Goal: Task Accomplishment & Management: Manage account settings

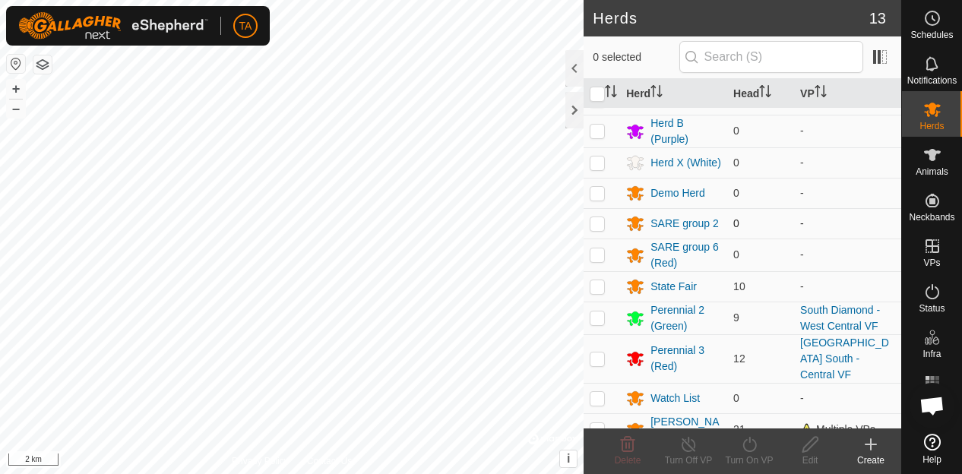
scroll to position [86, 0]
click at [679, 413] on div "[PERSON_NAME]" at bounding box center [686, 429] width 71 height 32
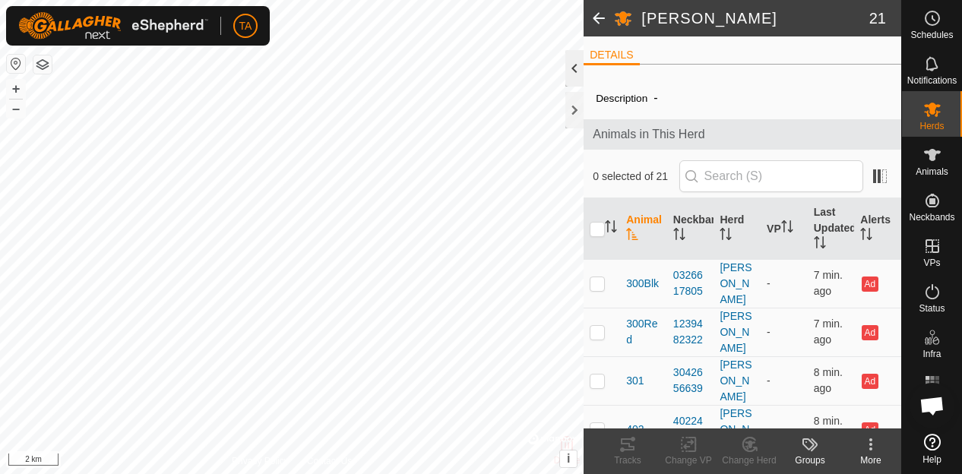
click at [578, 68] on div at bounding box center [575, 68] width 18 height 36
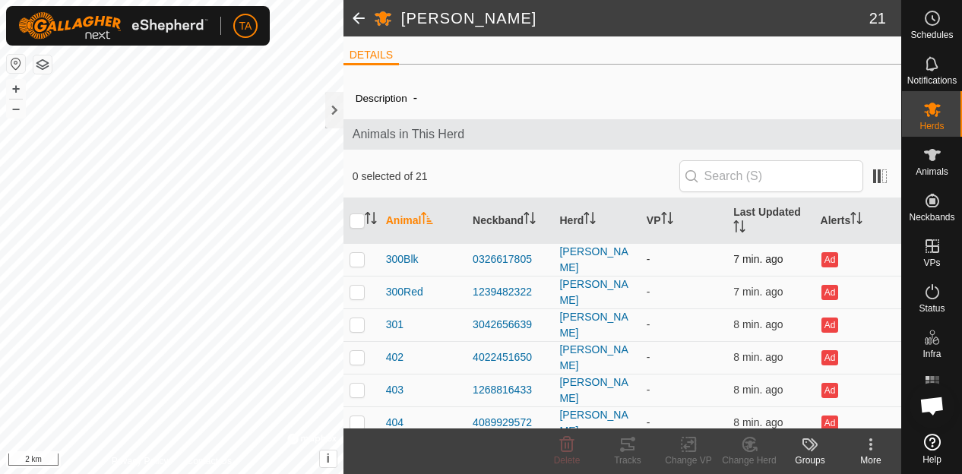
click at [356, 253] on p-checkbox at bounding box center [357, 259] width 15 height 12
checkbox input "true"
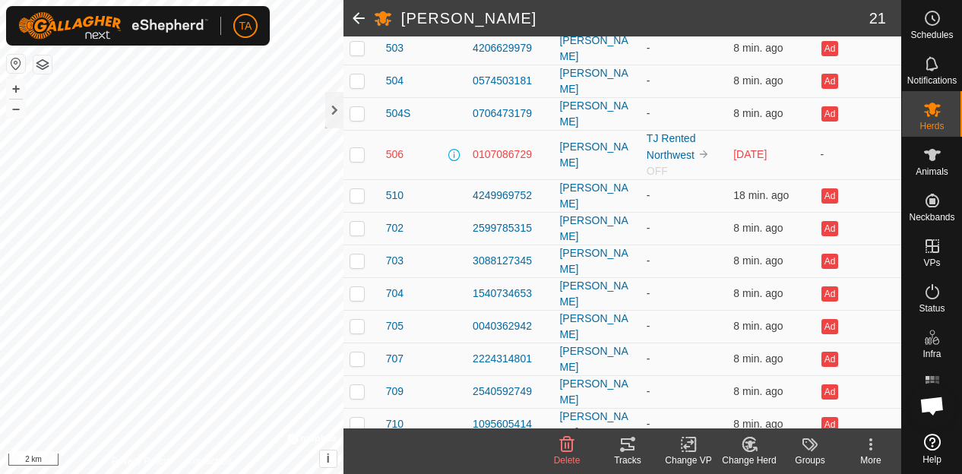
scroll to position [473, 0]
click at [398, 450] on span "902" at bounding box center [394, 458] width 17 height 16
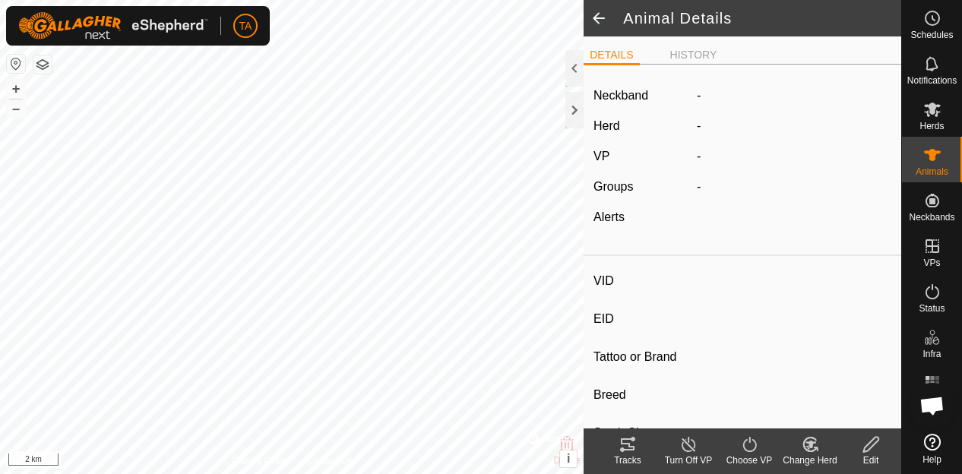
type input "902"
type input "-"
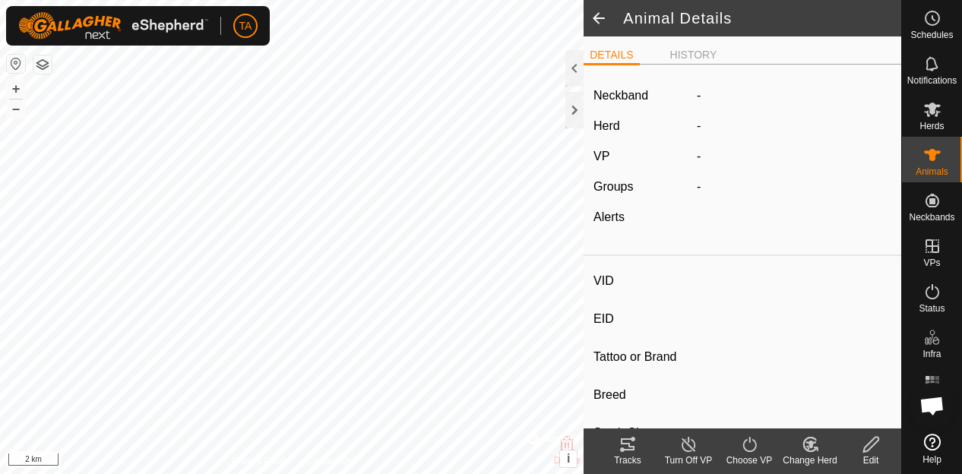
type input "0 kg"
type input "-"
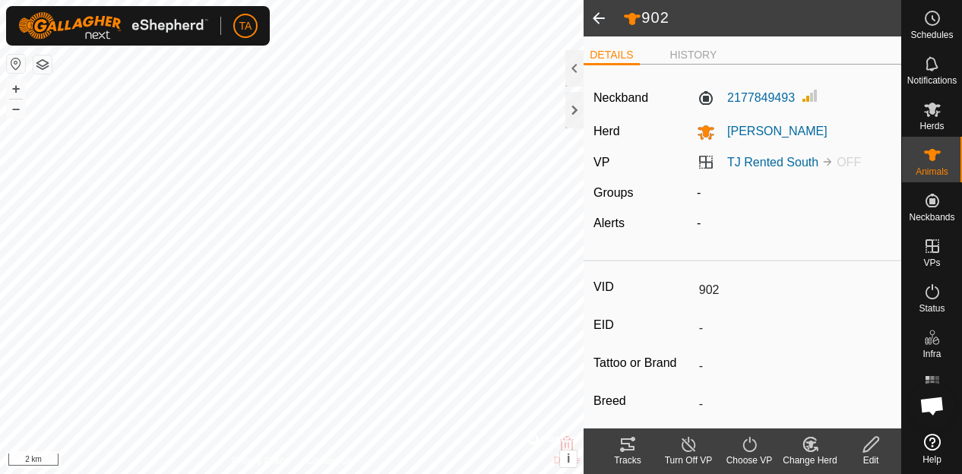
click at [862, 442] on icon at bounding box center [871, 445] width 19 height 18
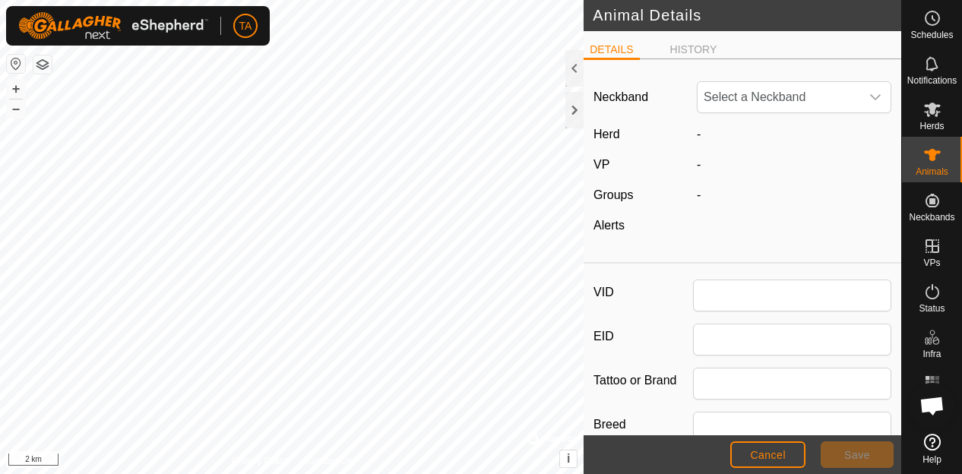
type input "902"
type input "0"
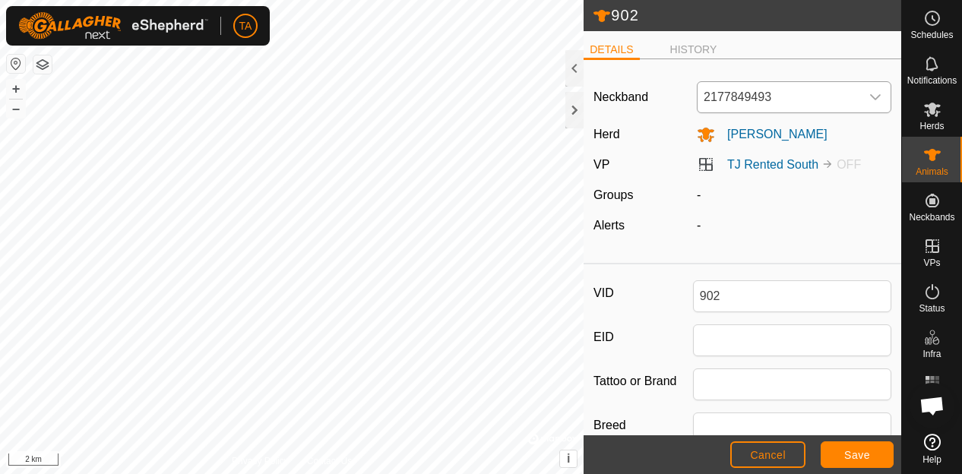
click at [843, 94] on span "2177849493" at bounding box center [779, 97] width 163 height 30
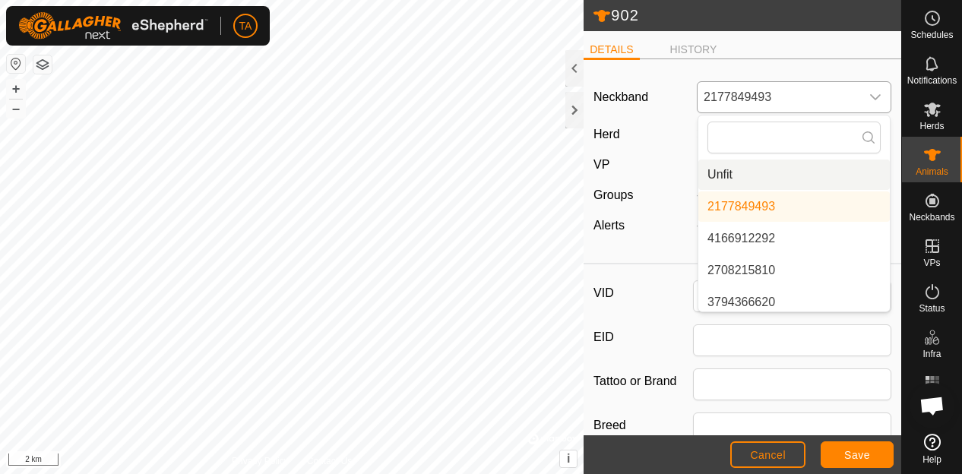
click at [793, 181] on li "Unfit" at bounding box center [795, 175] width 192 height 30
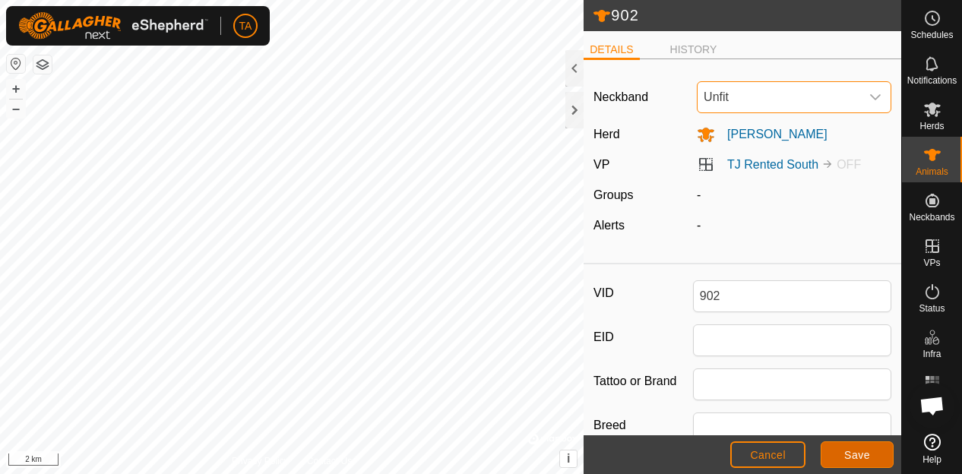
click at [853, 452] on span "Save" at bounding box center [858, 455] width 26 height 12
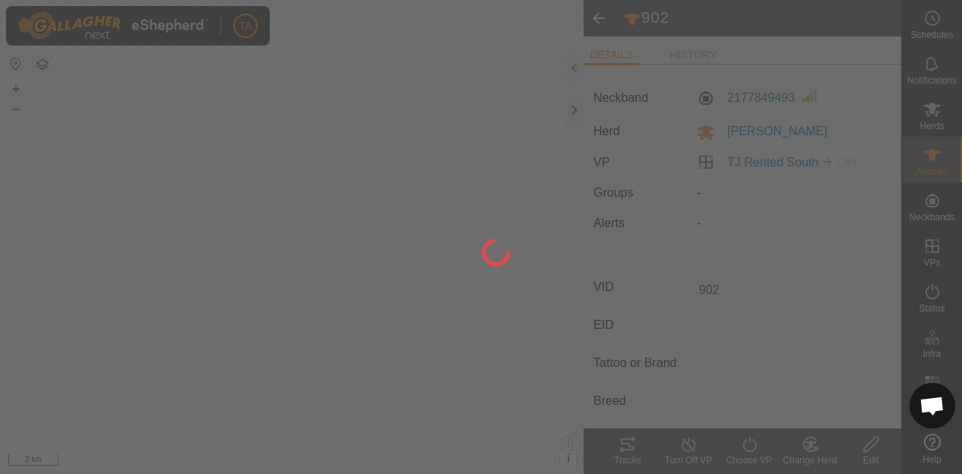
type input "-"
type input "0 kg"
type input "-"
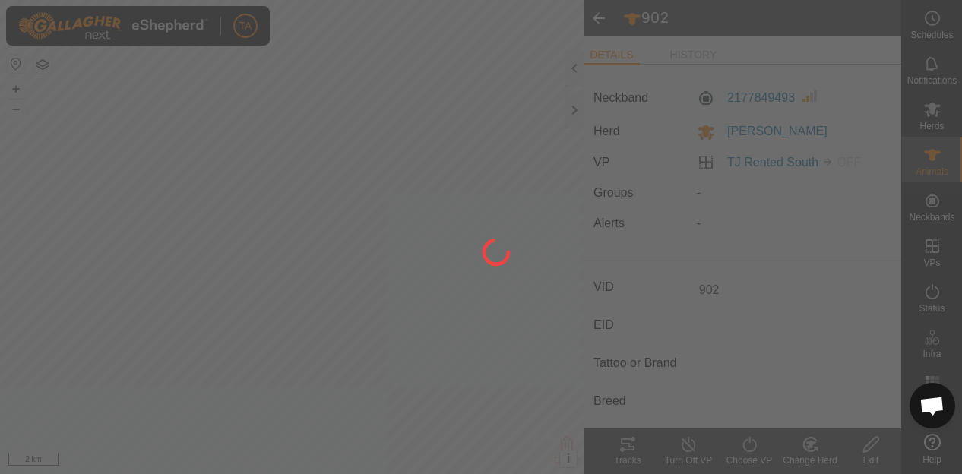
type input "-"
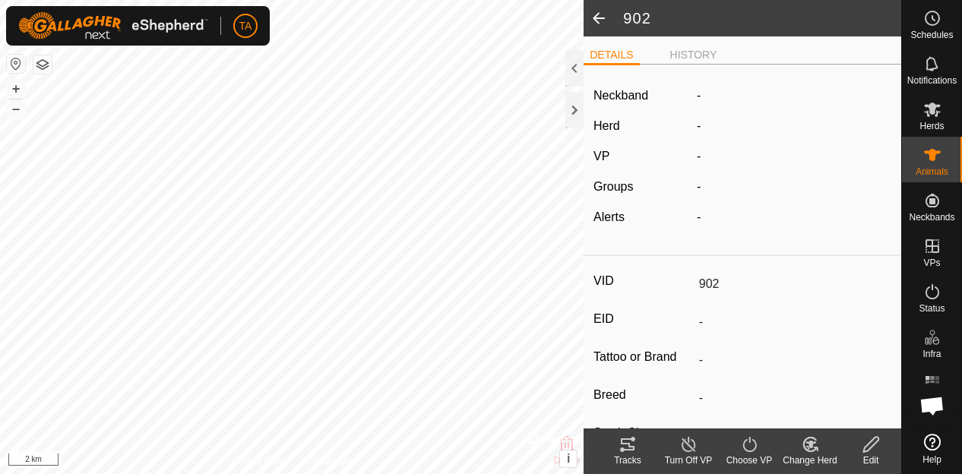
click at [596, 20] on span at bounding box center [599, 18] width 30 height 36
type input "902"
type input "-"
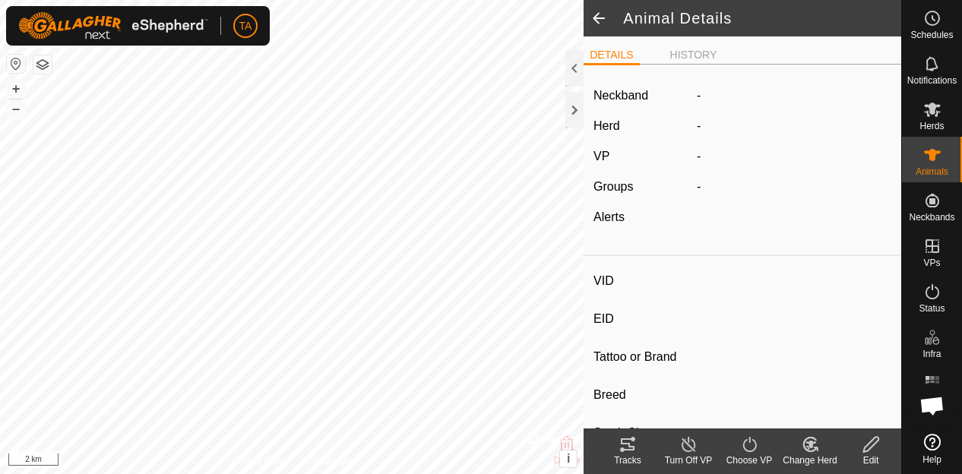
type input "-"
type input "0 kg"
type input "-"
click at [596, 20] on span at bounding box center [599, 18] width 30 height 36
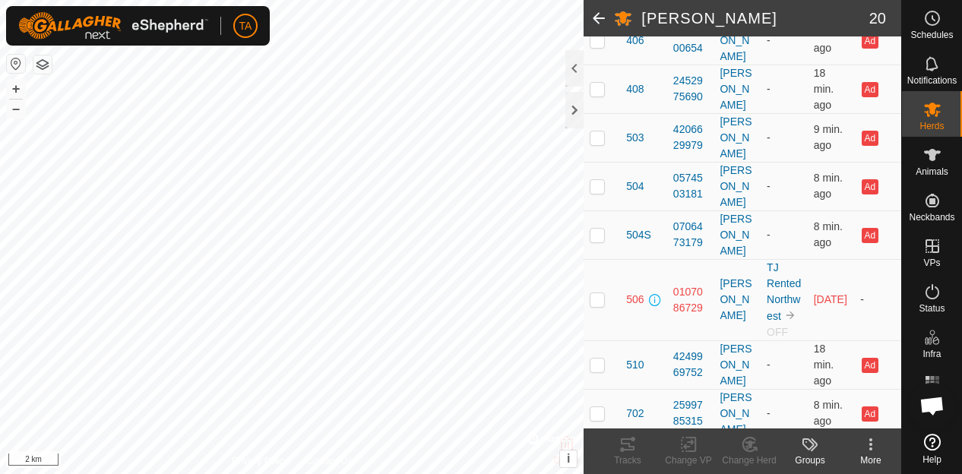
scroll to position [590, 0]
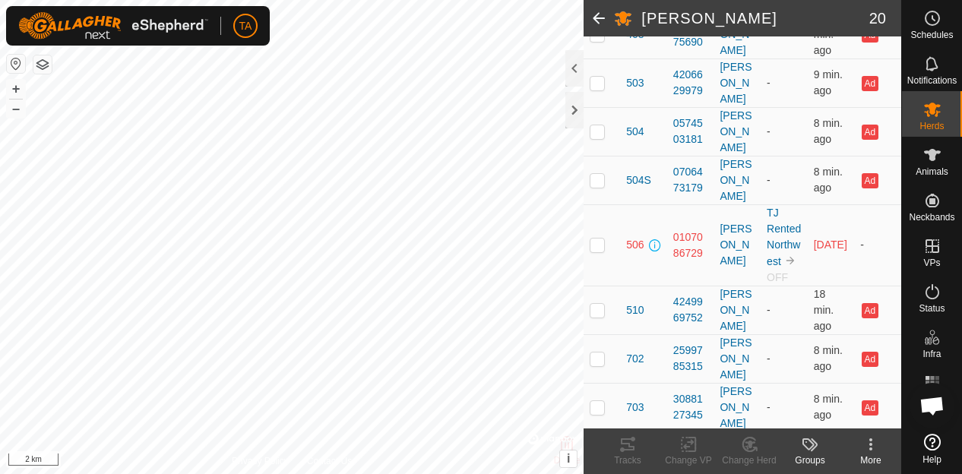
click at [600, 21] on span at bounding box center [599, 18] width 30 height 36
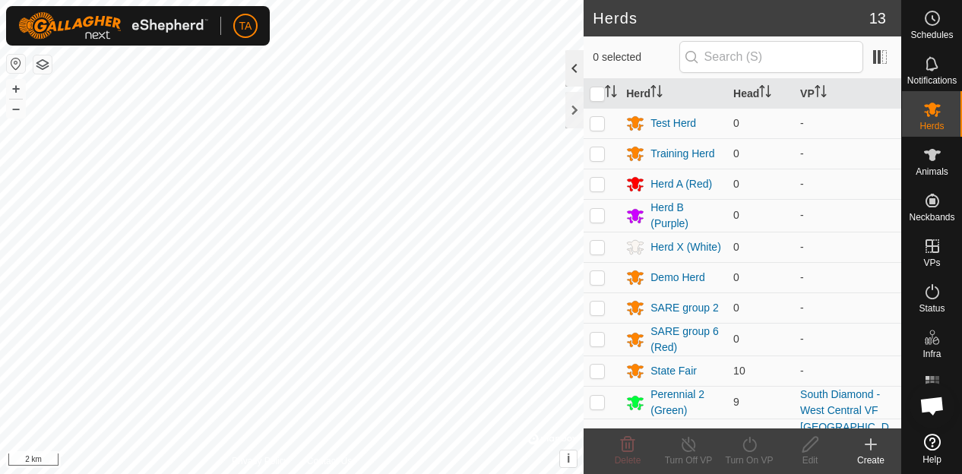
click at [575, 54] on div at bounding box center [575, 68] width 18 height 36
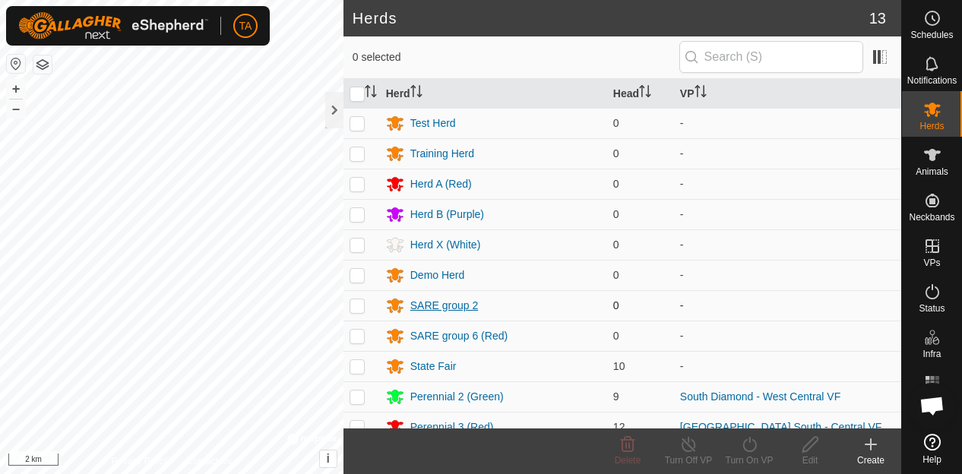
scroll to position [74, 0]
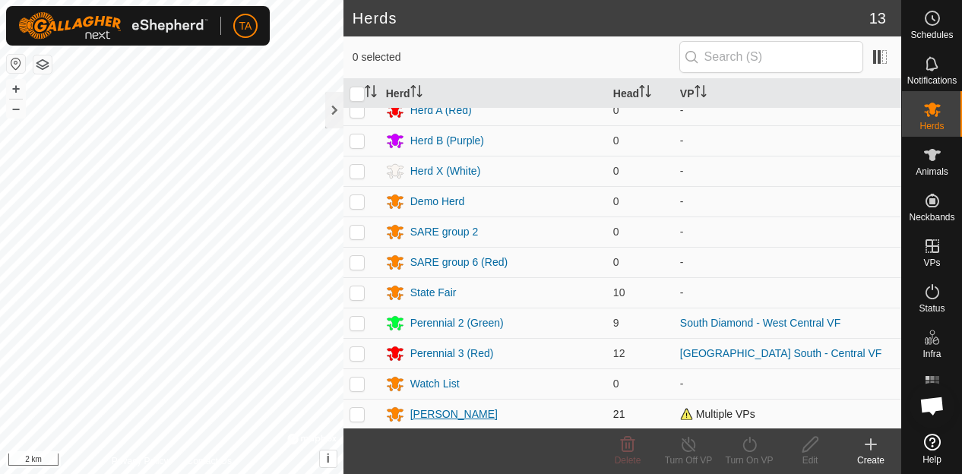
click at [445, 413] on div "[PERSON_NAME]" at bounding box center [454, 415] width 87 height 16
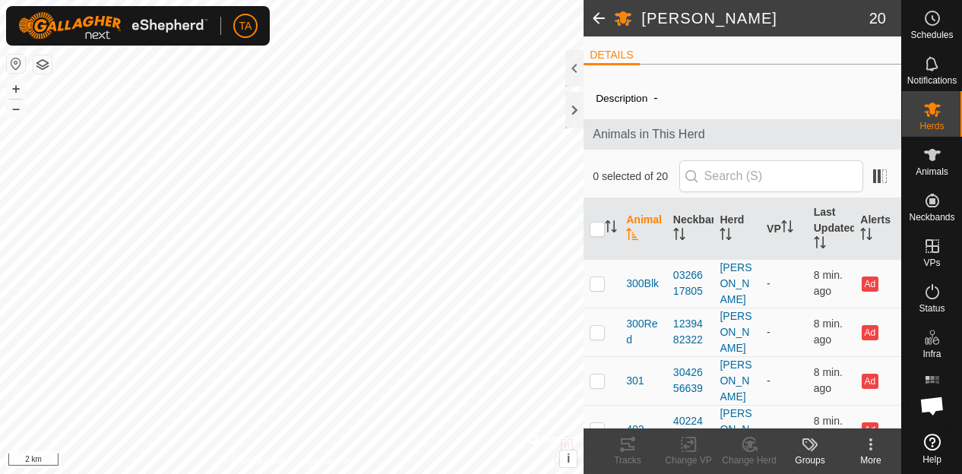
click at [601, 19] on span at bounding box center [599, 18] width 30 height 36
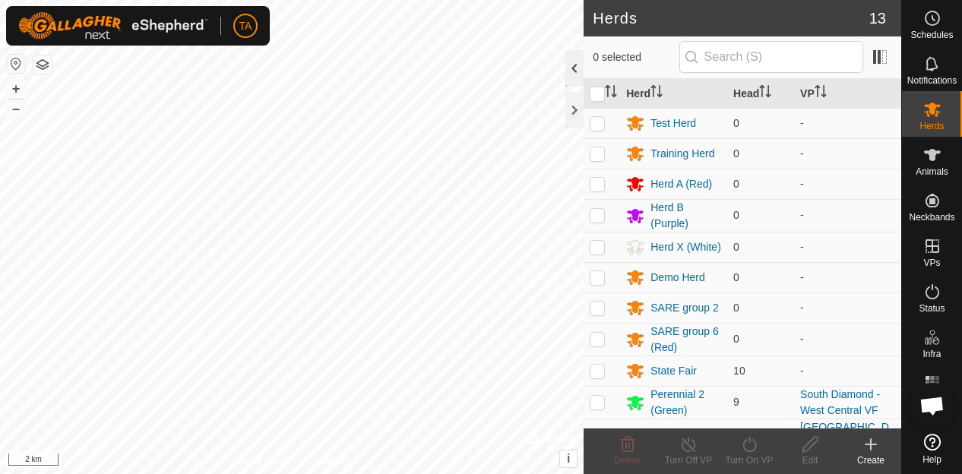
click at [579, 71] on div at bounding box center [575, 68] width 18 height 36
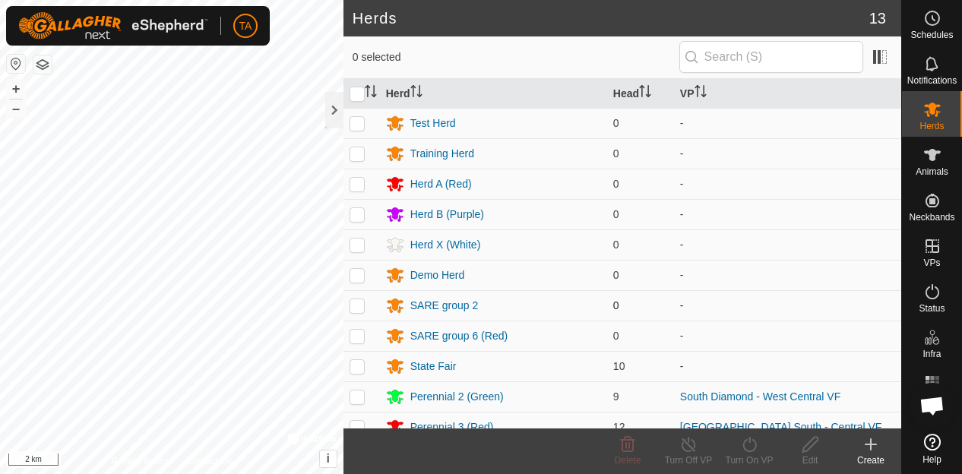
scroll to position [74, 0]
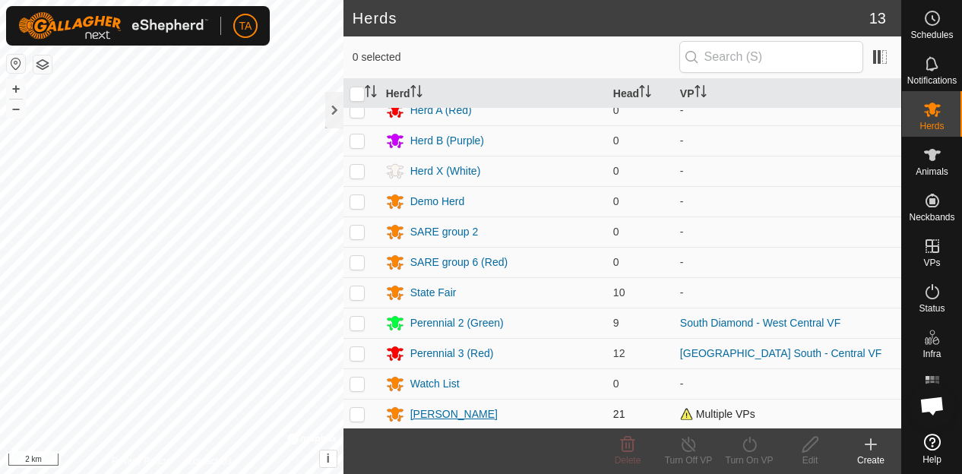
click at [426, 417] on div "[PERSON_NAME]" at bounding box center [454, 415] width 87 height 16
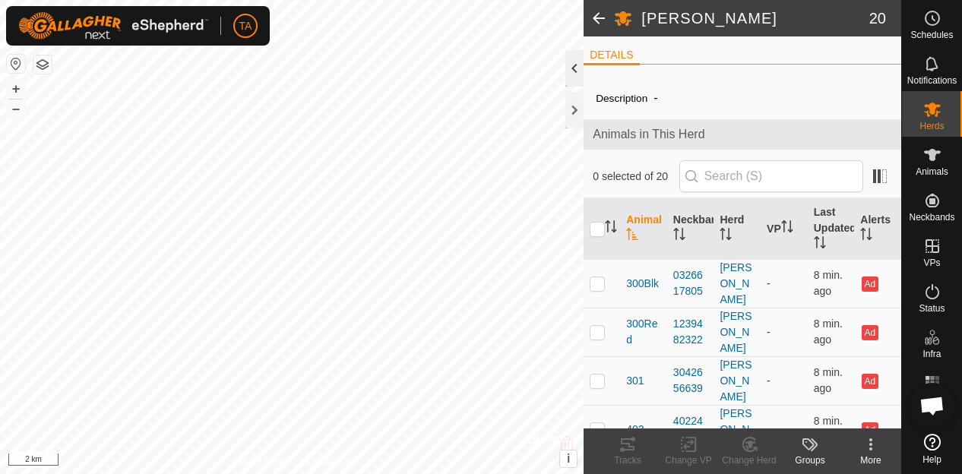
click at [572, 62] on div at bounding box center [575, 68] width 18 height 36
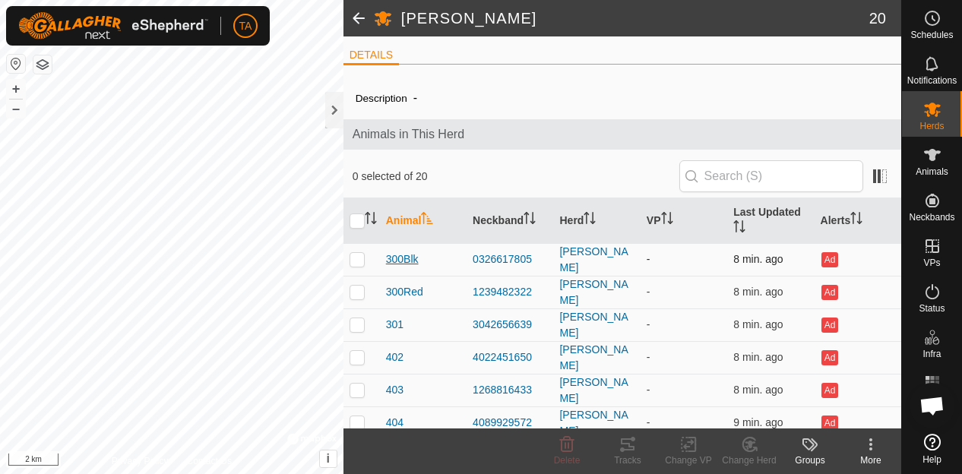
click at [407, 253] on span "300Blk" at bounding box center [402, 260] width 33 height 16
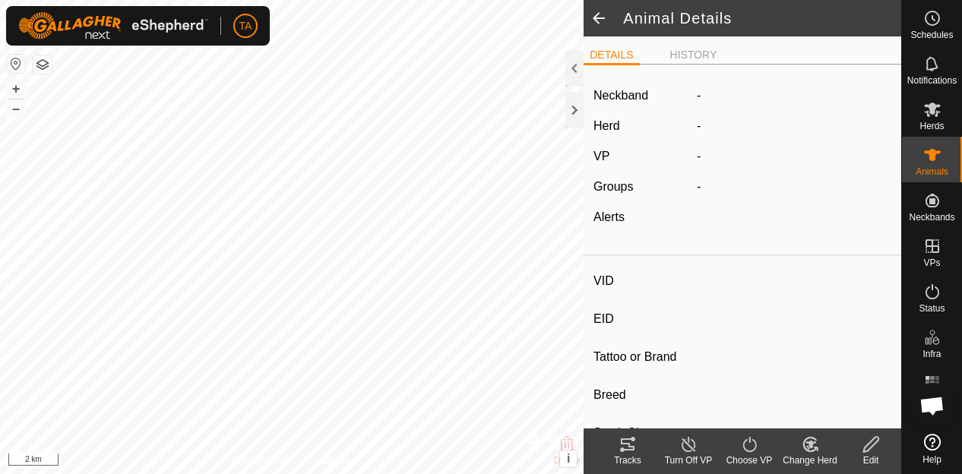
type input "300Blk"
type input "-"
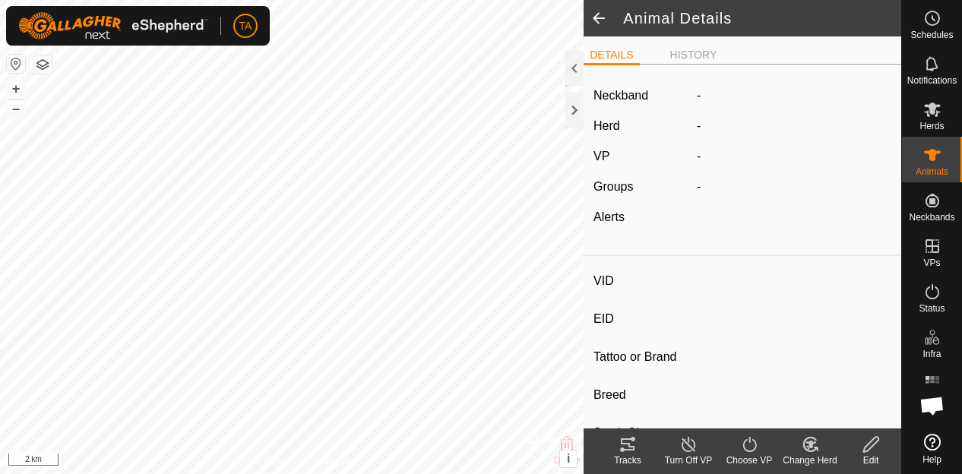
type input "0 kg"
type input "-"
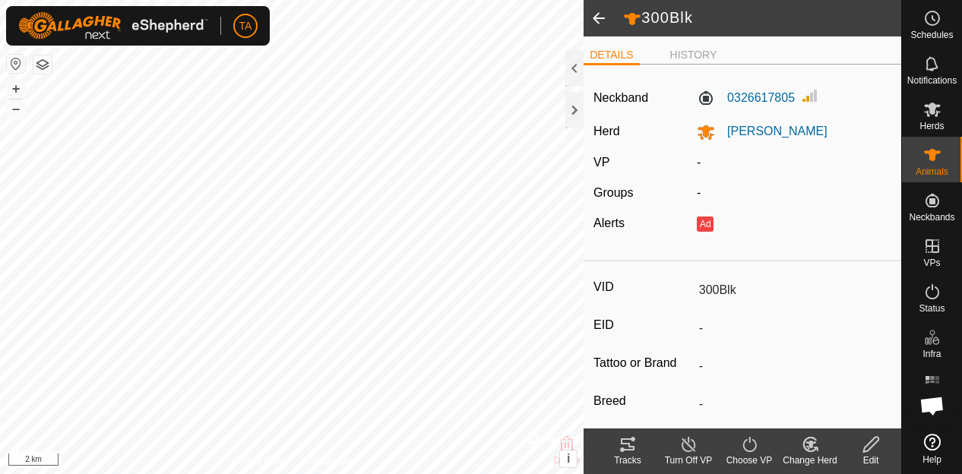
click at [876, 452] on icon at bounding box center [871, 445] width 19 height 18
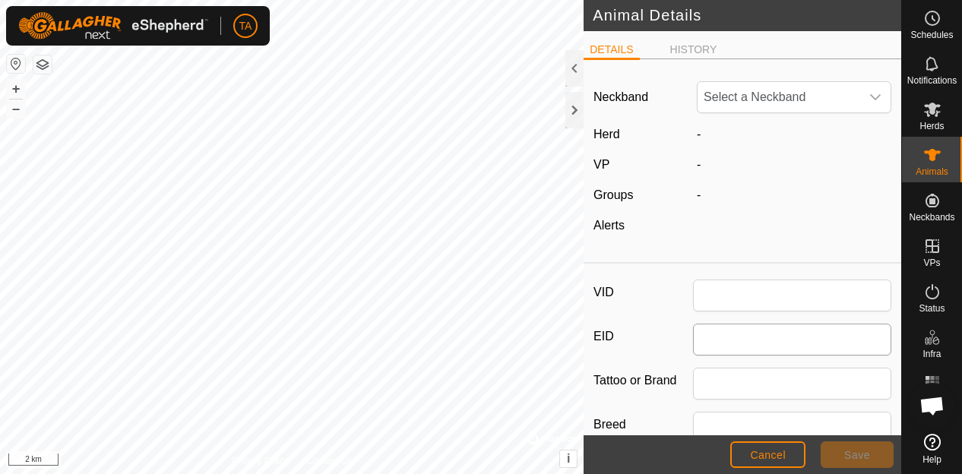
type input "300Blk"
type input "0"
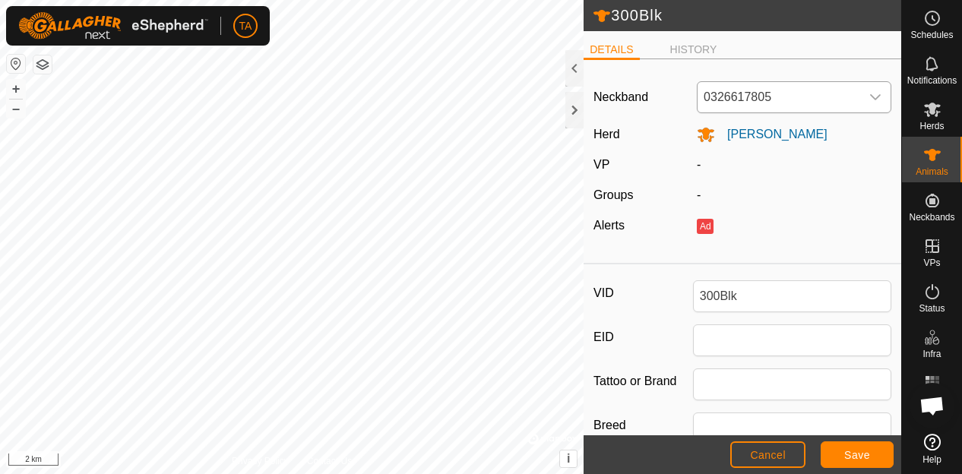
click at [861, 108] on div "dropdown trigger" at bounding box center [876, 97] width 30 height 30
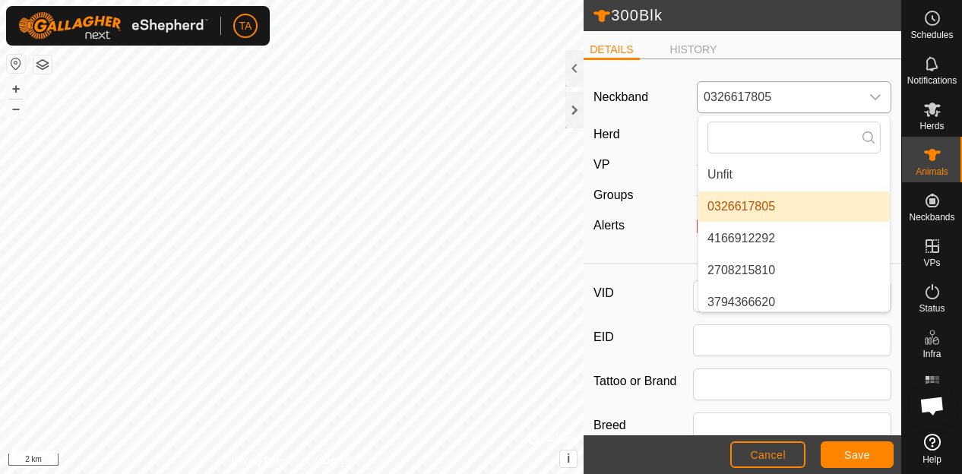
click at [791, 179] on li "Unfit" at bounding box center [795, 175] width 192 height 30
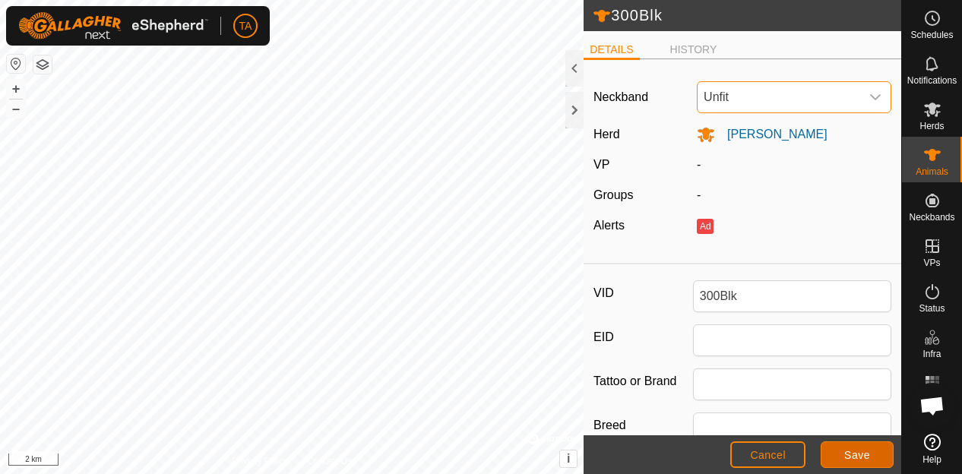
click at [845, 455] on span "Save" at bounding box center [858, 455] width 26 height 12
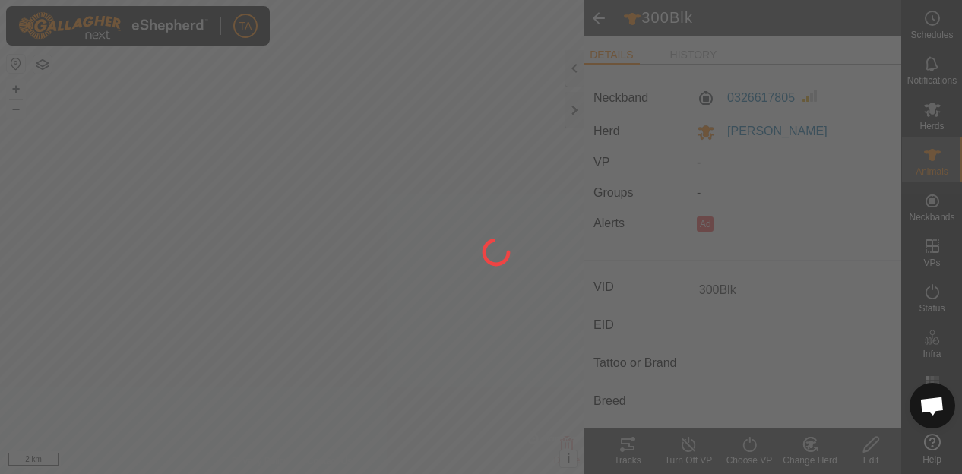
type input "-"
type input "0 kg"
type input "-"
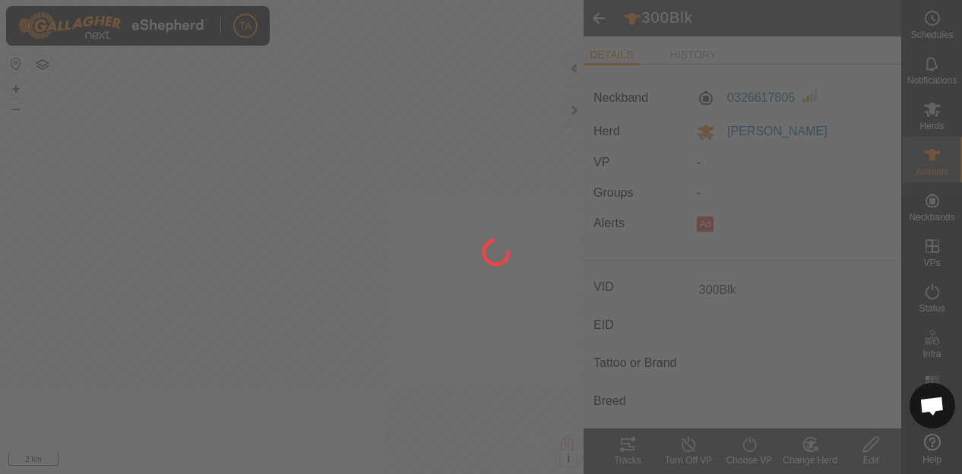
type input "-"
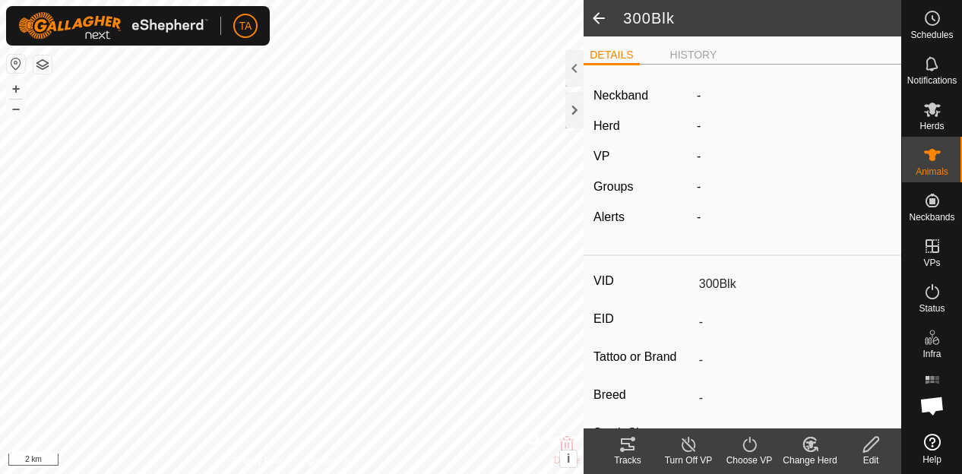
click at [601, 14] on span at bounding box center [599, 18] width 30 height 36
type input "300Blk"
type input "-"
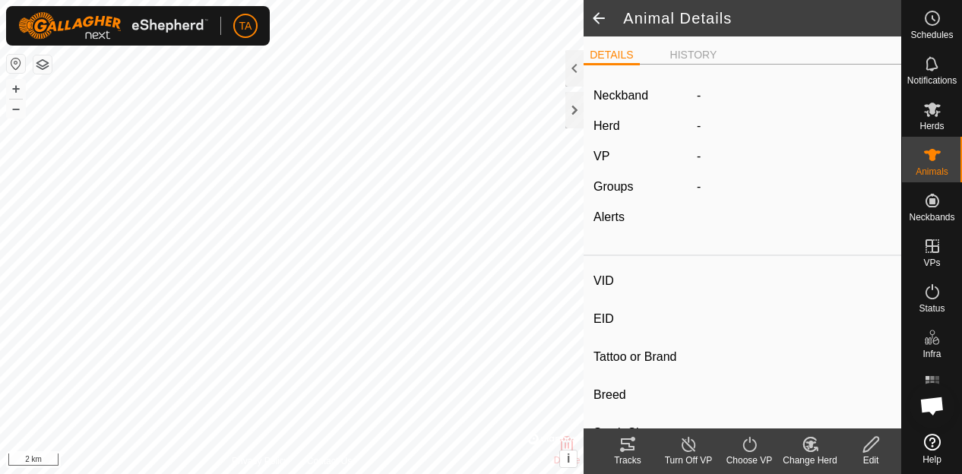
type input "-"
type input "0 kg"
type input "-"
click at [601, 14] on span at bounding box center [599, 18] width 30 height 36
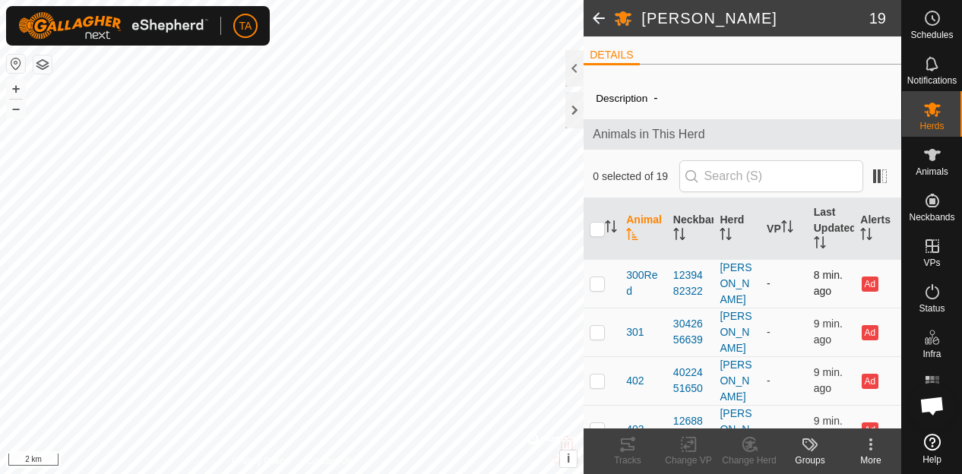
click at [607, 276] on td at bounding box center [602, 283] width 36 height 49
checkbox input "true"
click at [630, 268] on span "300Red" at bounding box center [643, 284] width 35 height 32
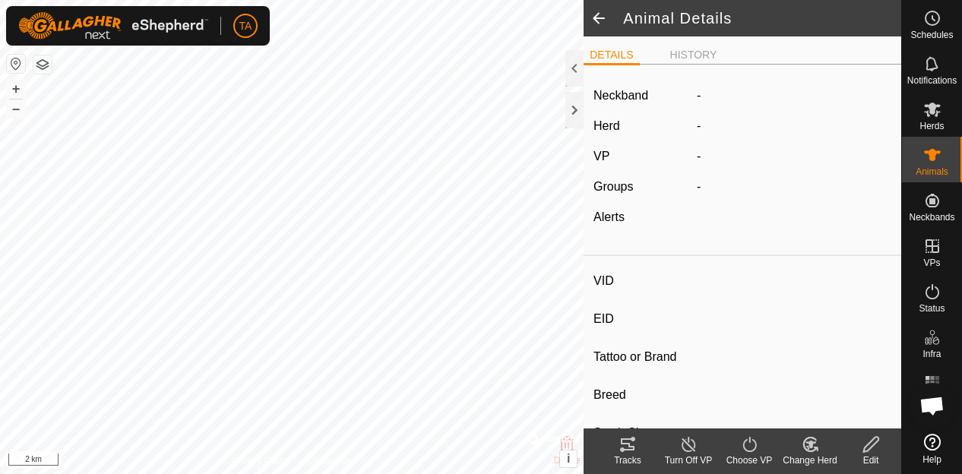
type input "300Red"
type input "-"
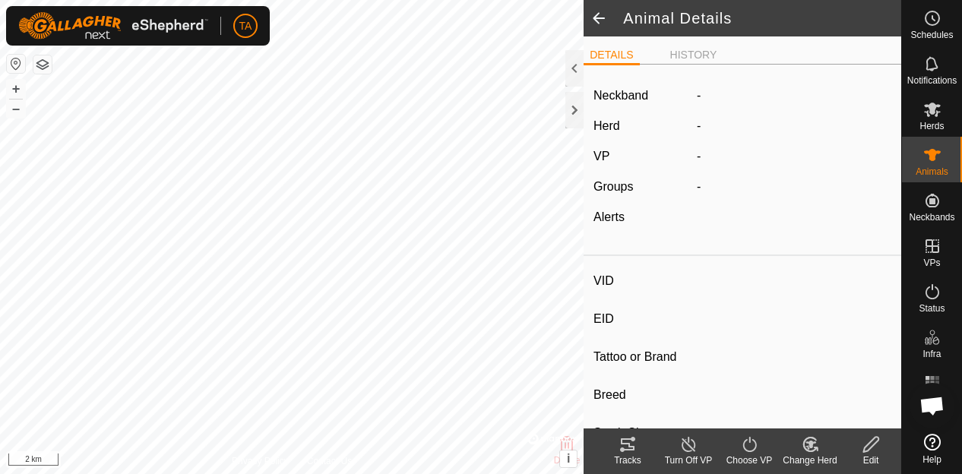
type input "0 kg"
type input "-"
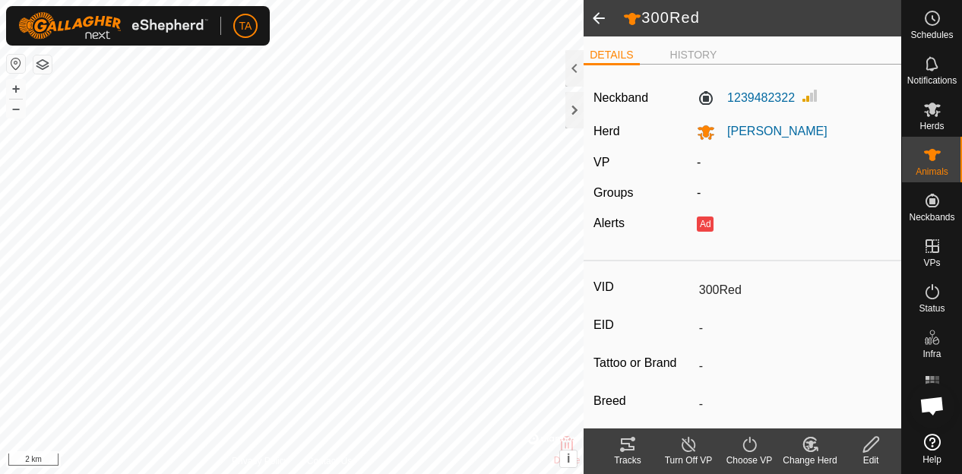
click at [883, 445] on edit-svg-icon at bounding box center [871, 445] width 61 height 18
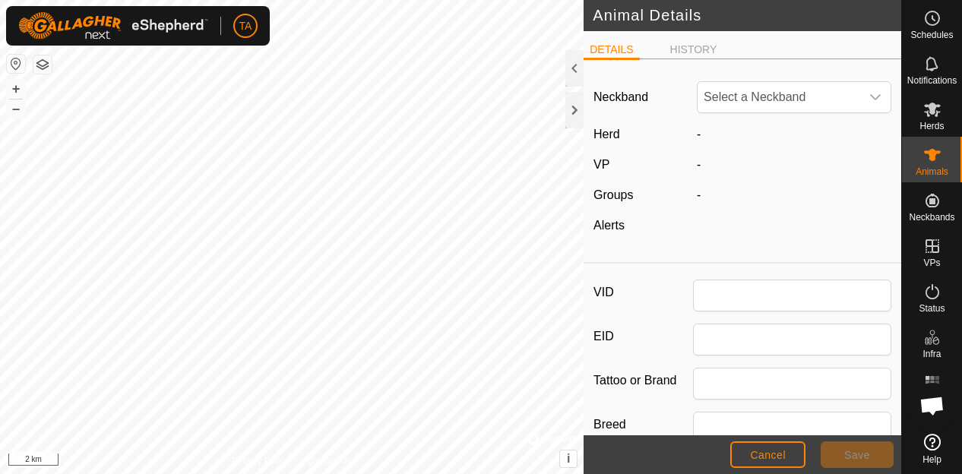
type input "300Red"
type input "0"
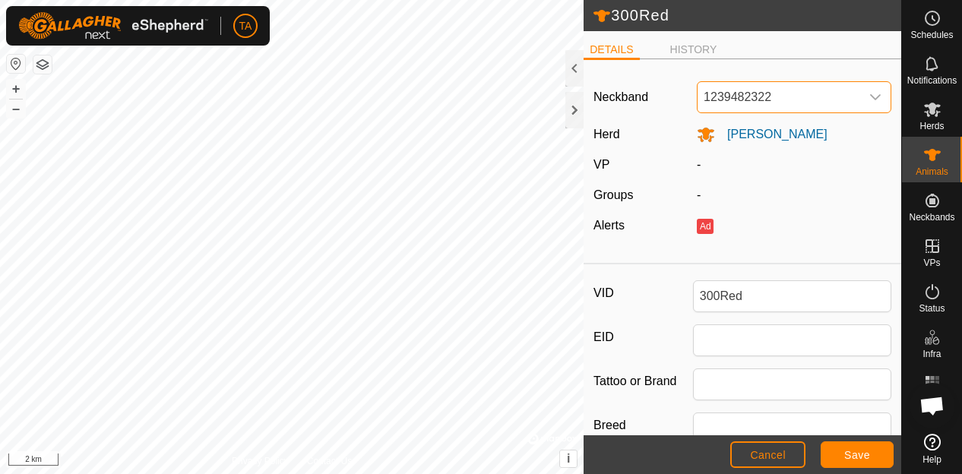
click at [812, 86] on span "1239482322" at bounding box center [779, 97] width 163 height 30
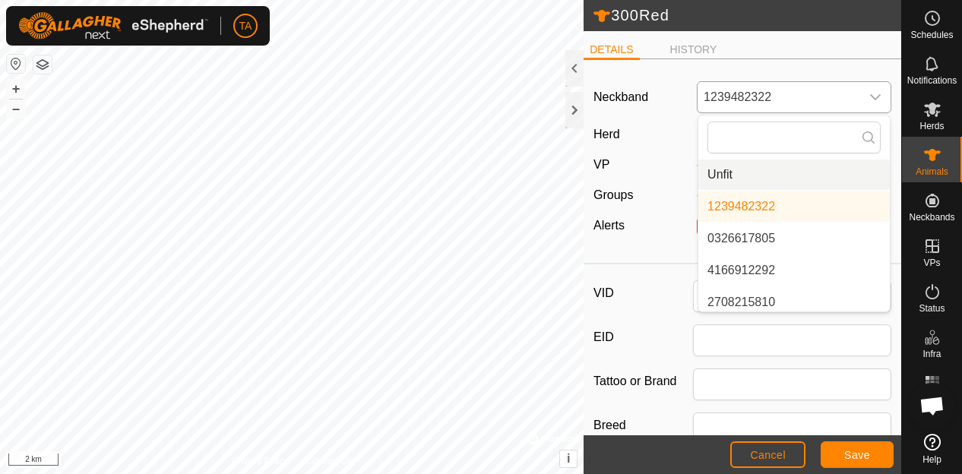
click at [784, 179] on li "Unfit" at bounding box center [795, 175] width 192 height 30
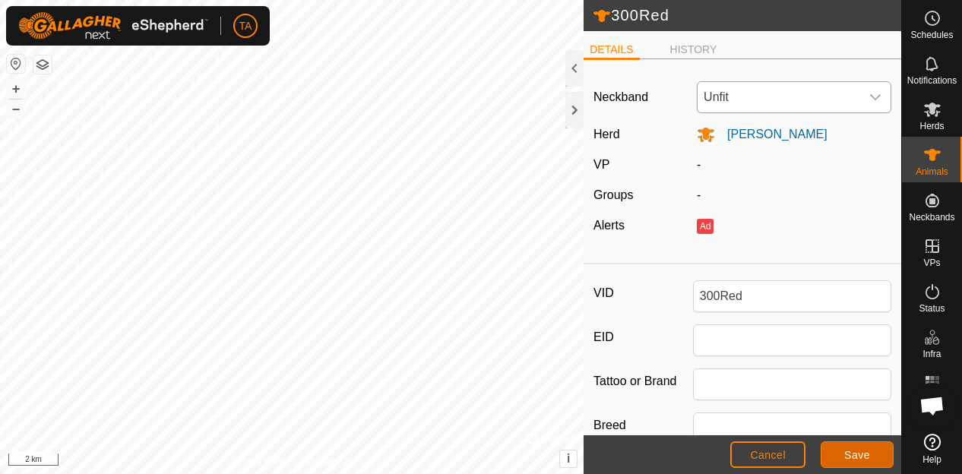
click at [851, 445] on button "Save" at bounding box center [857, 455] width 73 height 27
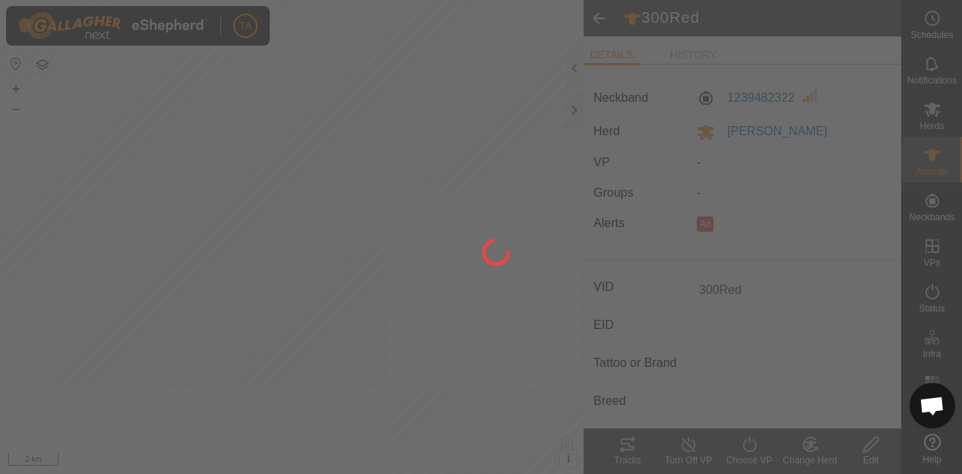
type input "-"
type input "0 kg"
type input "-"
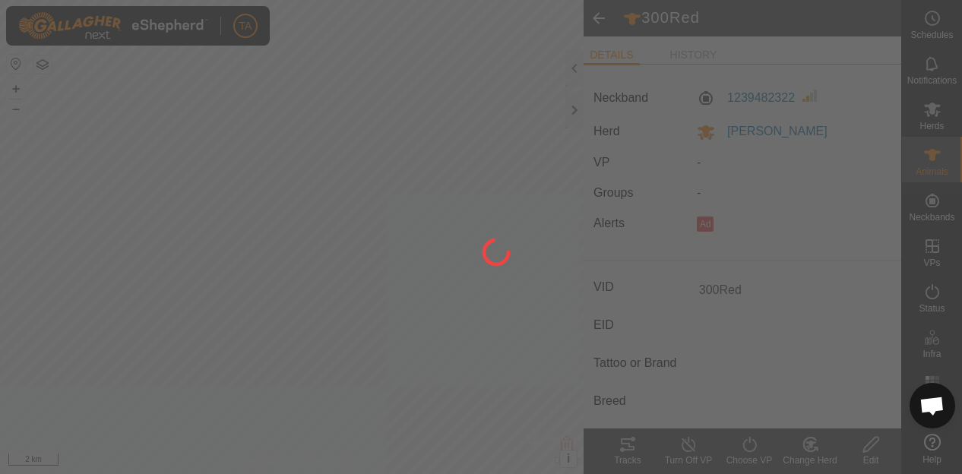
type input "-"
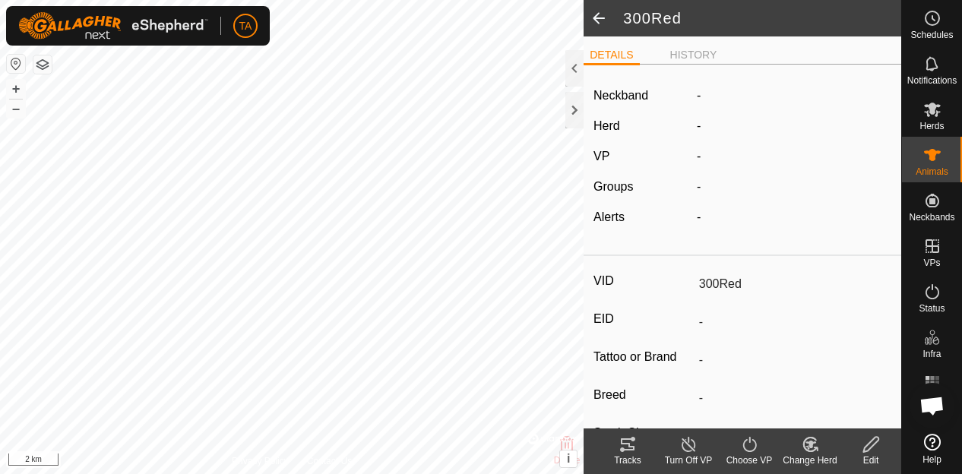
click at [597, 19] on span at bounding box center [599, 18] width 30 height 36
type input "300Red"
type input "-"
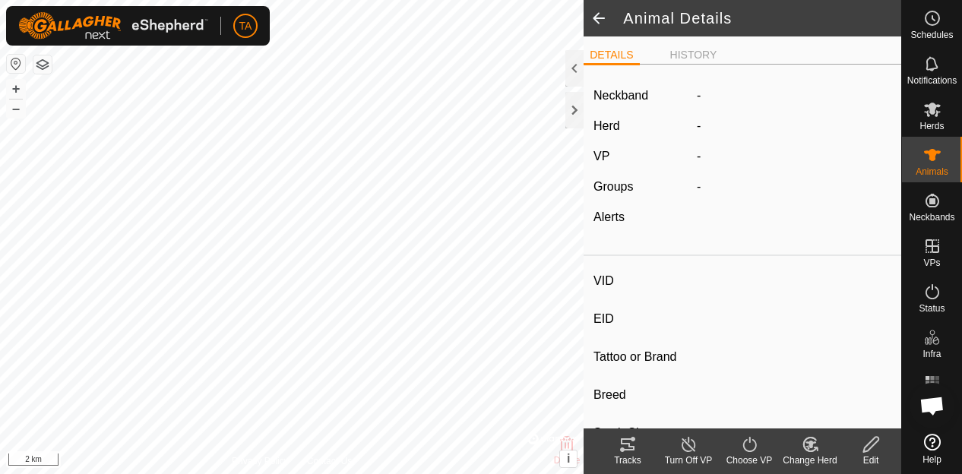
type input "-"
type input "0 kg"
type input "-"
click at [597, 19] on span at bounding box center [599, 18] width 30 height 36
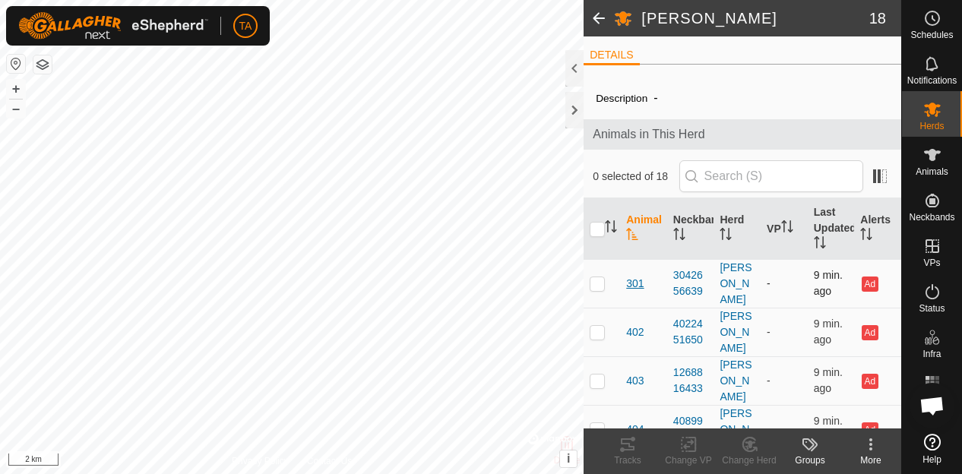
click at [631, 276] on span "301" at bounding box center [634, 284] width 17 height 16
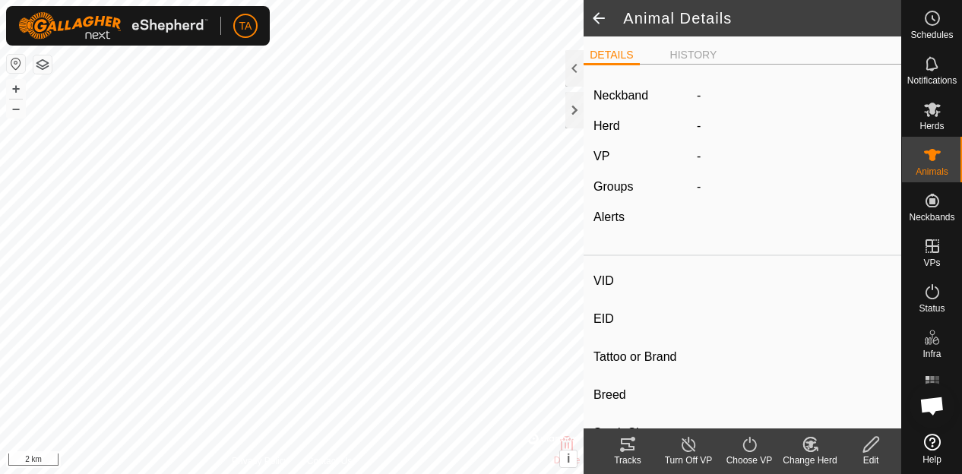
type input "301"
type input "-"
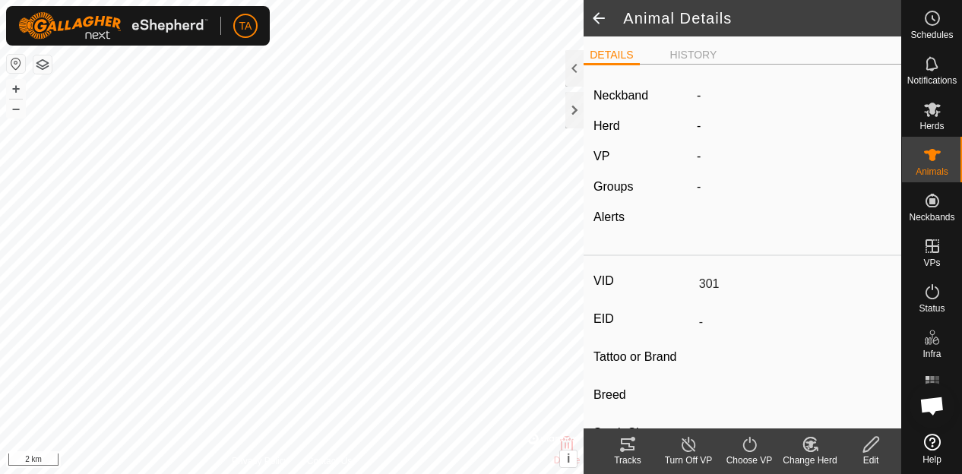
type input "0 kg"
type input "-"
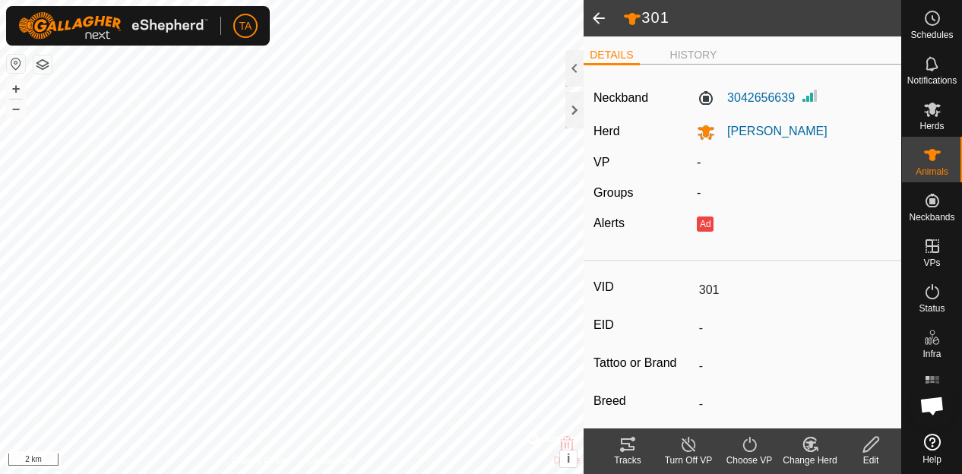
click at [867, 440] on icon at bounding box center [871, 445] width 19 height 18
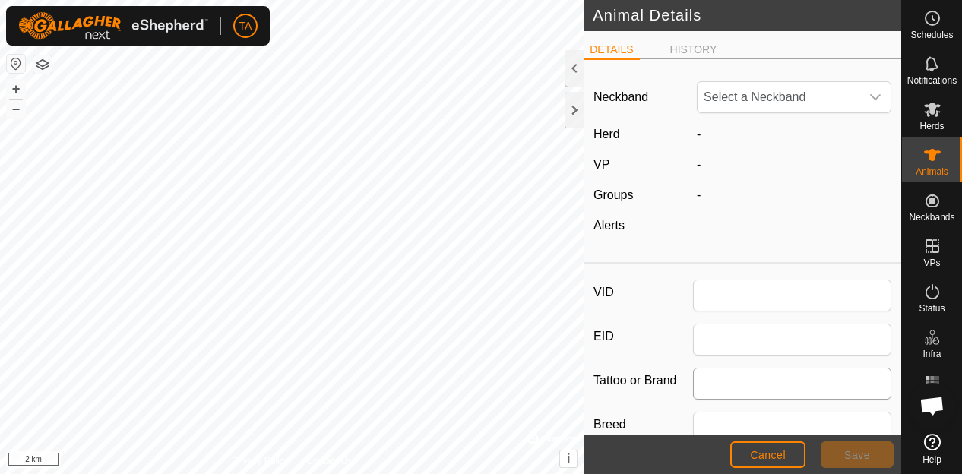
type input "301"
type input "0"
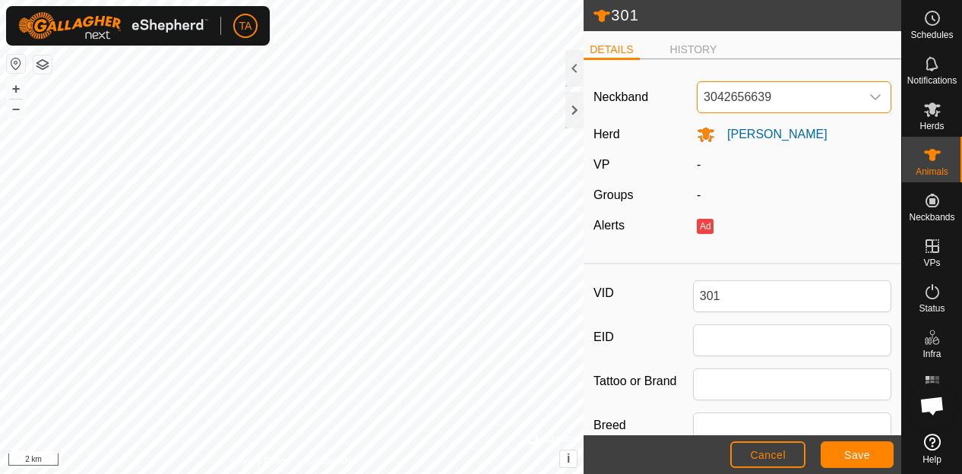
click at [827, 109] on span "3042656639" at bounding box center [779, 97] width 163 height 30
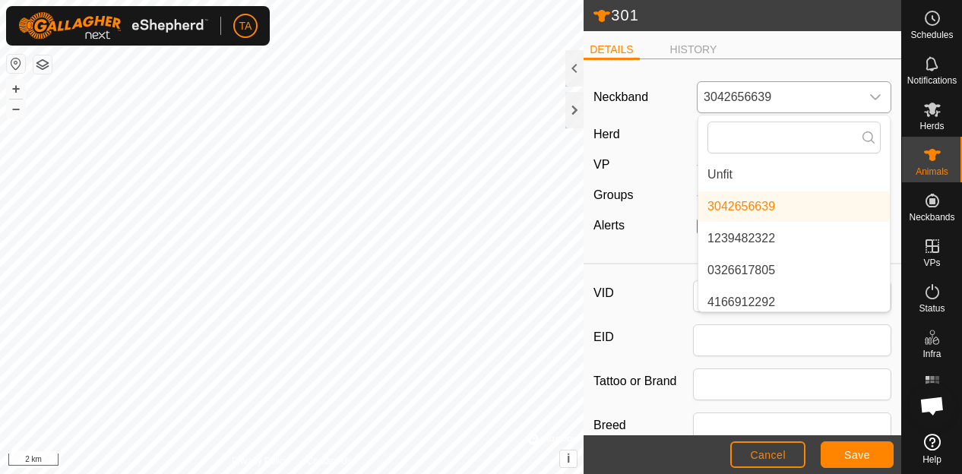
click at [813, 179] on li "Unfit" at bounding box center [795, 175] width 192 height 30
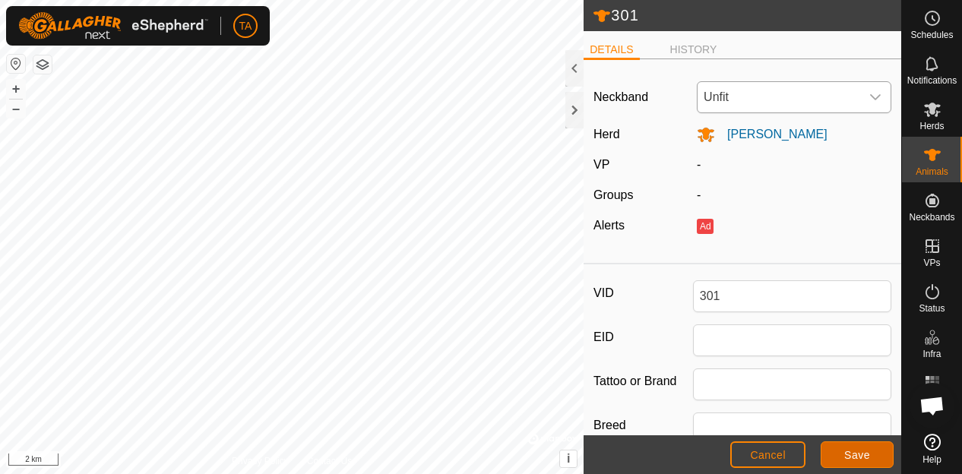
click at [850, 462] on button "Save" at bounding box center [857, 455] width 73 height 27
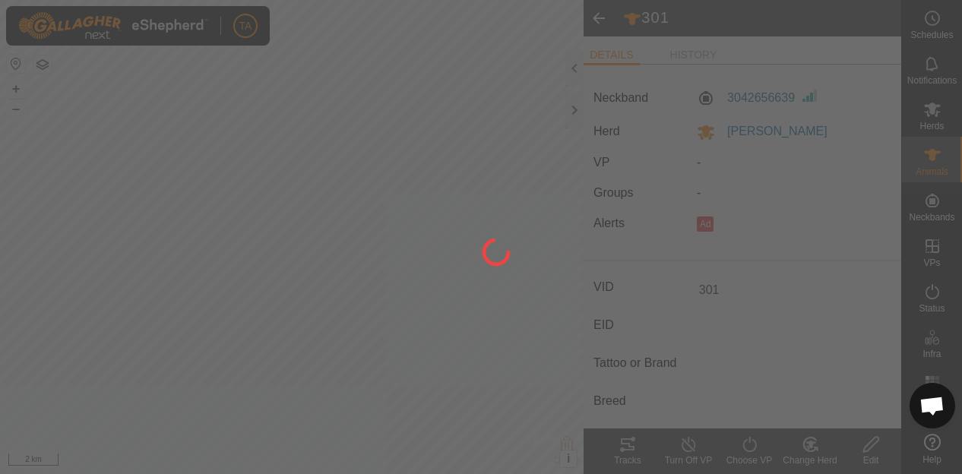
type input "-"
type input "0 kg"
type input "-"
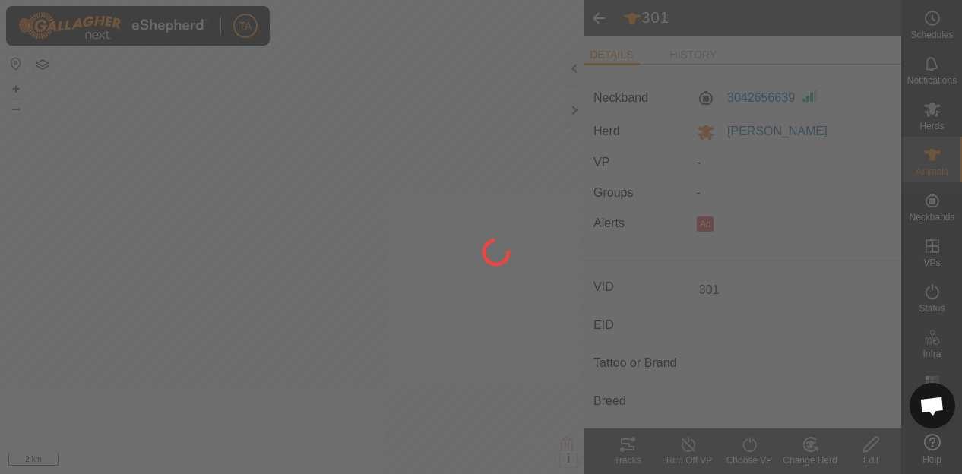
type input "-"
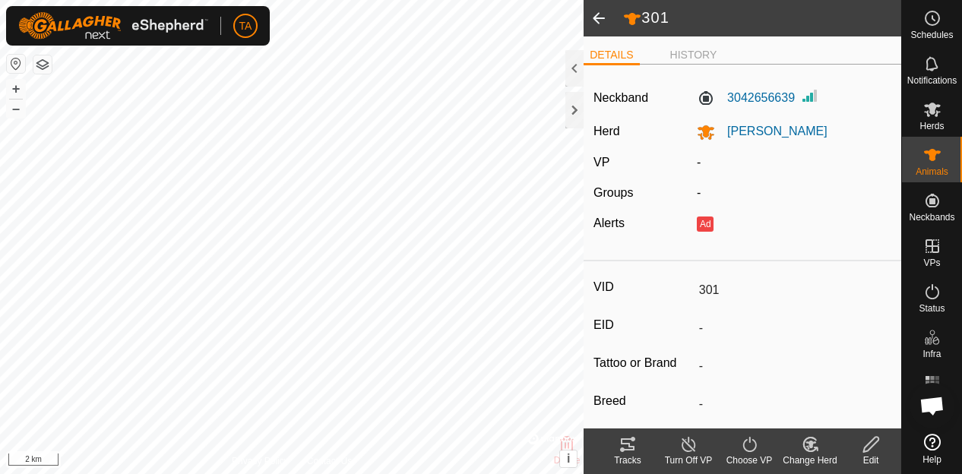
click at [867, 432] on div "Edit" at bounding box center [871, 452] width 61 height 46
type input "0"
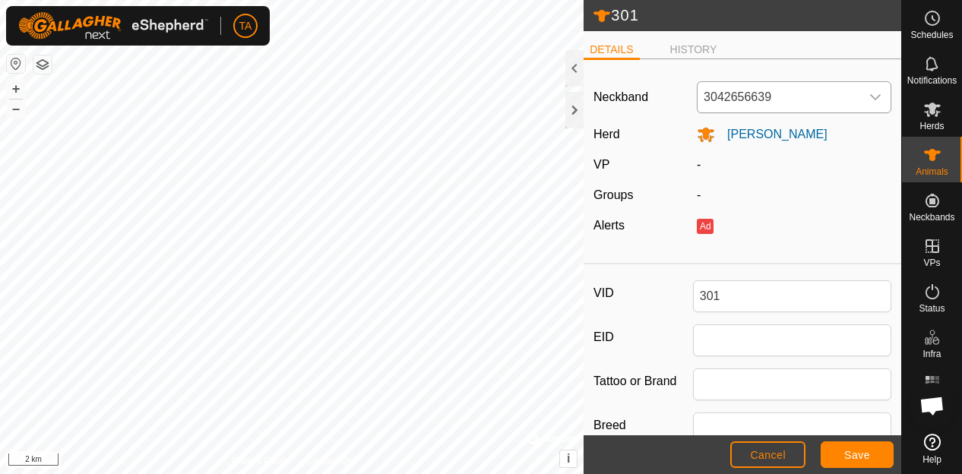
click at [861, 97] on div "dropdown trigger" at bounding box center [876, 97] width 30 height 30
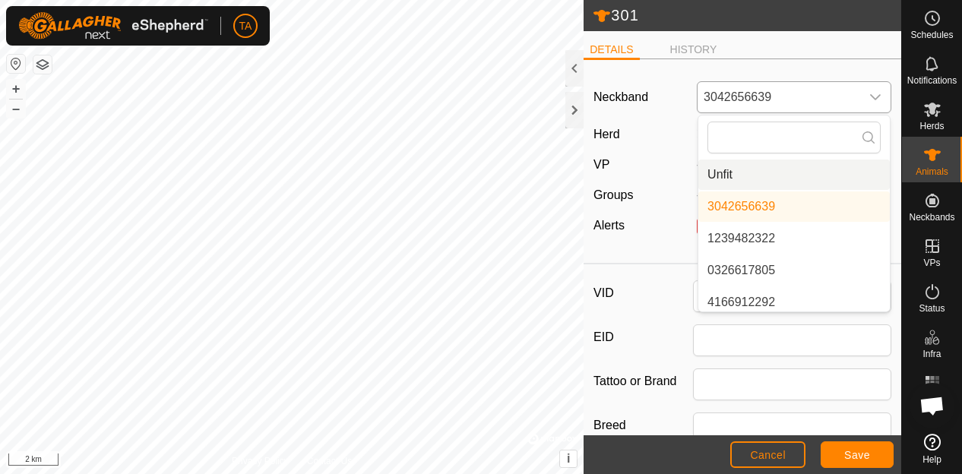
click at [789, 174] on li "Unfit" at bounding box center [795, 175] width 192 height 30
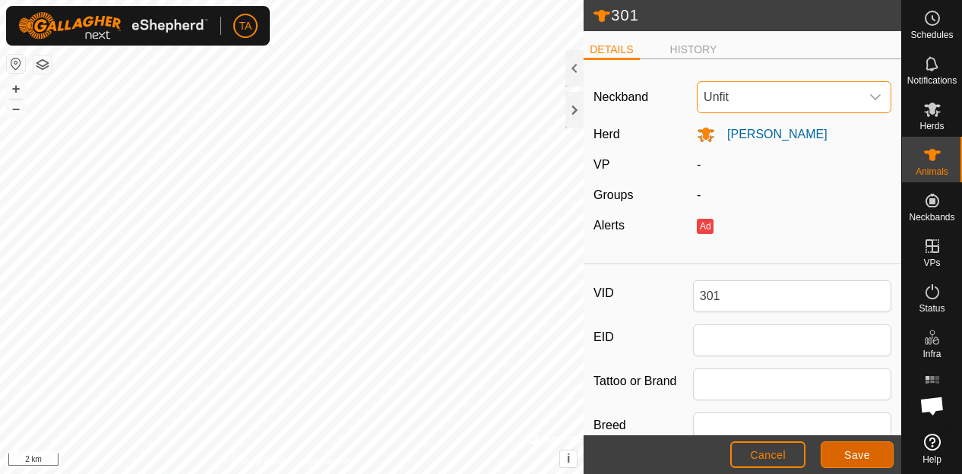
click at [845, 452] on span "Save" at bounding box center [858, 455] width 26 height 12
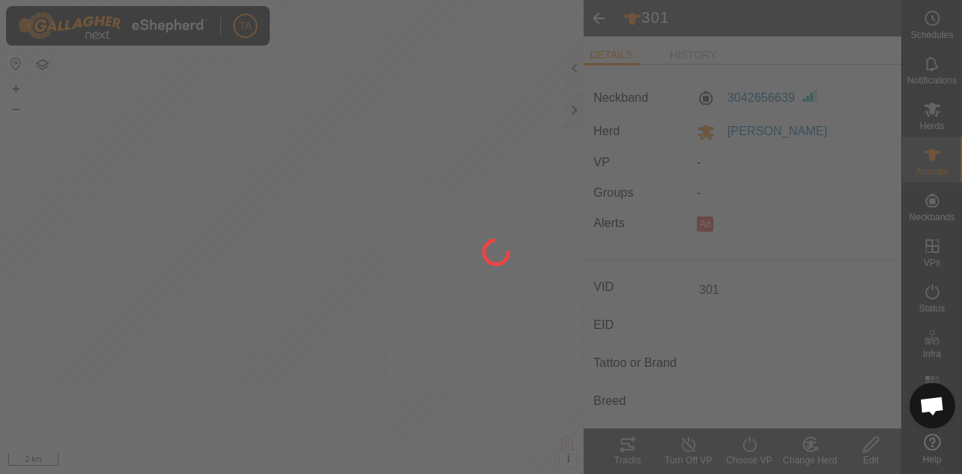
type input "-"
type input "0 kg"
type input "-"
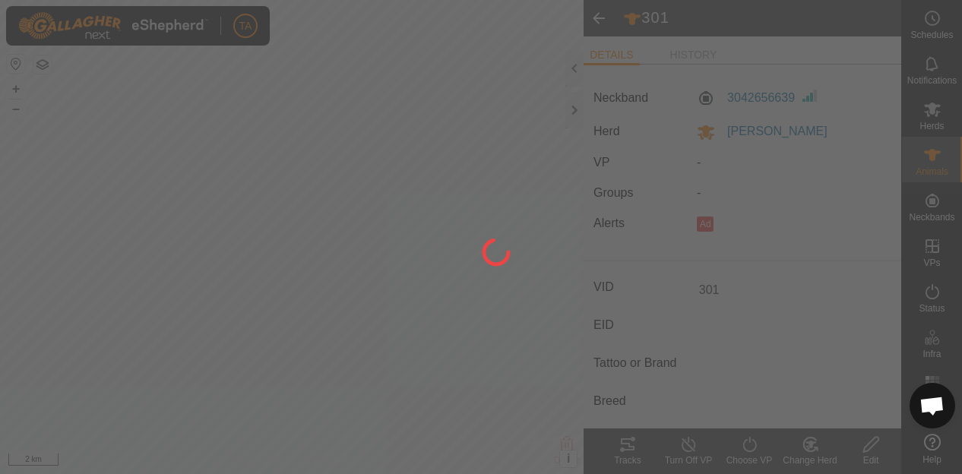
type input "-"
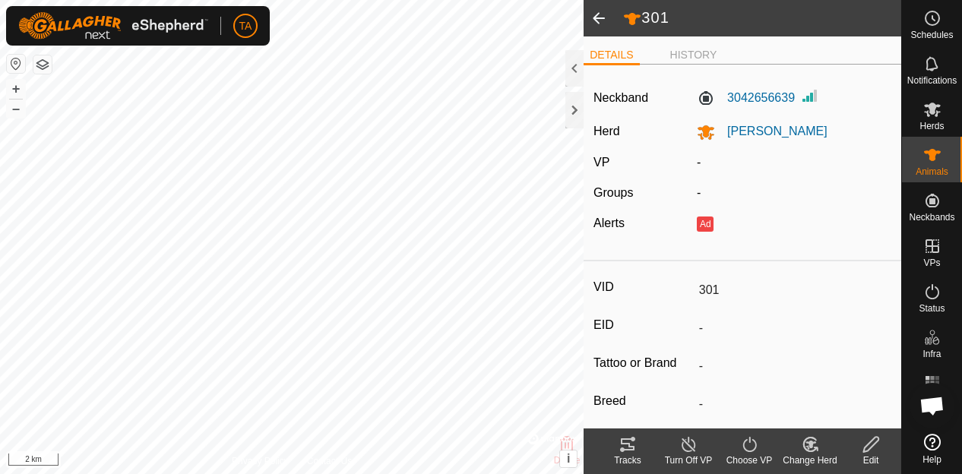
click at [599, 16] on span at bounding box center [599, 18] width 30 height 36
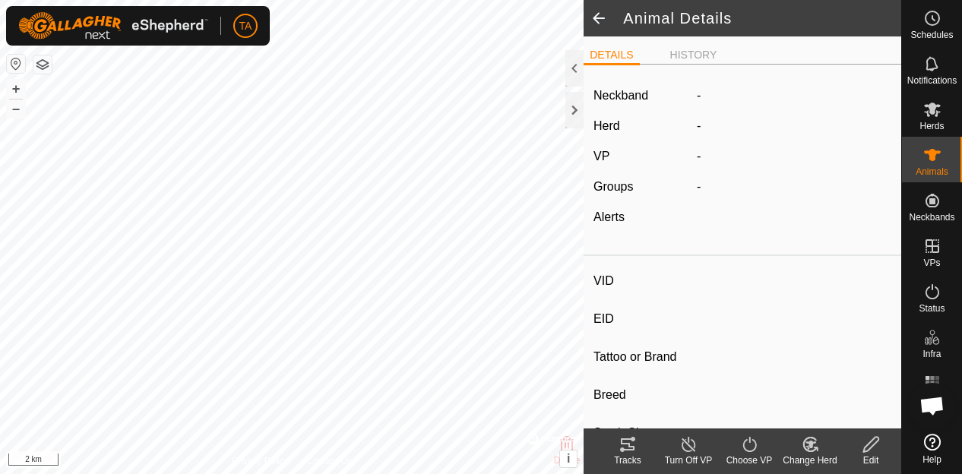
type input "301"
type input "-"
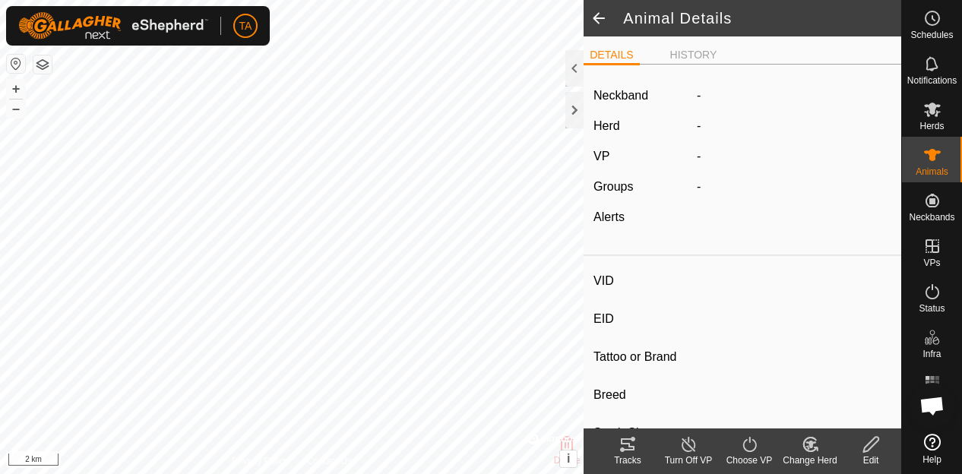
type input "0 kg"
type input "-"
click at [599, 16] on span at bounding box center [599, 18] width 30 height 36
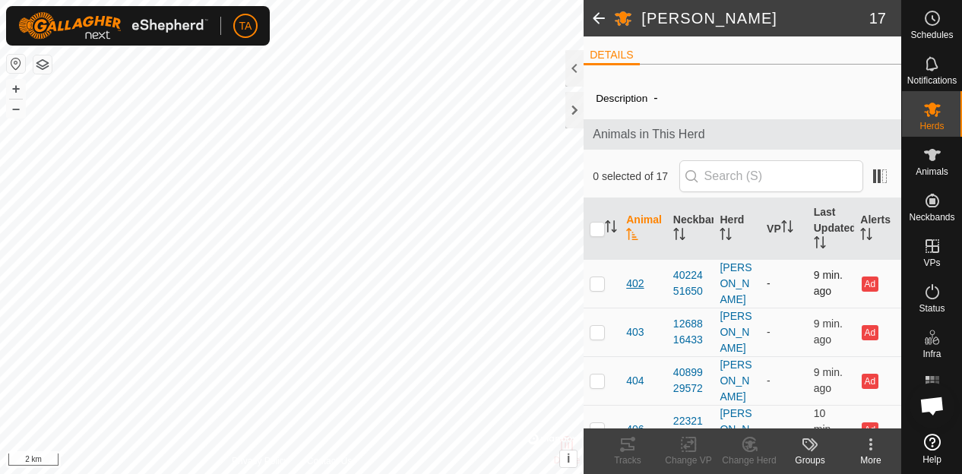
click at [636, 276] on span "402" at bounding box center [634, 284] width 17 height 16
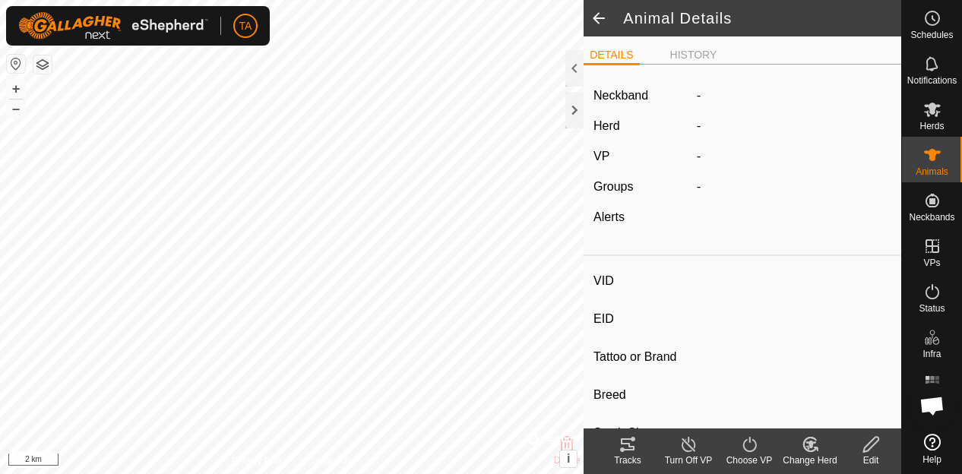
type input "402"
type input "-"
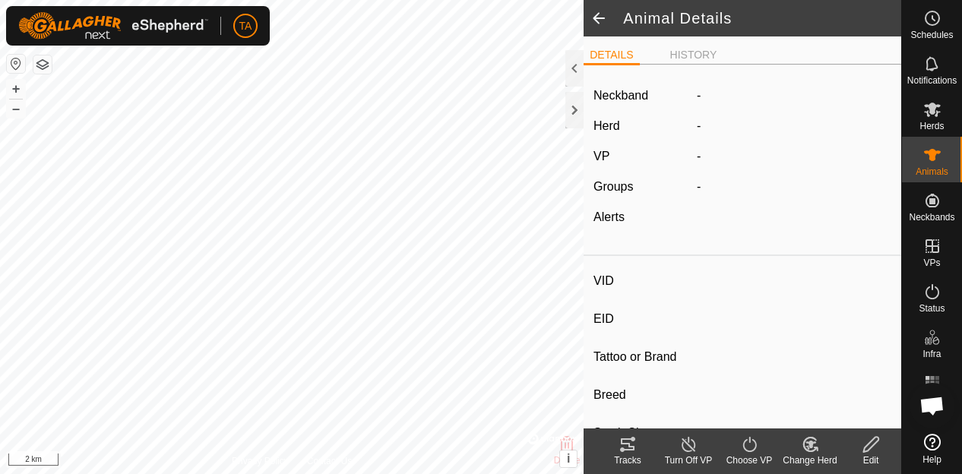
type input "0 kg"
type input "-"
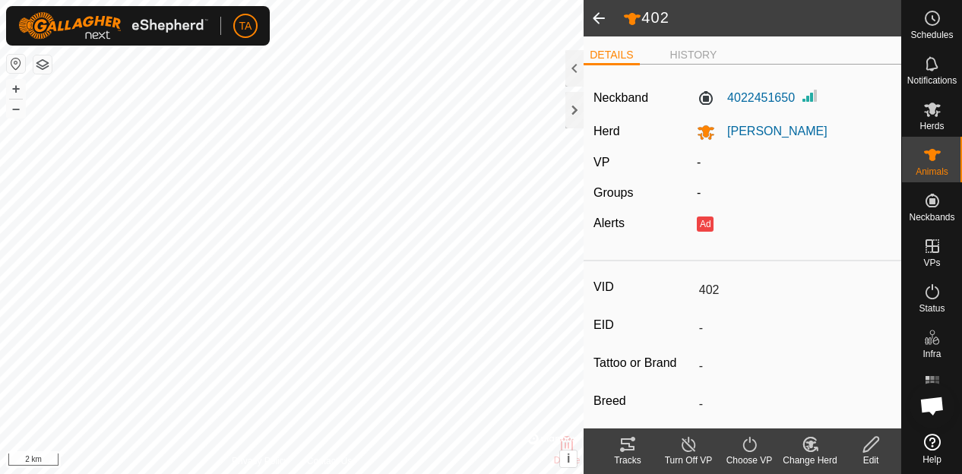
click at [873, 447] on icon at bounding box center [871, 445] width 19 height 18
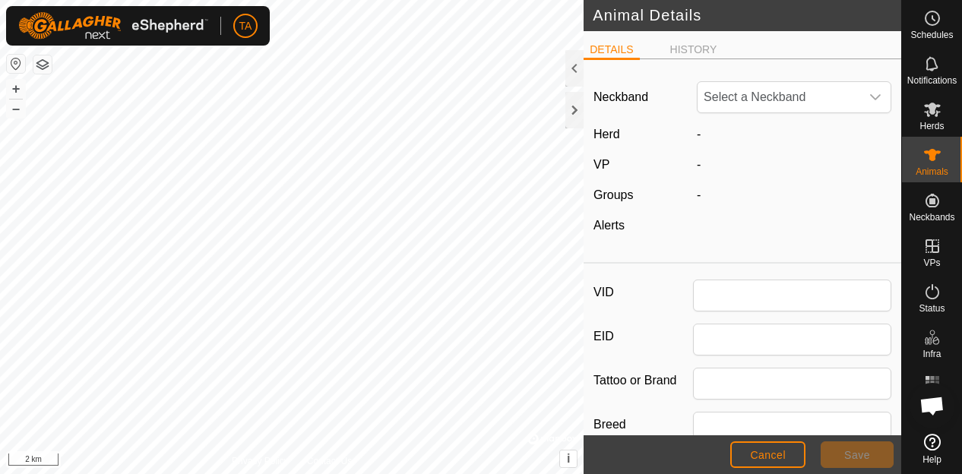
type input "402"
type input "0"
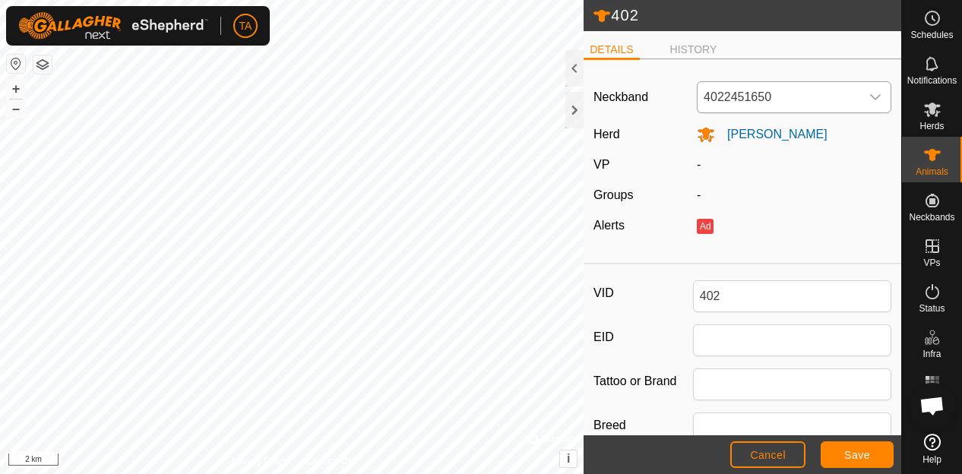
click at [870, 102] on icon "dropdown trigger" at bounding box center [876, 97] width 12 height 12
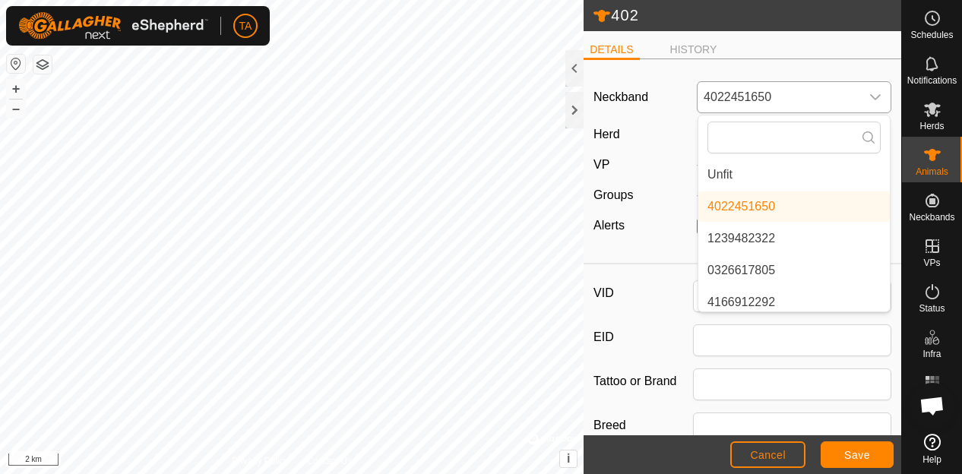
click at [777, 175] on li "Unfit" at bounding box center [795, 175] width 192 height 30
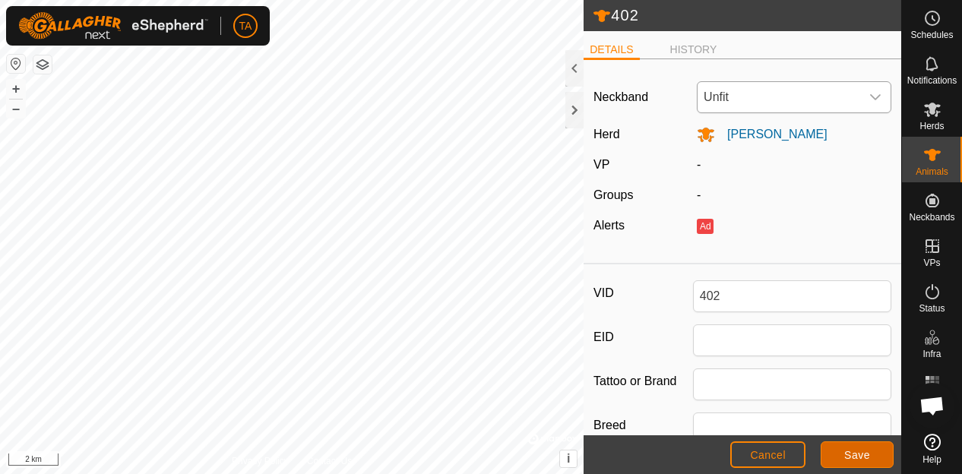
click at [851, 454] on span "Save" at bounding box center [858, 455] width 26 height 12
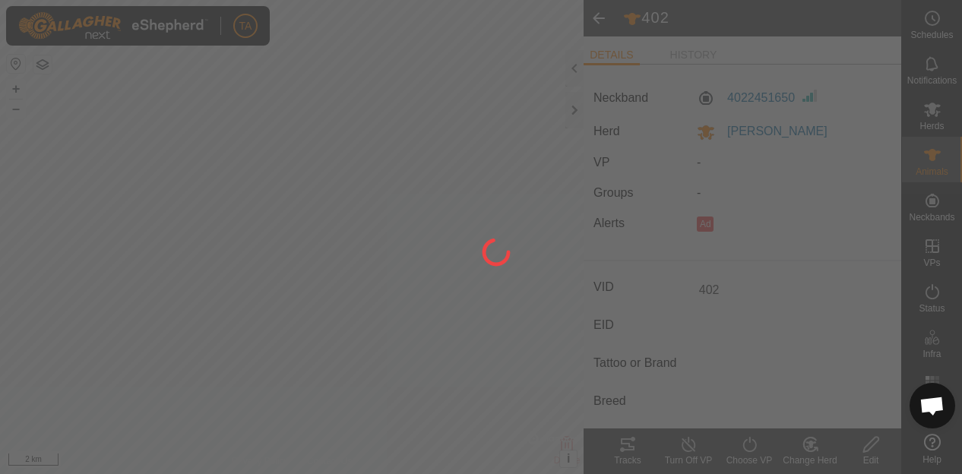
type input "-"
type input "0 kg"
type input "-"
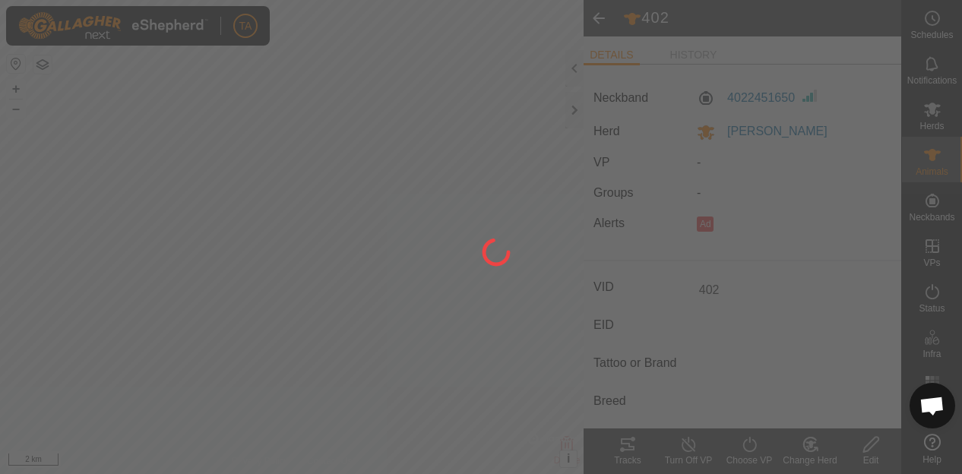
type input "-"
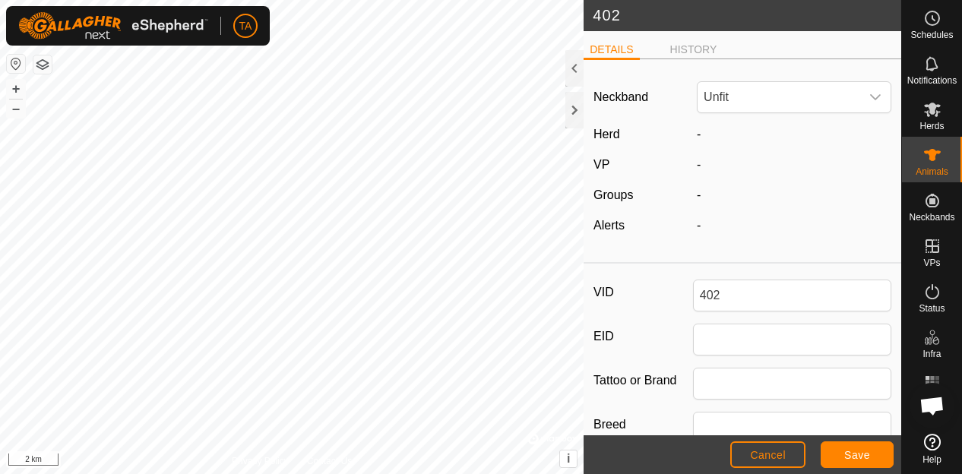
click at [852, 439] on footer "Cancel Save" at bounding box center [743, 455] width 318 height 39
click at [853, 448] on button "Save" at bounding box center [857, 455] width 73 height 27
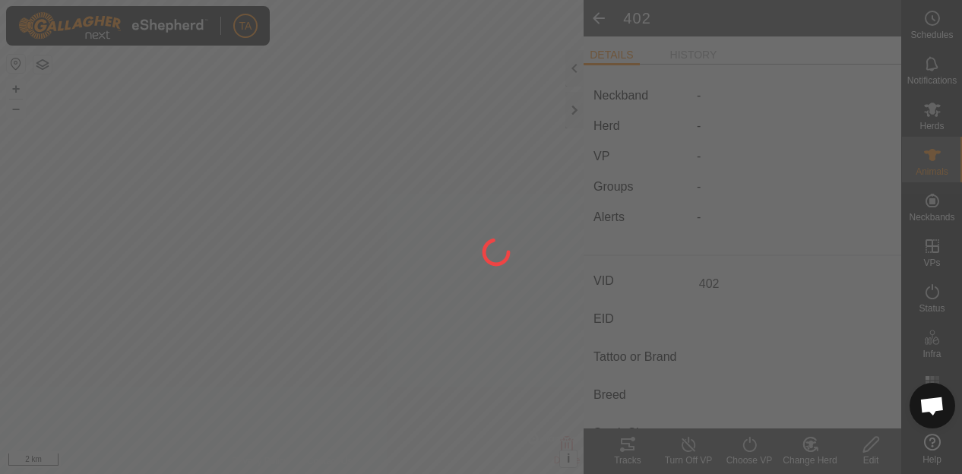
type input "-"
type input "0 kg"
type input "-"
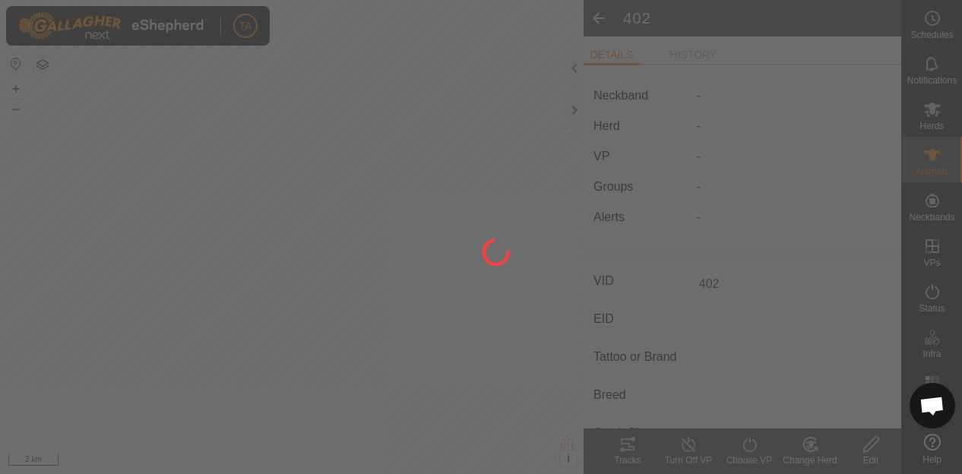
type input "-"
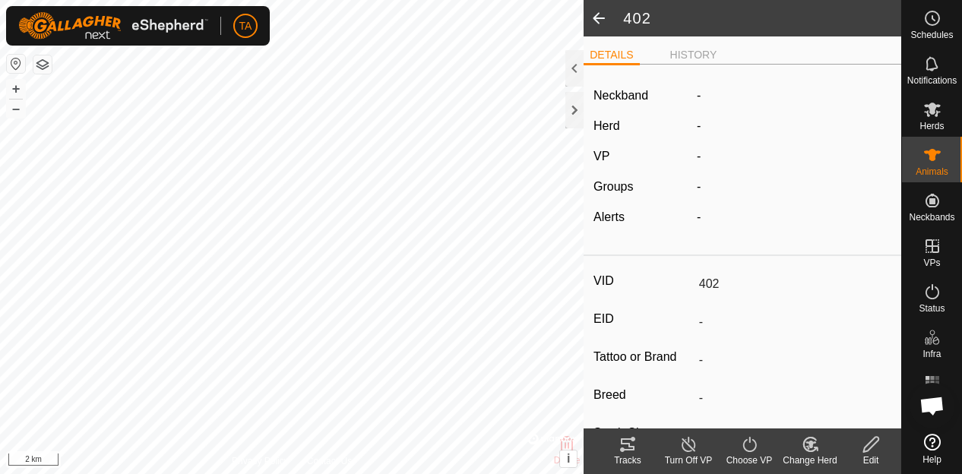
click at [608, 16] on span at bounding box center [599, 18] width 30 height 36
type input "402"
type input "-"
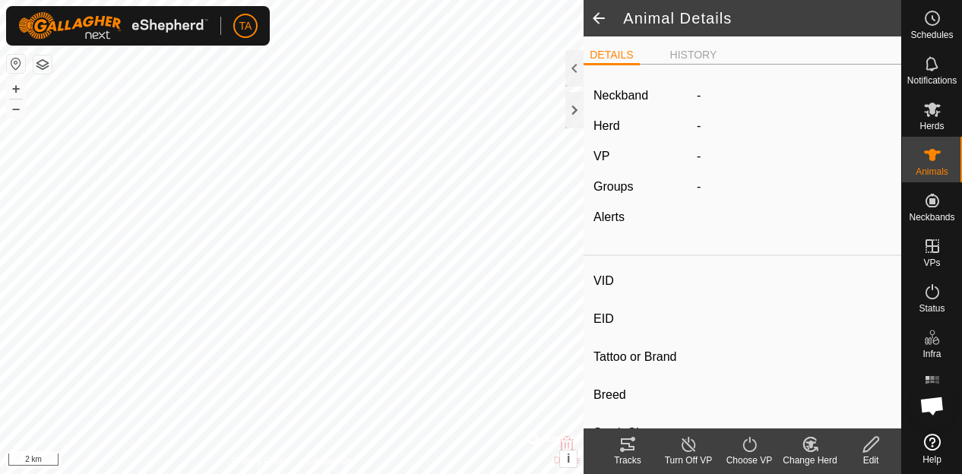
type input "-"
type input "0 kg"
type input "-"
click at [608, 16] on span at bounding box center [599, 18] width 30 height 36
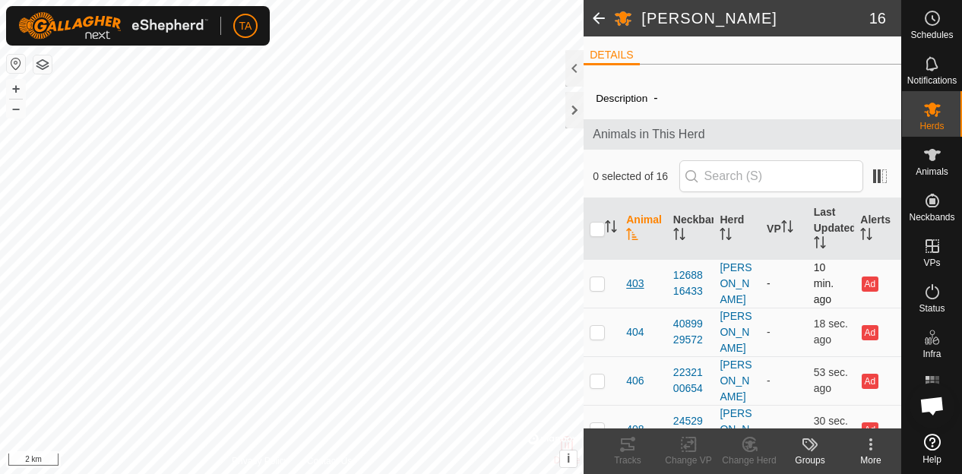
click at [631, 284] on span "403" at bounding box center [634, 284] width 17 height 16
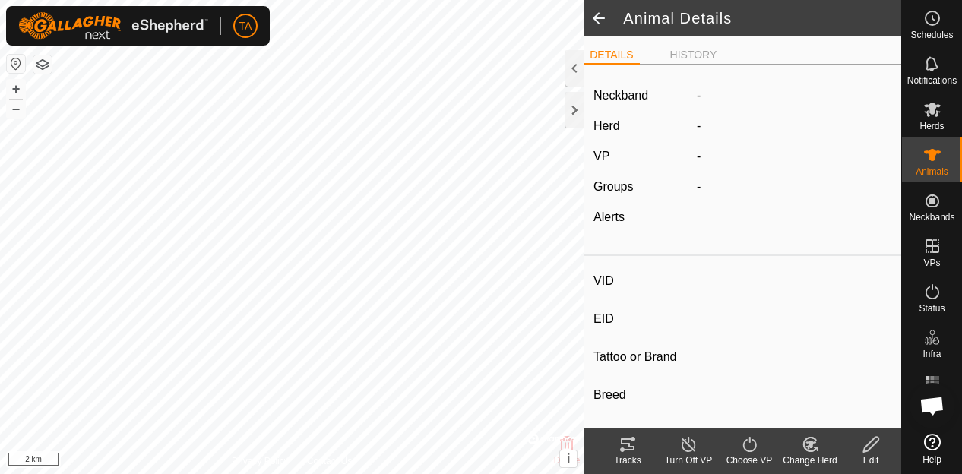
type input "403"
type input "-"
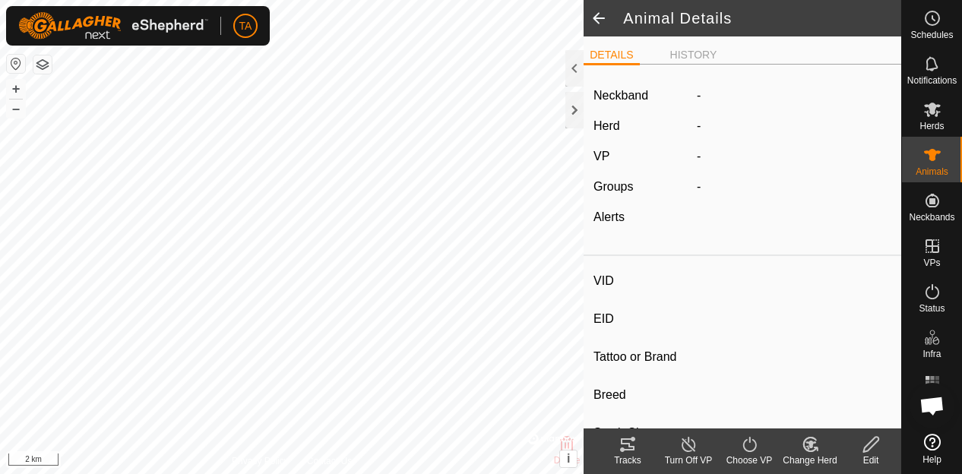
type input "0 kg"
type input "-"
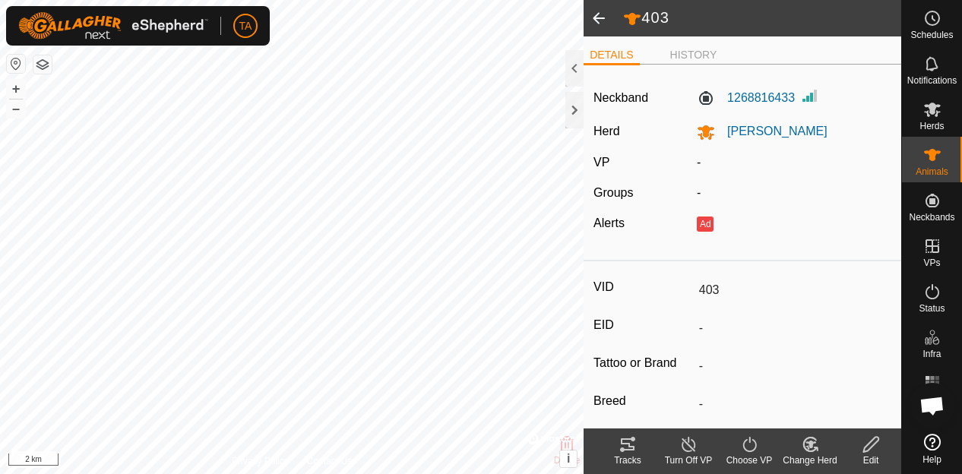
click at [862, 451] on icon at bounding box center [871, 445] width 19 height 18
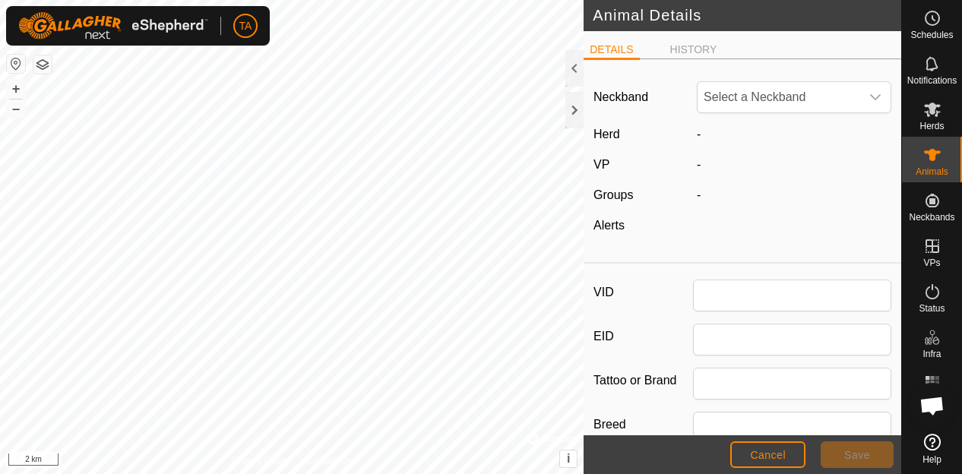
type input "403"
type input "0"
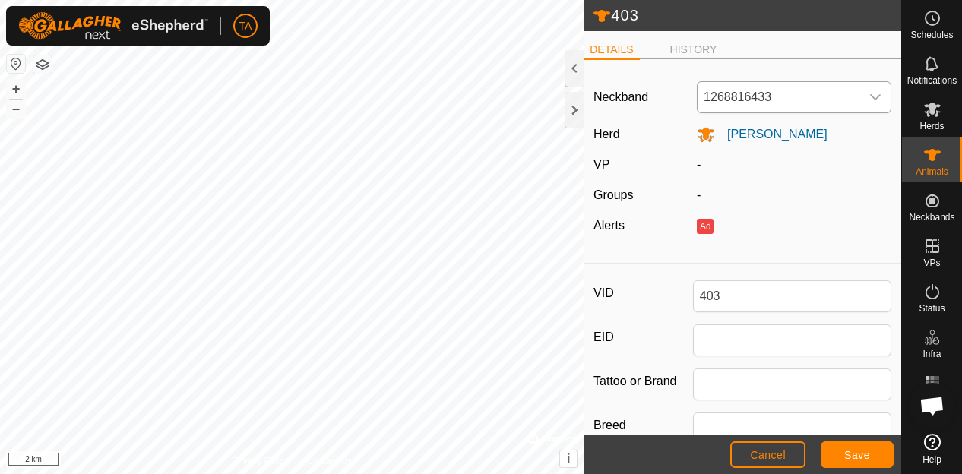
click at [838, 103] on span "1268816433" at bounding box center [779, 97] width 163 height 30
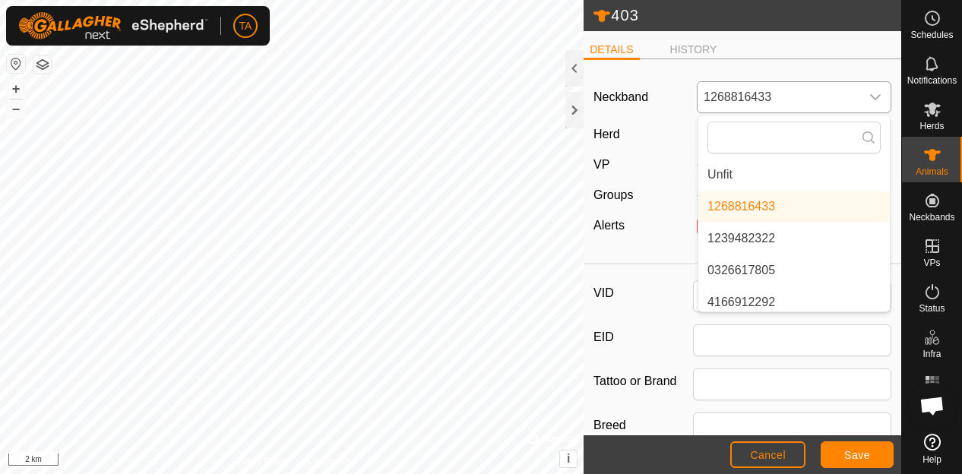
click at [795, 168] on li "Unfit" at bounding box center [795, 175] width 192 height 30
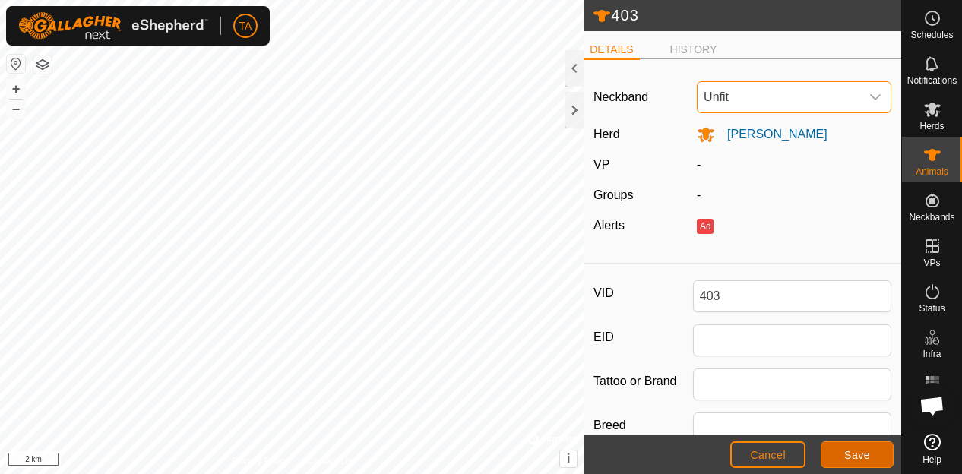
click at [851, 456] on span "Save" at bounding box center [858, 455] width 26 height 12
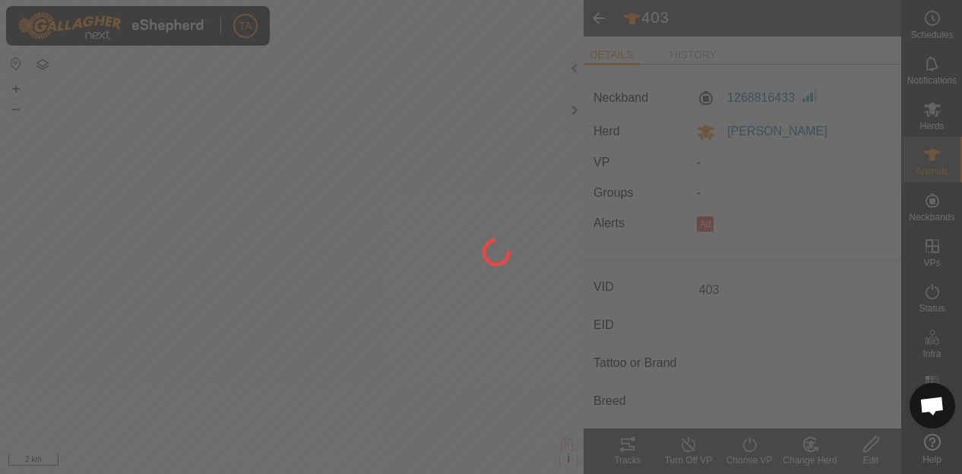
type input "-"
type input "0 kg"
type input "-"
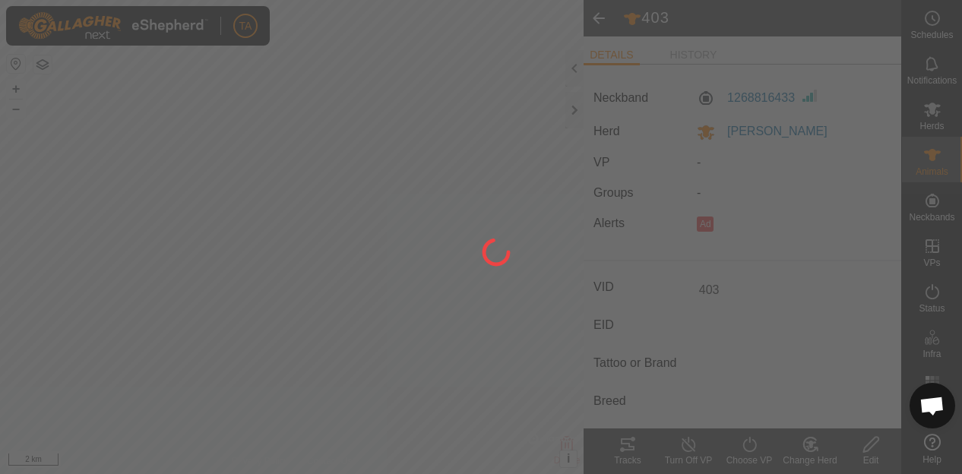
type input "-"
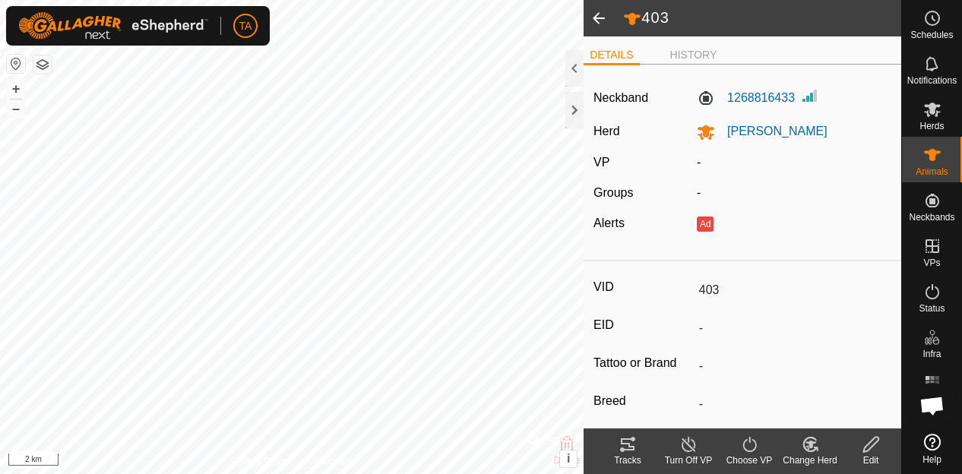
click at [872, 461] on div "Edit" at bounding box center [871, 461] width 61 height 14
type input "0"
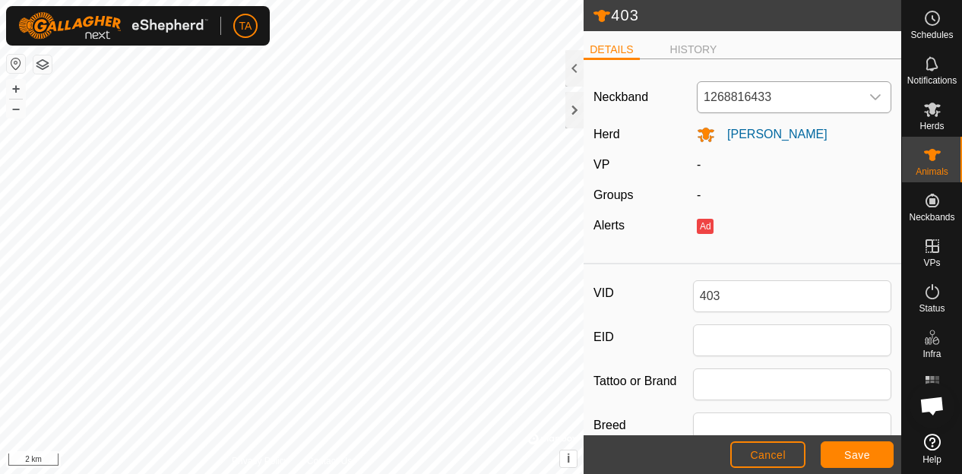
click at [798, 85] on span "1268816433" at bounding box center [779, 97] width 163 height 30
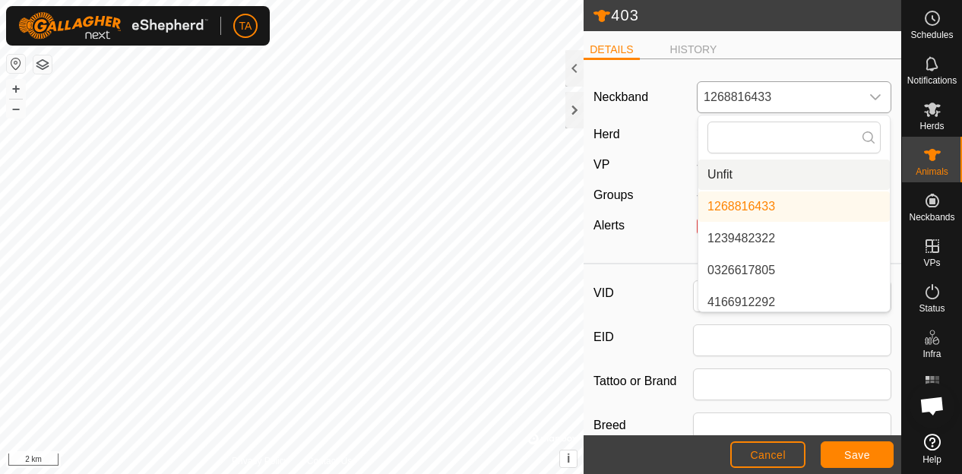
click at [806, 174] on li "Unfit" at bounding box center [795, 175] width 192 height 30
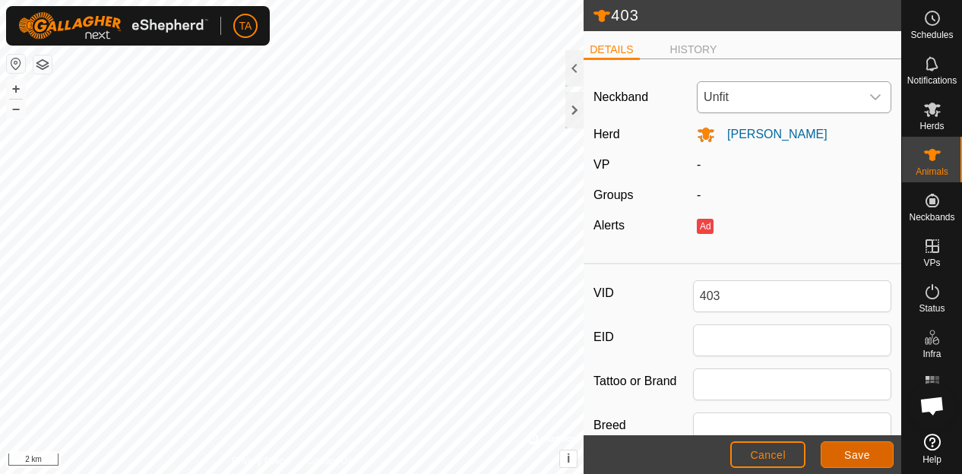
click at [867, 452] on span "Save" at bounding box center [858, 455] width 26 height 12
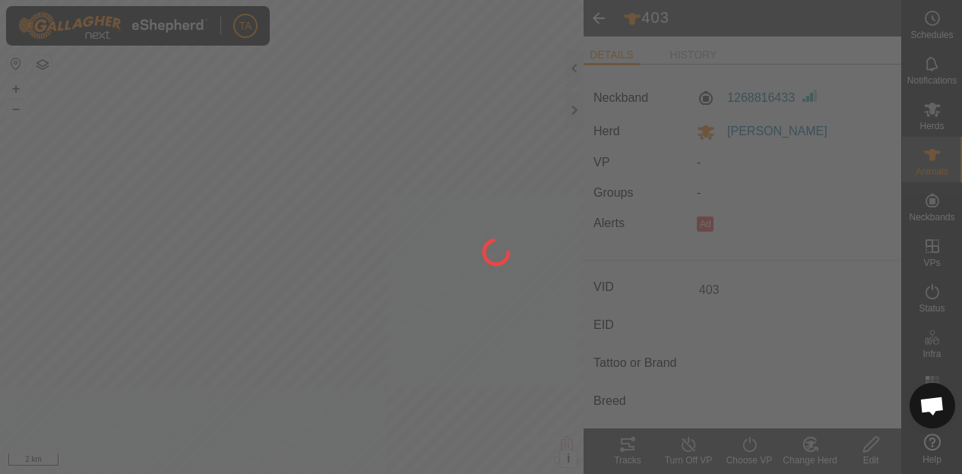
type input "-"
type input "0 kg"
type input "-"
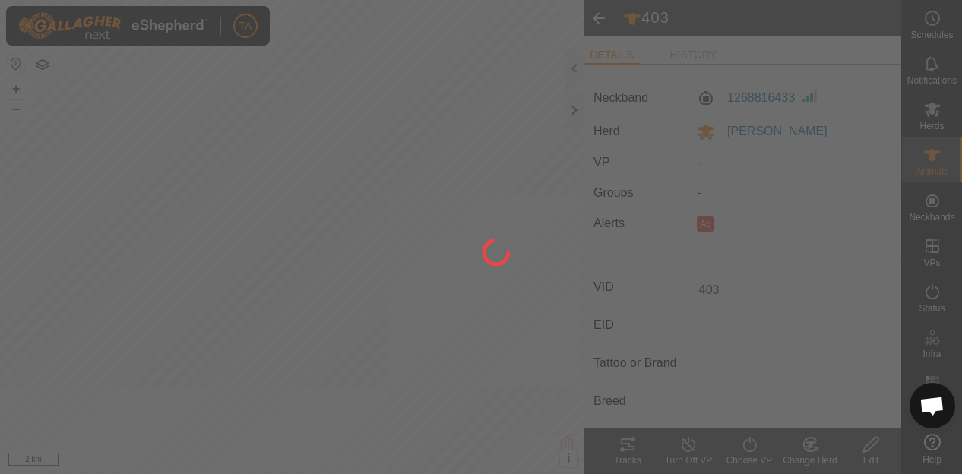
type input "-"
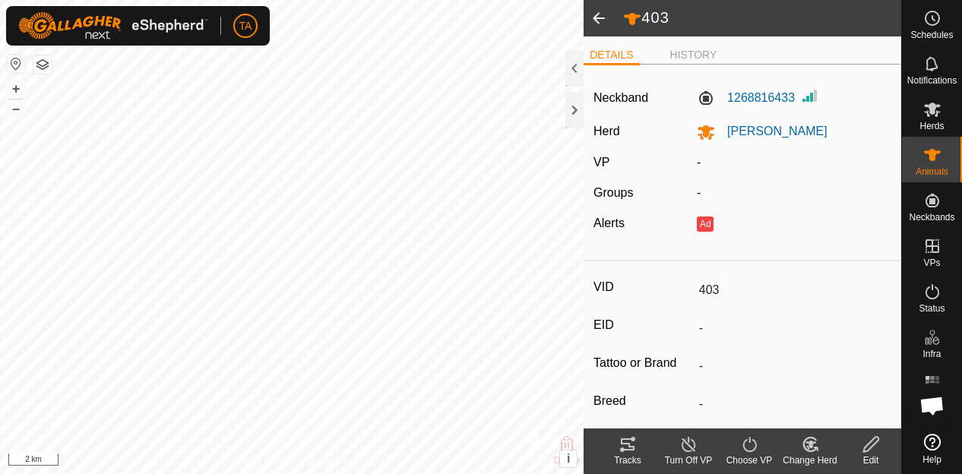
click at [594, 11] on span at bounding box center [599, 18] width 30 height 36
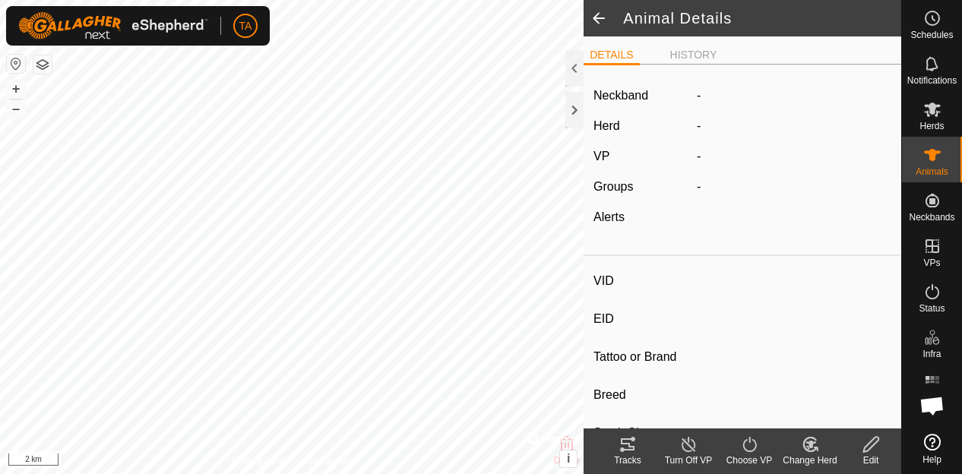
type input "403"
type input "-"
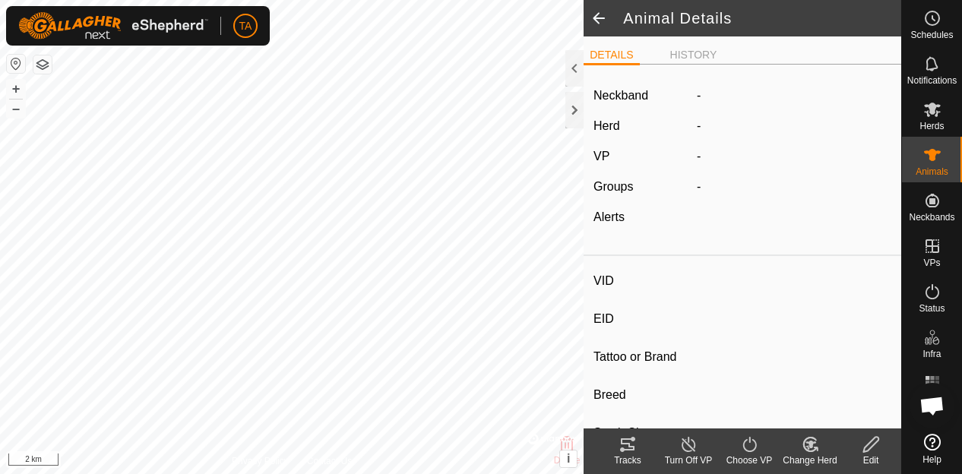
type input "0 kg"
type input "-"
click at [594, 11] on span at bounding box center [599, 18] width 30 height 36
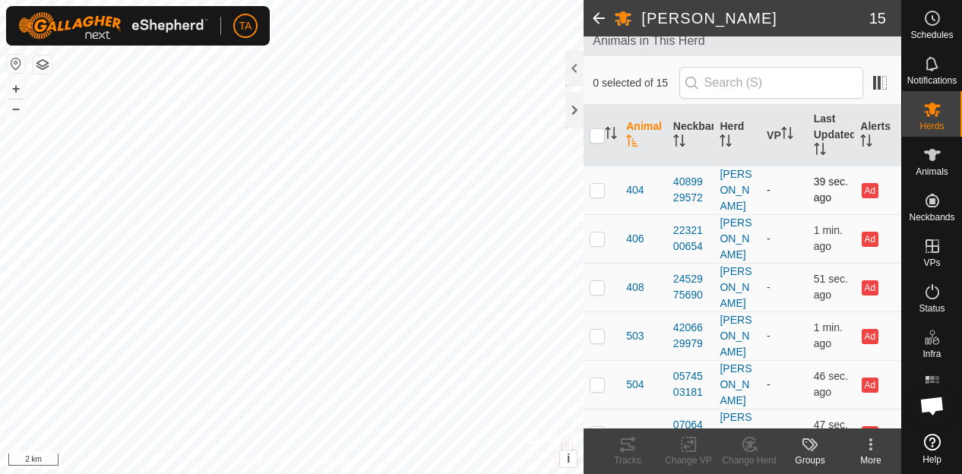
scroll to position [30, 0]
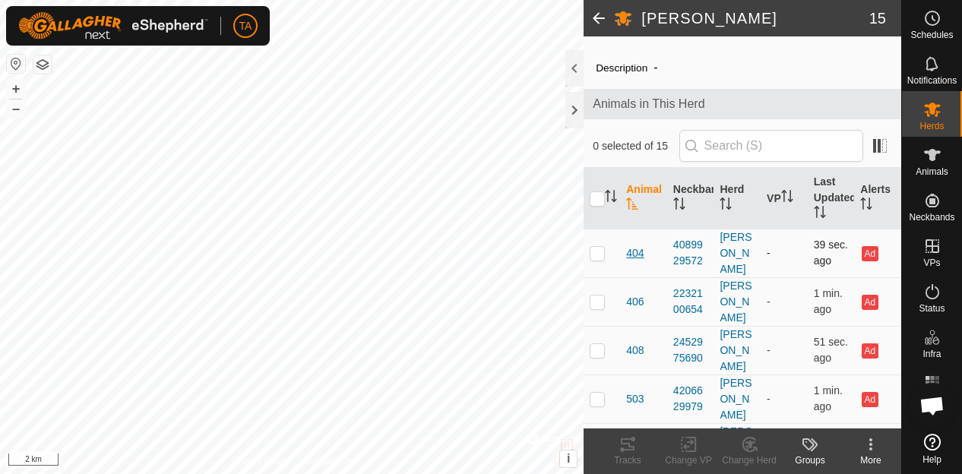
click at [629, 252] on span "404" at bounding box center [634, 254] width 17 height 16
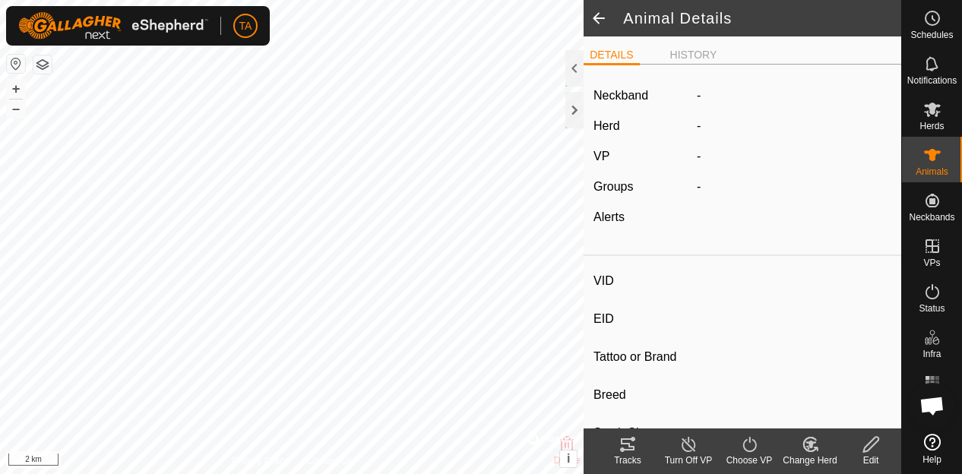
type input "404"
type input "-"
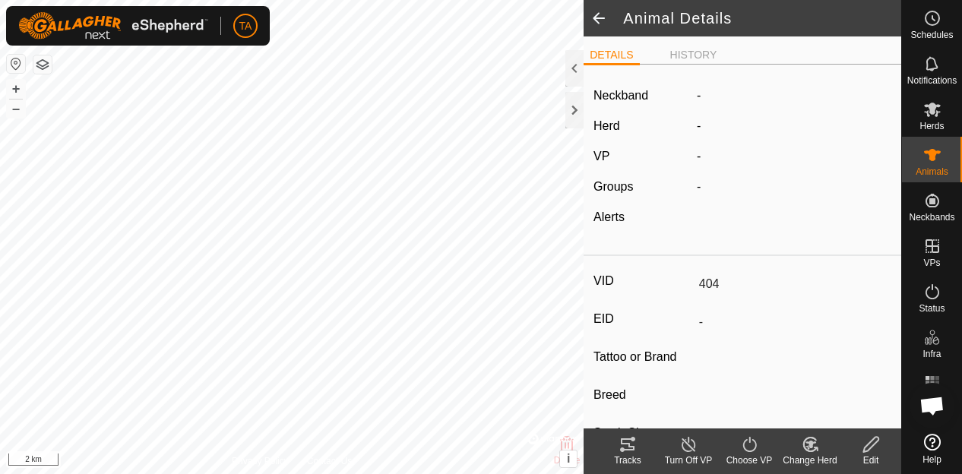
type input "0 kg"
type input "-"
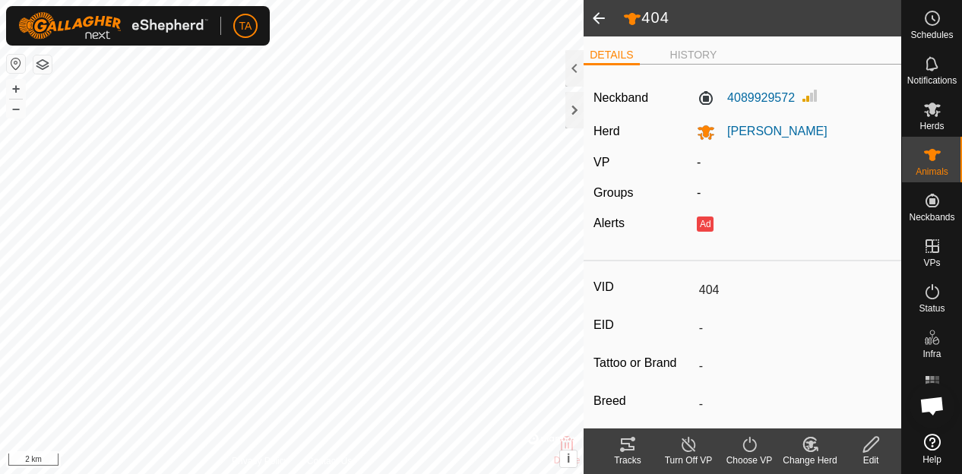
click at [870, 444] on icon at bounding box center [871, 445] width 19 height 18
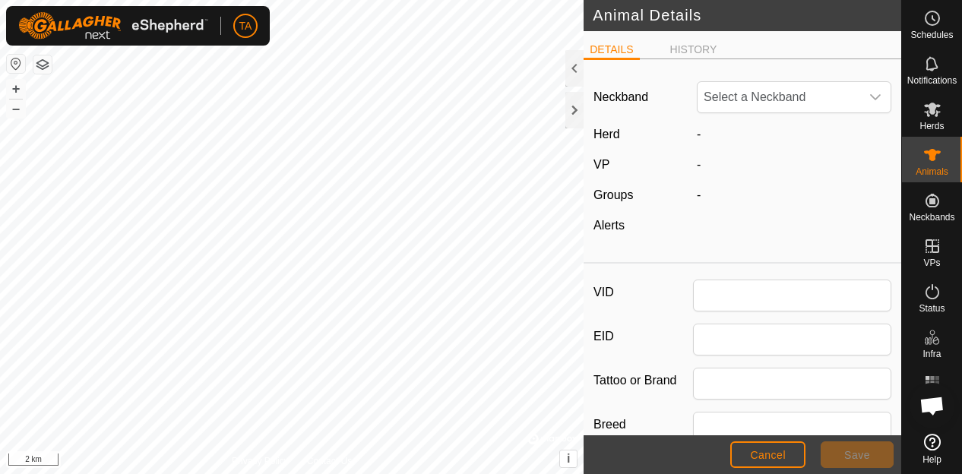
type input "404"
type input "0"
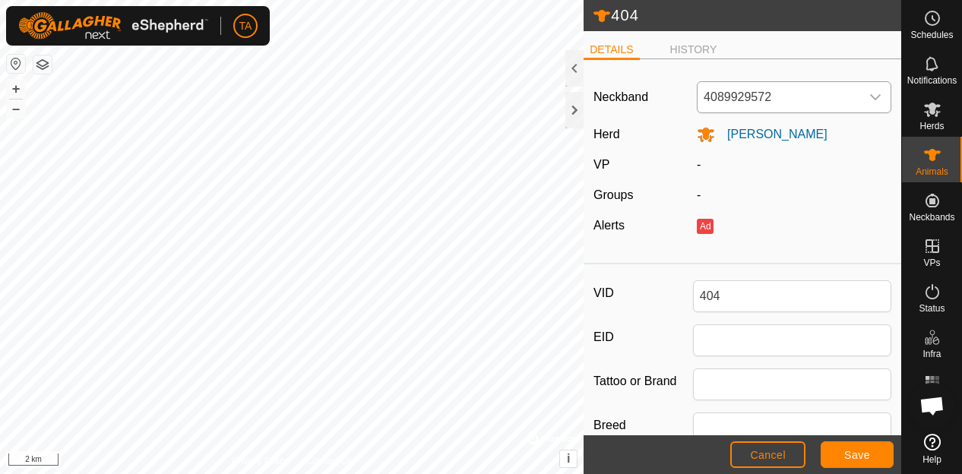
click at [765, 103] on span "4089929572" at bounding box center [779, 97] width 163 height 30
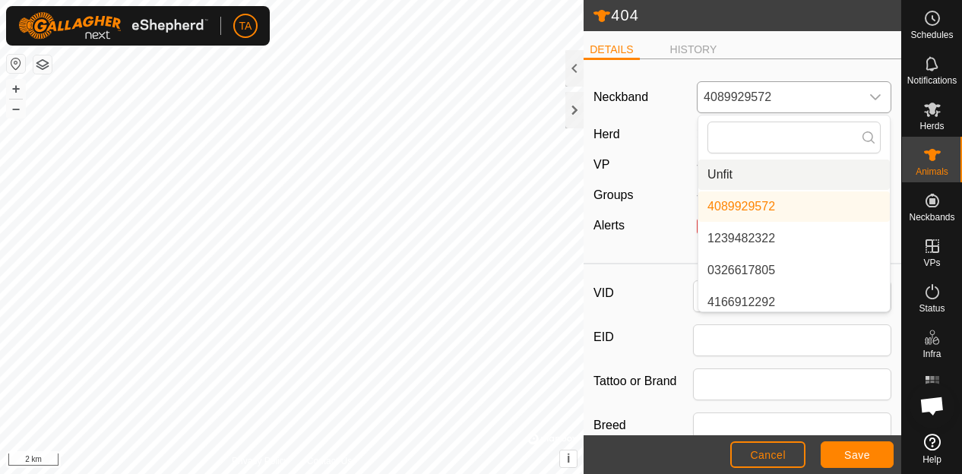
drag, startPoint x: 759, startPoint y: 191, endPoint x: 759, endPoint y: 179, distance: 12.2
click at [759, 179] on li "Unfit" at bounding box center [795, 175] width 192 height 30
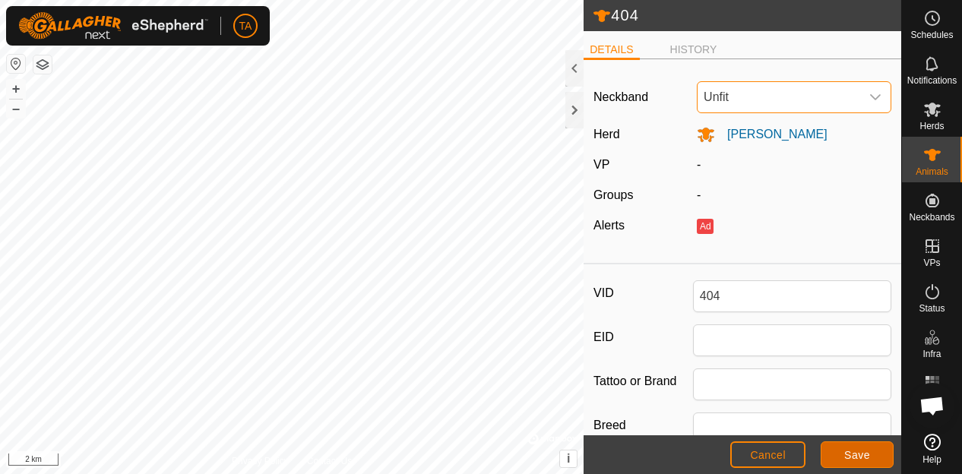
click at [859, 449] on span "Save" at bounding box center [858, 455] width 26 height 12
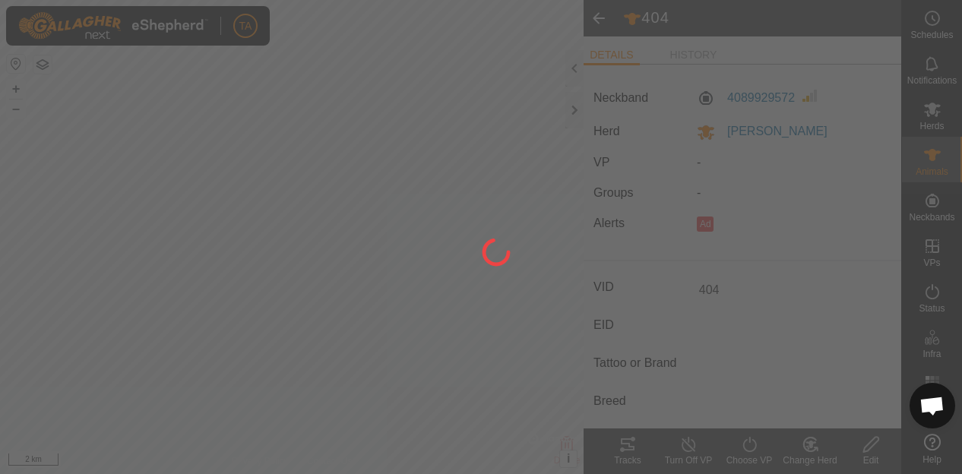
type input "-"
type input "0 kg"
type input "-"
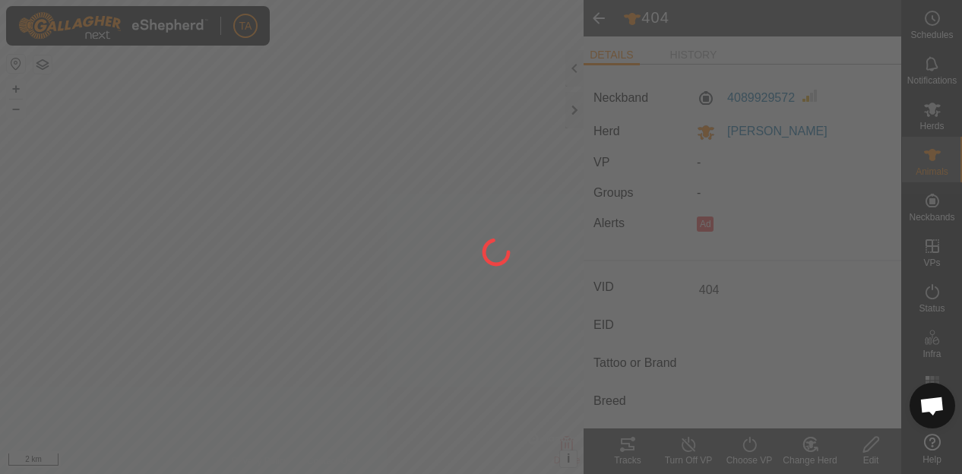
type input "-"
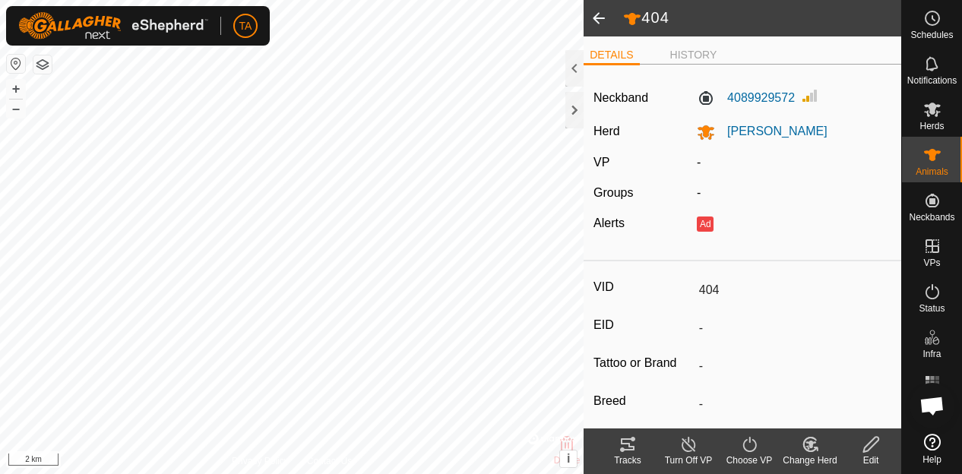
click at [606, 11] on span at bounding box center [599, 18] width 30 height 36
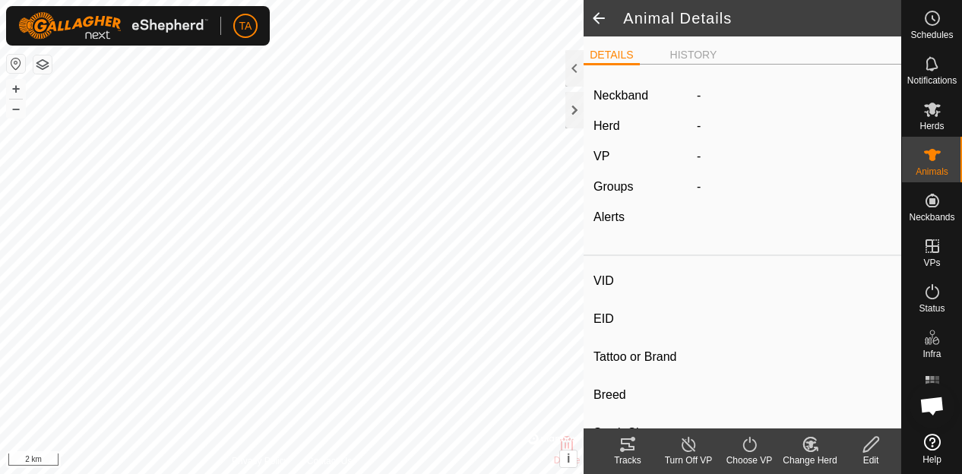
type input "404"
type input "-"
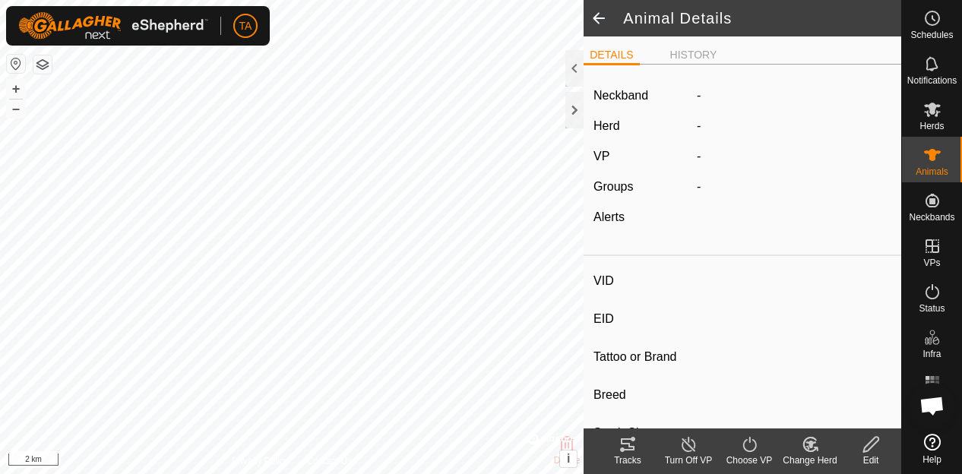
type input "0 kg"
type input "-"
click at [606, 11] on span at bounding box center [599, 18] width 30 height 36
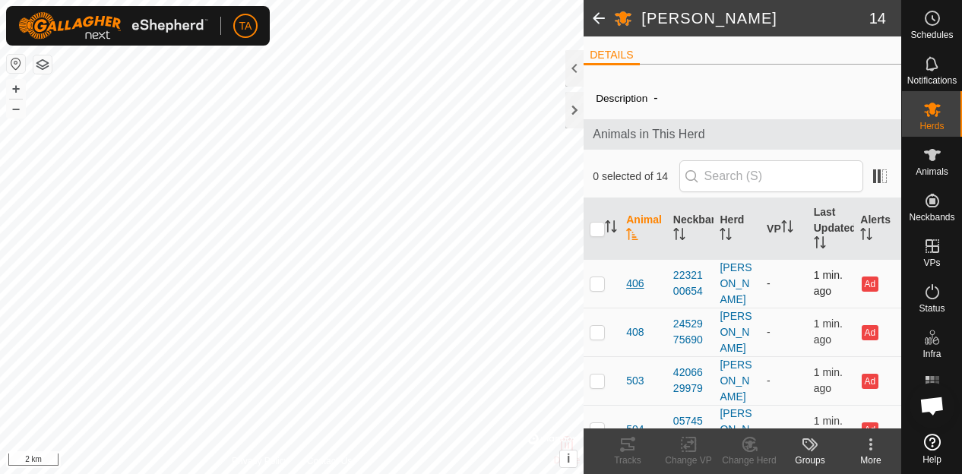
click at [638, 276] on span "406" at bounding box center [634, 284] width 17 height 16
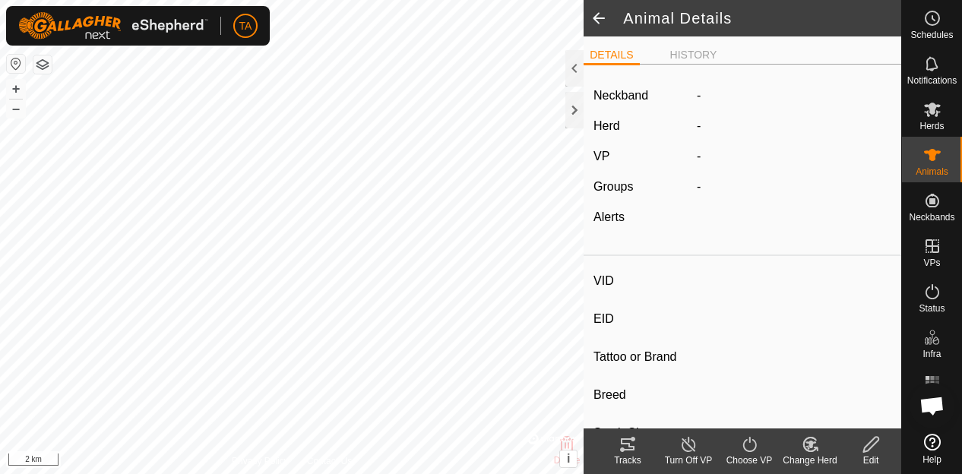
type input "406"
type input "-"
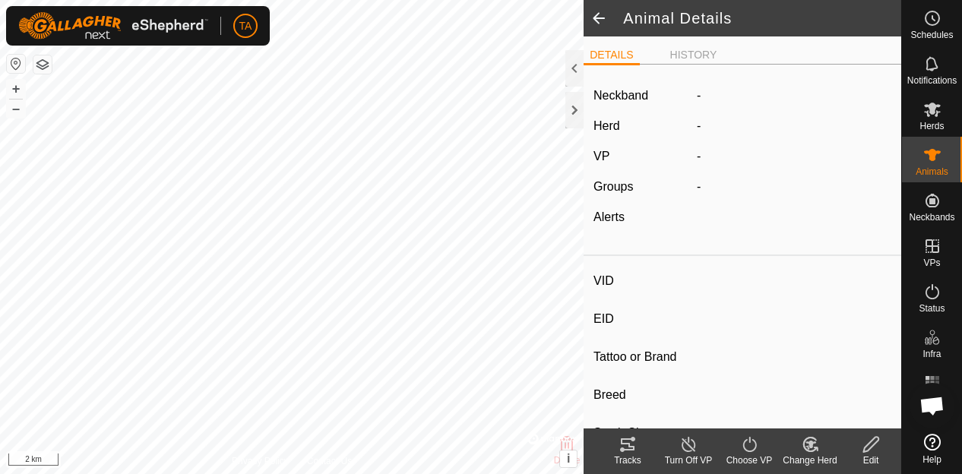
type input "0 kg"
type input "-"
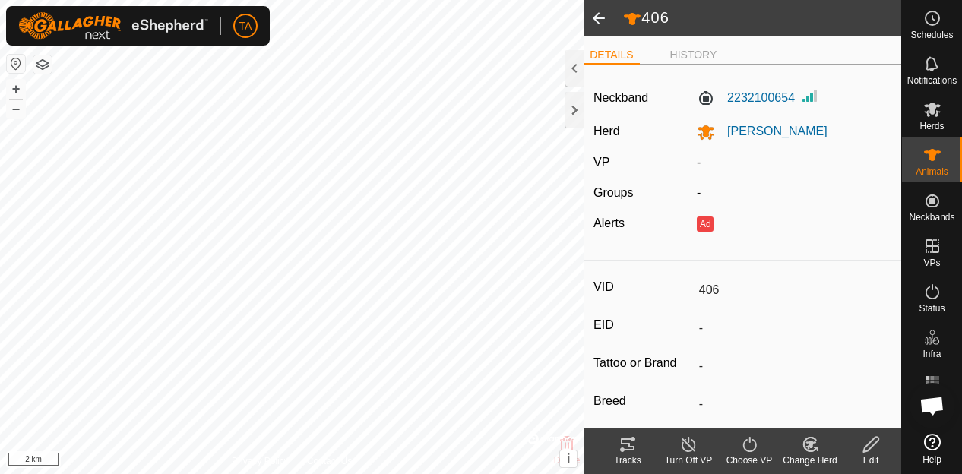
click at [887, 448] on edit-svg-icon at bounding box center [871, 445] width 61 height 18
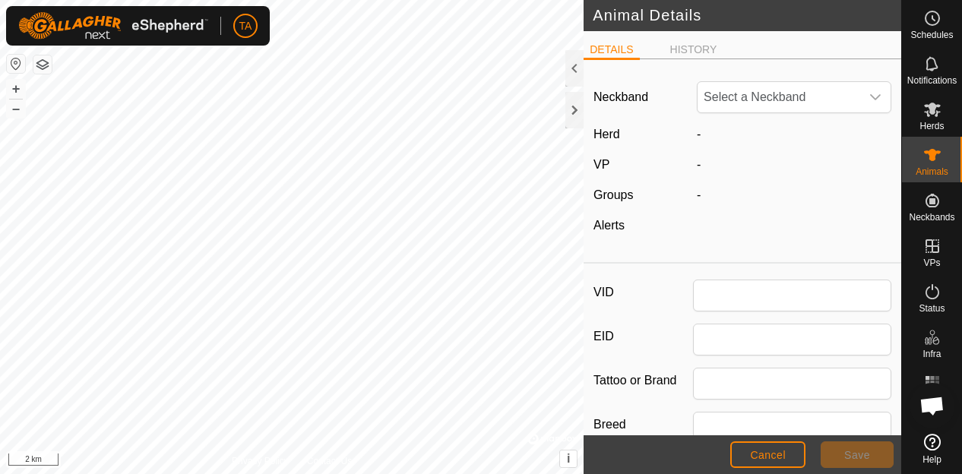
type input "406"
type input "0"
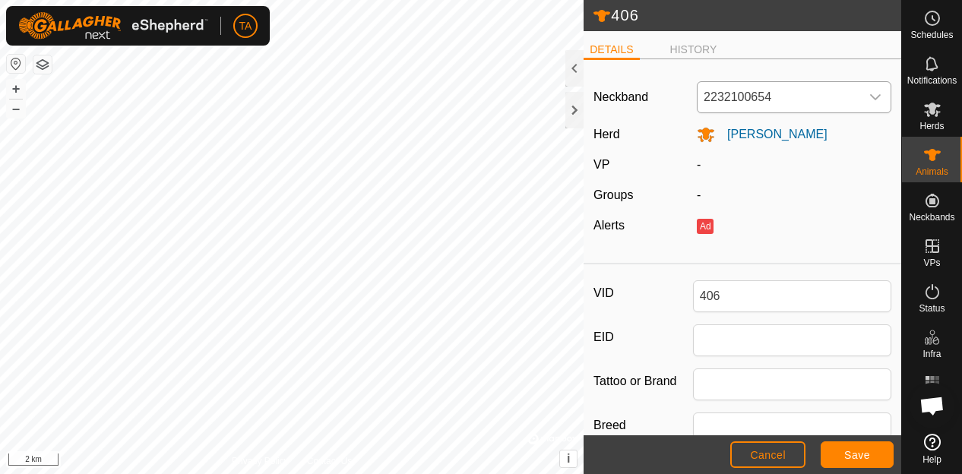
click at [848, 99] on span "2232100654" at bounding box center [779, 97] width 163 height 30
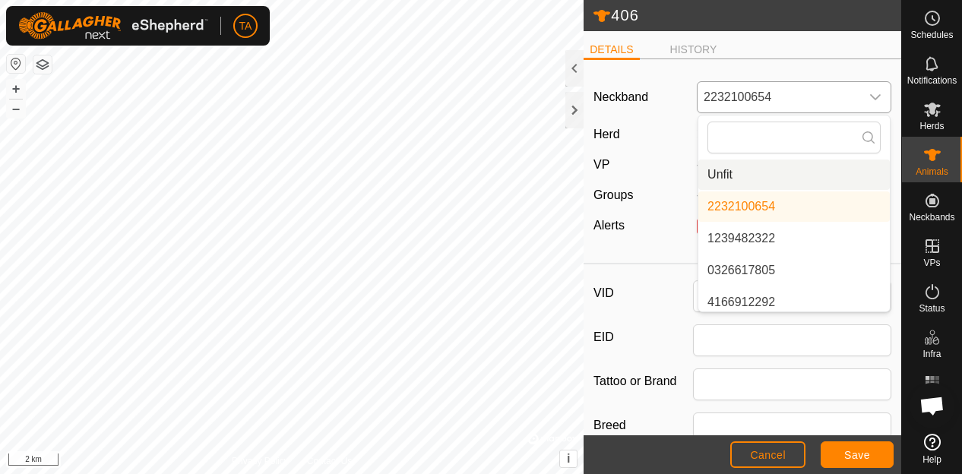
click at [789, 179] on li "Unfit" at bounding box center [795, 175] width 192 height 30
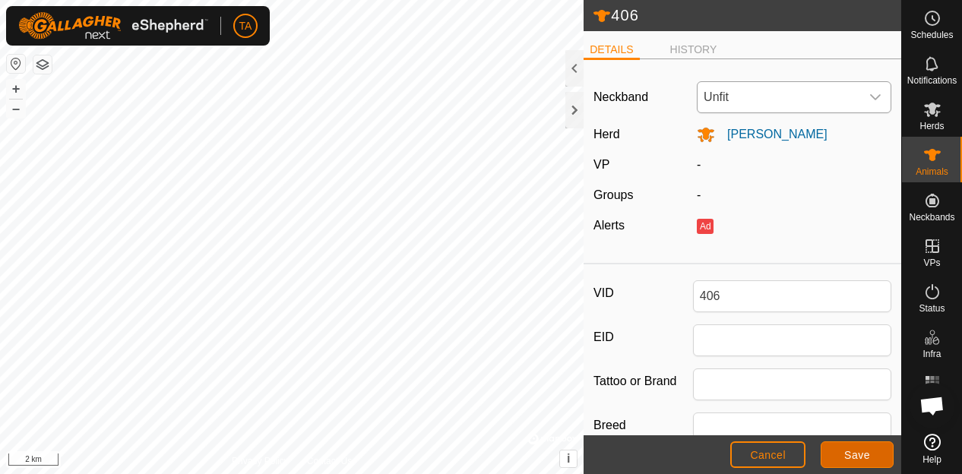
click at [859, 455] on span "Save" at bounding box center [858, 455] width 26 height 12
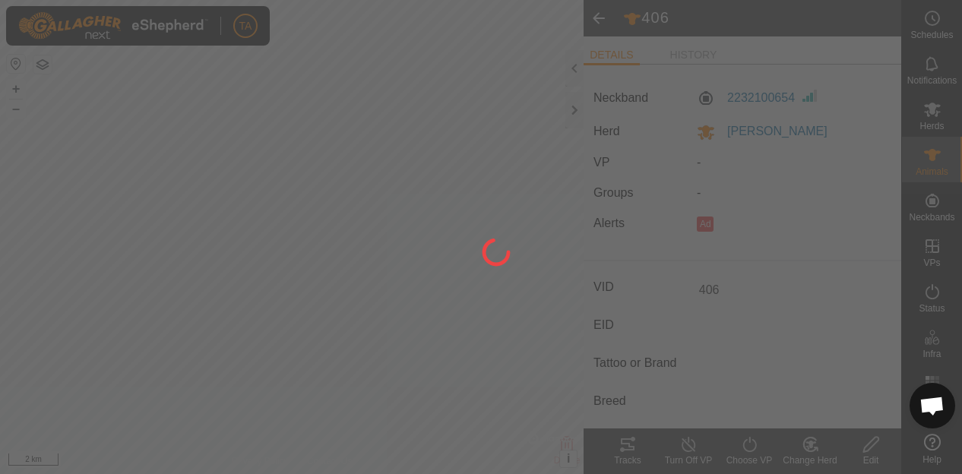
type input "-"
type input "0 kg"
type input "-"
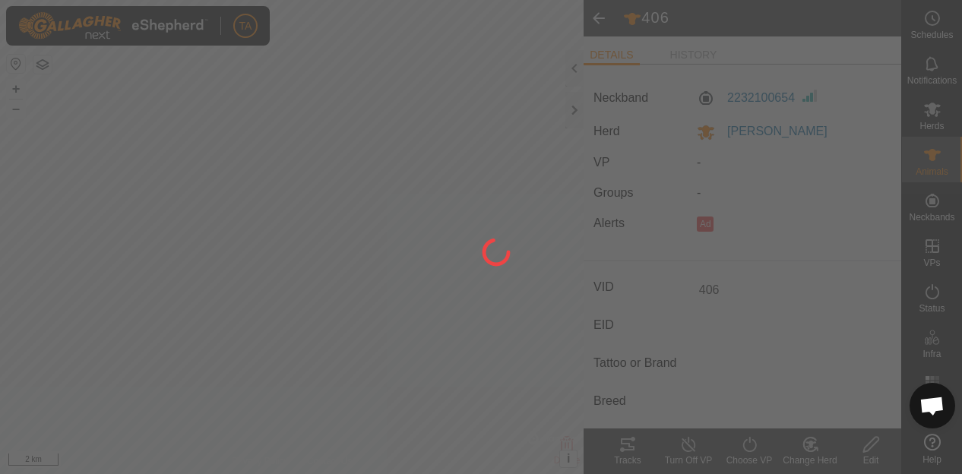
type input "-"
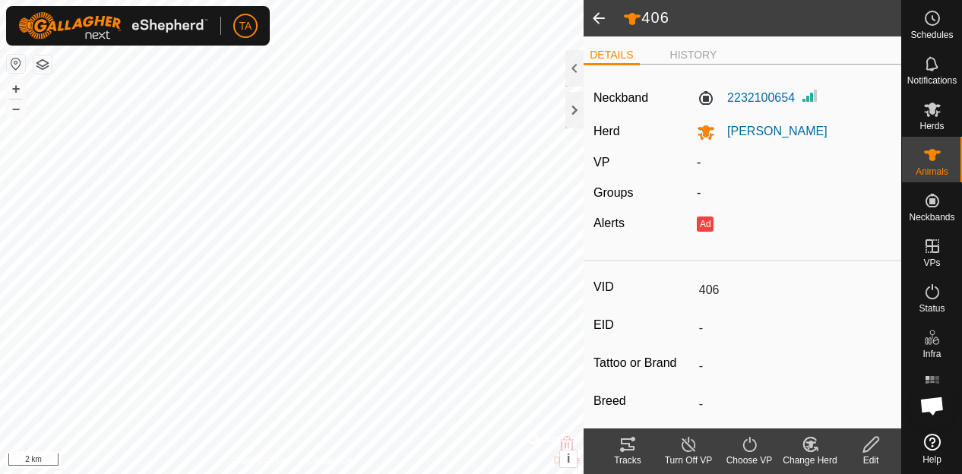
click at [591, 14] on span at bounding box center [599, 18] width 30 height 36
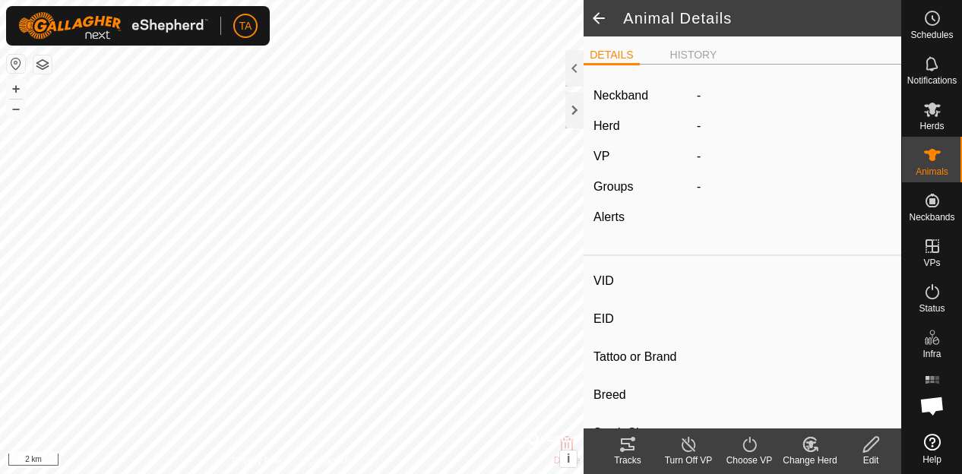
type input "406"
type input "-"
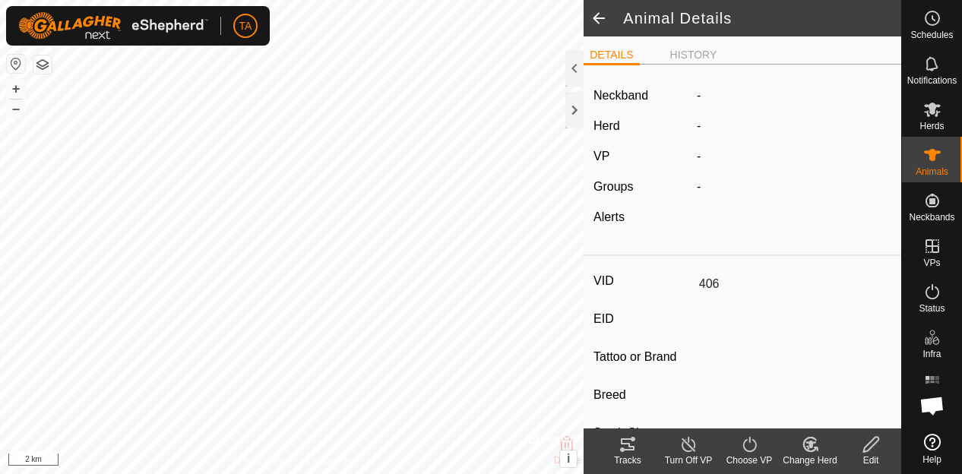
type input "0 kg"
type input "-"
click at [591, 14] on span at bounding box center [599, 18] width 30 height 36
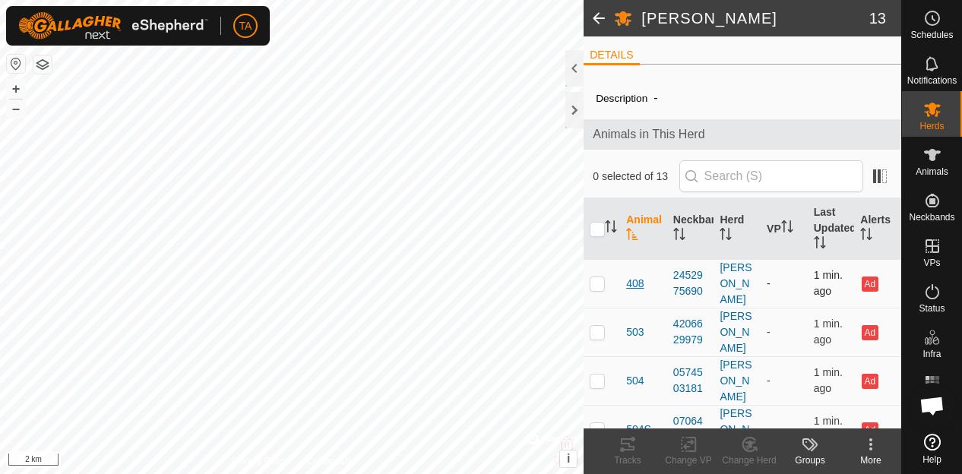
click at [631, 276] on span "408" at bounding box center [634, 284] width 17 height 16
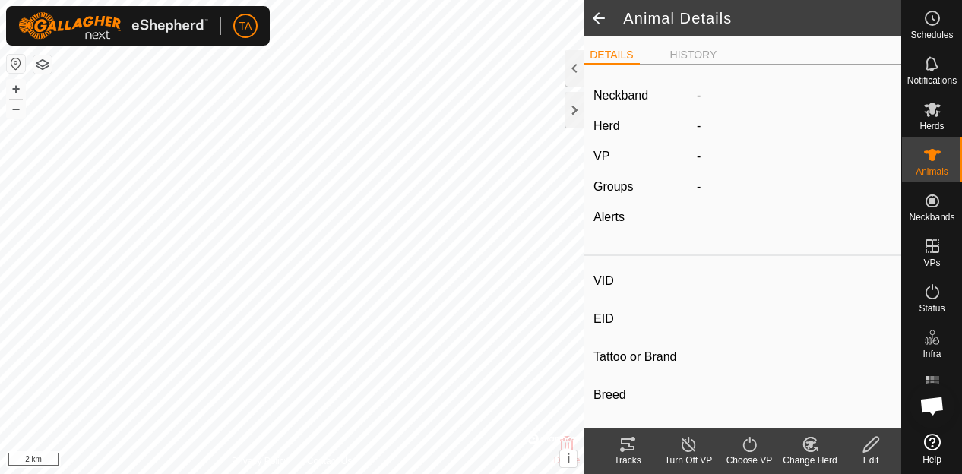
type input "408"
type input "-"
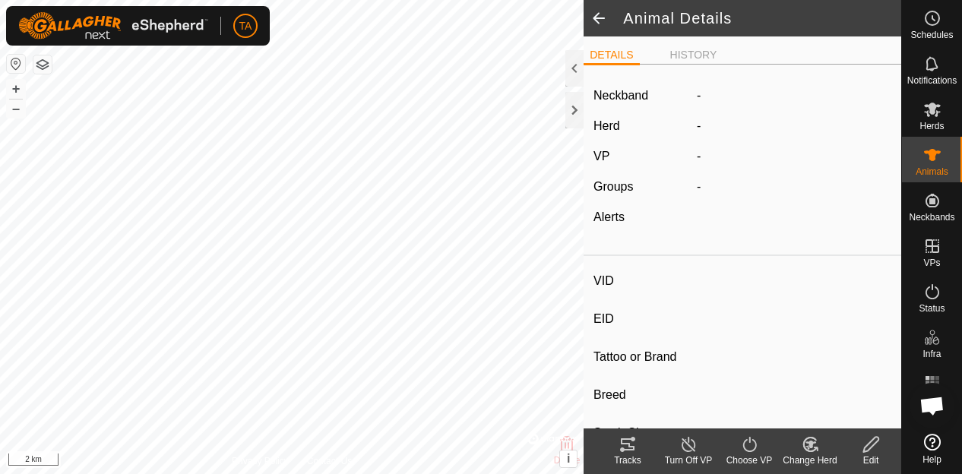
type input "0 kg"
type input "-"
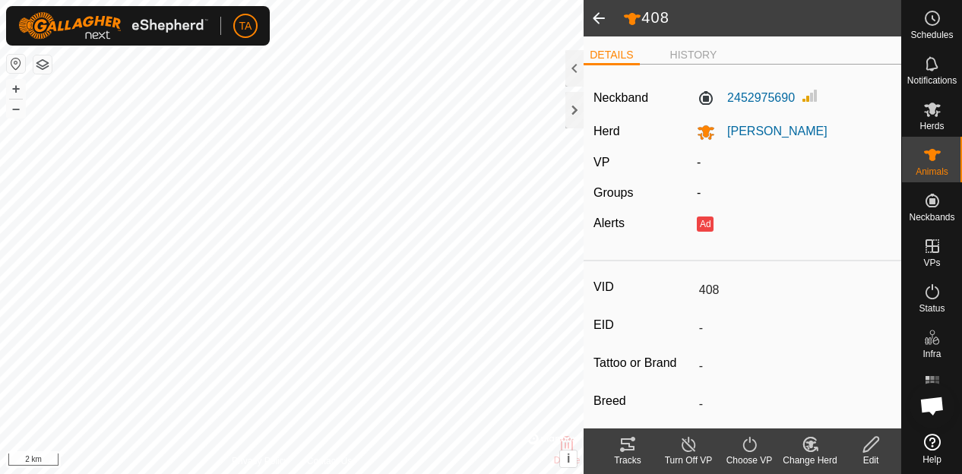
click at [882, 444] on edit-svg-icon at bounding box center [871, 445] width 61 height 18
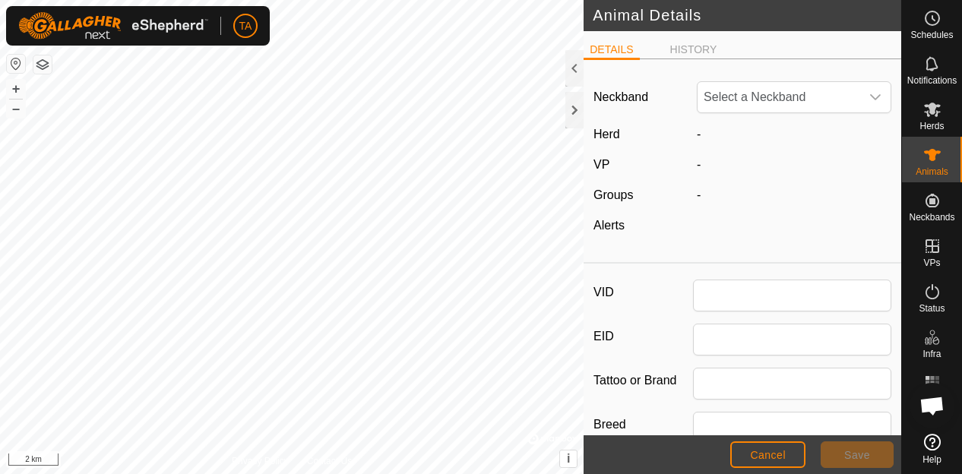
type input "408"
type input "0"
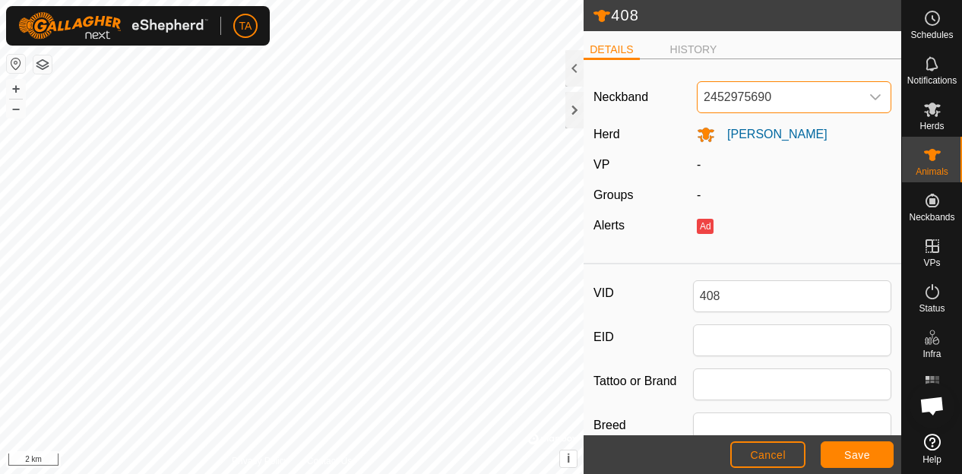
click at [806, 107] on span "2452975690" at bounding box center [779, 97] width 163 height 30
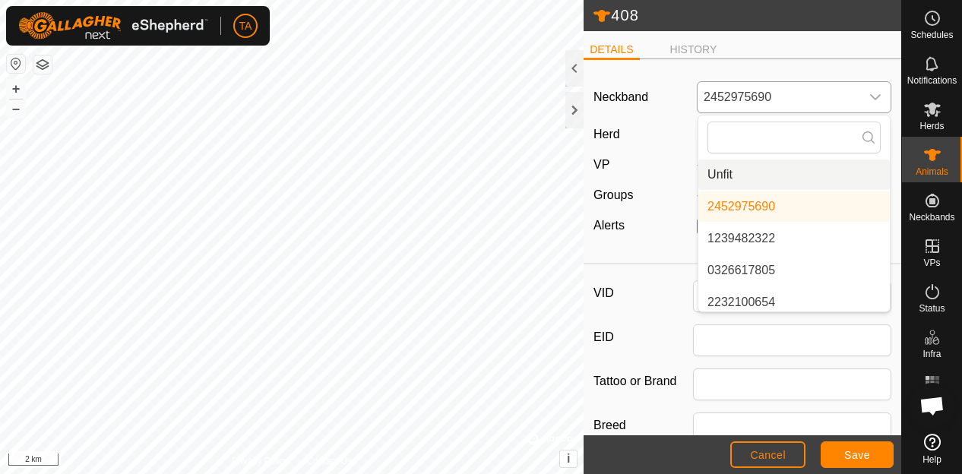
click at [786, 170] on li "Unfit" at bounding box center [795, 175] width 192 height 30
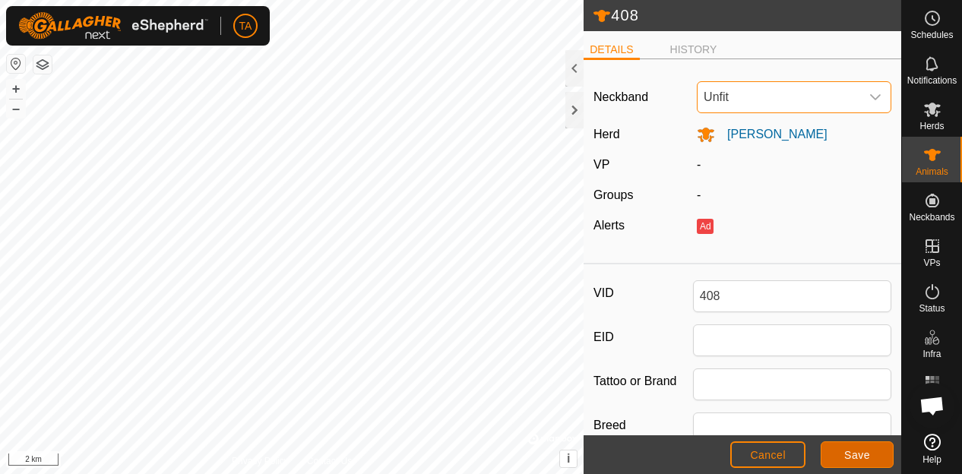
click at [862, 461] on span "Save" at bounding box center [858, 455] width 26 height 12
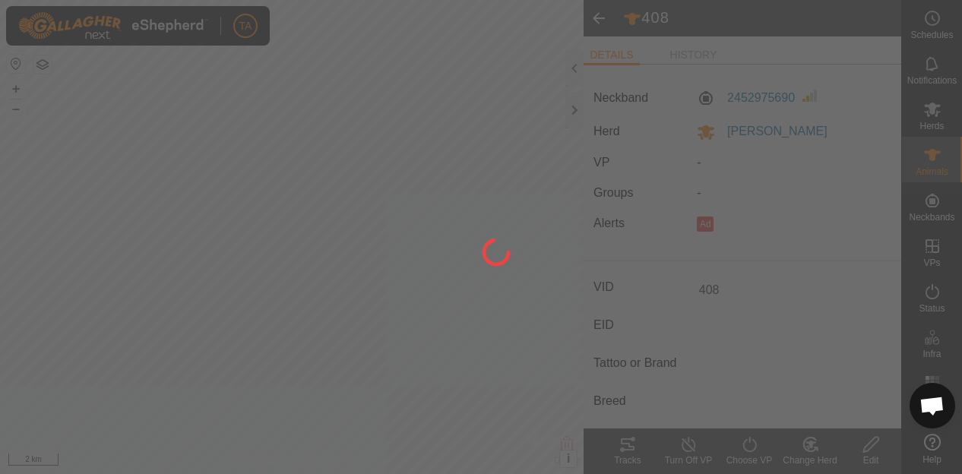
type input "-"
type input "0 kg"
type input "-"
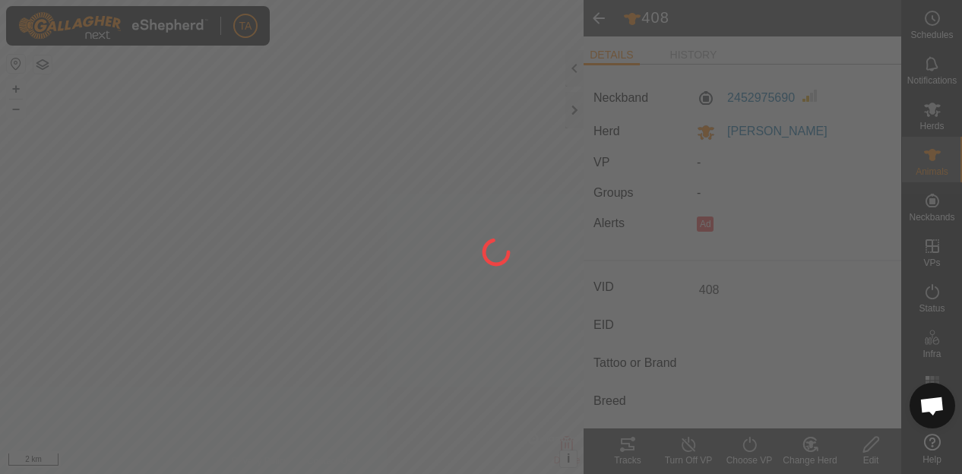
type input "-"
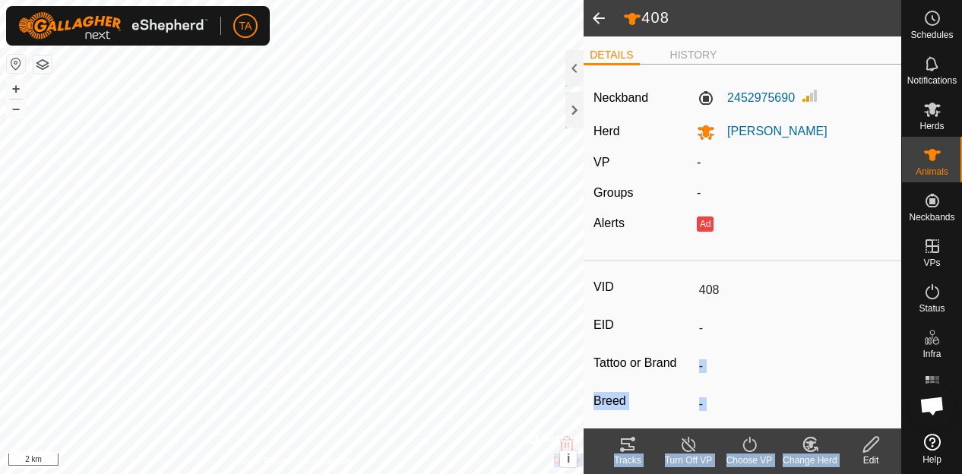
drag, startPoint x: 876, startPoint y: 452, endPoint x: 735, endPoint y: 252, distance: 245.1
click at [822, 347] on article "408 DETAILS HISTORY Neckband 2452975690 Herd TJ Herd VP - Groups - Alerts Ad VI…" at bounding box center [743, 237] width 318 height 474
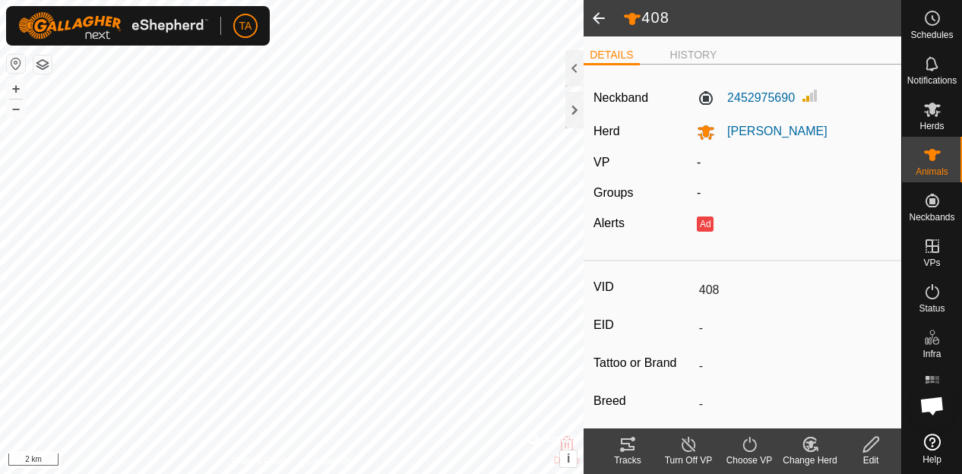
click at [601, 5] on span at bounding box center [599, 18] width 30 height 36
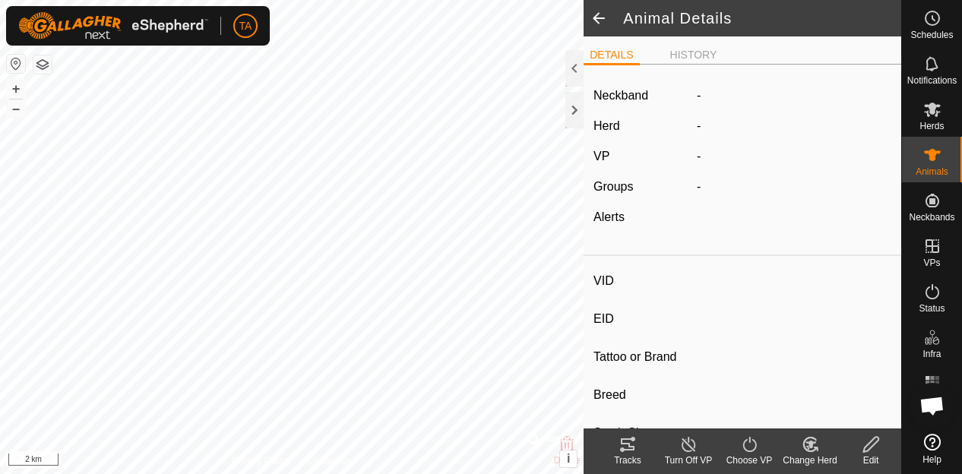
type input "408"
type input "-"
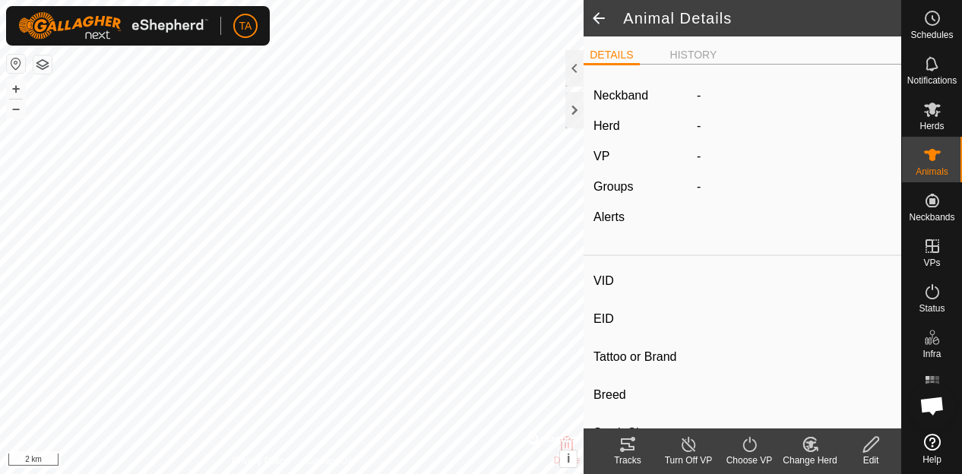
type input "0 kg"
type input "-"
click at [601, 5] on span at bounding box center [599, 18] width 30 height 36
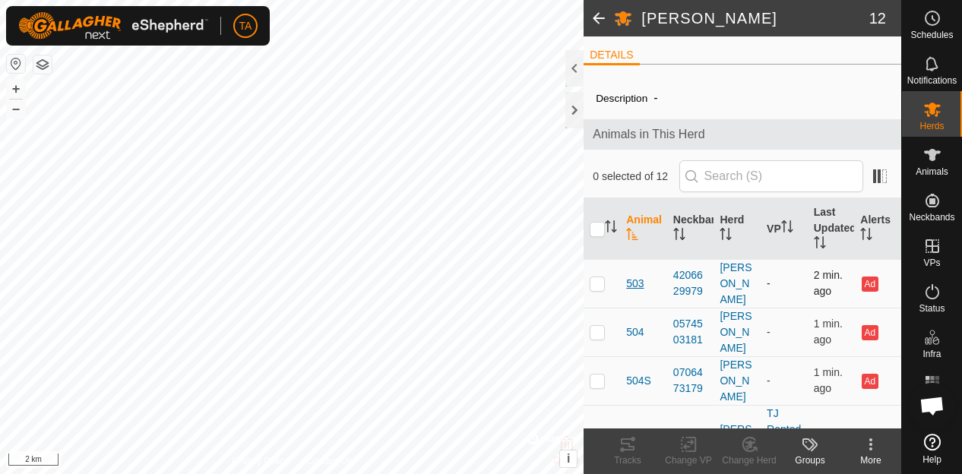
click at [642, 276] on span "503" at bounding box center [634, 284] width 17 height 16
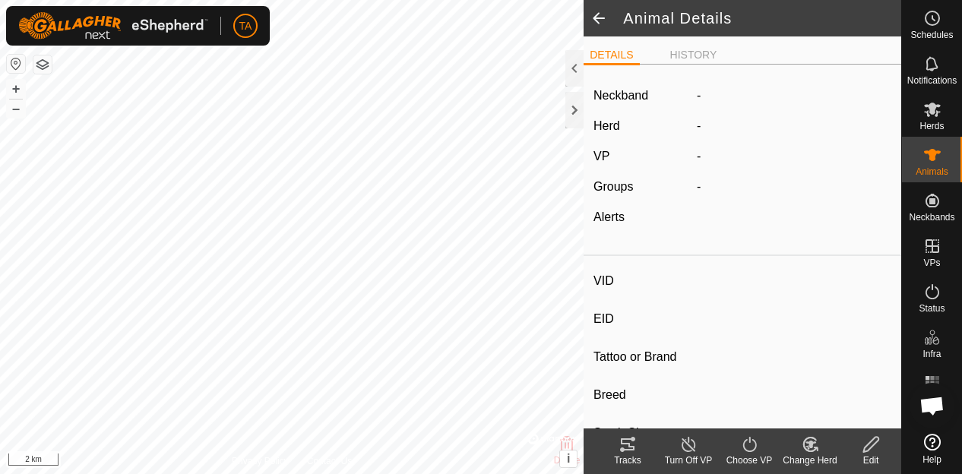
click at [867, 458] on div "Edit" at bounding box center [871, 461] width 61 height 14
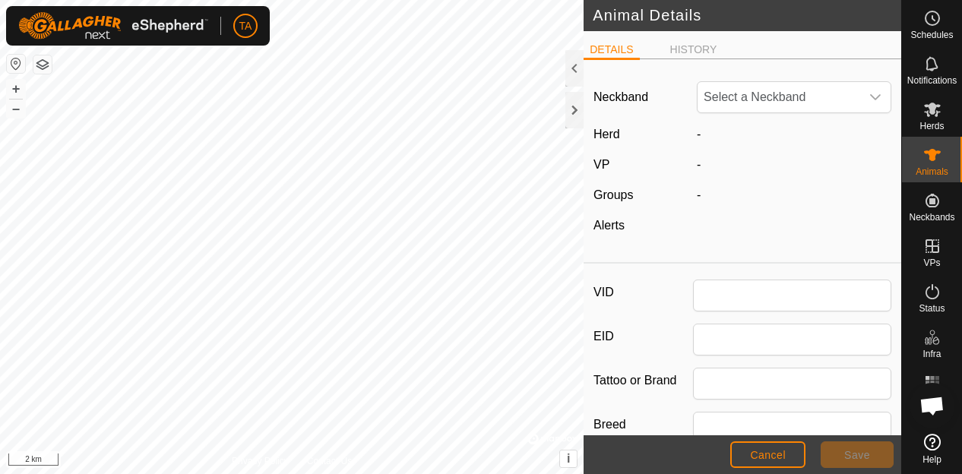
type input "503"
type input "0"
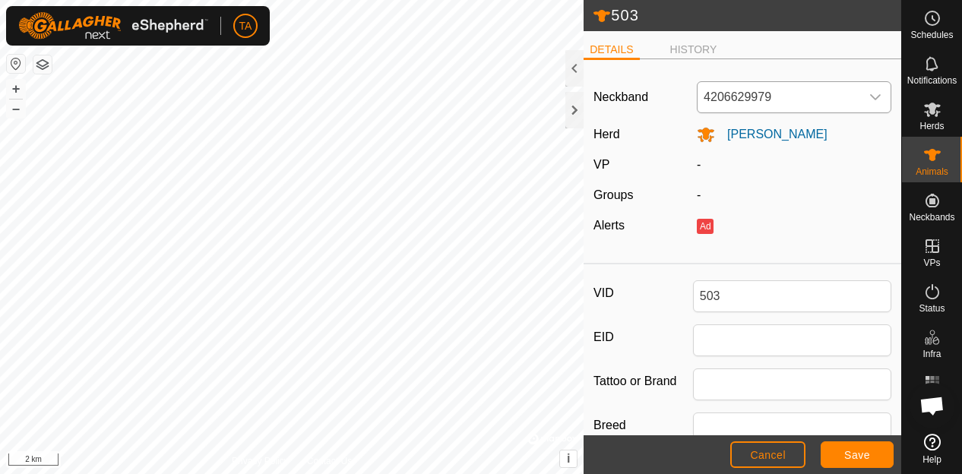
click at [787, 90] on span "4206629979" at bounding box center [779, 97] width 163 height 30
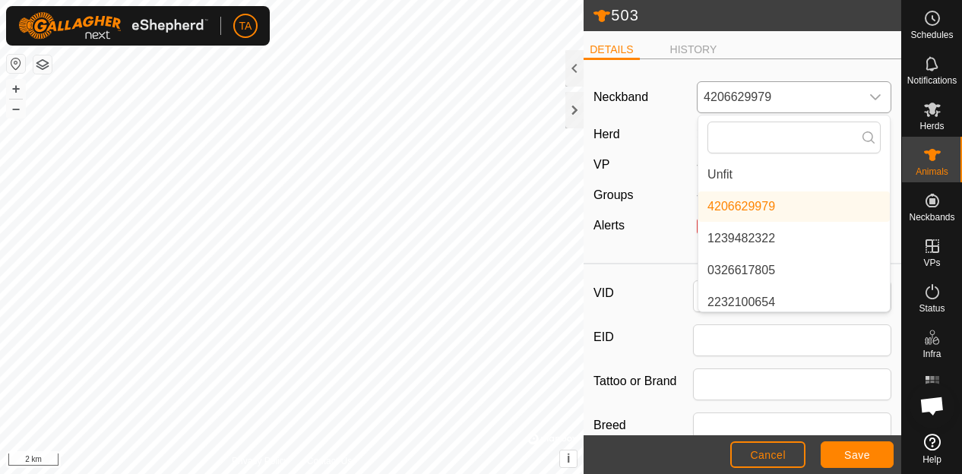
click at [772, 172] on li "Unfit" at bounding box center [795, 175] width 192 height 30
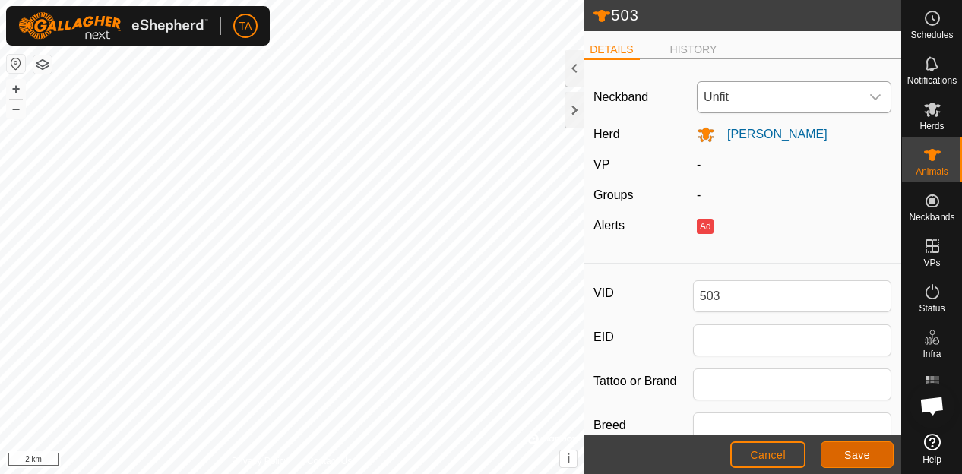
click at [854, 460] on span "Save" at bounding box center [858, 455] width 26 height 12
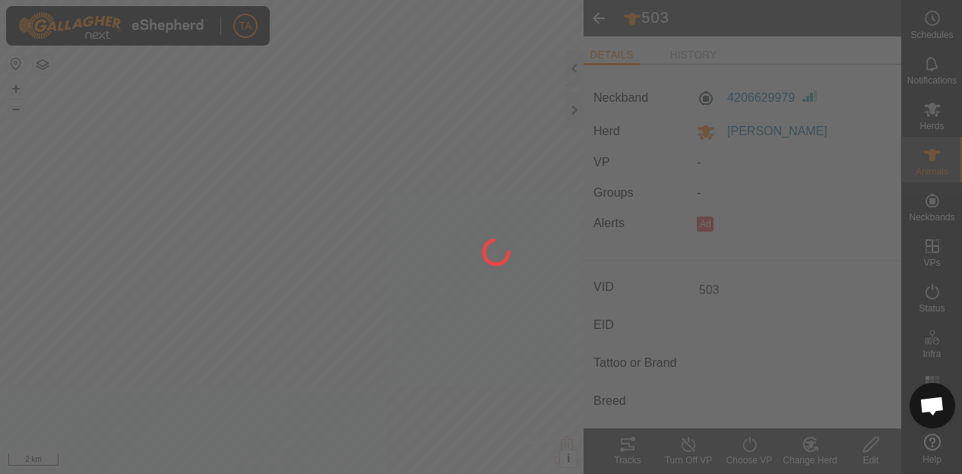
type input "-"
type input "0 kg"
type input "-"
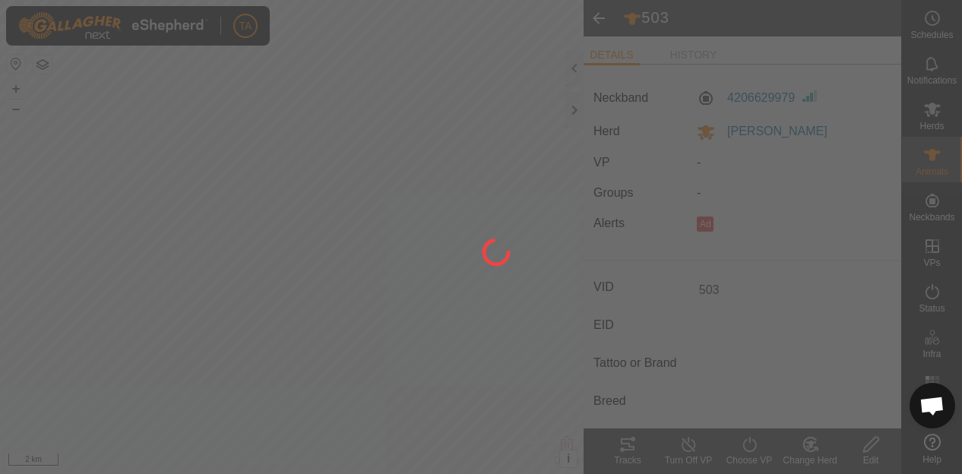
type input "-"
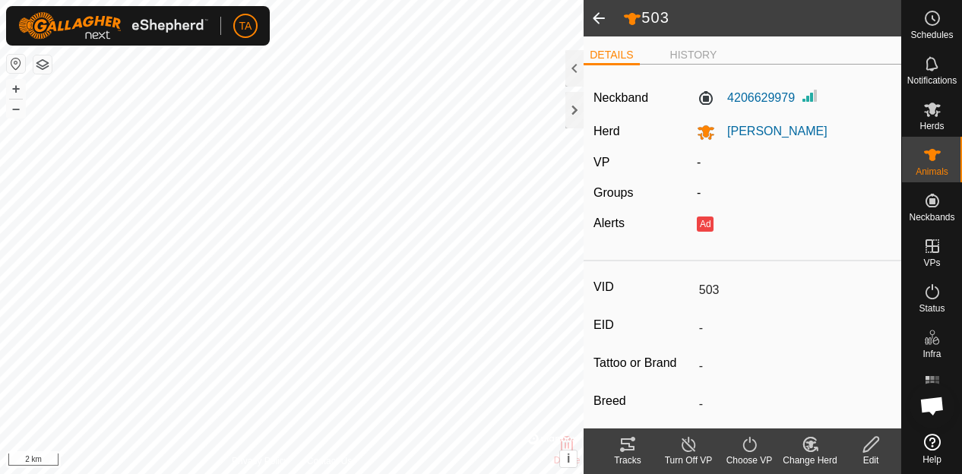
click at [598, 17] on span at bounding box center [599, 18] width 30 height 36
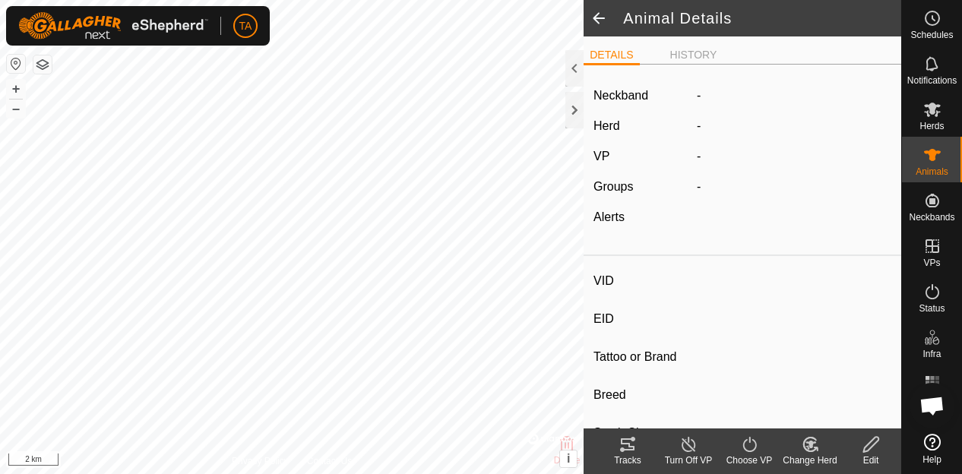
type input "503"
type input "-"
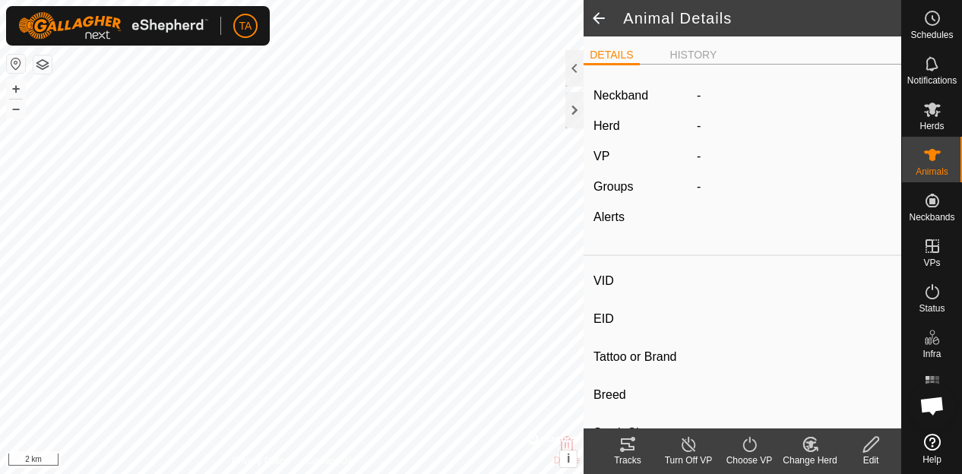
type input "0 kg"
type input "-"
click at [591, 17] on span at bounding box center [599, 18] width 30 height 36
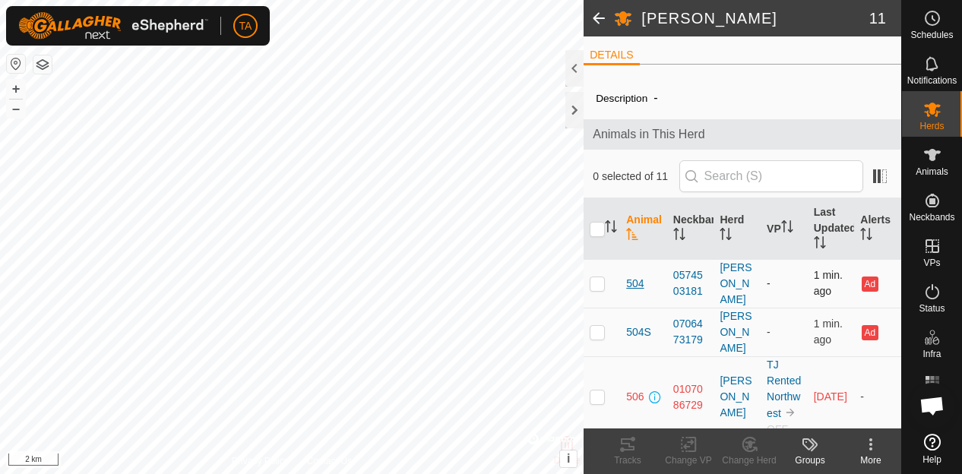
click at [641, 276] on span "504" at bounding box center [634, 284] width 17 height 16
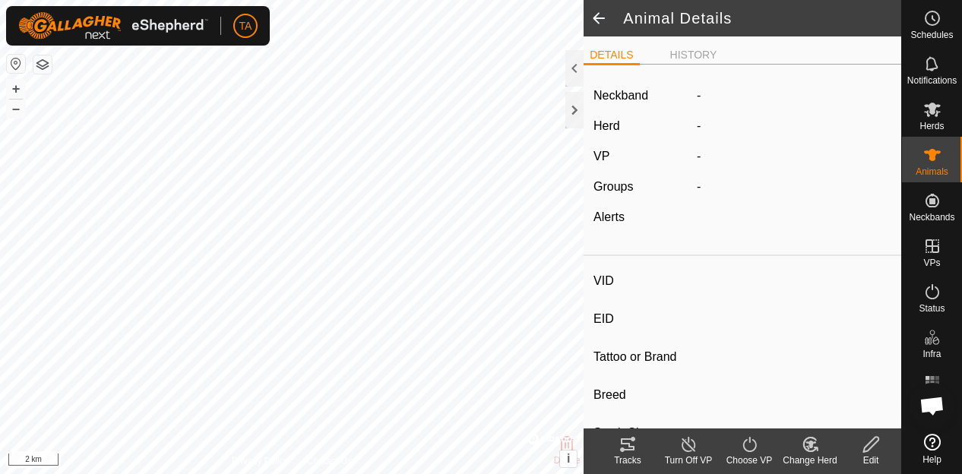
type input "504"
type input "-"
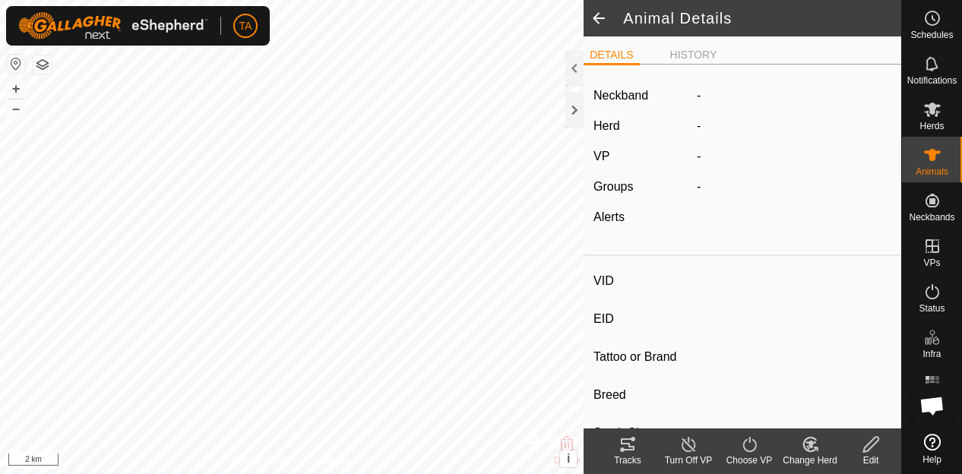
type input "0 kg"
type input "-"
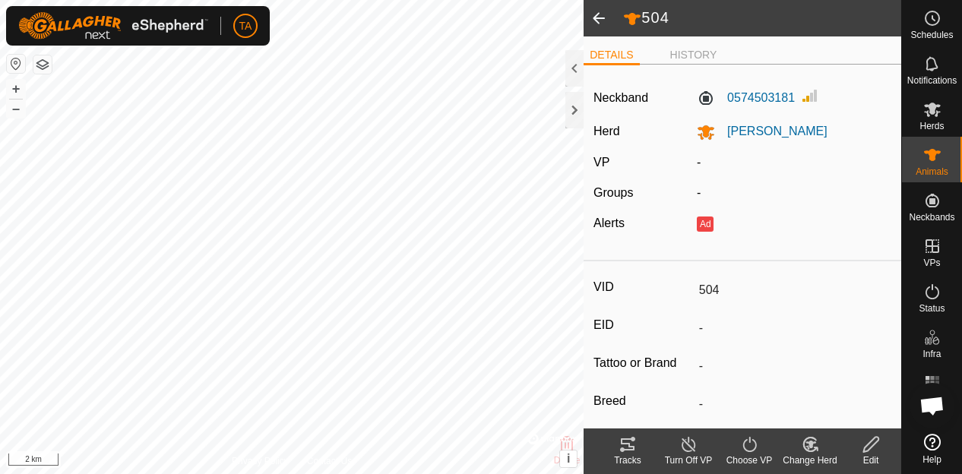
click at [864, 449] on icon at bounding box center [871, 444] width 15 height 15
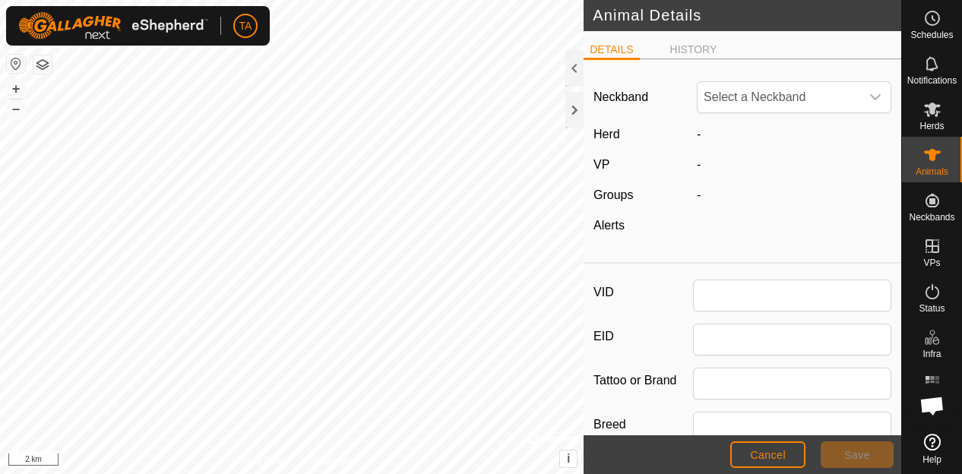
type input "504"
type input "0"
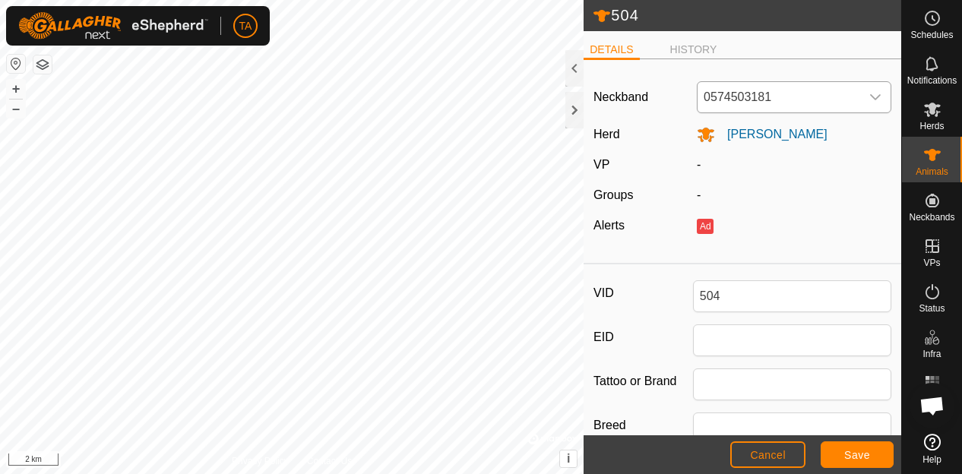
click at [876, 105] on div "dropdown trigger" at bounding box center [876, 97] width 30 height 30
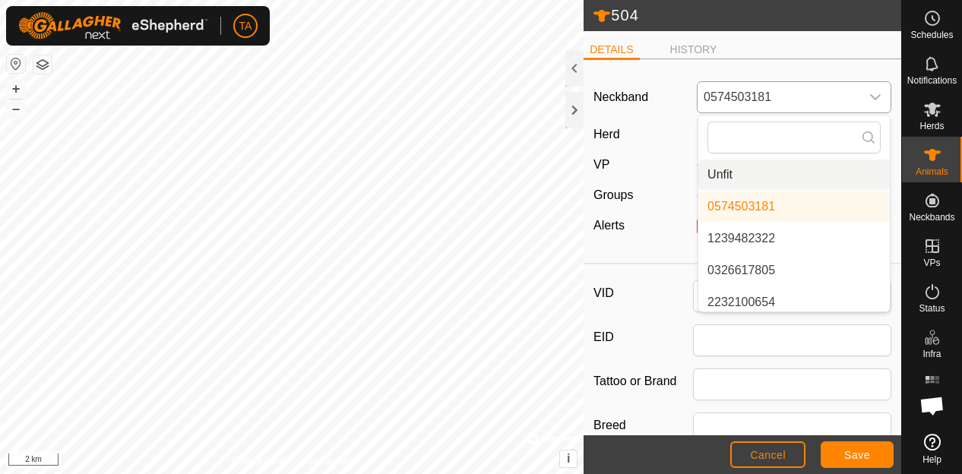
click at [833, 163] on li "Unfit" at bounding box center [795, 175] width 192 height 30
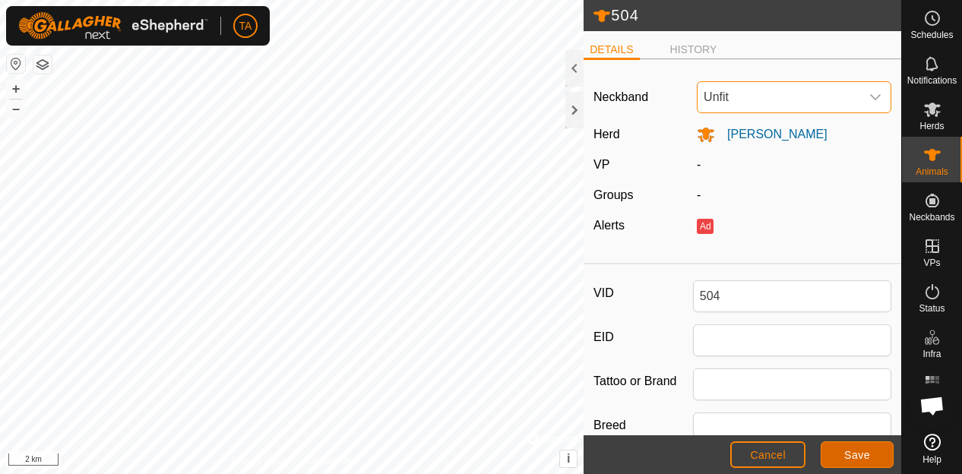
click at [859, 449] on span "Save" at bounding box center [858, 455] width 26 height 12
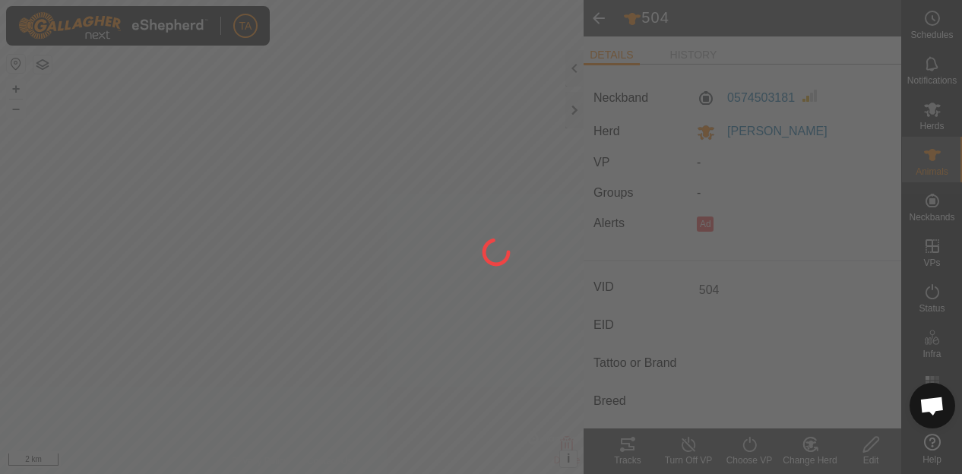
type input "-"
type input "0 kg"
type input "-"
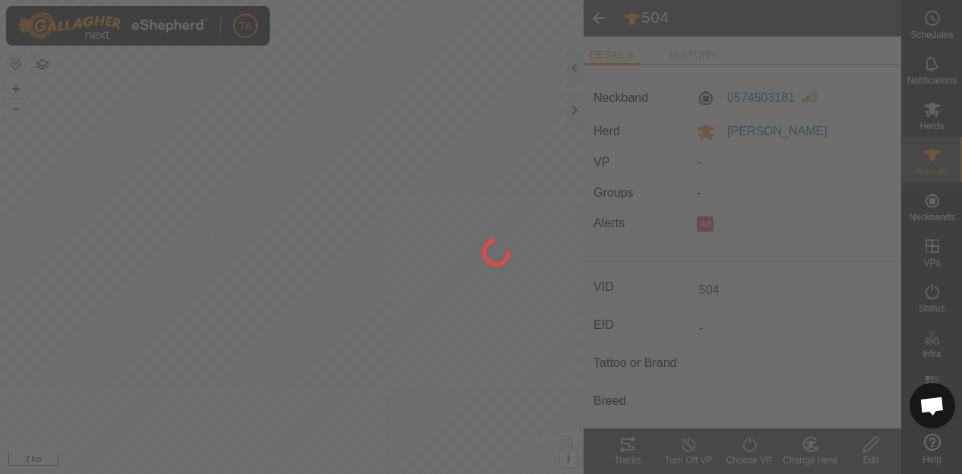
type input "-"
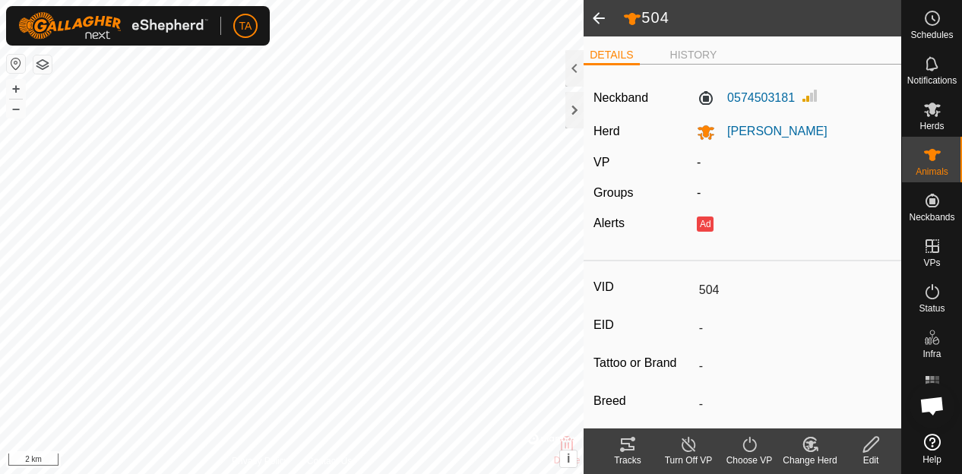
click at [597, 14] on span at bounding box center [599, 18] width 30 height 36
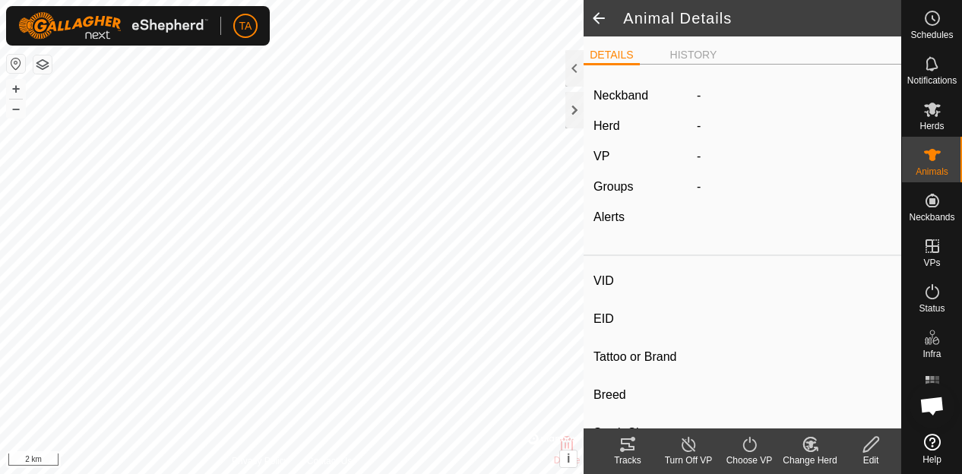
type input "504"
type input "-"
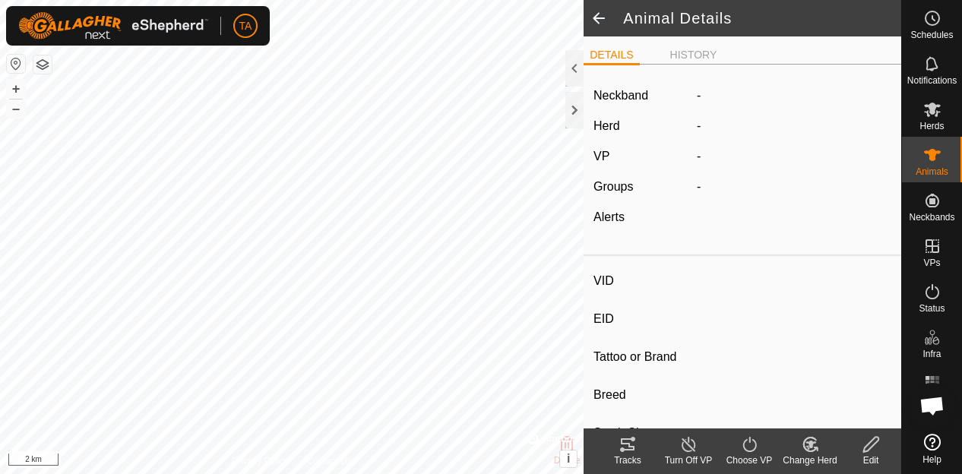
type input "0 kg"
type input "-"
click at [597, 14] on span at bounding box center [599, 18] width 30 height 36
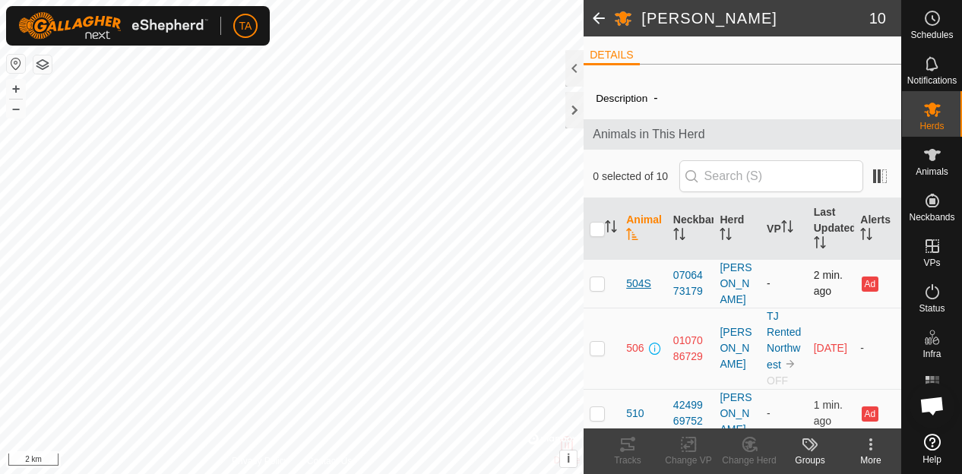
click at [632, 276] on span "504S" at bounding box center [638, 284] width 25 height 16
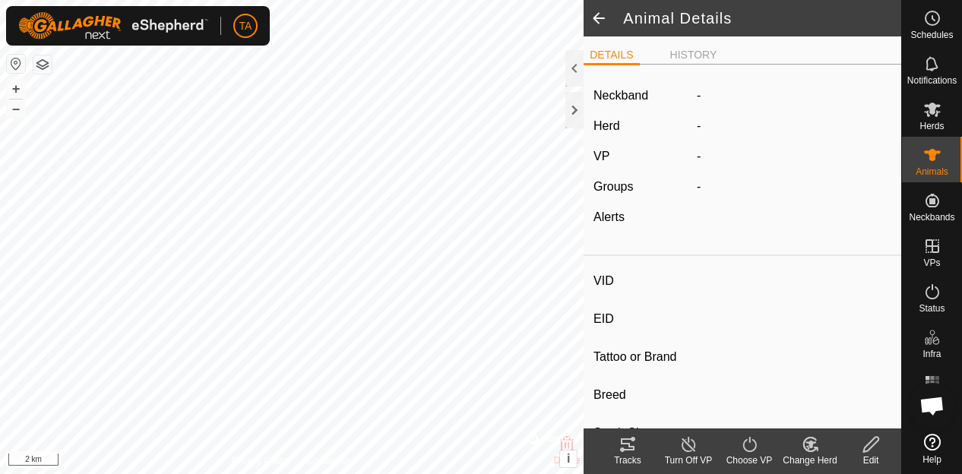
click at [864, 442] on icon at bounding box center [871, 445] width 19 height 18
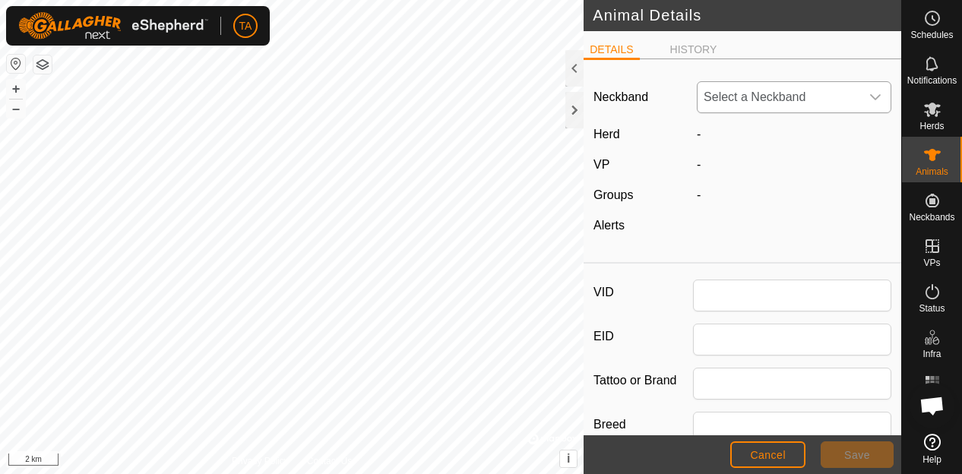
click at [774, 80] on div "Neckband Select a Neckband Herd - VP - Groups - Alerts" at bounding box center [743, 163] width 318 height 185
click at [774, 91] on span "Select a Neckband" at bounding box center [779, 97] width 163 height 30
type input "504S"
type input "0"
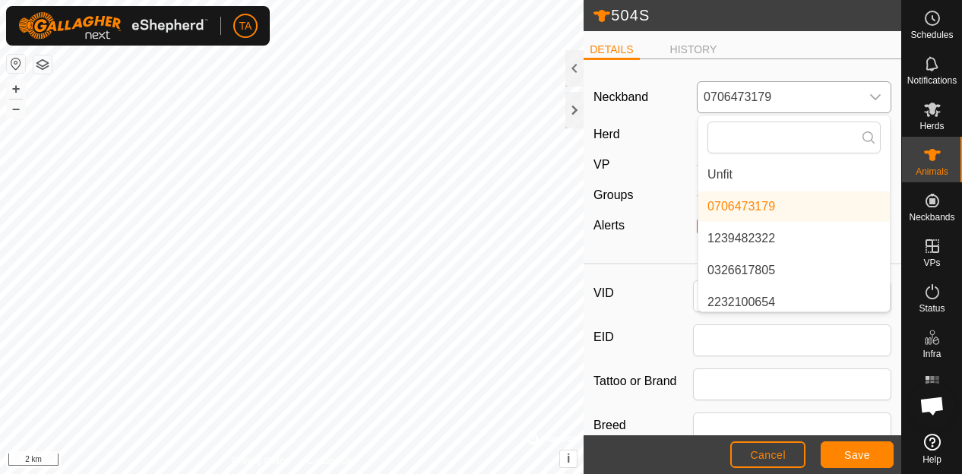
click at [763, 177] on li "Unfit" at bounding box center [795, 175] width 192 height 30
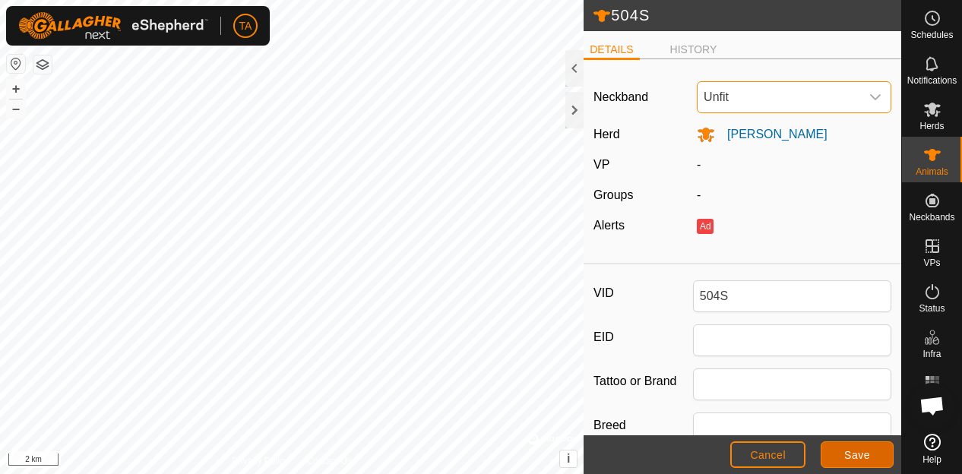
click at [848, 449] on span "Save" at bounding box center [858, 455] width 26 height 12
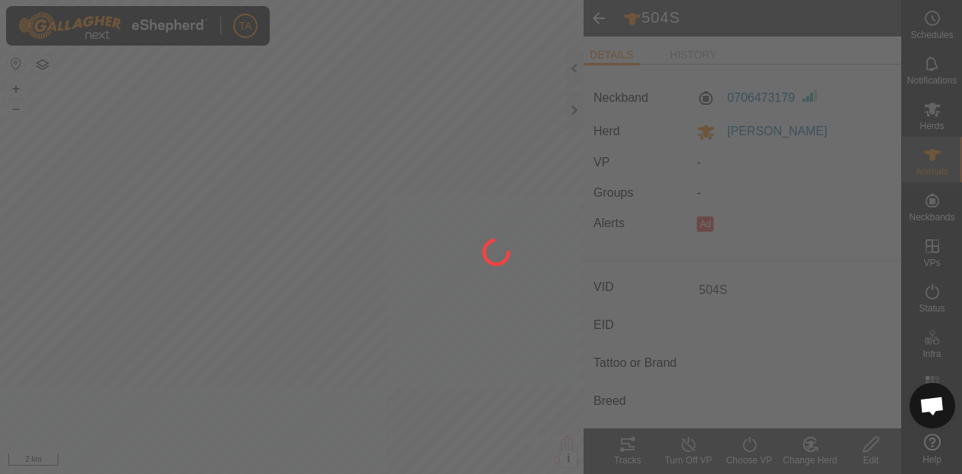
type input "-"
type input "0 kg"
type input "-"
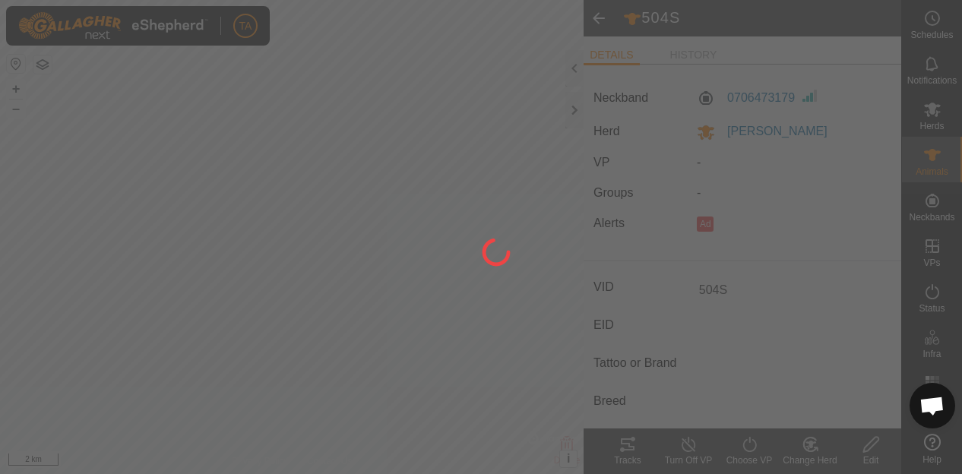
type input "-"
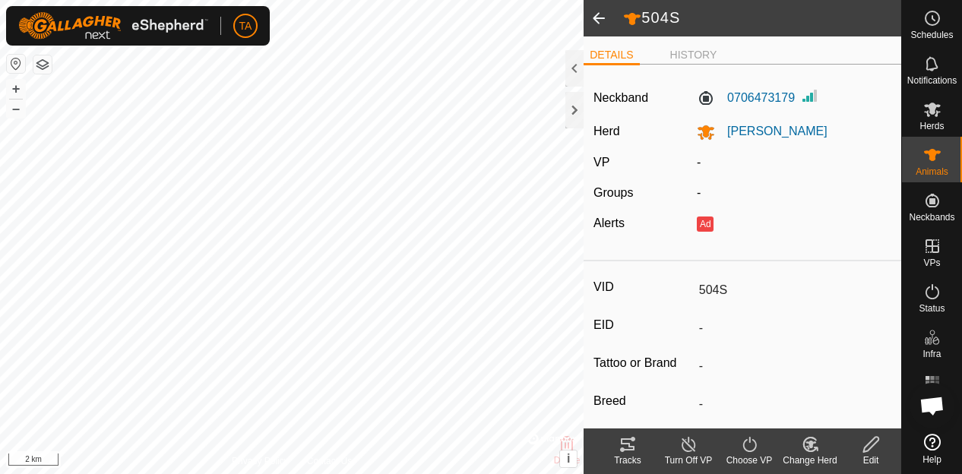
click at [598, 16] on span at bounding box center [599, 18] width 30 height 36
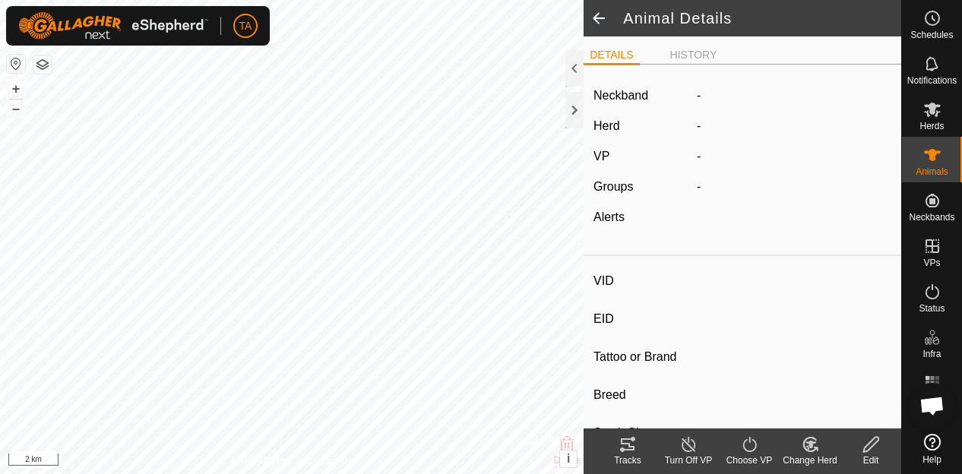
type input "504S"
type input "-"
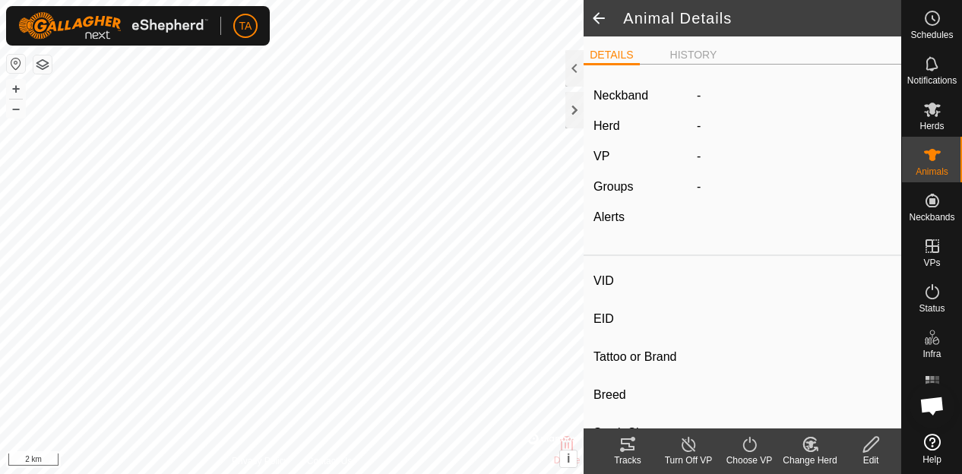
type input "0 kg"
type input "-"
click at [598, 16] on span at bounding box center [599, 18] width 30 height 36
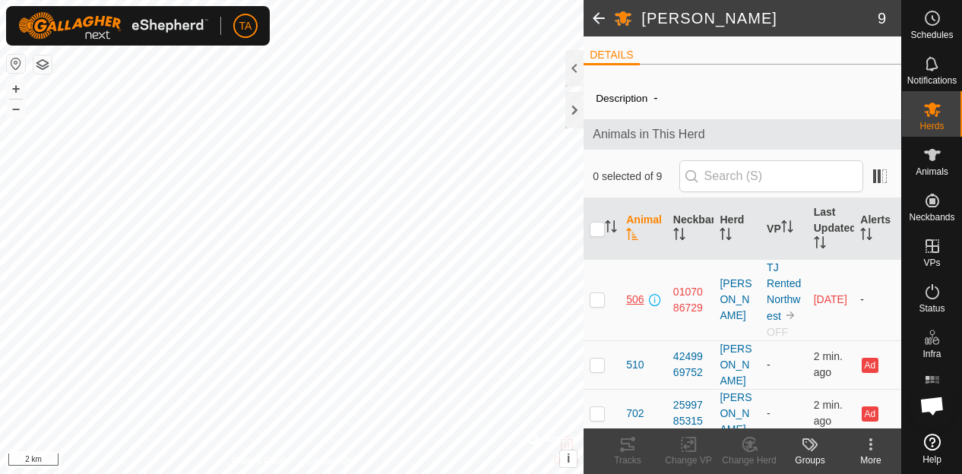
click at [632, 308] on span "506" at bounding box center [634, 300] width 17 height 16
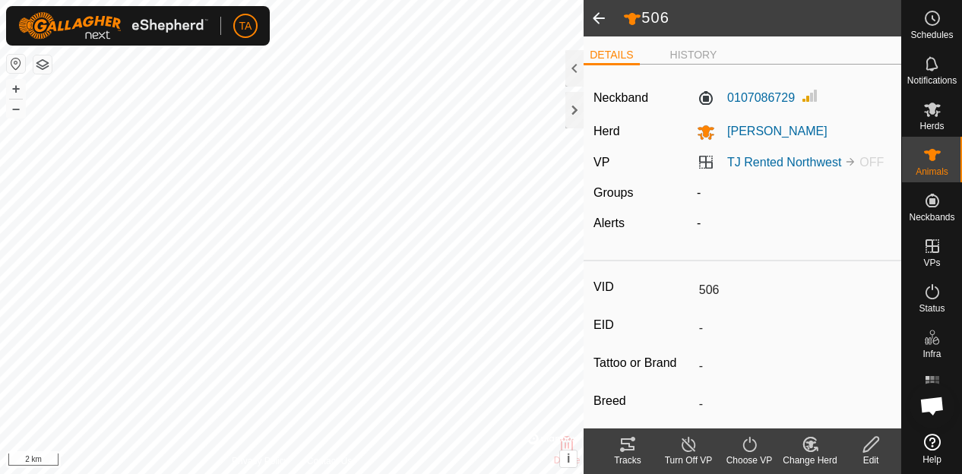
click at [871, 448] on icon at bounding box center [871, 444] width 15 height 15
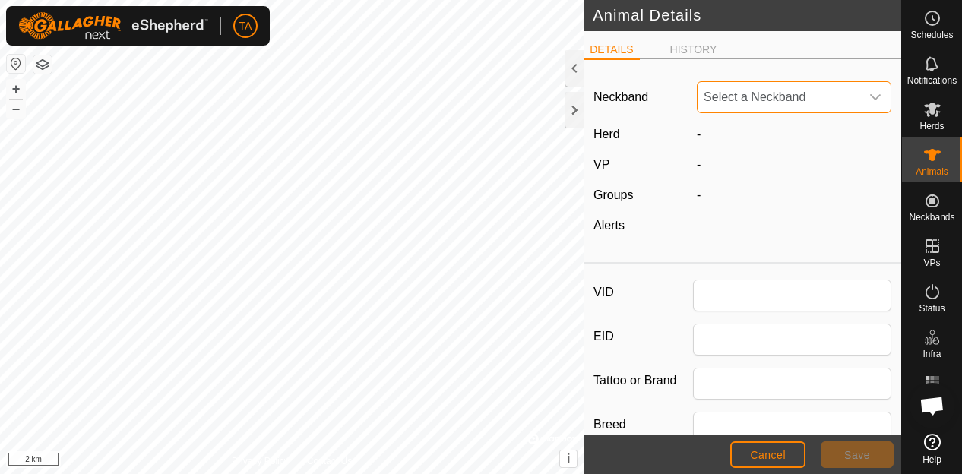
click at [785, 104] on span "Select a Neckband" at bounding box center [779, 97] width 163 height 30
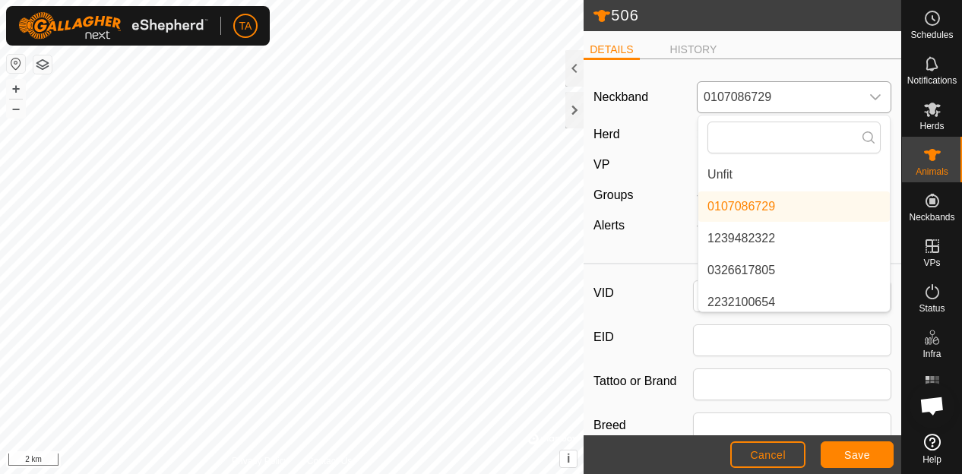
type input "506"
click at [772, 186] on li "Unfit" at bounding box center [795, 175] width 192 height 30
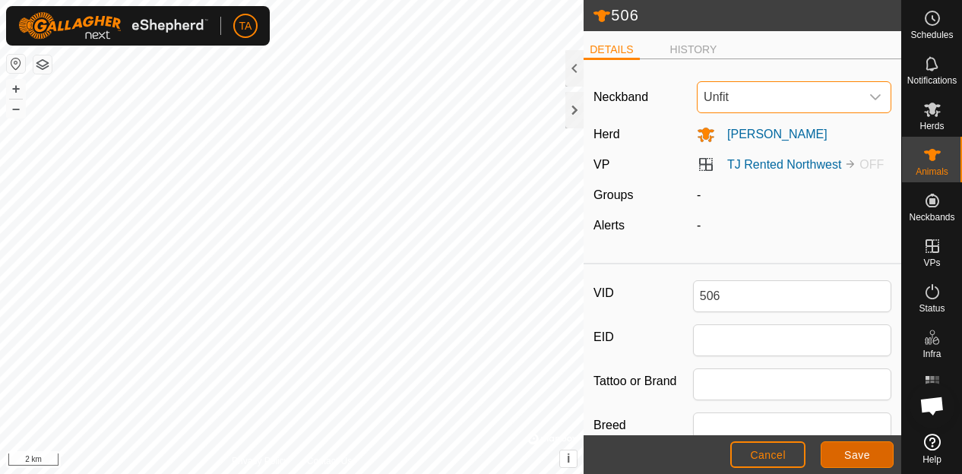
click at [842, 445] on button "Save" at bounding box center [857, 455] width 73 height 27
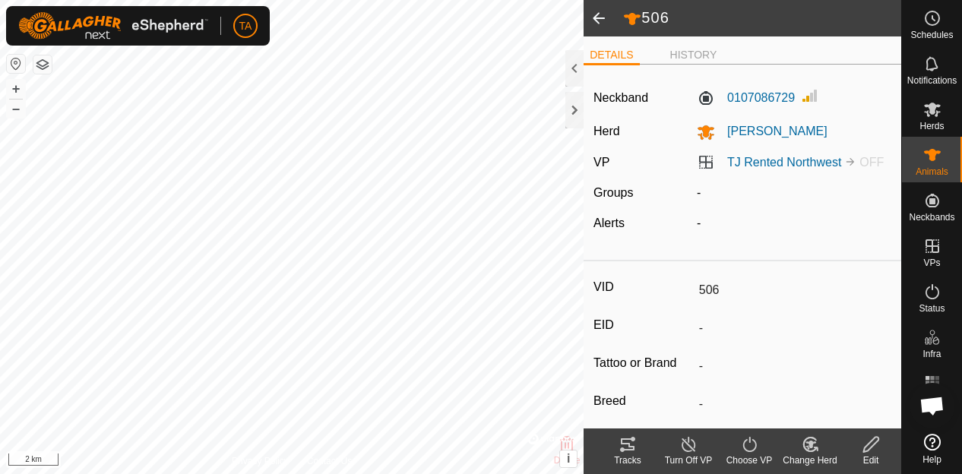
click at [607, 19] on span at bounding box center [599, 18] width 30 height 36
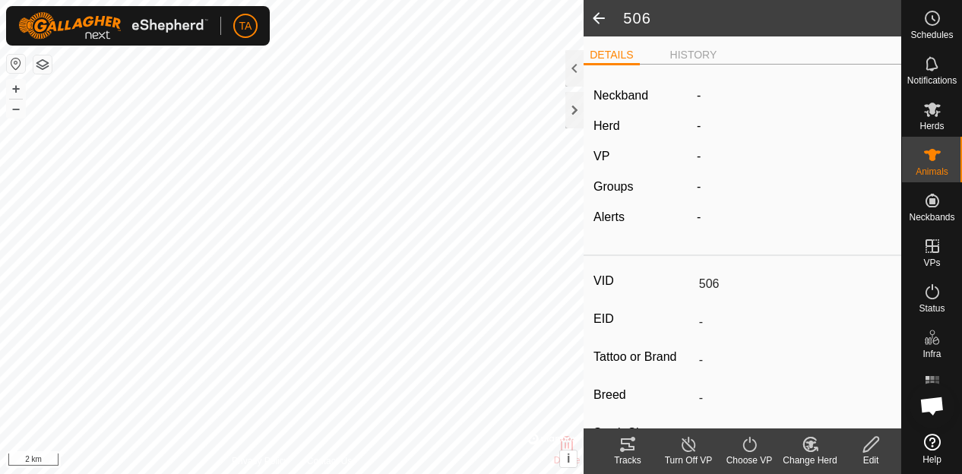
click at [607, 19] on span at bounding box center [599, 18] width 30 height 36
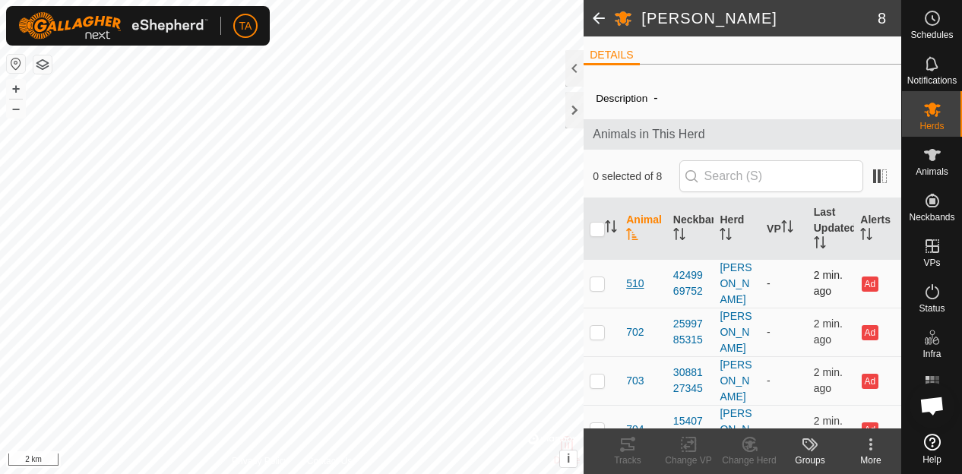
click at [629, 276] on span "510" at bounding box center [634, 284] width 17 height 16
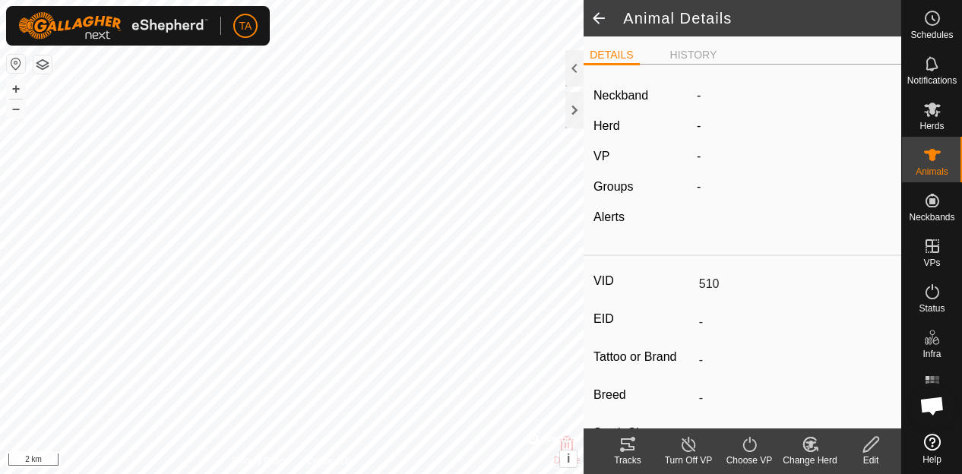
click at [876, 459] on div "Edit" at bounding box center [871, 461] width 61 height 14
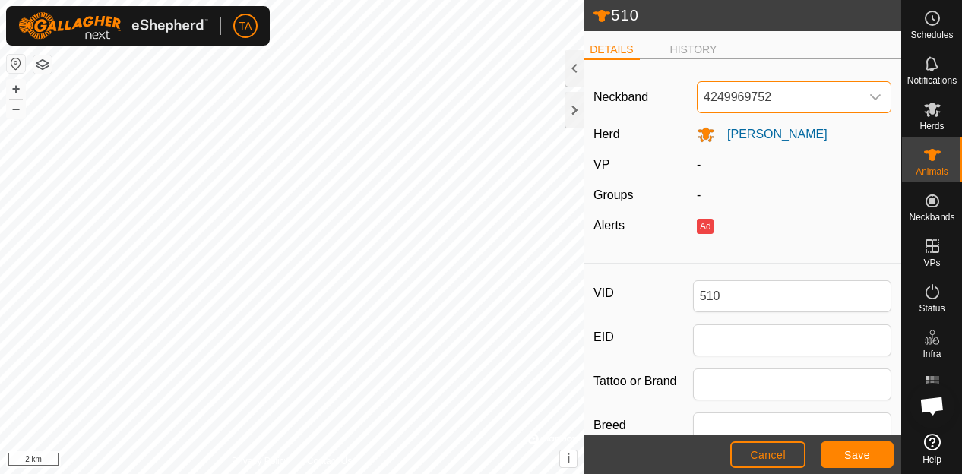
click at [789, 98] on span "4249969752" at bounding box center [779, 97] width 163 height 30
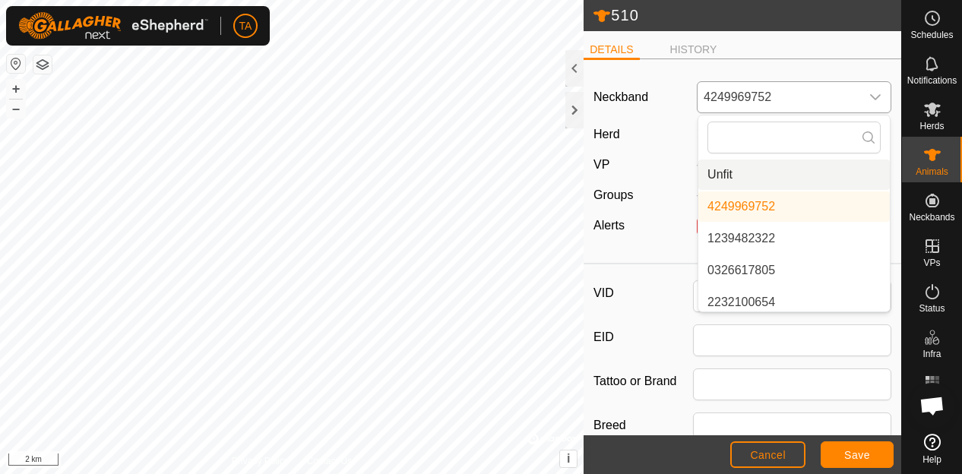
click at [780, 165] on li "Unfit" at bounding box center [795, 175] width 192 height 30
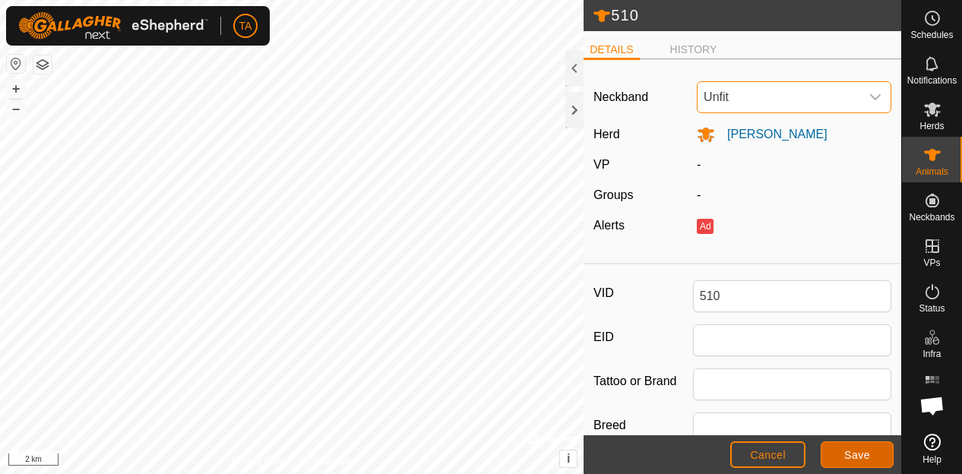
click at [867, 456] on span "Save" at bounding box center [858, 455] width 26 height 12
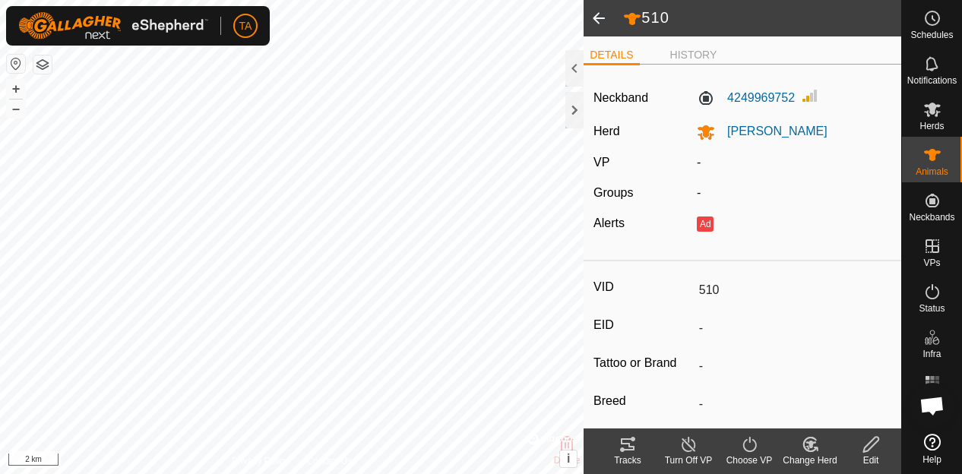
click at [596, 8] on span at bounding box center [599, 18] width 30 height 36
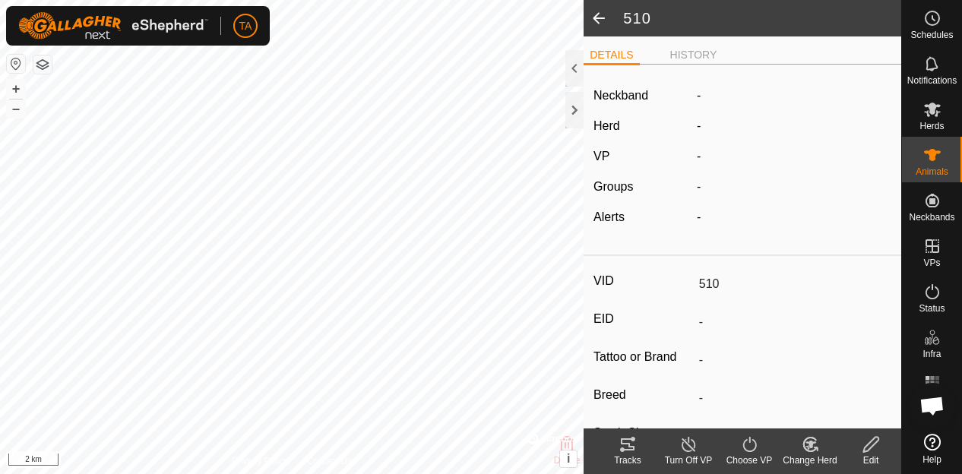
click at [596, 8] on span at bounding box center [599, 18] width 30 height 36
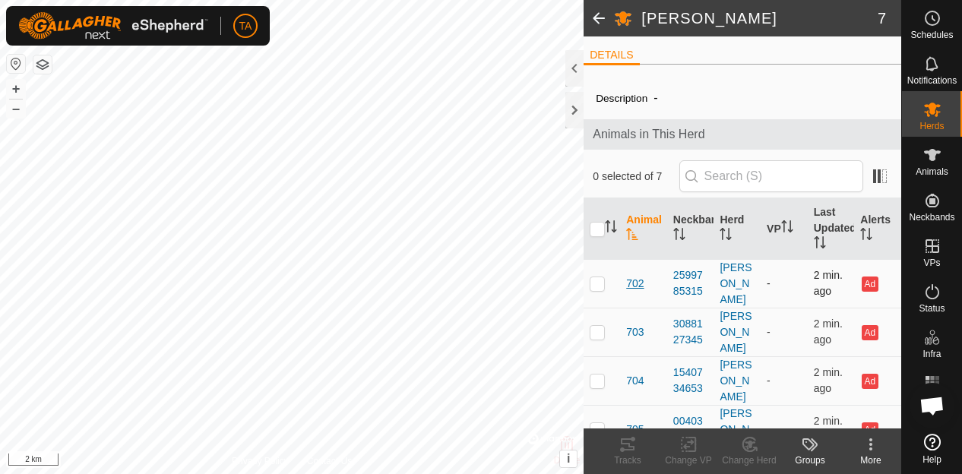
click at [633, 276] on span "702" at bounding box center [634, 284] width 17 height 16
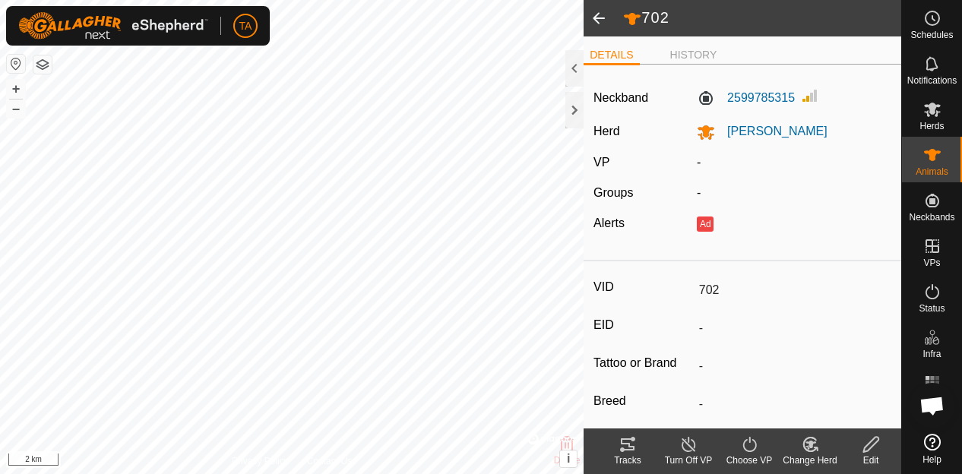
click at [880, 447] on icon at bounding box center [871, 445] width 19 height 18
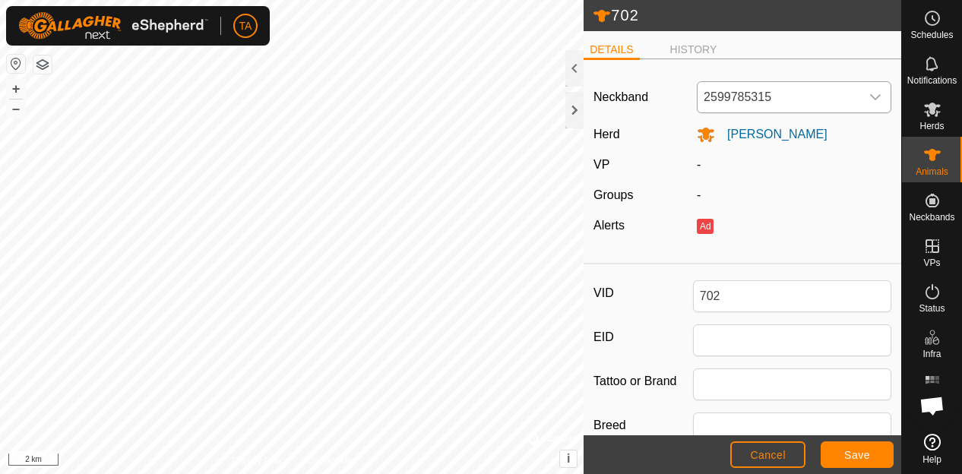
click at [766, 109] on span "2599785315" at bounding box center [779, 97] width 163 height 30
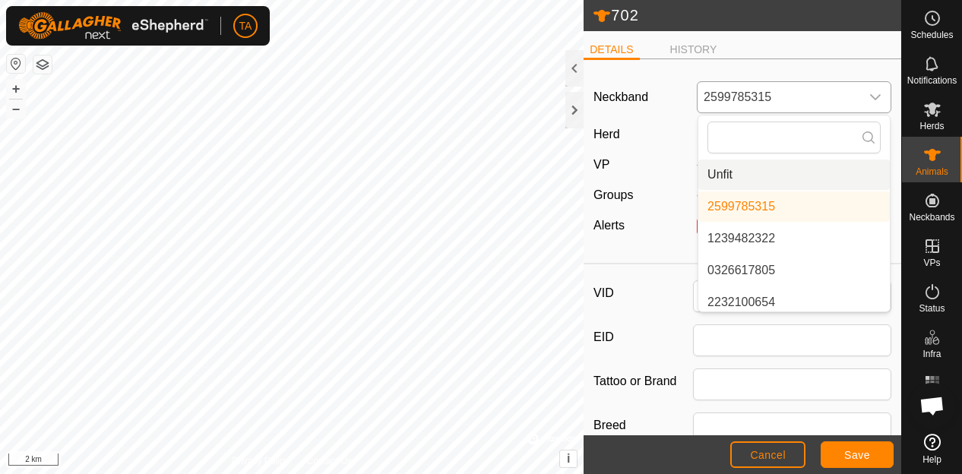
click at [759, 181] on li "Unfit" at bounding box center [795, 175] width 192 height 30
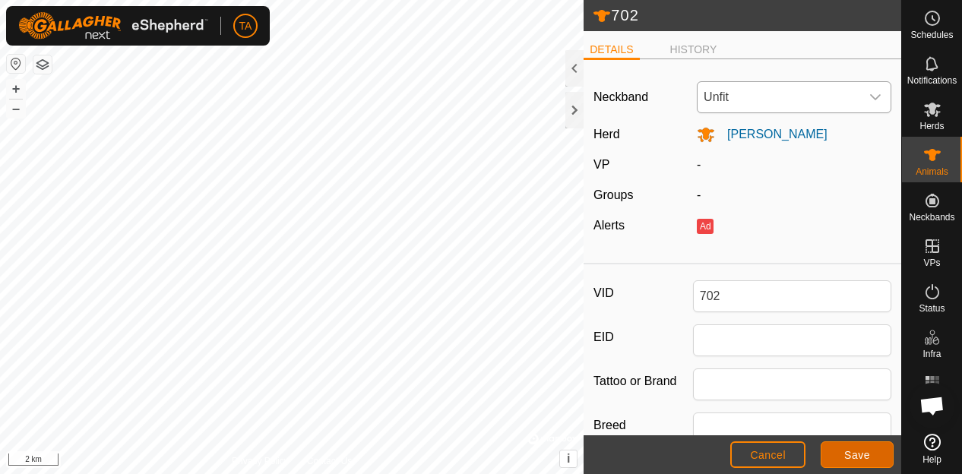
click at [854, 445] on button "Save" at bounding box center [857, 455] width 73 height 27
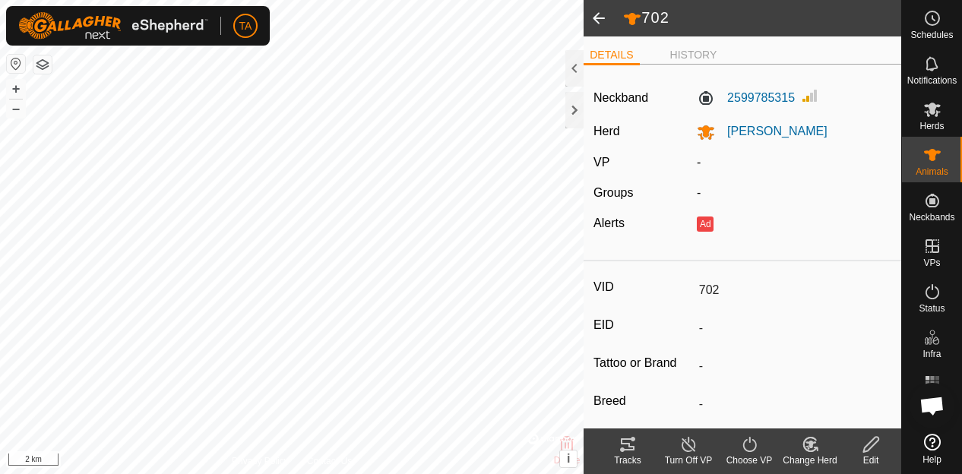
click at [601, 13] on span at bounding box center [599, 18] width 30 height 36
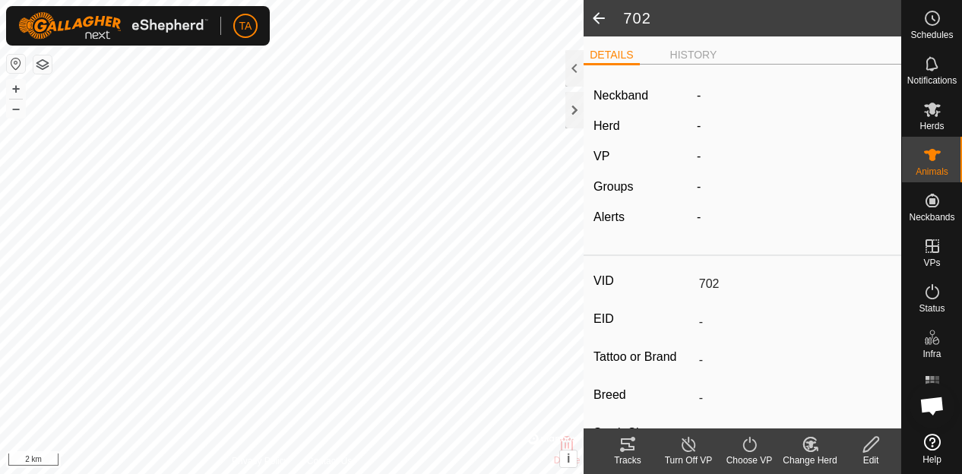
click at [601, 13] on span at bounding box center [599, 18] width 30 height 36
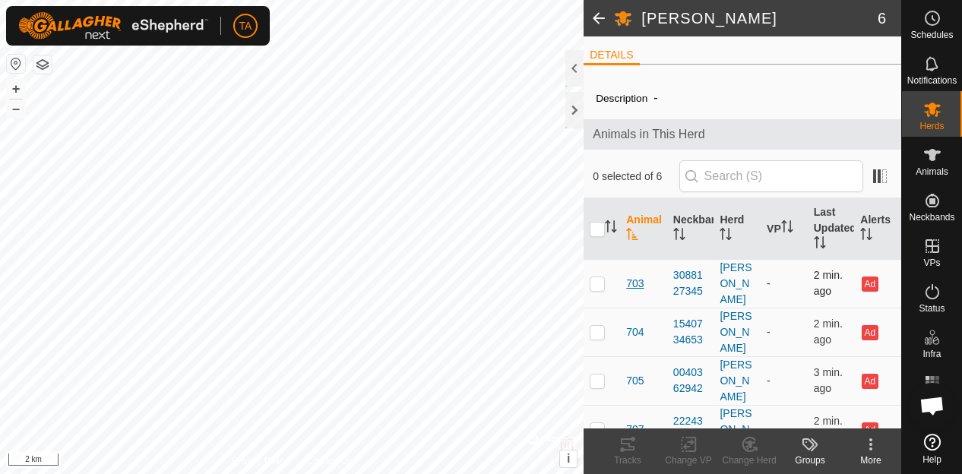
click at [635, 277] on span "703" at bounding box center [634, 284] width 17 height 16
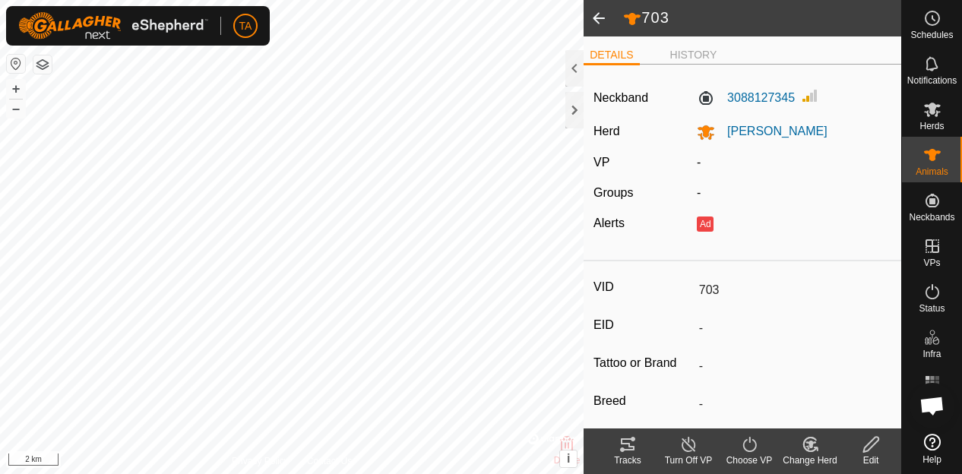
click at [862, 451] on icon at bounding box center [871, 445] width 19 height 18
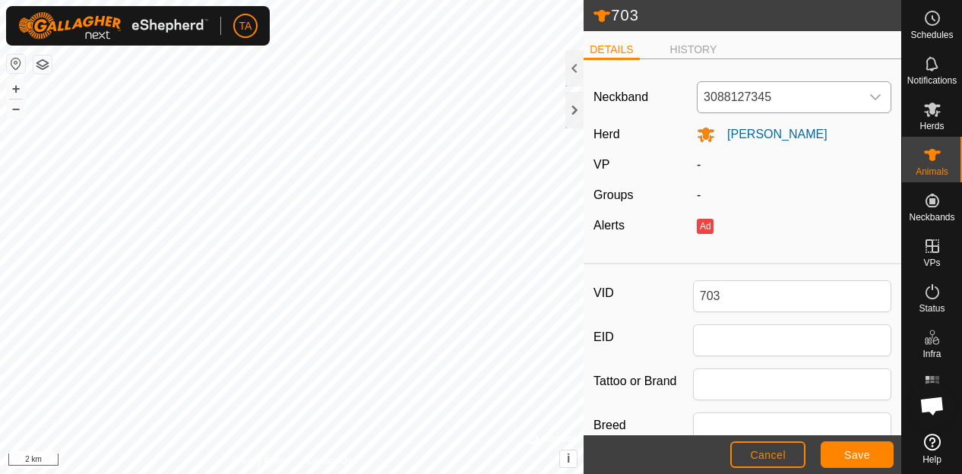
click at [788, 87] on span "3088127345" at bounding box center [779, 97] width 163 height 30
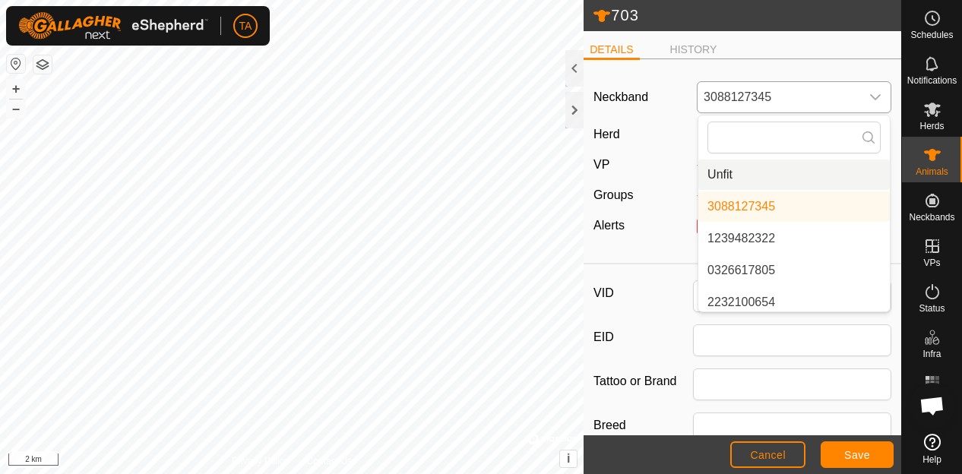
click at [777, 168] on li "Unfit" at bounding box center [795, 175] width 192 height 30
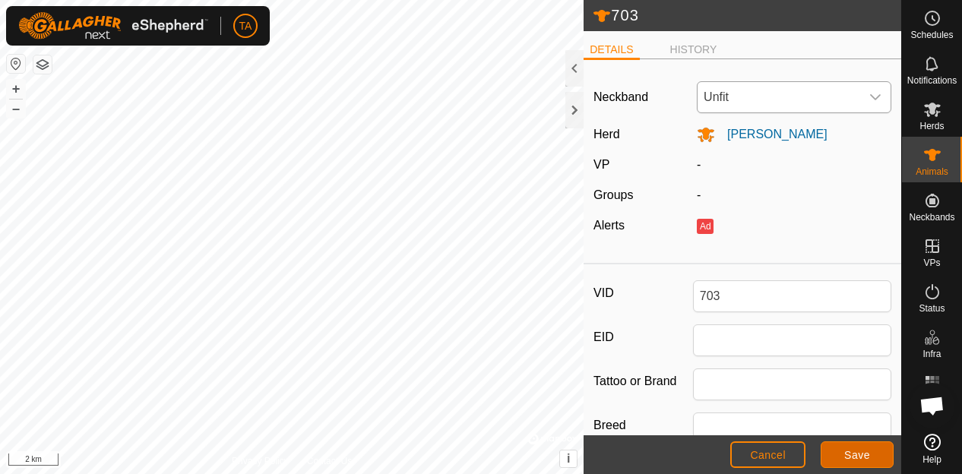
click at [864, 455] on span "Save" at bounding box center [858, 455] width 26 height 12
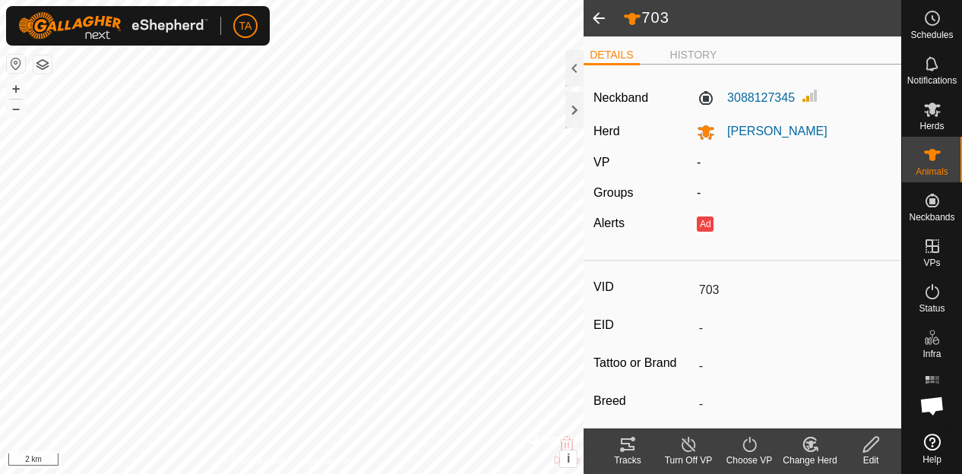
click at [604, 22] on span at bounding box center [599, 18] width 30 height 36
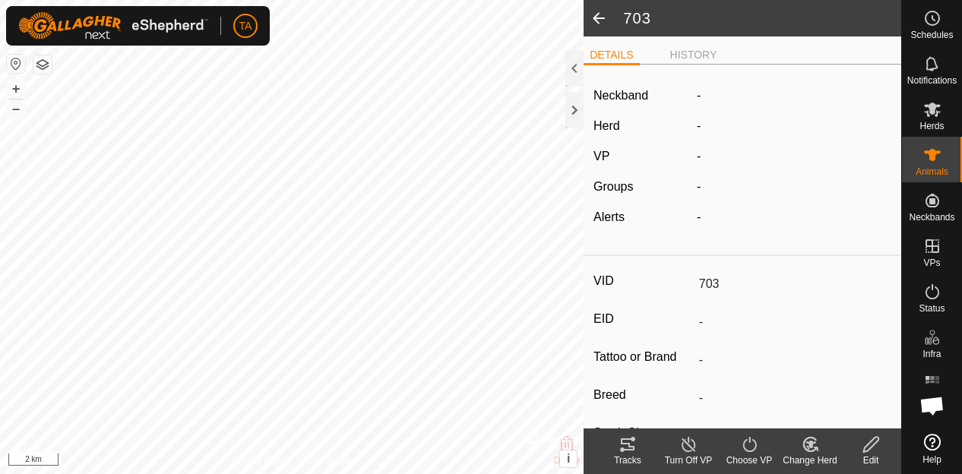
click at [604, 22] on span at bounding box center [599, 18] width 30 height 36
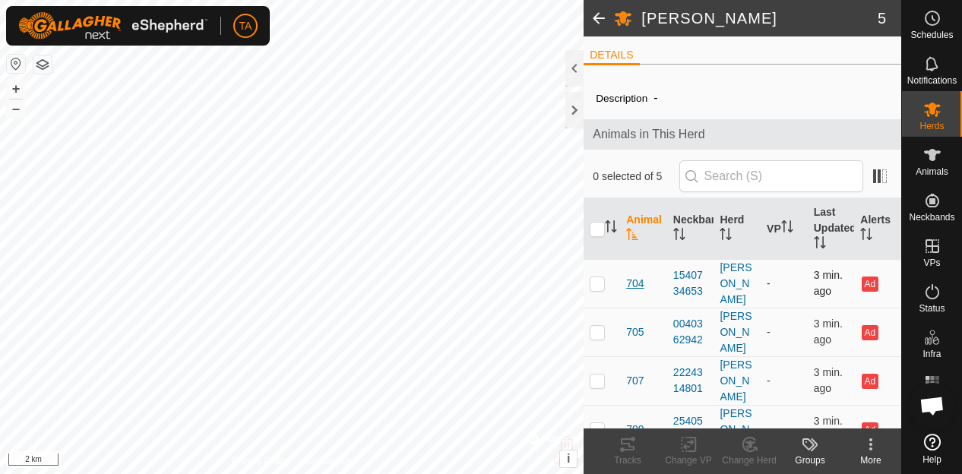
click at [637, 276] on span "704" at bounding box center [634, 284] width 17 height 16
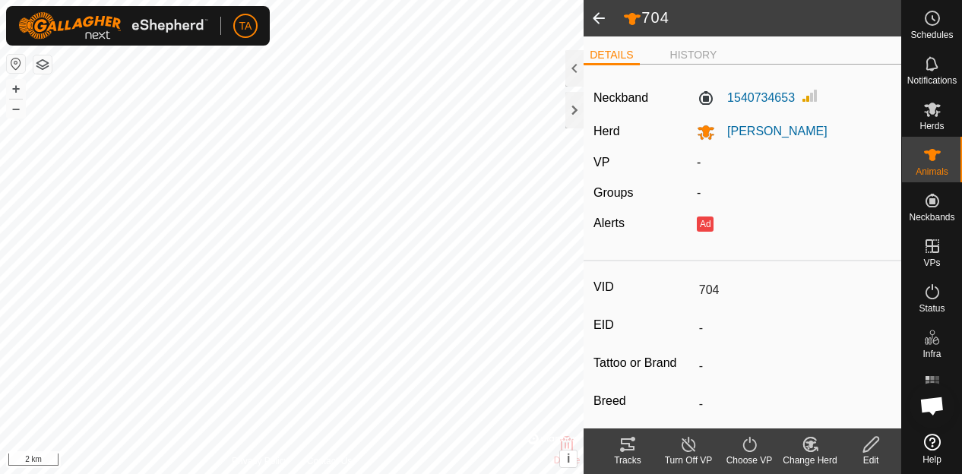
click at [876, 449] on icon at bounding box center [871, 445] width 19 height 18
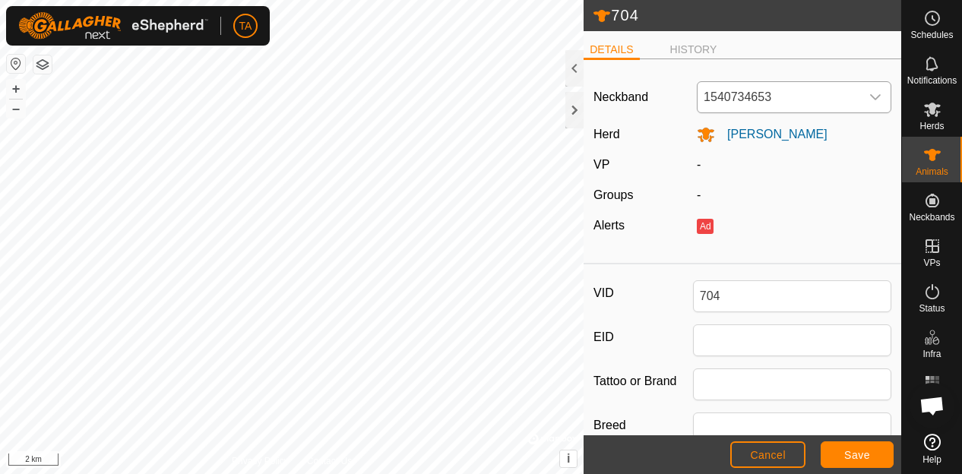
click at [753, 92] on span "1540734653" at bounding box center [779, 97] width 163 height 30
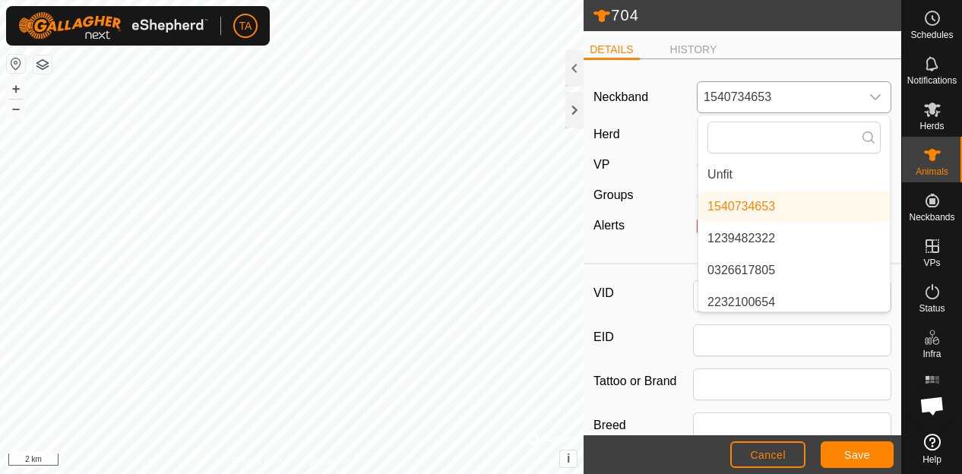
click at [758, 177] on li "Unfit" at bounding box center [795, 175] width 192 height 30
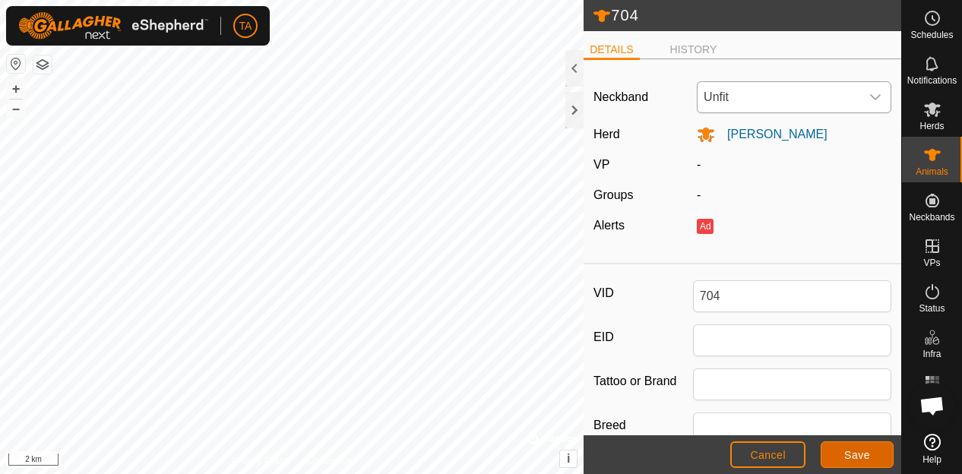
click at [870, 446] on button "Save" at bounding box center [857, 455] width 73 height 27
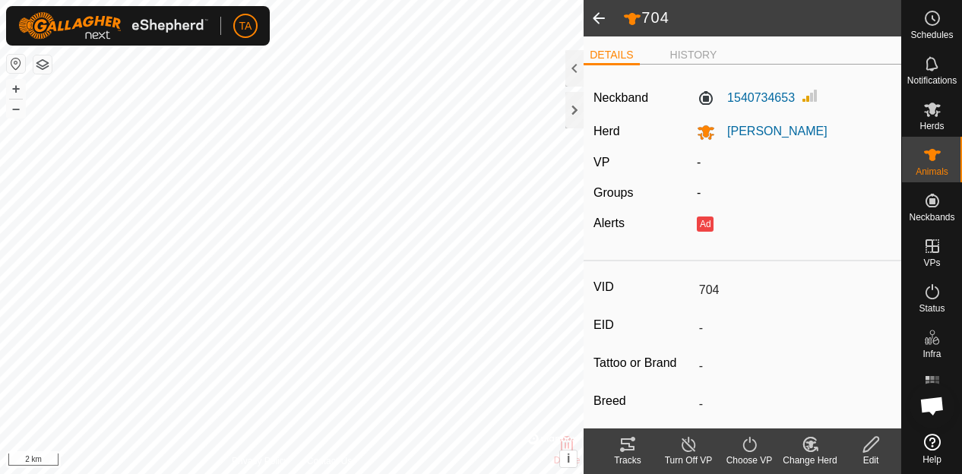
click at [598, 11] on span at bounding box center [599, 18] width 30 height 36
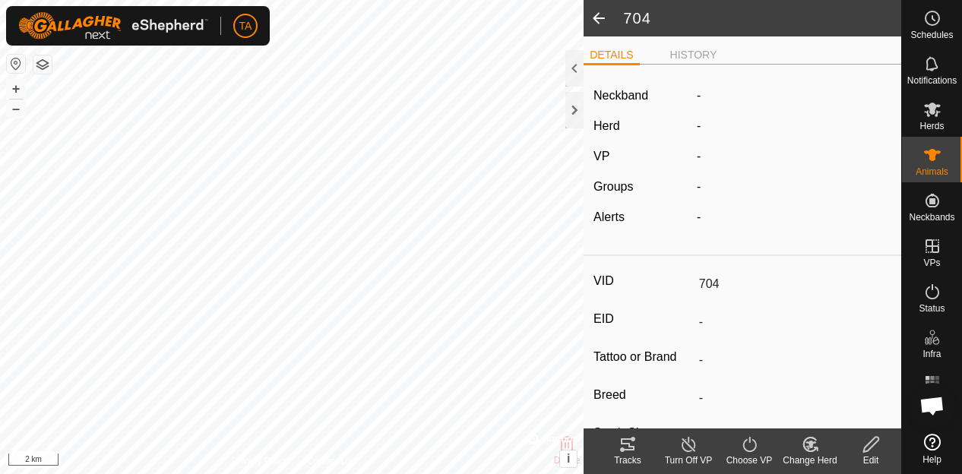
click at [598, 11] on span at bounding box center [599, 18] width 30 height 36
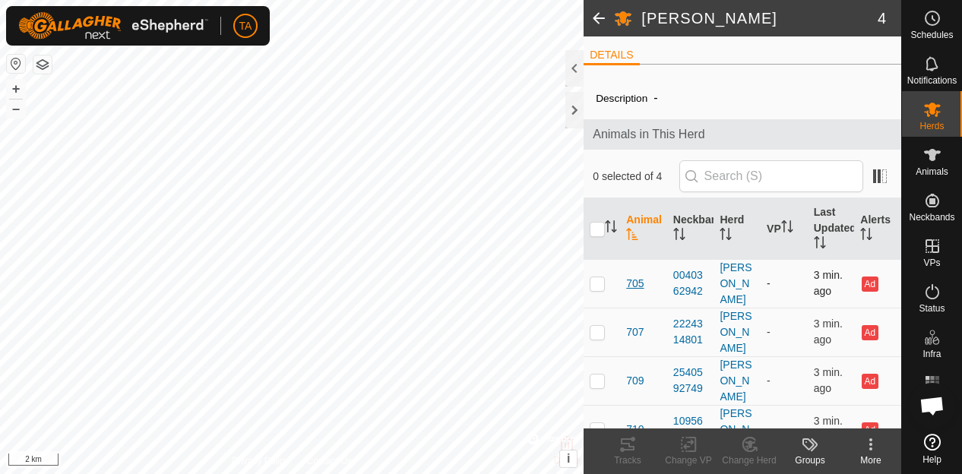
click at [637, 277] on span "705" at bounding box center [634, 284] width 17 height 16
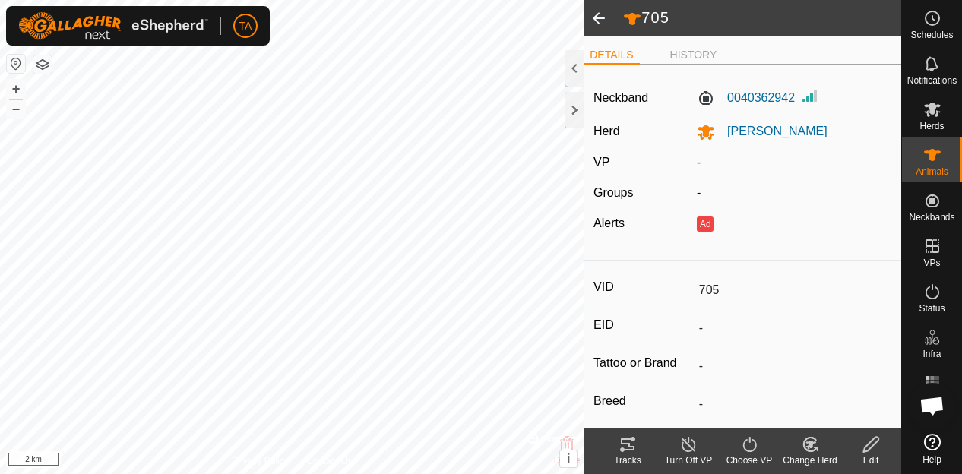
click at [860, 454] on div "Edit" at bounding box center [871, 461] width 61 height 14
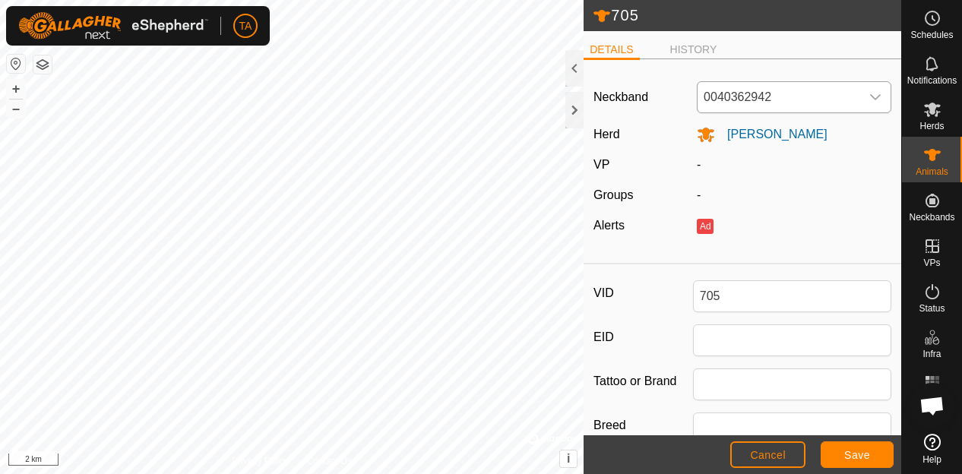
click at [752, 87] on span "0040362942" at bounding box center [779, 97] width 163 height 30
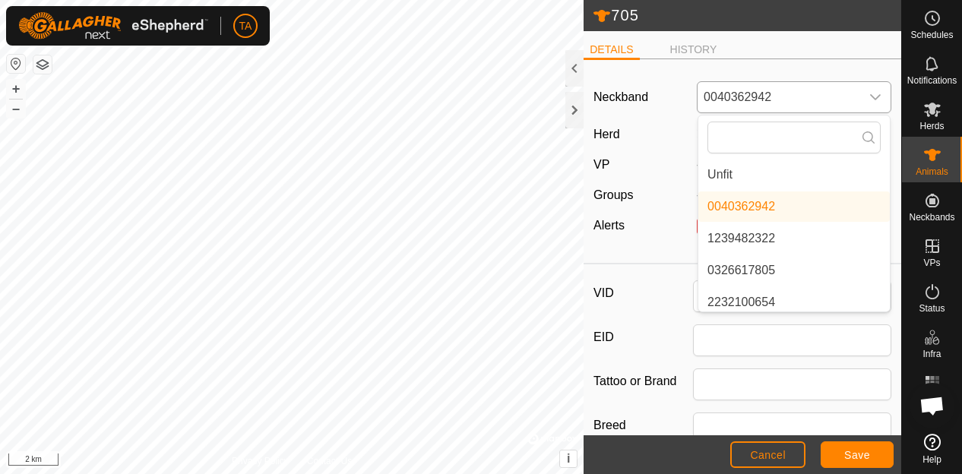
click at [752, 163] on li "Unfit" at bounding box center [795, 175] width 192 height 30
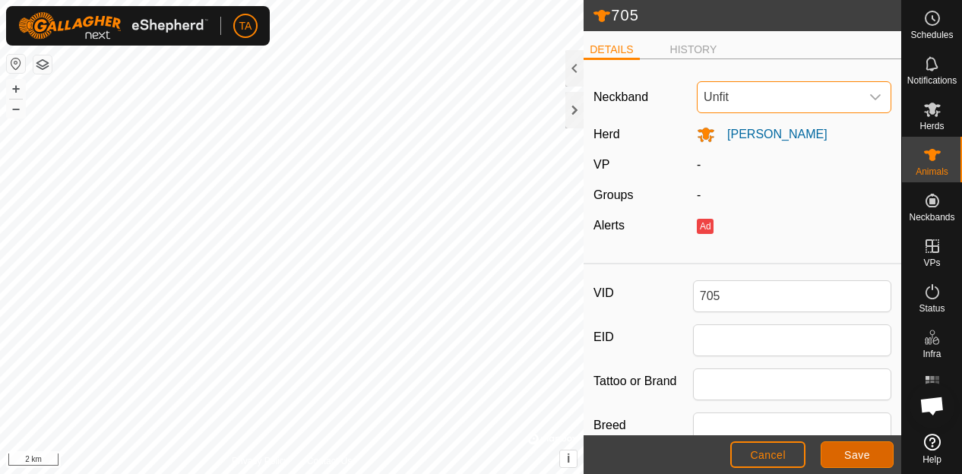
click at [851, 460] on span "Save" at bounding box center [858, 455] width 26 height 12
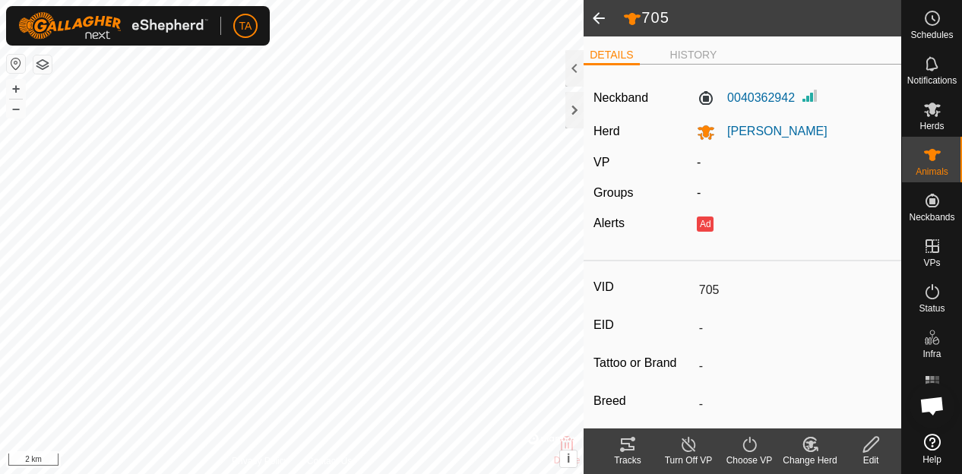
click at [597, 22] on span at bounding box center [599, 18] width 30 height 36
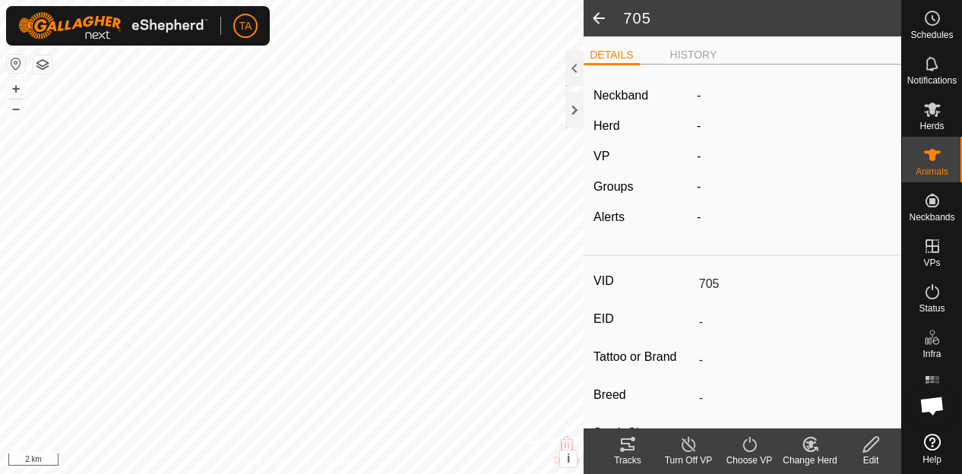
click at [597, 22] on span at bounding box center [599, 18] width 30 height 36
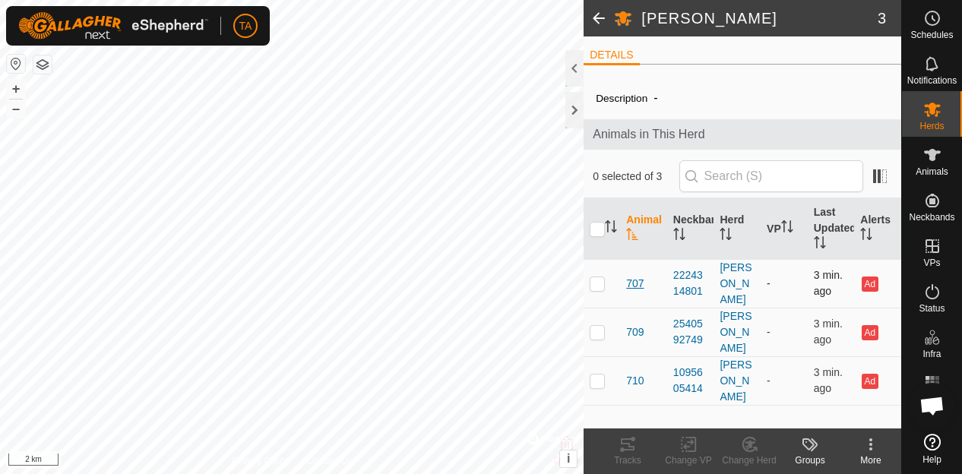
click at [630, 276] on span "707" at bounding box center [634, 284] width 17 height 16
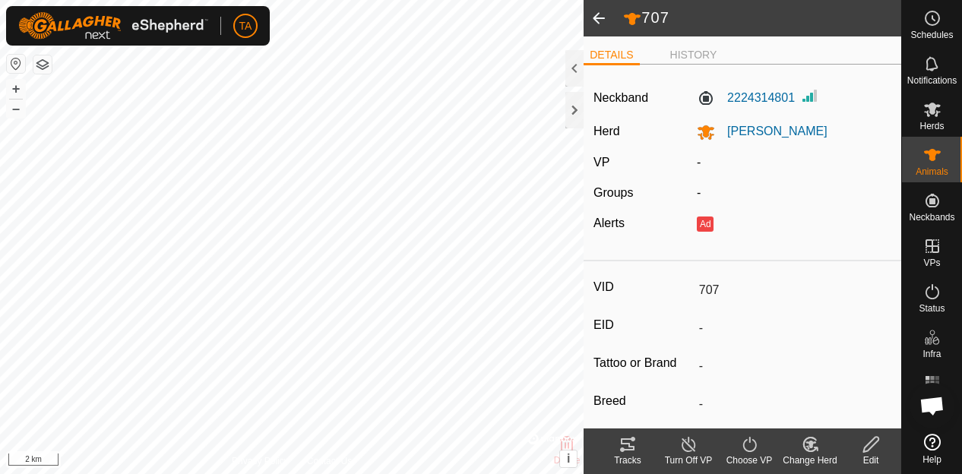
click at [868, 443] on icon at bounding box center [871, 445] width 19 height 18
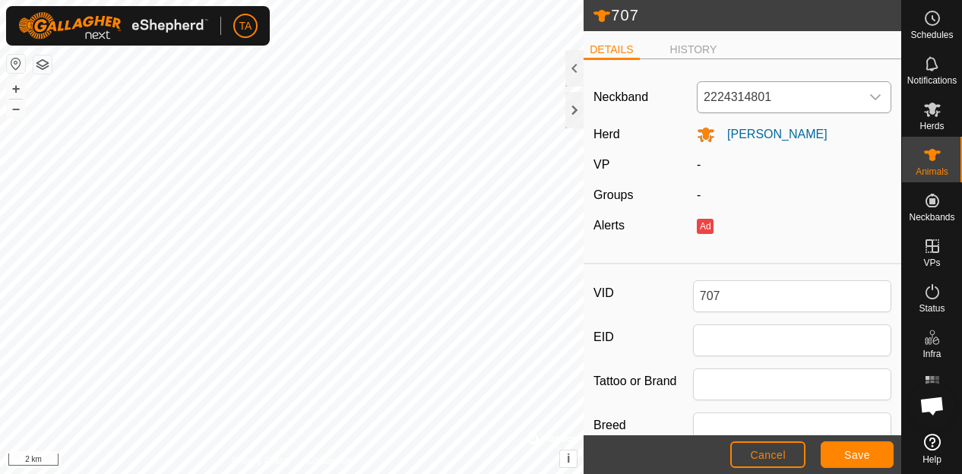
click at [747, 89] on span "2224314801" at bounding box center [779, 97] width 163 height 30
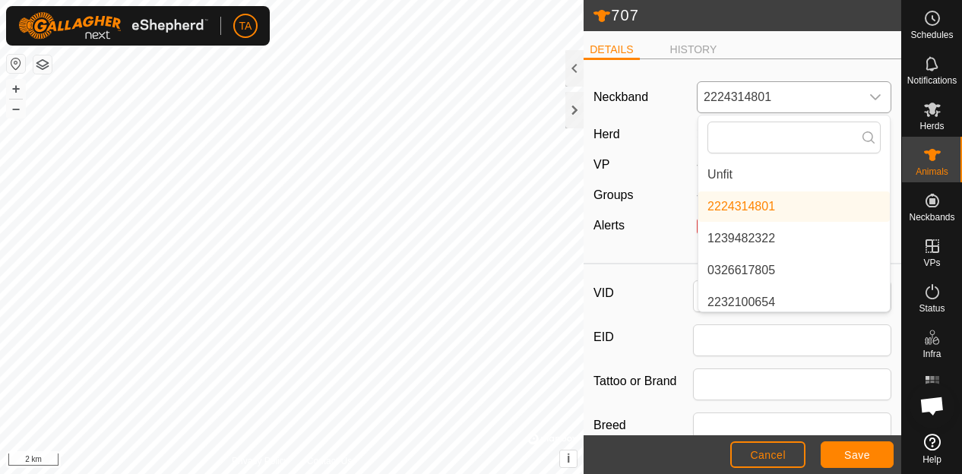
click at [736, 173] on li "Unfit" at bounding box center [795, 175] width 192 height 30
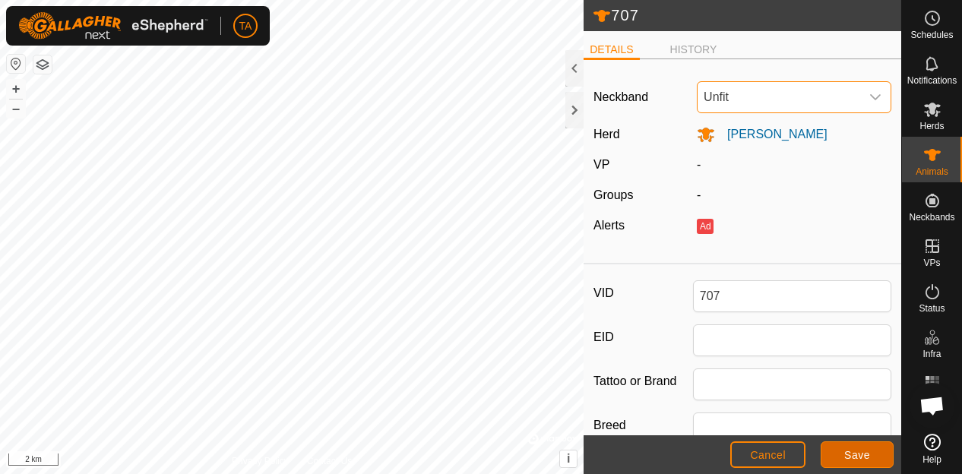
click at [882, 452] on button "Save" at bounding box center [857, 455] width 73 height 27
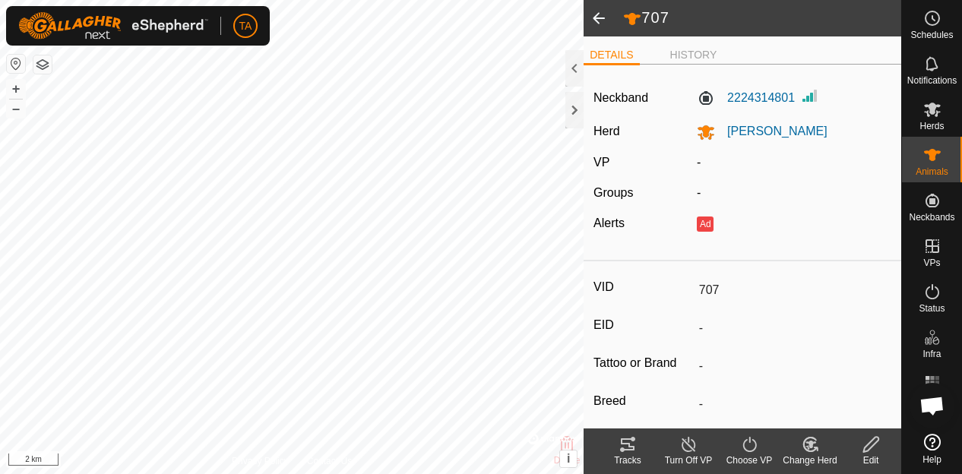
click at [603, 19] on span at bounding box center [599, 18] width 30 height 36
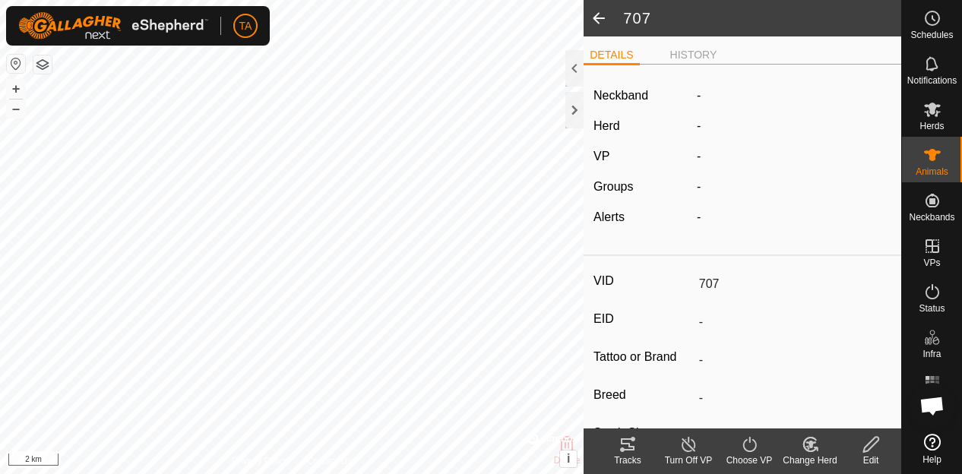
click at [603, 19] on span at bounding box center [599, 18] width 30 height 36
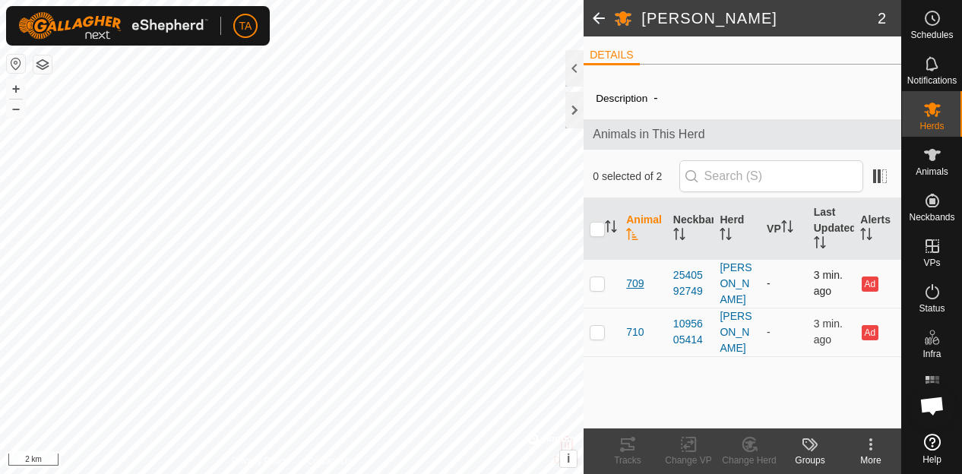
click at [639, 276] on span "709" at bounding box center [634, 284] width 17 height 16
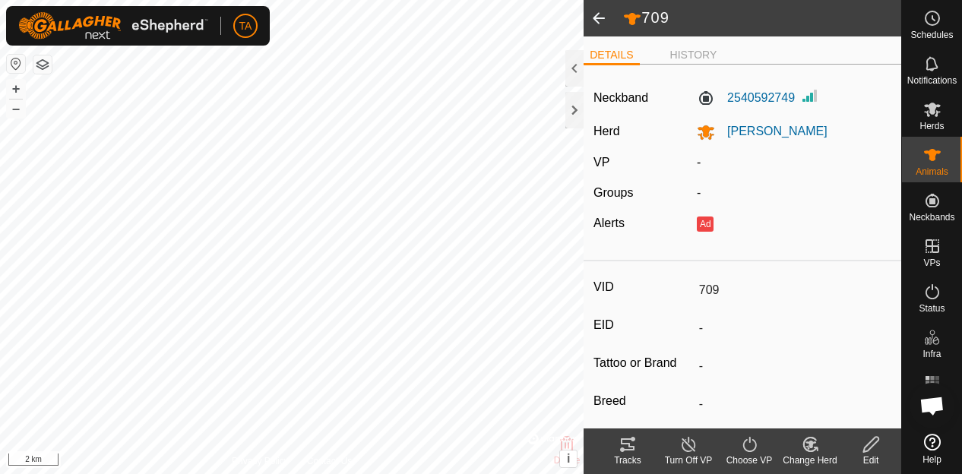
drag, startPoint x: 869, startPoint y: 465, endPoint x: 887, endPoint y: 443, distance: 28.6
click at [887, 443] on edit-svg-icon at bounding box center [871, 445] width 61 height 18
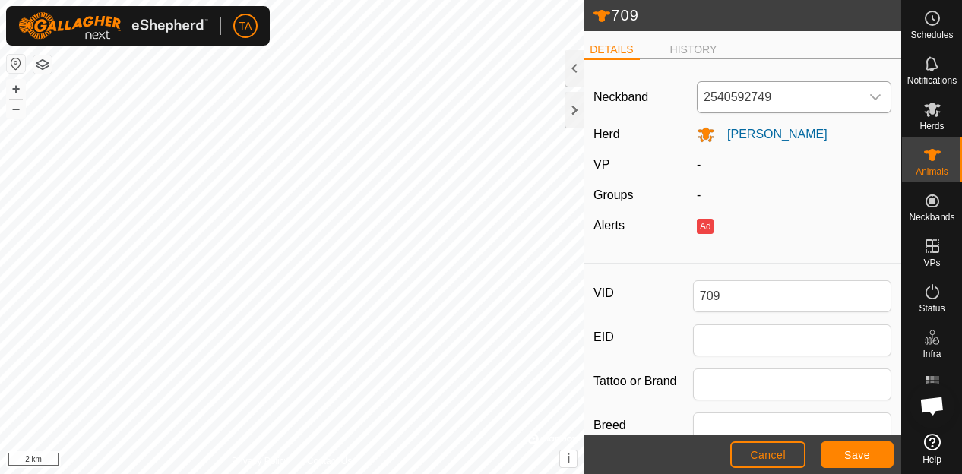
click at [830, 88] on span "2540592749" at bounding box center [779, 97] width 163 height 30
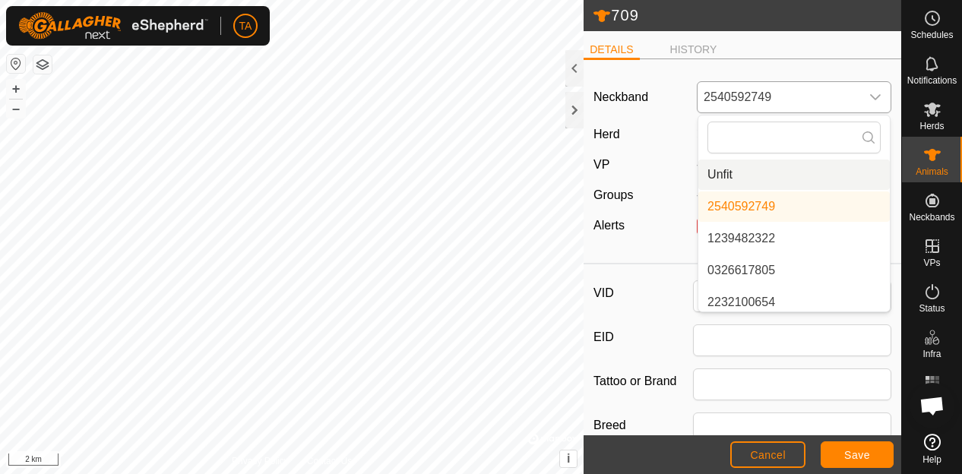
click at [789, 160] on li "Unfit" at bounding box center [795, 175] width 192 height 30
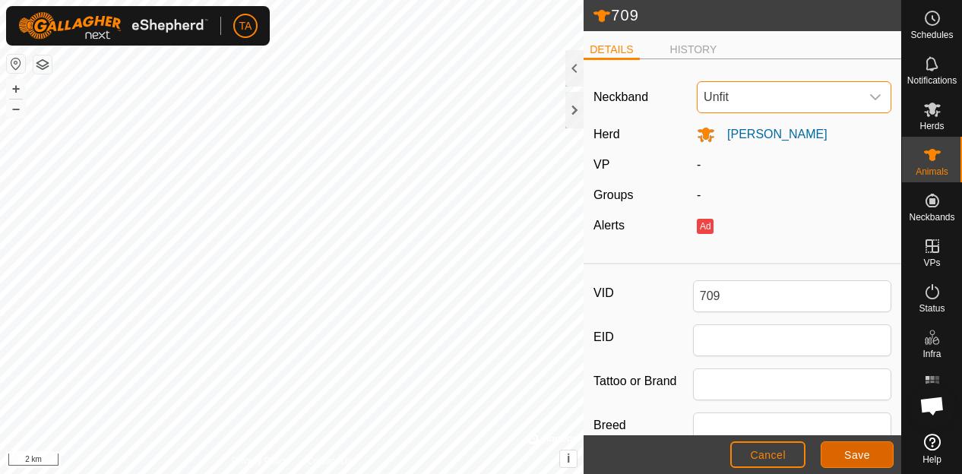
click at [869, 463] on button "Save" at bounding box center [857, 455] width 73 height 27
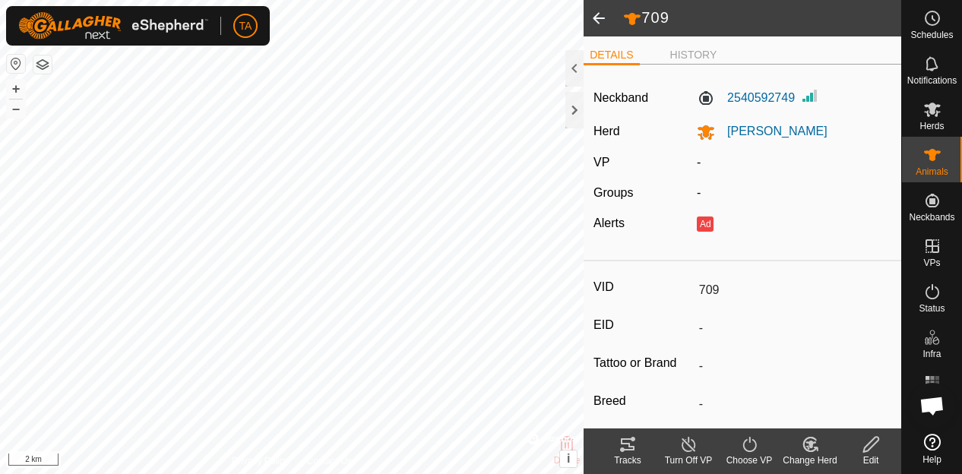
click at [602, 13] on span at bounding box center [599, 18] width 30 height 36
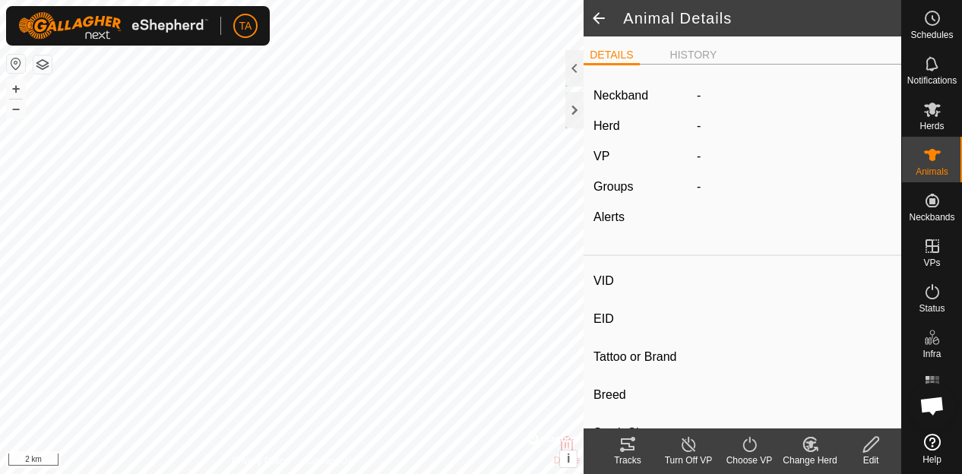
click at [603, 13] on span at bounding box center [599, 18] width 30 height 36
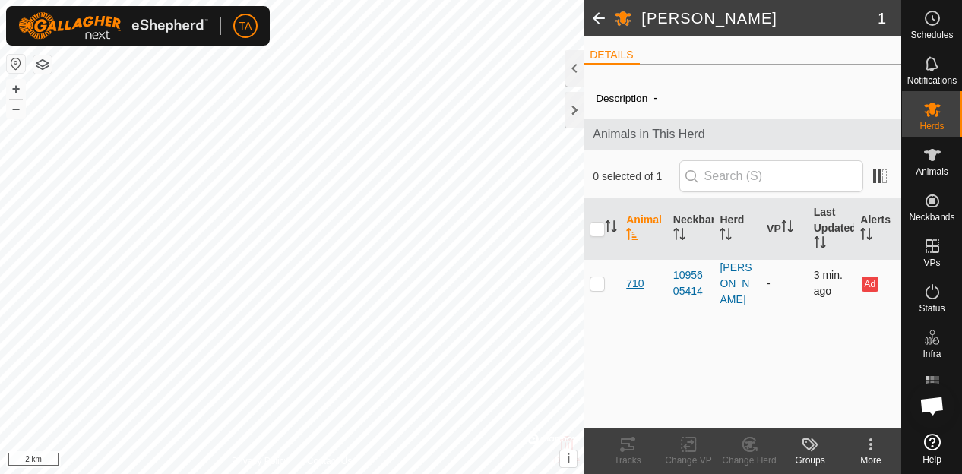
click at [636, 276] on span "710" at bounding box center [634, 284] width 17 height 16
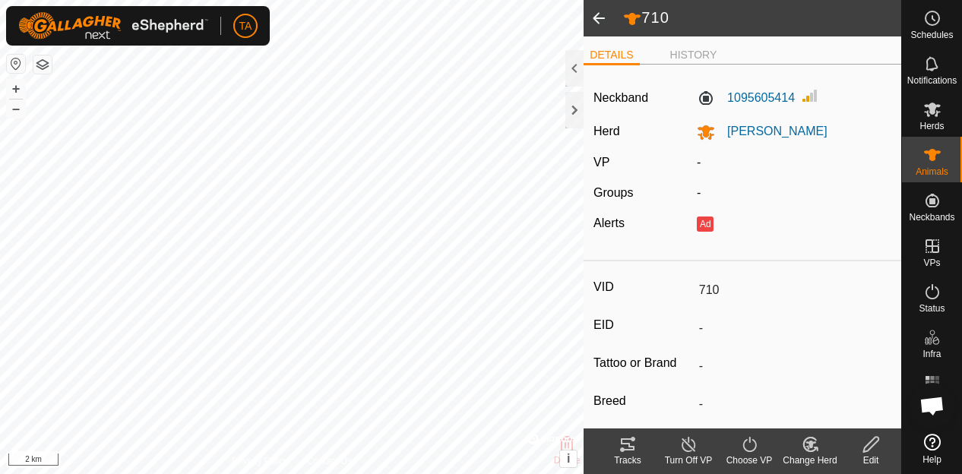
click at [864, 435] on div "Edit" at bounding box center [871, 452] width 61 height 46
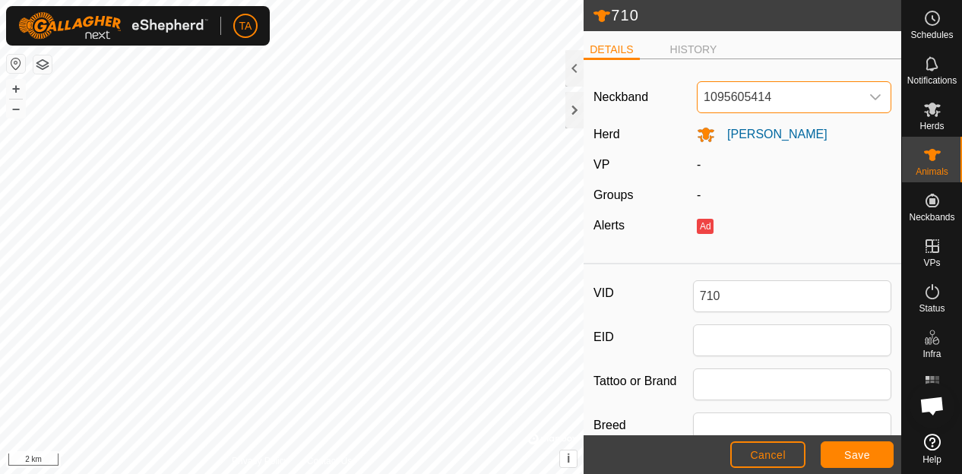
click at [762, 102] on span "1095605414" at bounding box center [779, 97] width 163 height 30
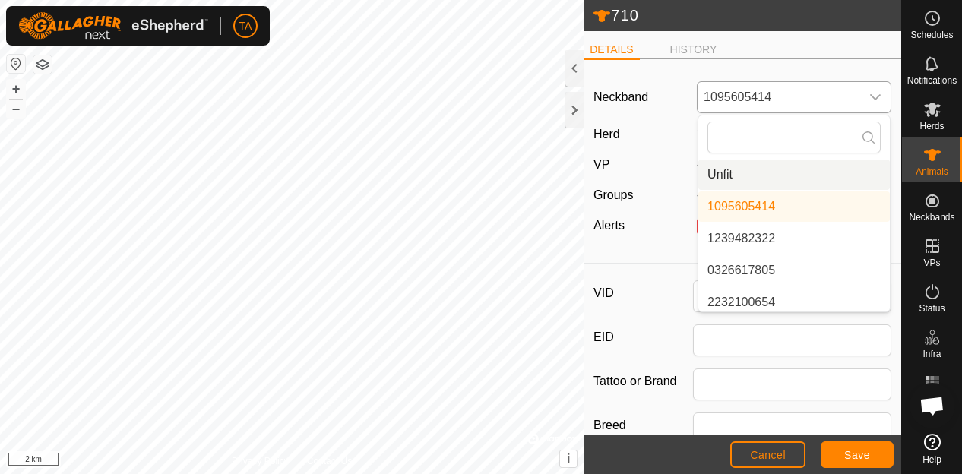
click at [759, 173] on li "Unfit" at bounding box center [795, 175] width 192 height 30
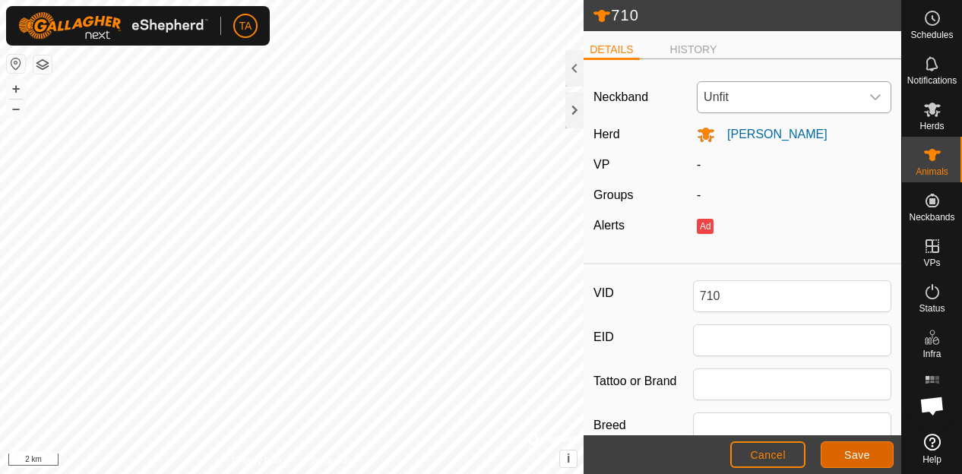
click at [862, 450] on span "Save" at bounding box center [858, 455] width 26 height 12
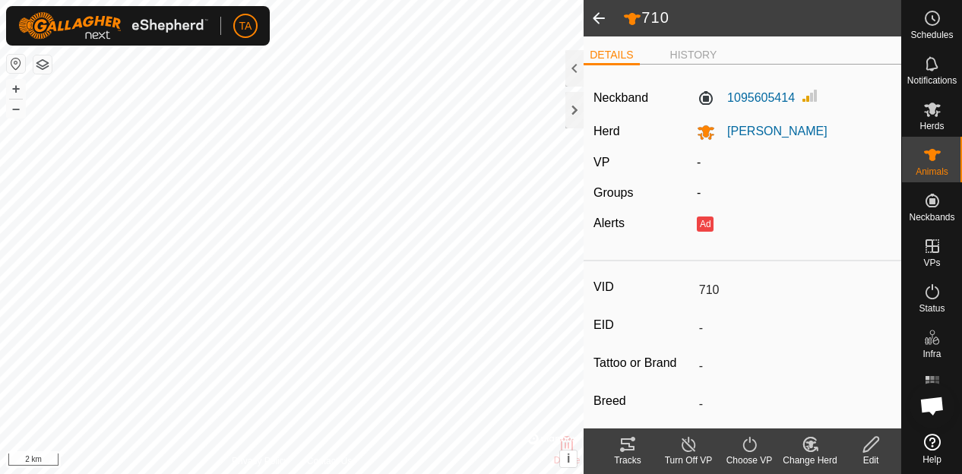
click at [609, 16] on span at bounding box center [599, 18] width 30 height 36
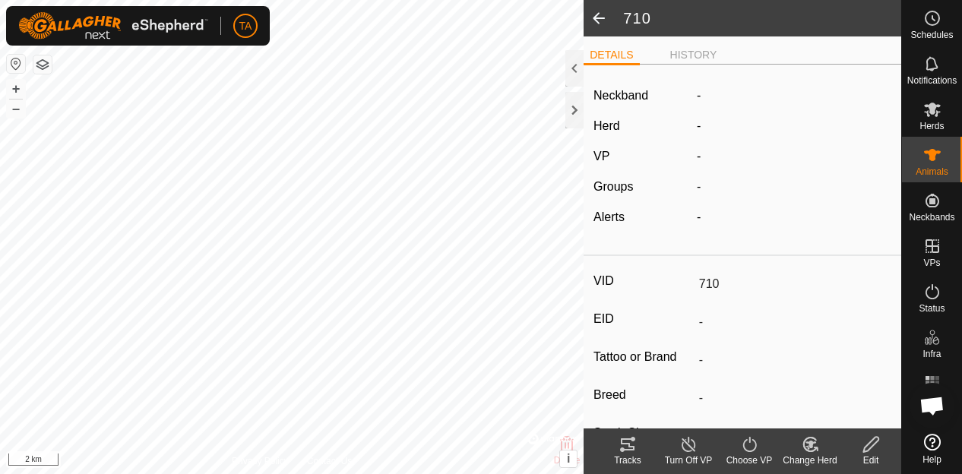
click at [609, 16] on span at bounding box center [599, 18] width 30 height 36
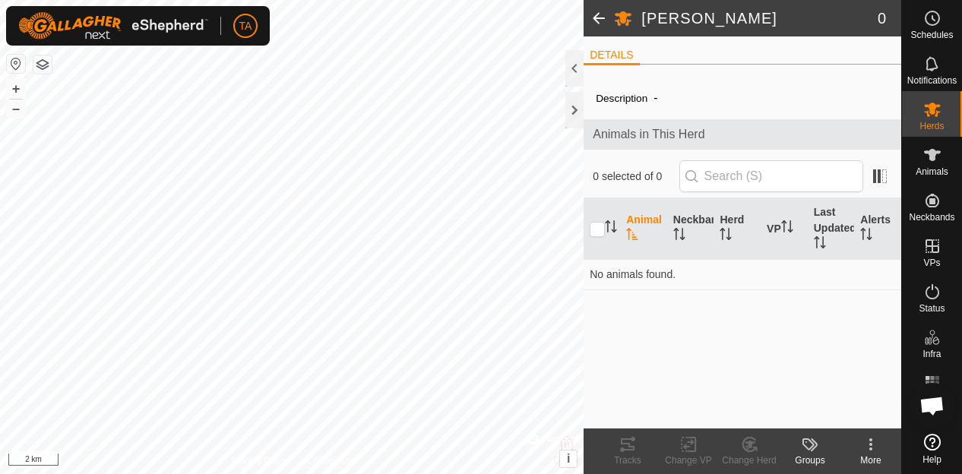
click at [598, 25] on span at bounding box center [599, 18] width 30 height 36
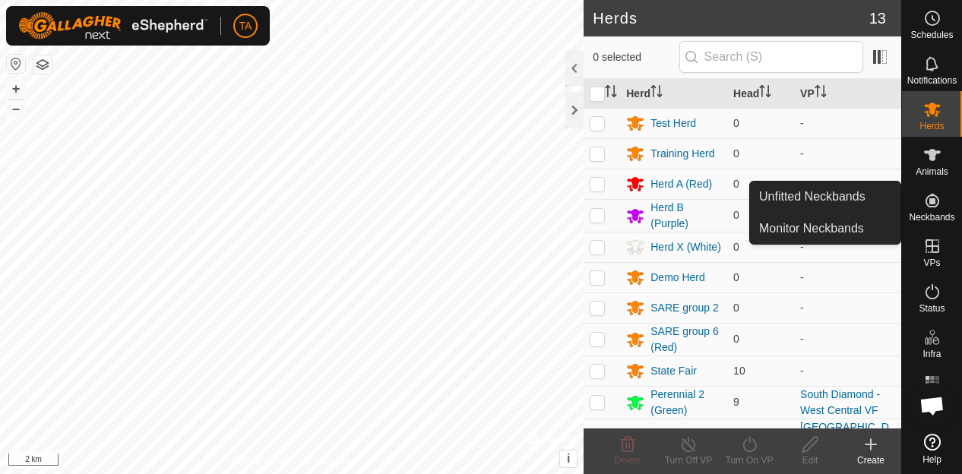
click at [934, 224] on div "Neckbands" at bounding box center [932, 205] width 60 height 46
click at [844, 192] on link "Unfitted Neckbands" at bounding box center [825, 197] width 151 height 30
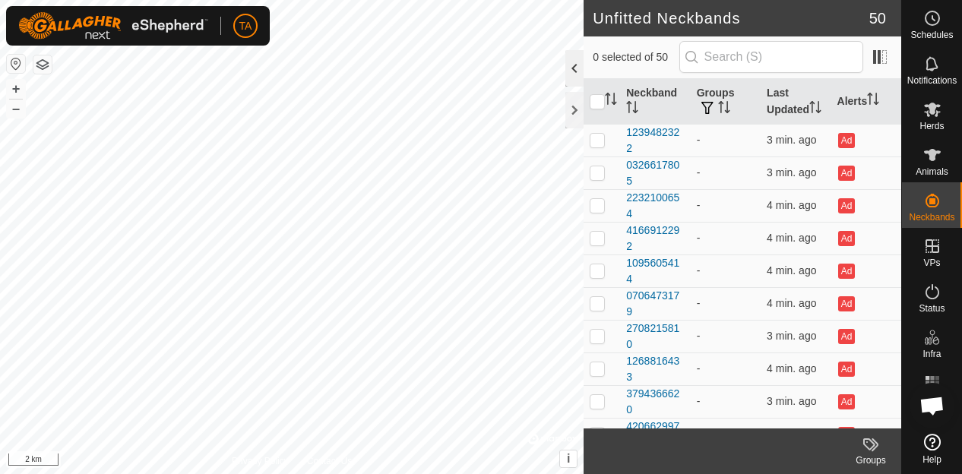
click at [578, 65] on div at bounding box center [575, 68] width 18 height 36
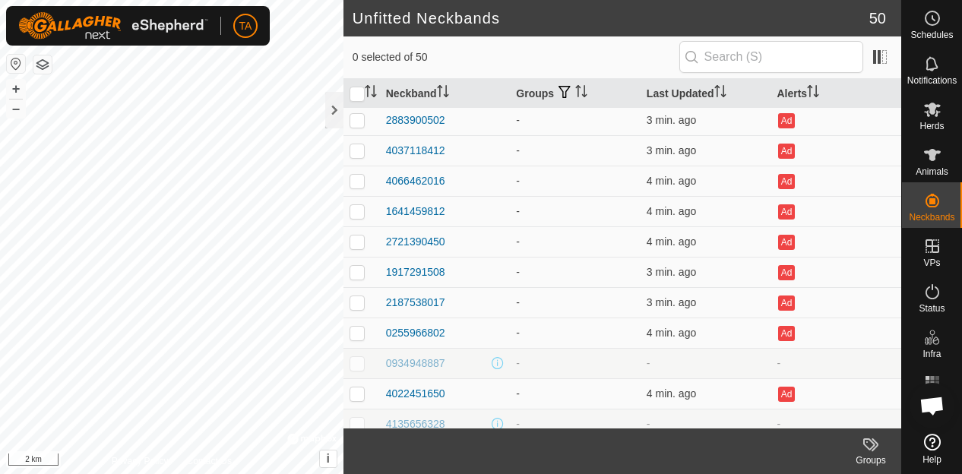
scroll to position [1199, 0]
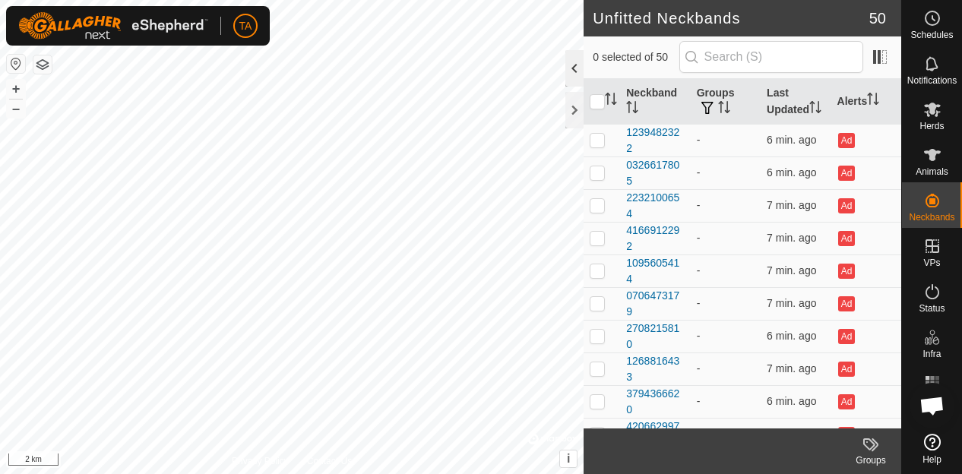
click at [566, 60] on div at bounding box center [575, 68] width 18 height 36
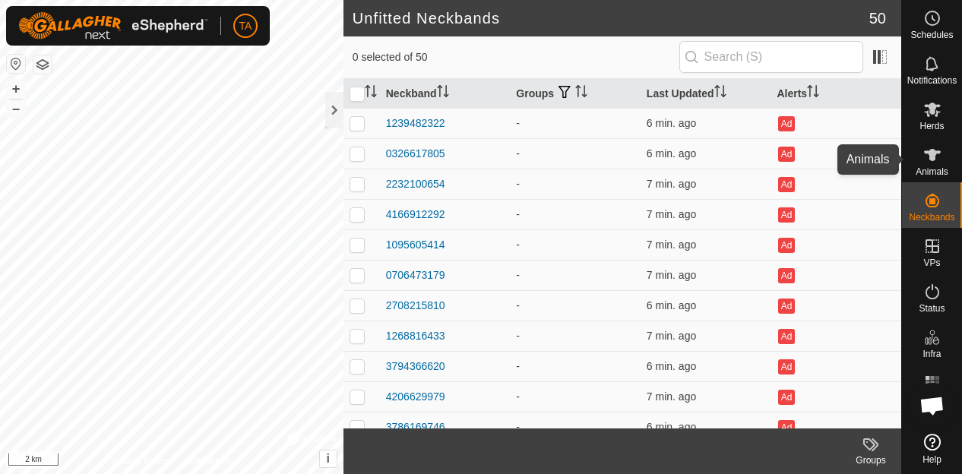
click at [929, 155] on icon at bounding box center [932, 155] width 17 height 12
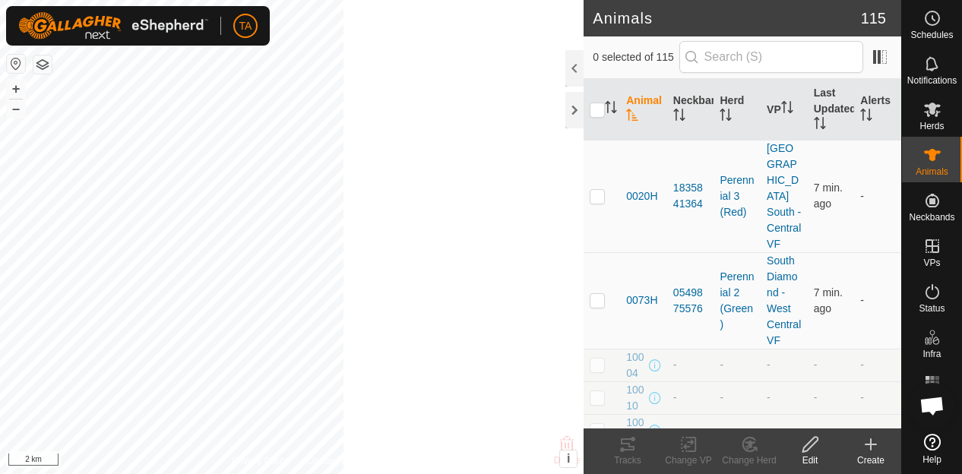
click at [936, 116] on icon at bounding box center [932, 110] width 17 height 14
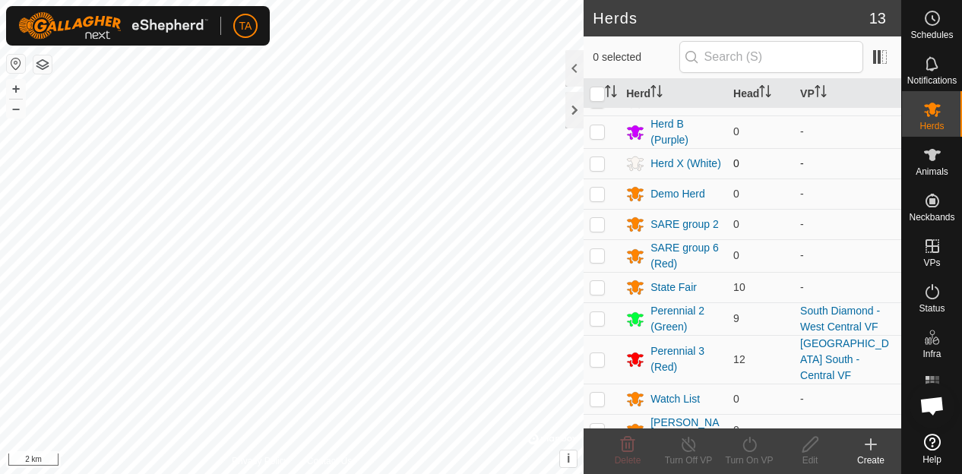
scroll to position [86, 0]
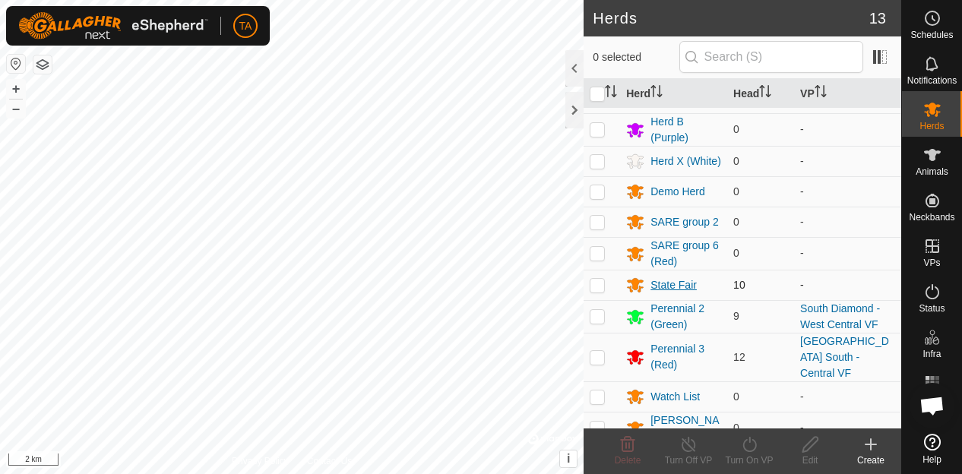
click at [674, 277] on div "State Fair" at bounding box center [673, 285] width 95 height 18
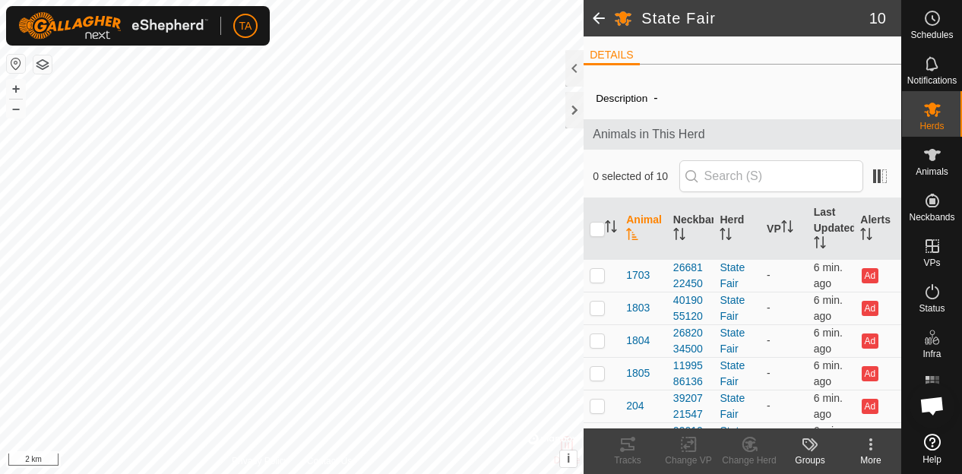
click at [597, 19] on span at bounding box center [599, 18] width 30 height 36
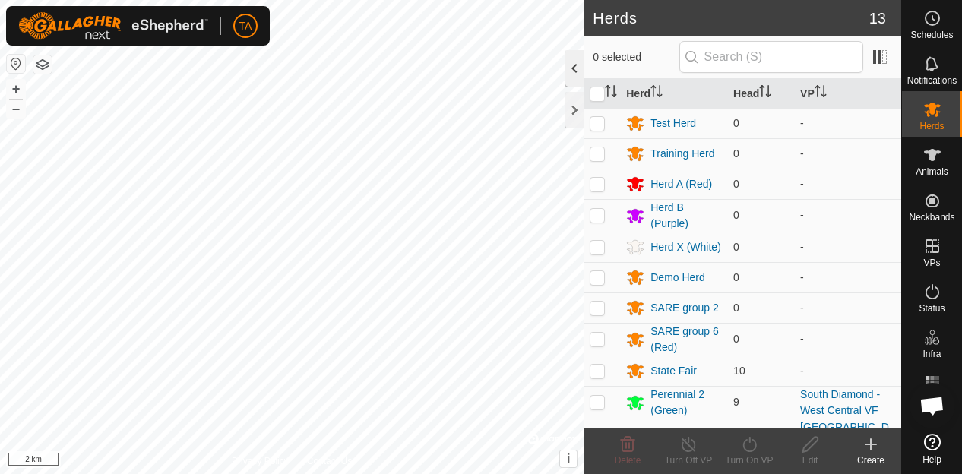
click at [566, 81] on div at bounding box center [575, 68] width 18 height 36
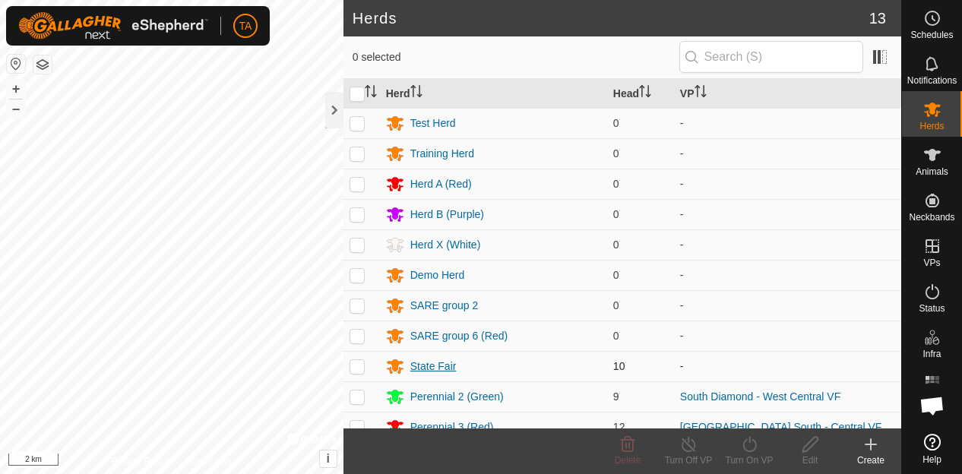
click at [436, 366] on div "State Fair" at bounding box center [434, 367] width 46 height 16
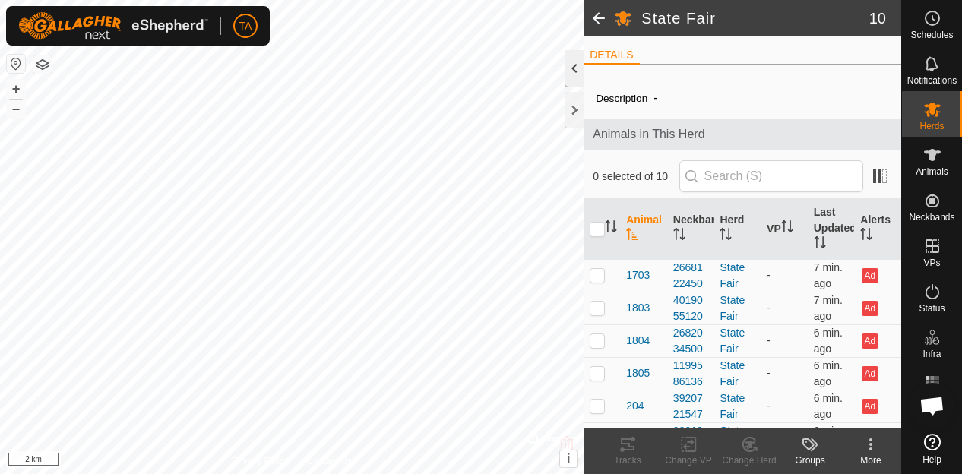
click at [582, 57] on div at bounding box center [575, 68] width 18 height 36
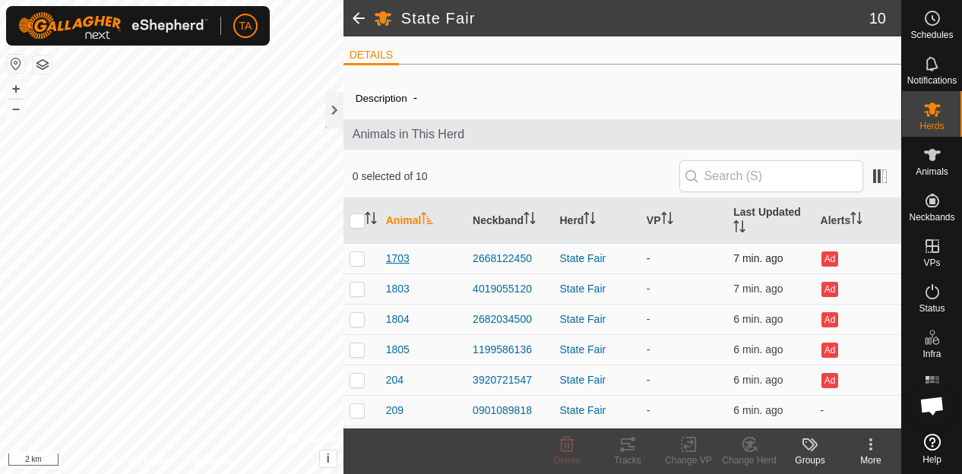
click at [406, 252] on span "1703" at bounding box center [398, 259] width 24 height 16
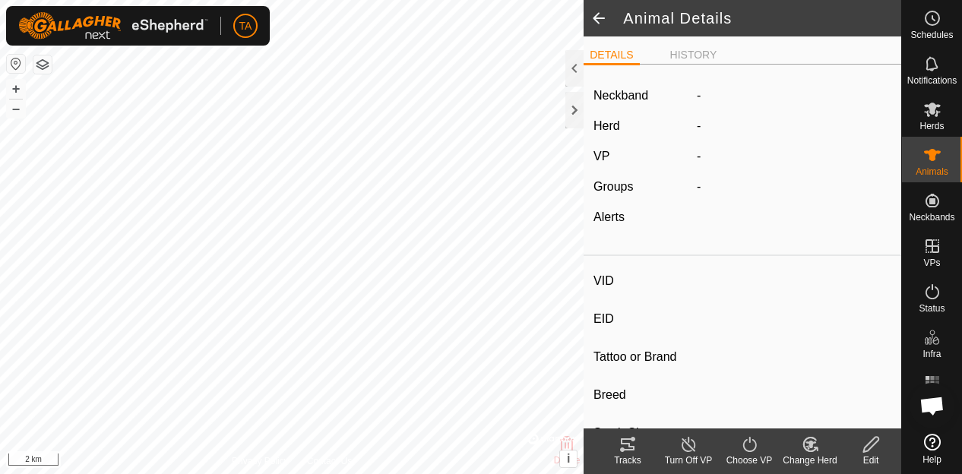
type input "1703"
type input "-"
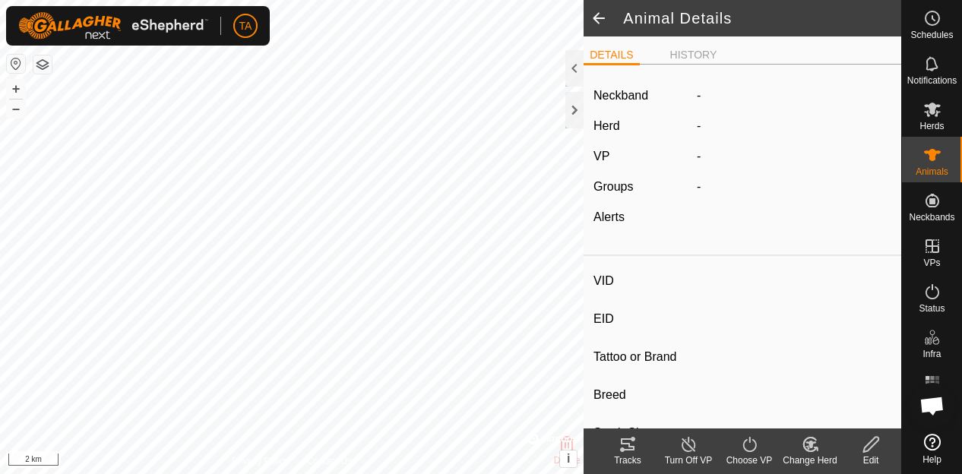
type input "0 kg"
type input "-"
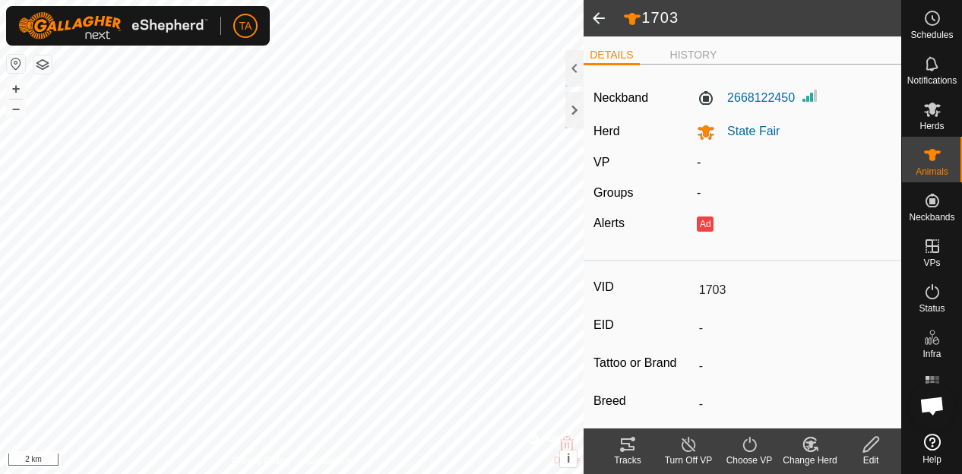
click at [865, 445] on icon at bounding box center [871, 445] width 19 height 18
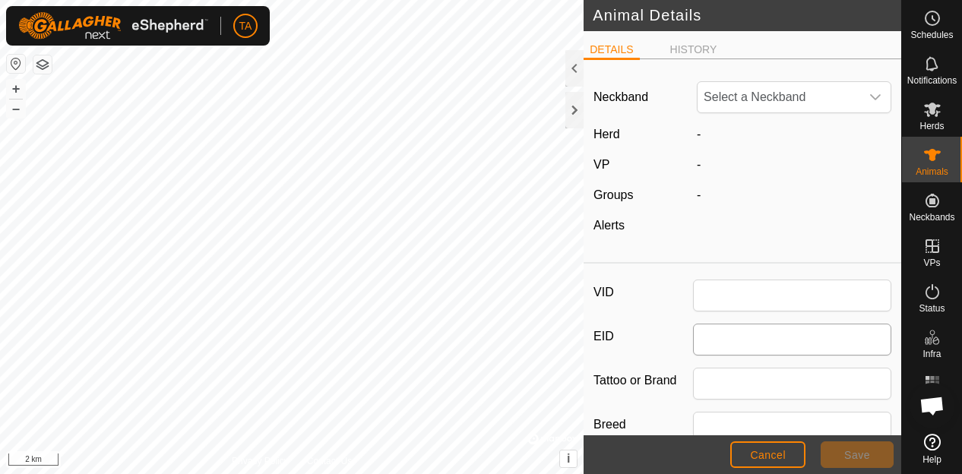
type input "1703"
type input "0"
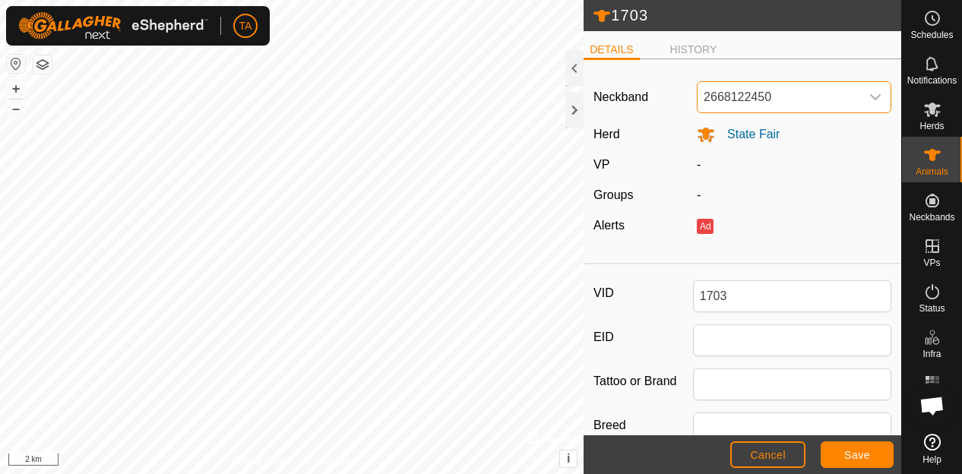
click at [848, 97] on span "2668122450" at bounding box center [779, 97] width 163 height 30
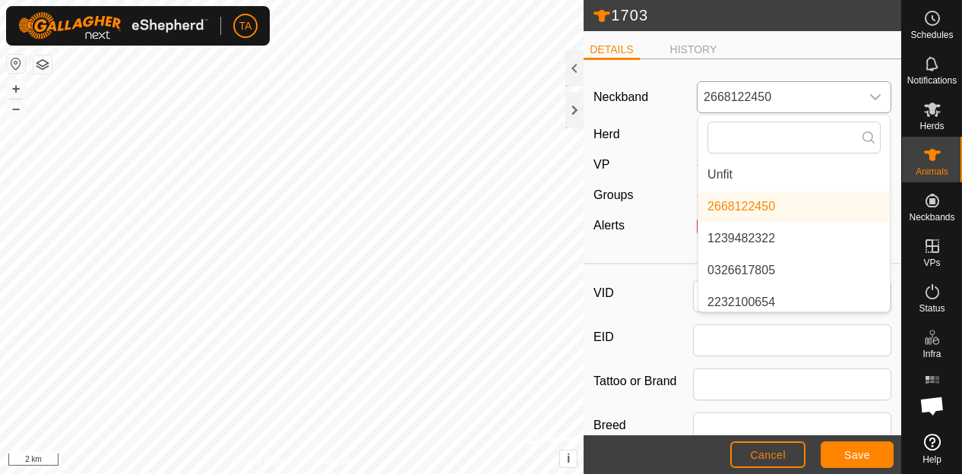
click at [797, 166] on li "Unfit" at bounding box center [795, 175] width 192 height 30
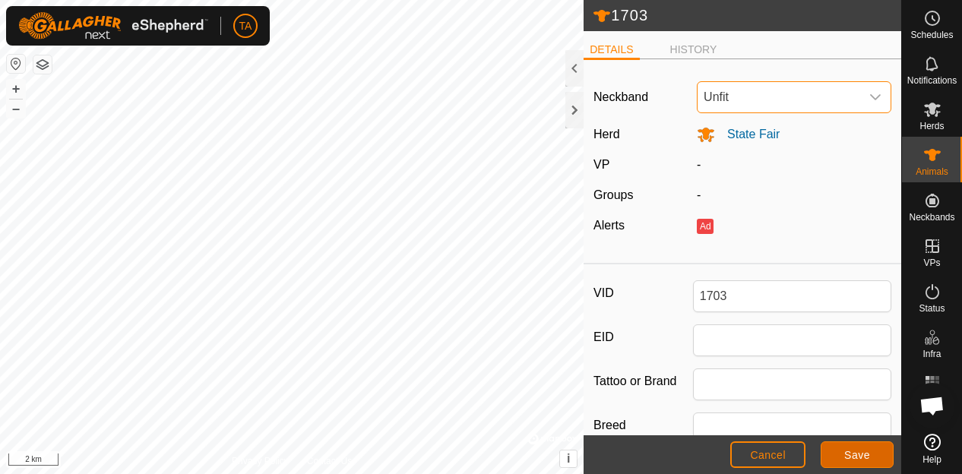
click at [848, 455] on span "Save" at bounding box center [858, 455] width 26 height 12
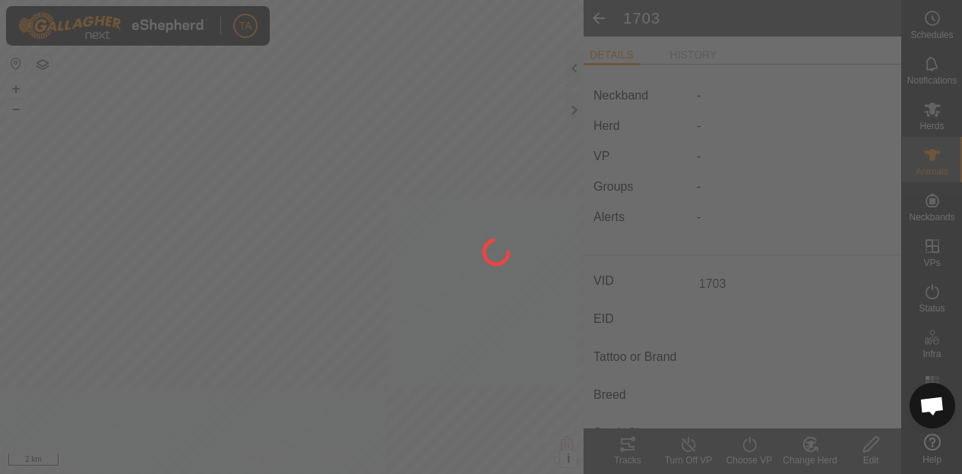
type input "-"
type input "0 kg"
type input "-"
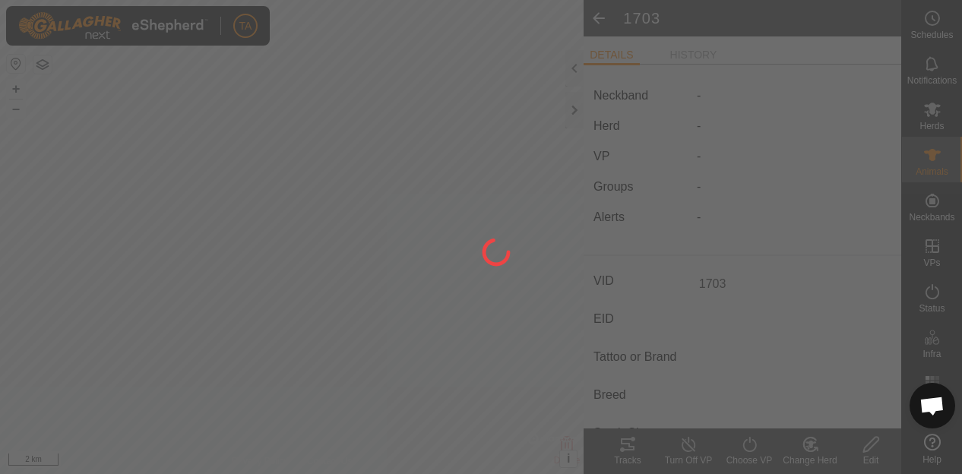
type input "-"
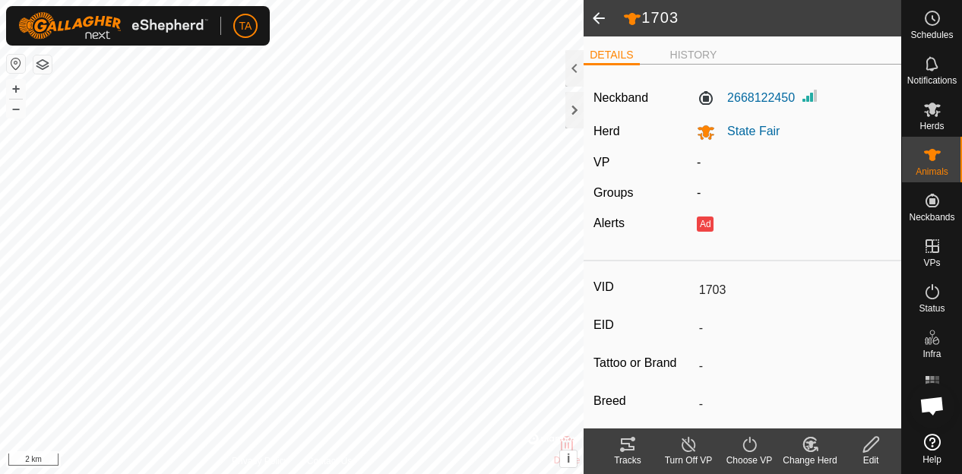
click at [600, 19] on span at bounding box center [599, 18] width 30 height 36
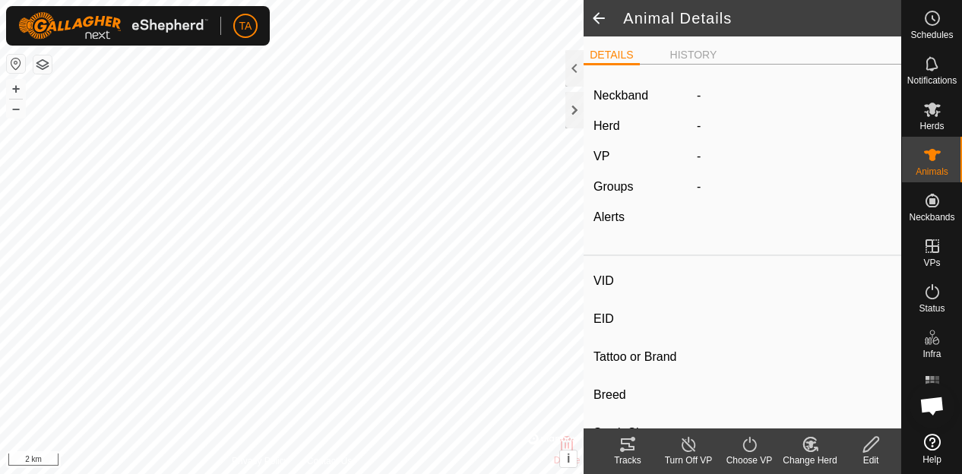
type input "1703"
type input "-"
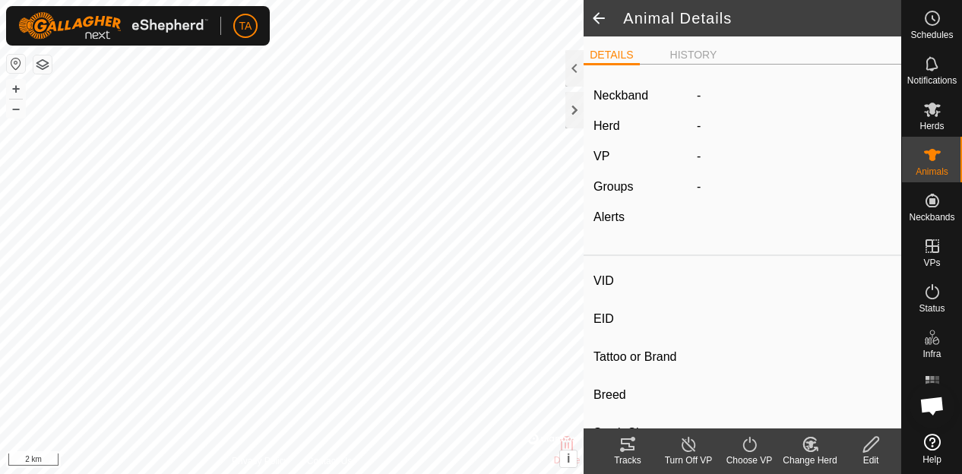
type input "0 kg"
type input "-"
click at [597, 24] on span at bounding box center [599, 18] width 30 height 36
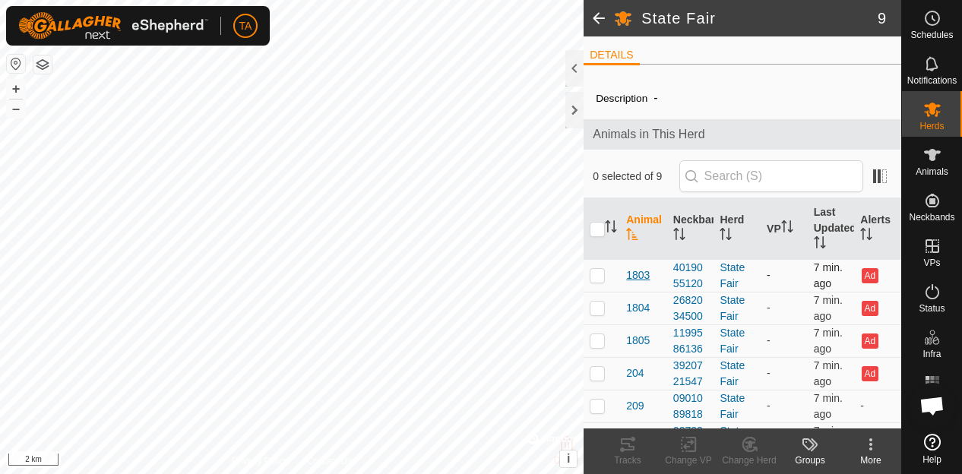
click at [634, 274] on span "1803" at bounding box center [638, 276] width 24 height 16
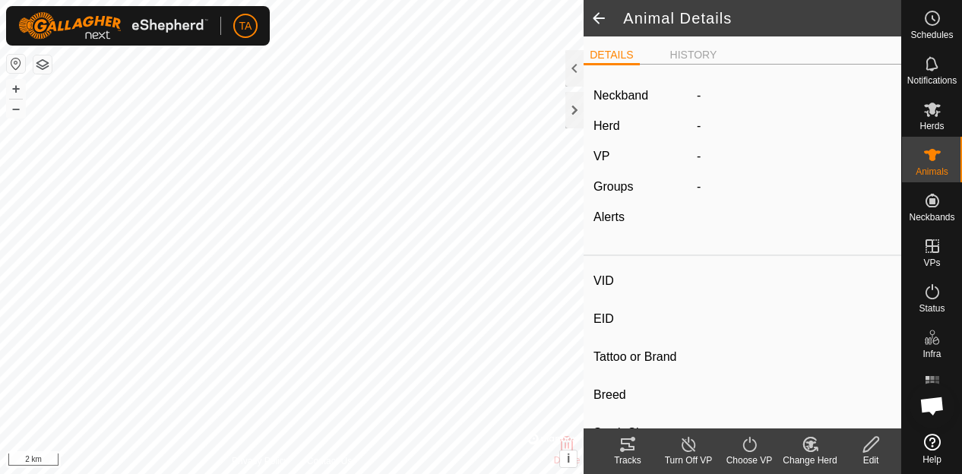
type input "1803"
type input "-"
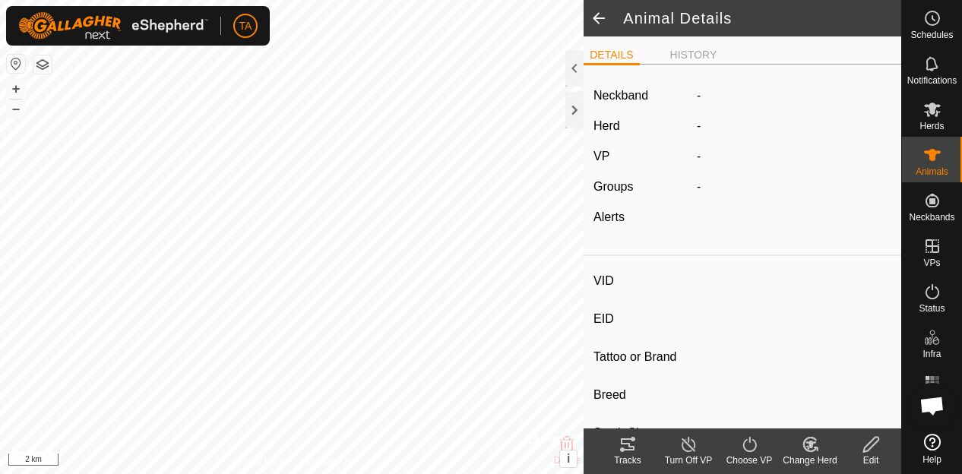
type input "0 kg"
type input "-"
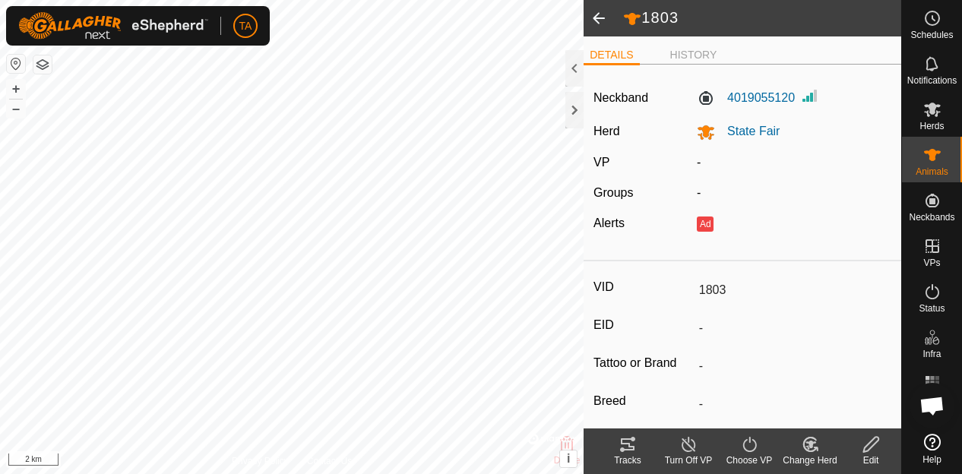
click at [862, 454] on div "Edit" at bounding box center [871, 461] width 61 height 14
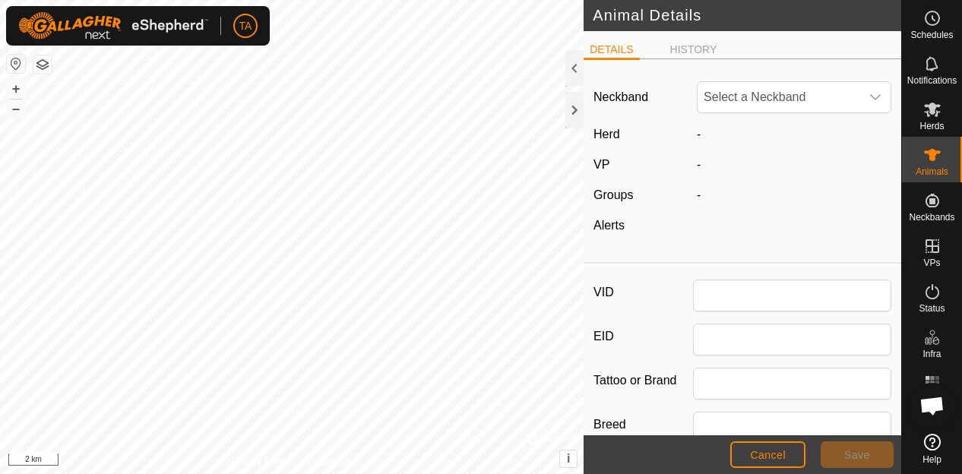
type input "1803"
type input "0"
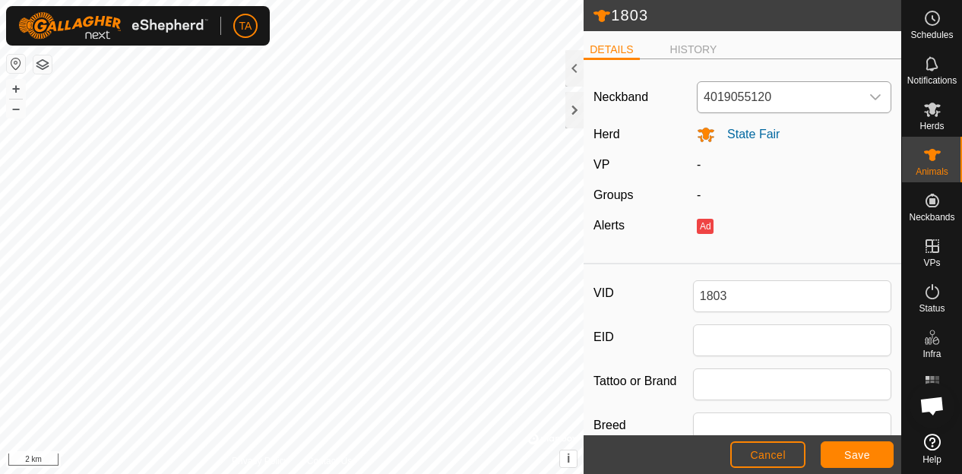
click at [780, 97] on span "4019055120" at bounding box center [779, 97] width 163 height 30
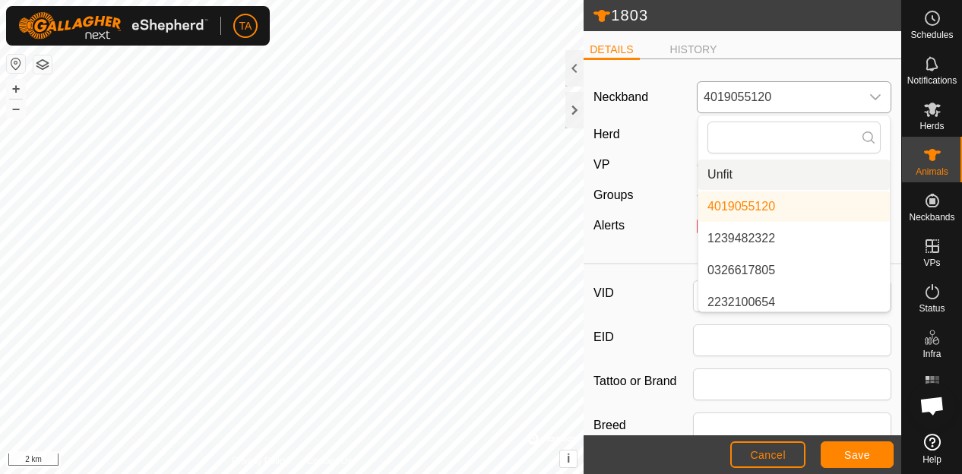
click at [778, 174] on li "Unfit" at bounding box center [795, 175] width 192 height 30
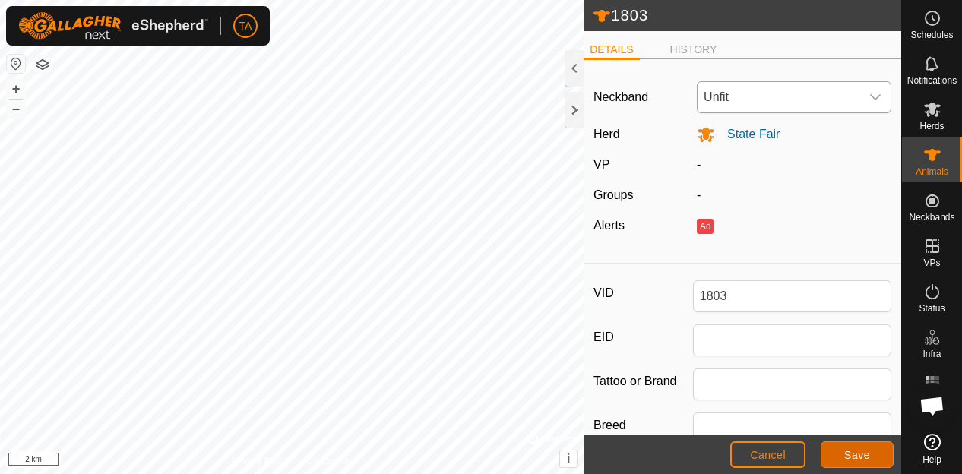
click at [848, 454] on span "Save" at bounding box center [858, 455] width 26 height 12
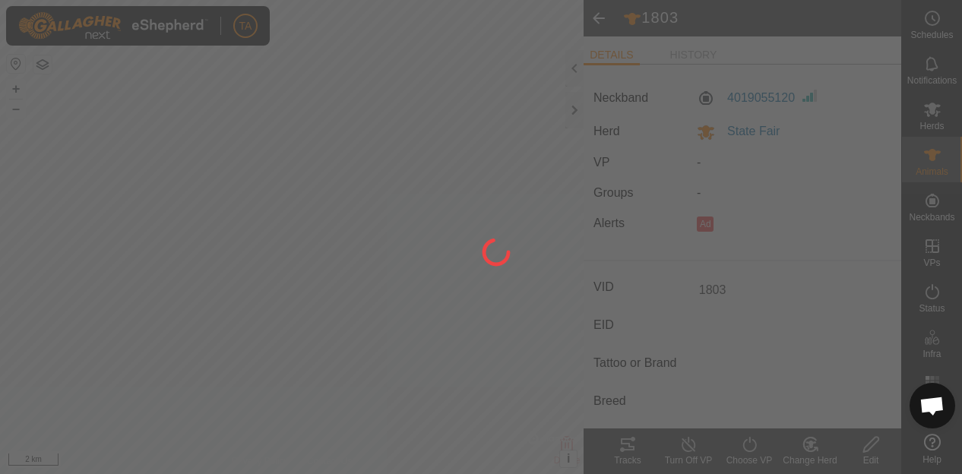
type input "-"
type input "0 kg"
type input "-"
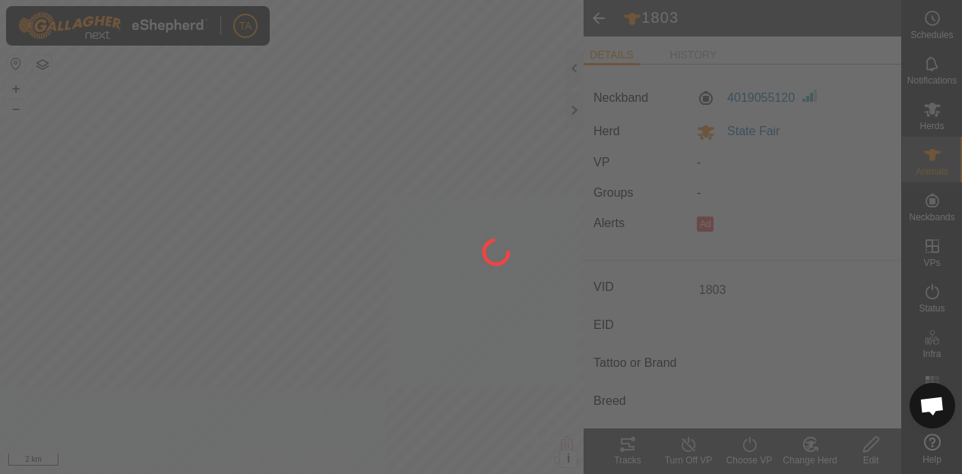
type input "-"
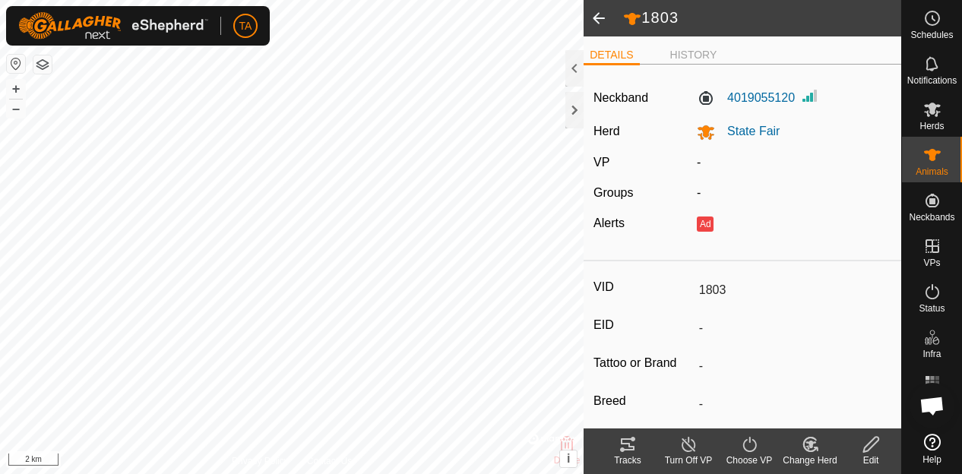
click at [596, 24] on span at bounding box center [599, 18] width 30 height 36
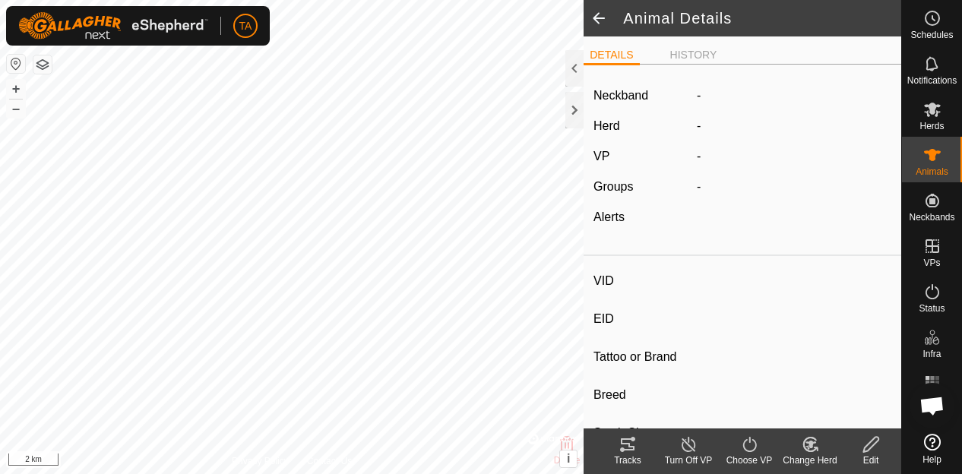
type input "1803"
type input "-"
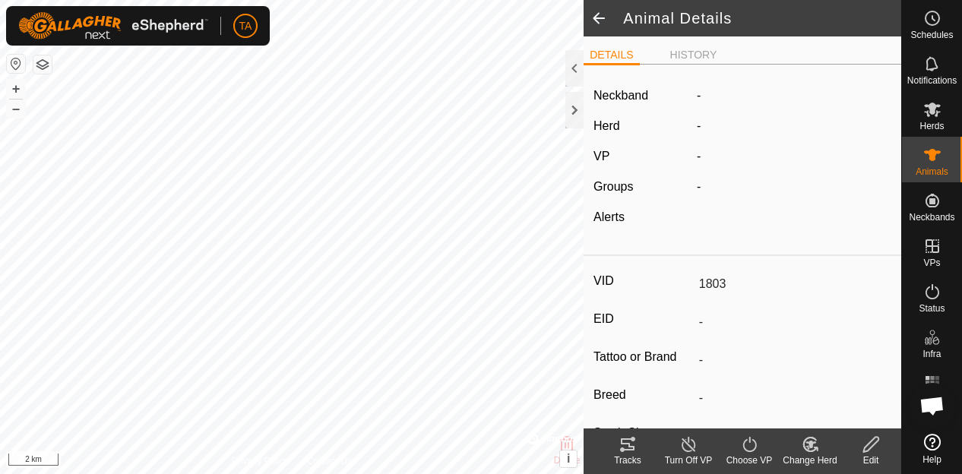
type input "0 kg"
type input "-"
click at [596, 24] on span at bounding box center [599, 18] width 30 height 36
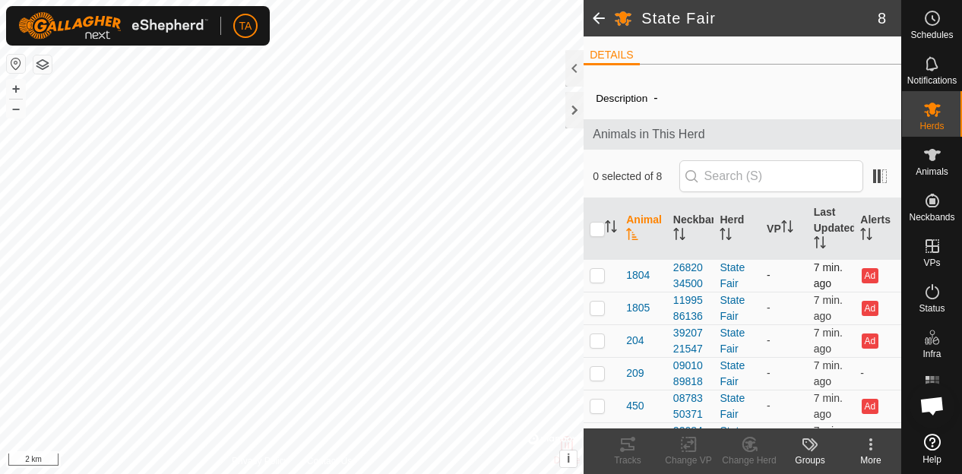
click at [640, 284] on td "1804" at bounding box center [643, 275] width 47 height 33
click at [646, 281] on span "1804" at bounding box center [638, 276] width 24 height 16
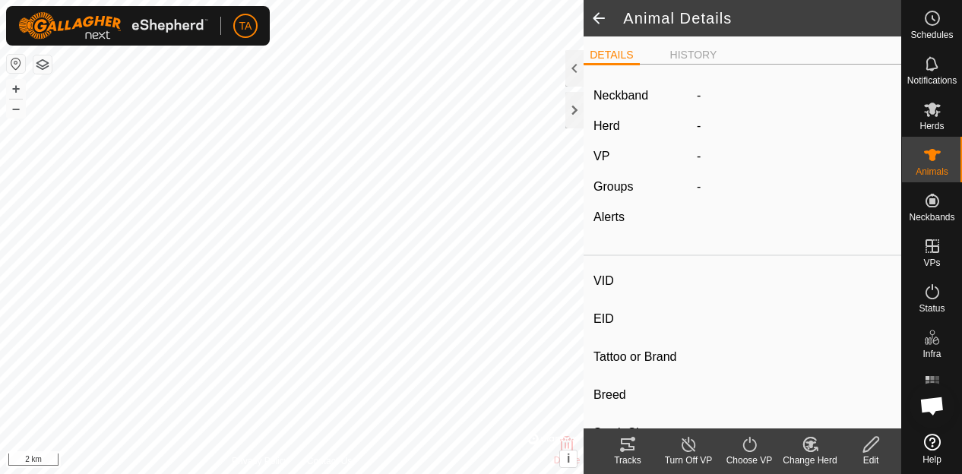
type input "1804"
type input "-"
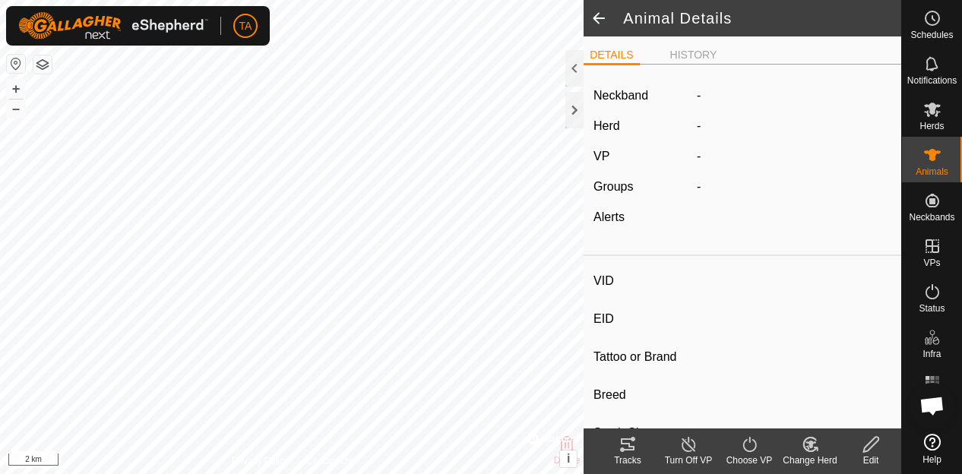
type input "0 kg"
type input "-"
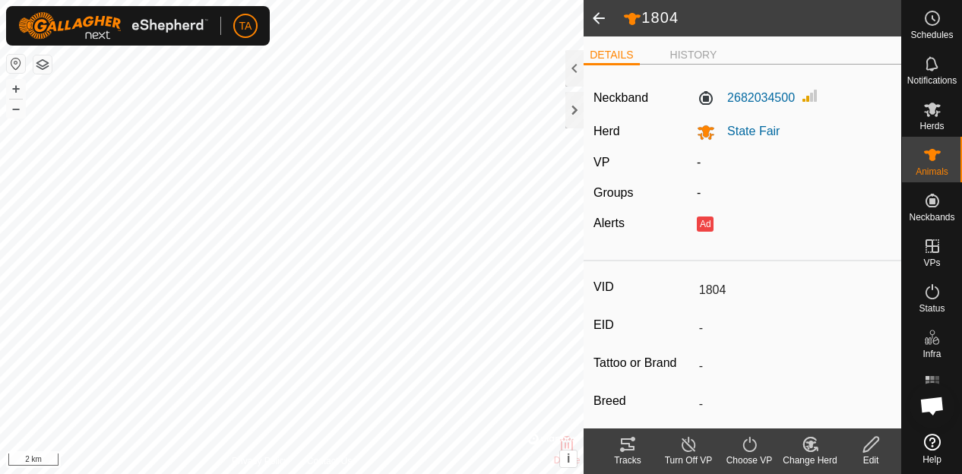
click at [860, 445] on edit-svg-icon at bounding box center [871, 445] width 61 height 18
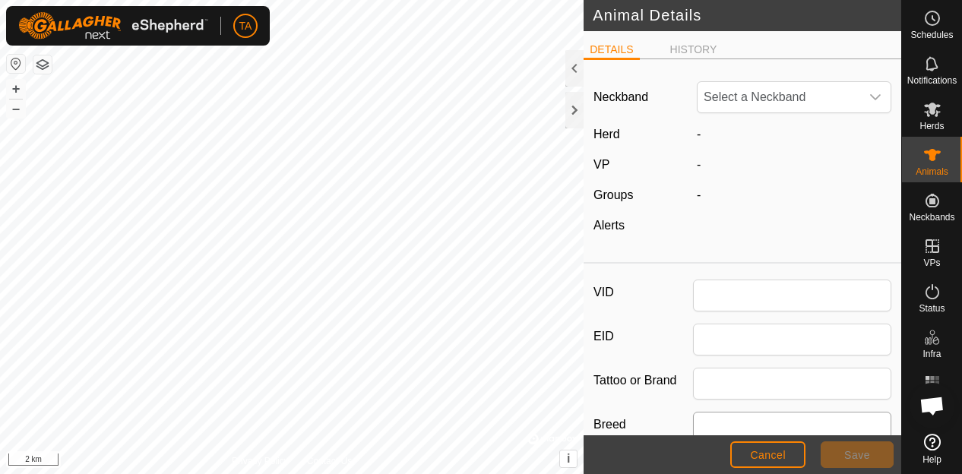
type input "1804"
type input "0"
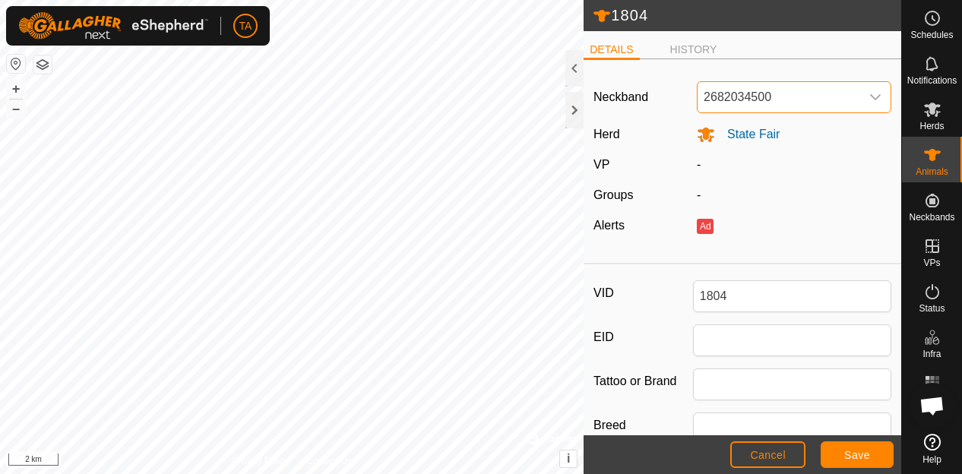
click at [762, 90] on span "2682034500" at bounding box center [779, 97] width 163 height 30
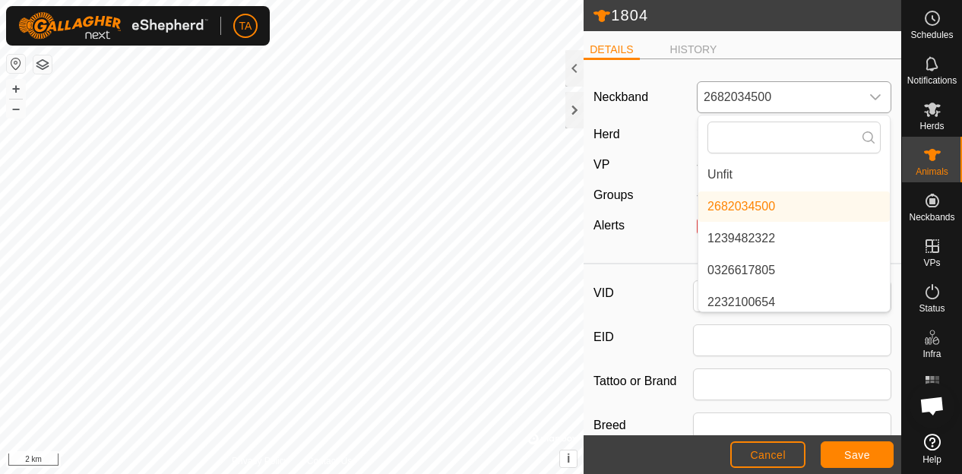
click at [743, 168] on li "Unfit" at bounding box center [795, 175] width 192 height 30
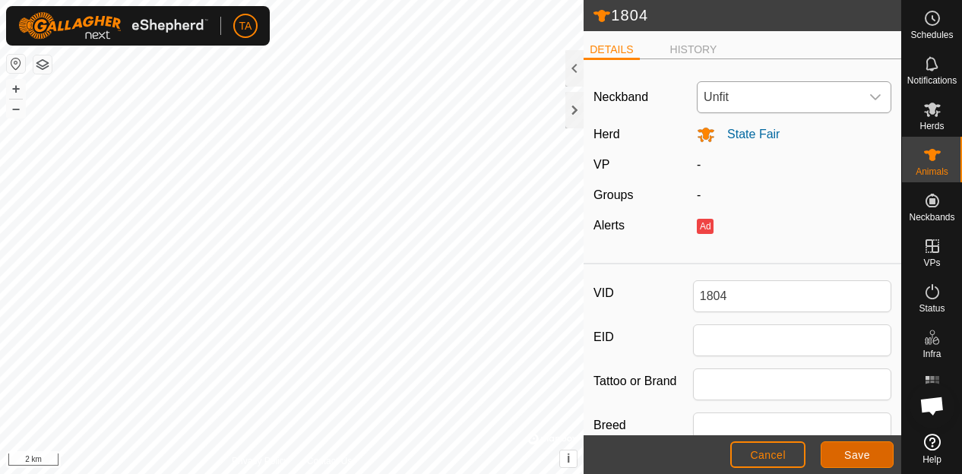
click at [851, 456] on span "Save" at bounding box center [858, 455] width 26 height 12
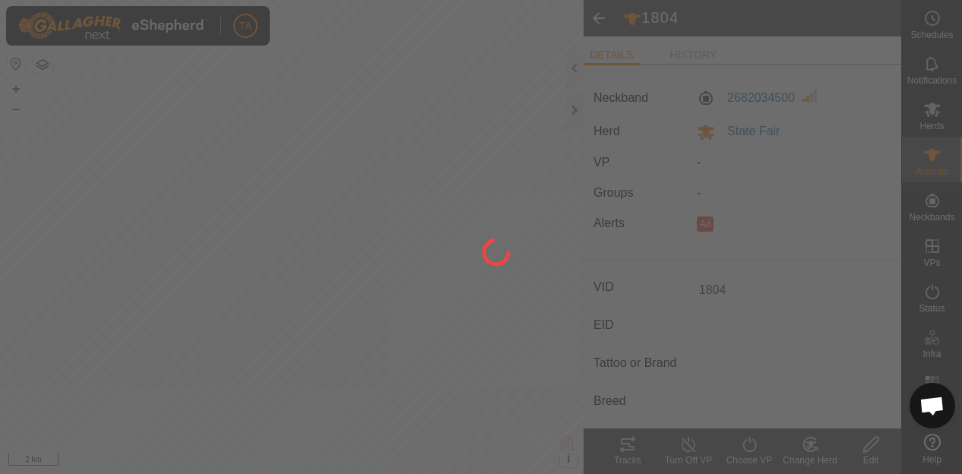
type input "-"
type input "0 kg"
type input "-"
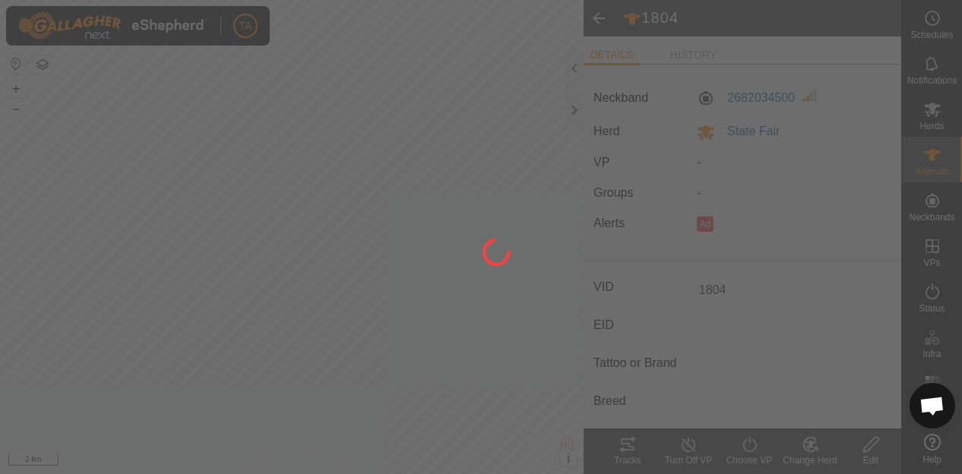
type input "-"
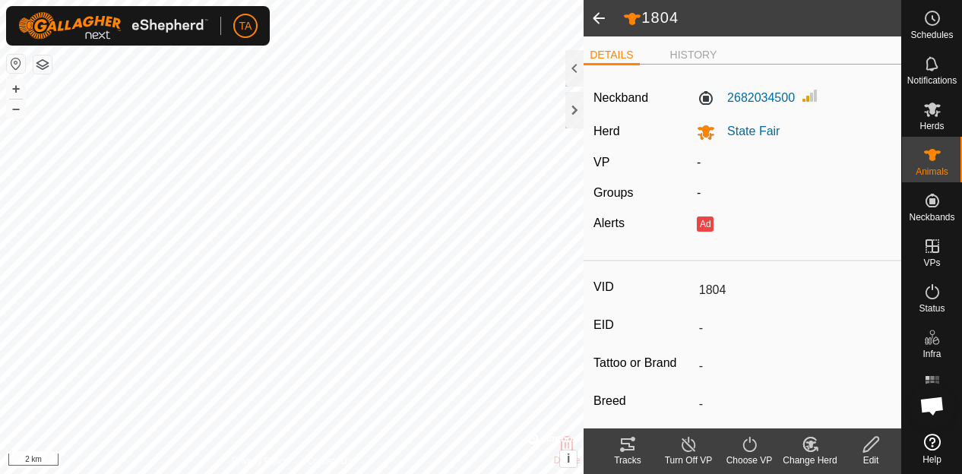
click at [596, 8] on span at bounding box center [599, 18] width 30 height 36
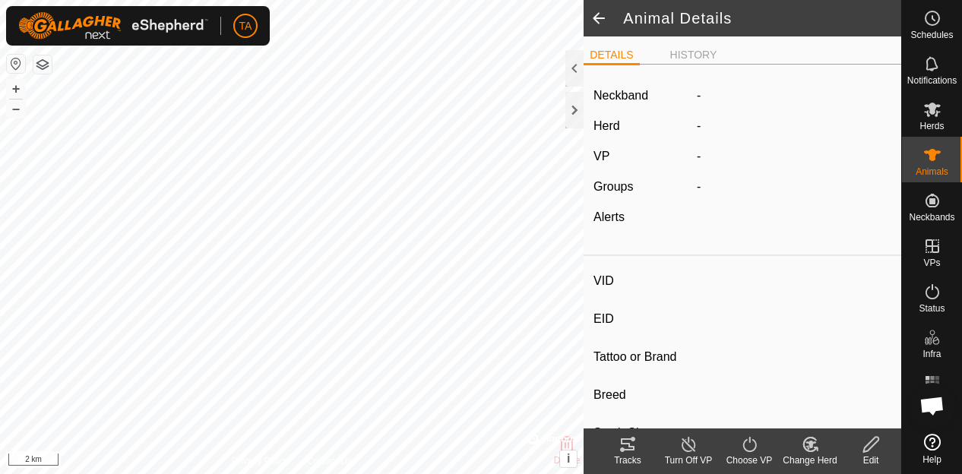
type input "1804"
type input "-"
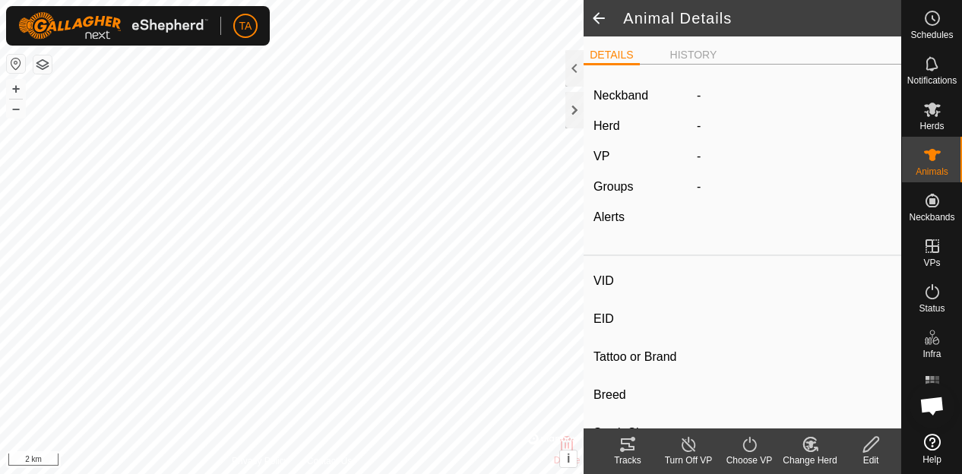
type input "0 kg"
type input "-"
click at [605, 17] on span at bounding box center [599, 18] width 30 height 36
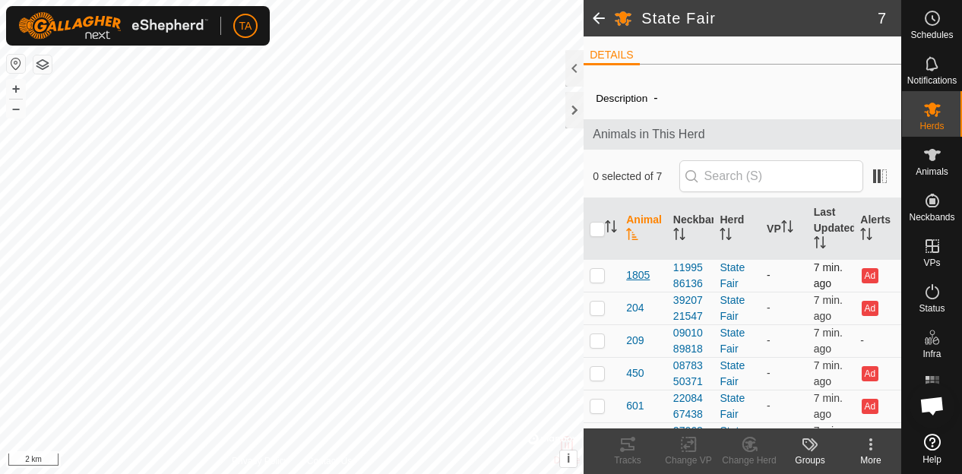
click at [644, 276] on span "1805" at bounding box center [638, 276] width 24 height 16
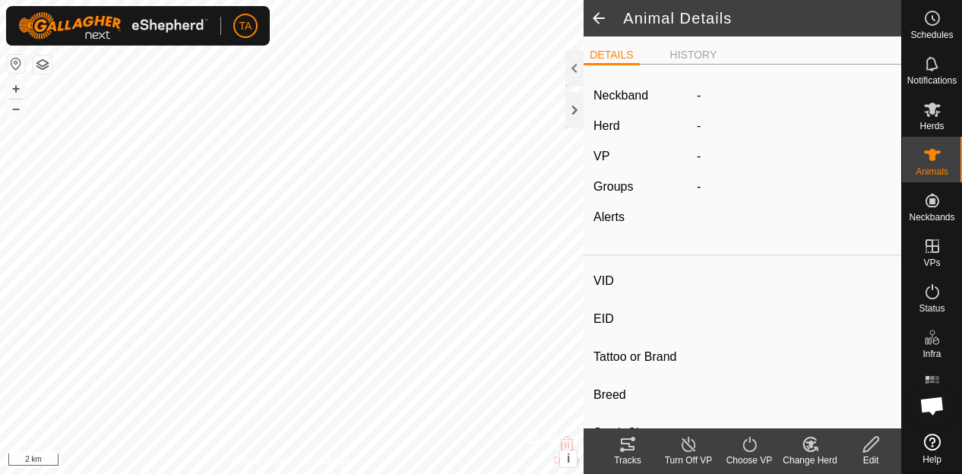
type input "1805"
type input "-"
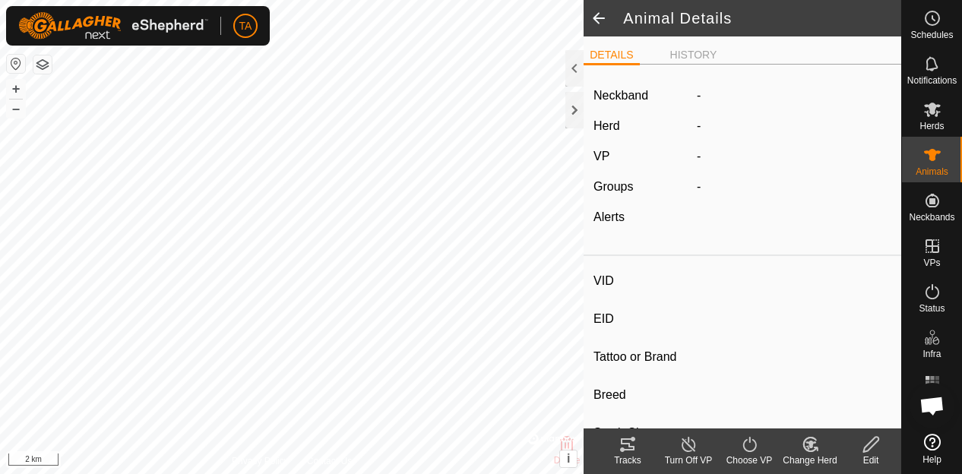
type input "0 kg"
type input "-"
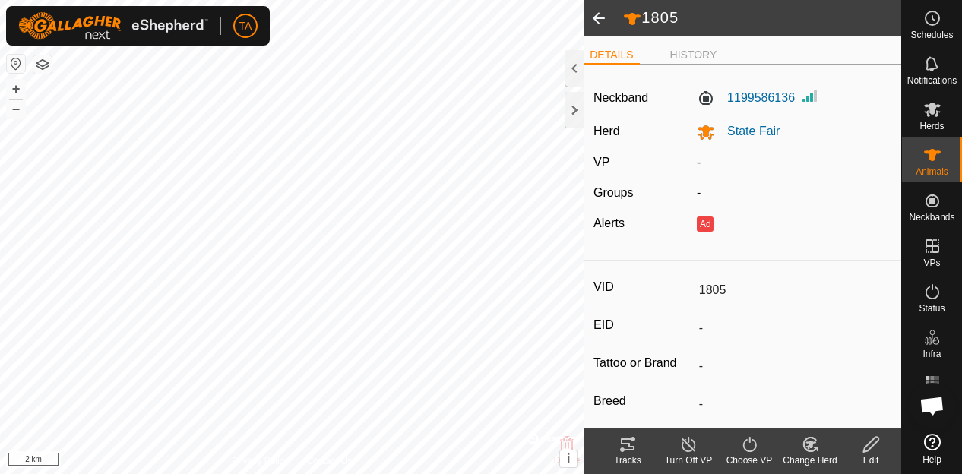
click at [857, 436] on edit-svg-icon at bounding box center [871, 445] width 61 height 18
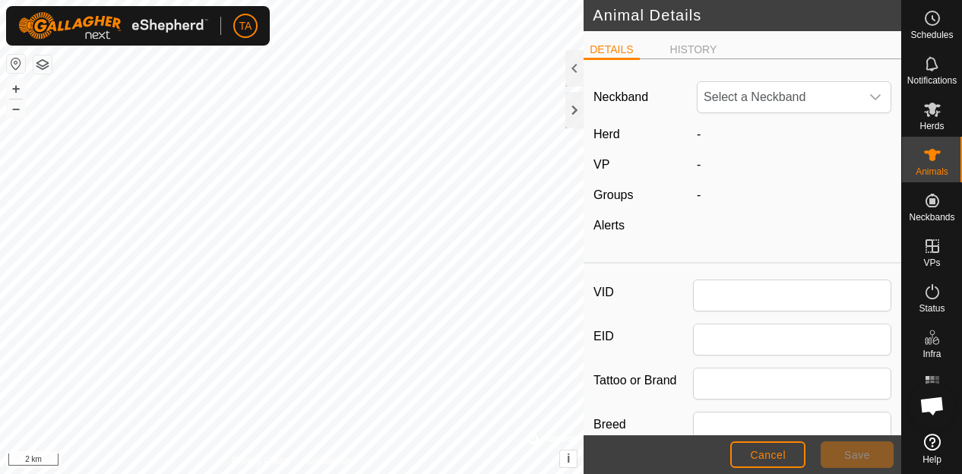
type input "1805"
type input "0"
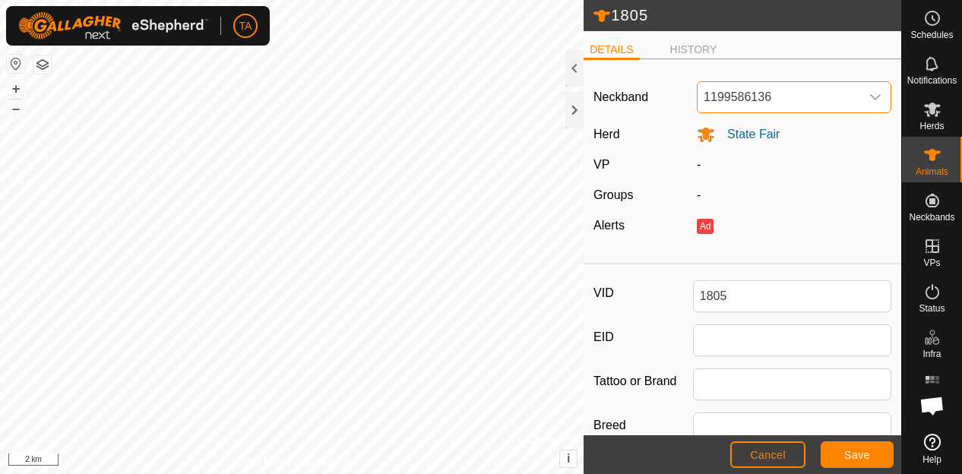
click at [799, 82] on span "1199586136" at bounding box center [779, 97] width 163 height 30
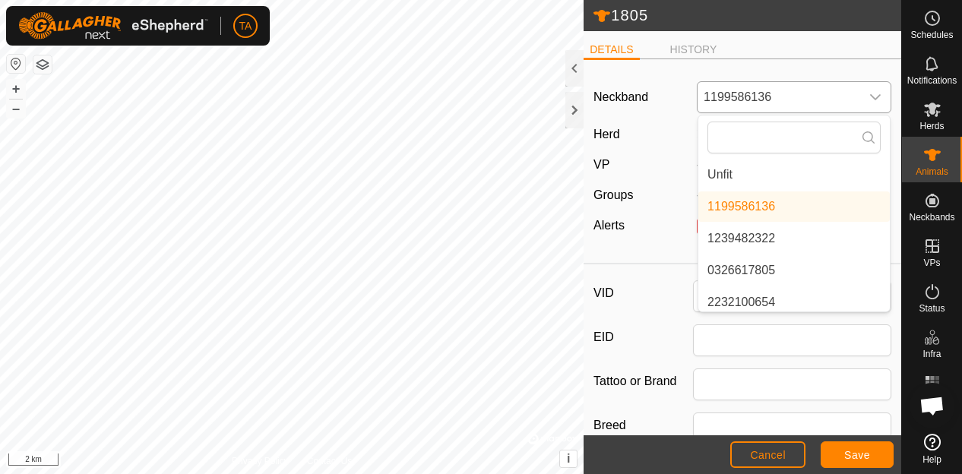
click at [766, 176] on li "Unfit" at bounding box center [795, 175] width 192 height 30
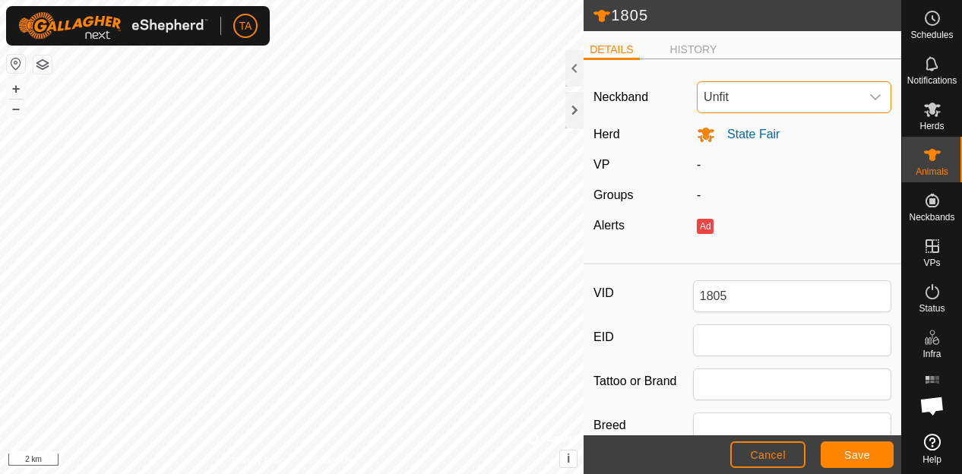
click at [858, 441] on footer "Cancel Save" at bounding box center [743, 455] width 318 height 39
click at [857, 445] on button "Save" at bounding box center [857, 455] width 73 height 27
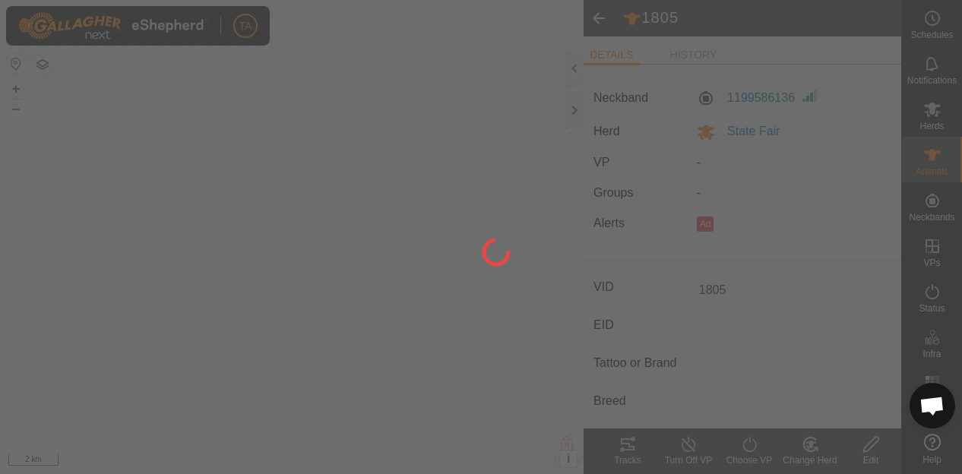
type input "-"
type input "0 kg"
type input "-"
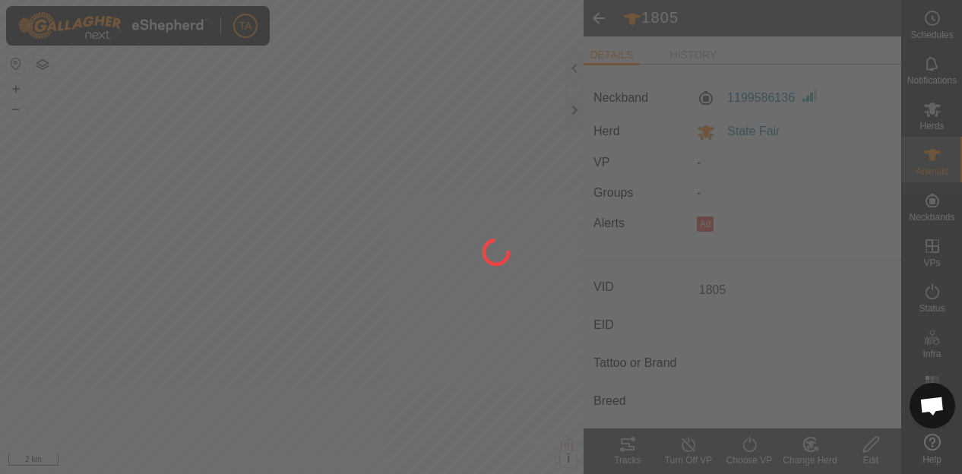
type input "-"
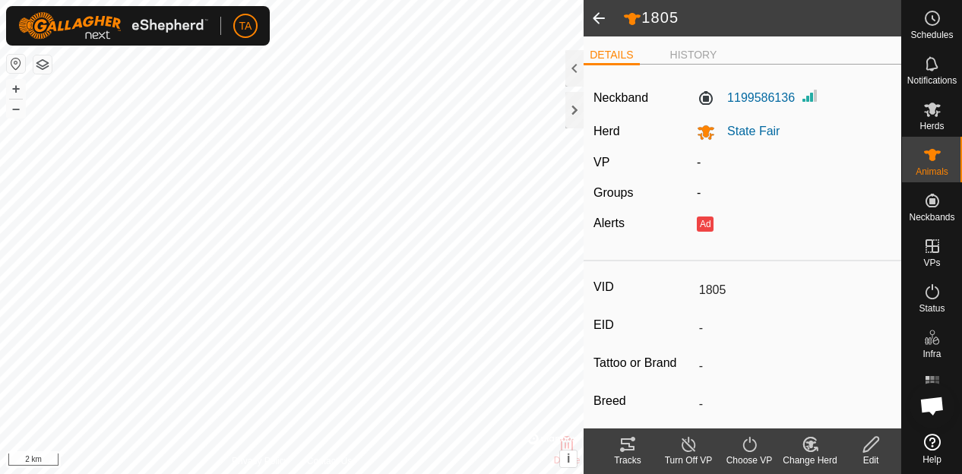
click at [605, 14] on span at bounding box center [599, 18] width 30 height 36
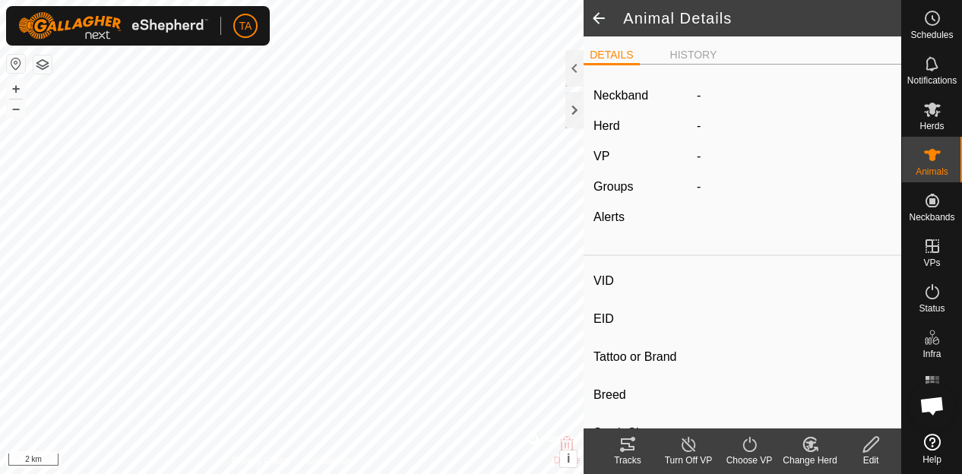
type input "1805"
type input "-"
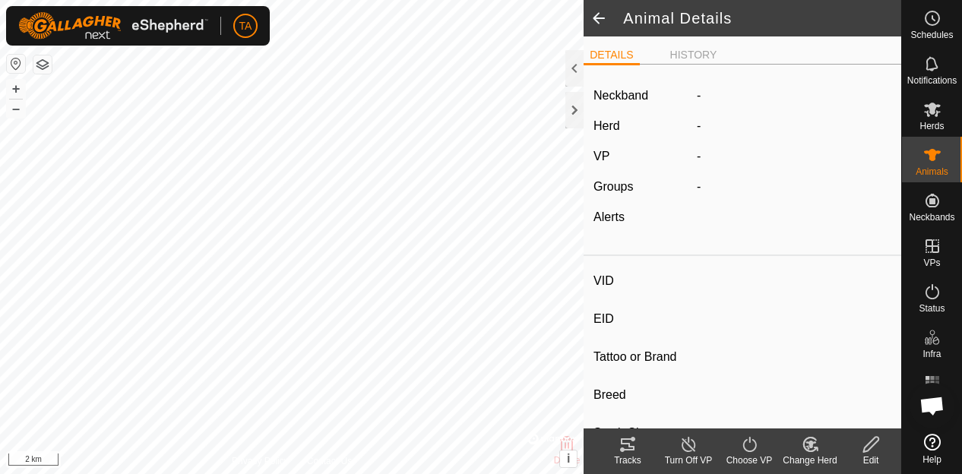
type input "0 kg"
type input "-"
click at [605, 14] on span at bounding box center [599, 18] width 30 height 36
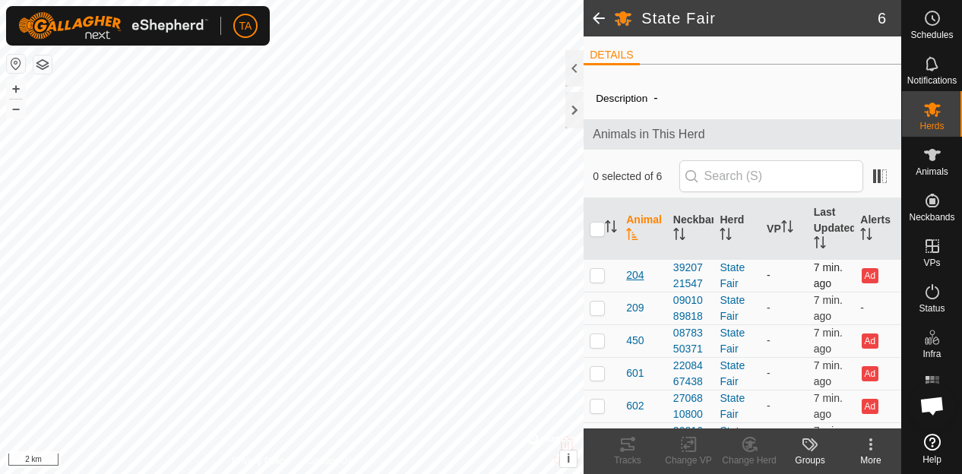
click at [636, 275] on span "204" at bounding box center [634, 276] width 17 height 16
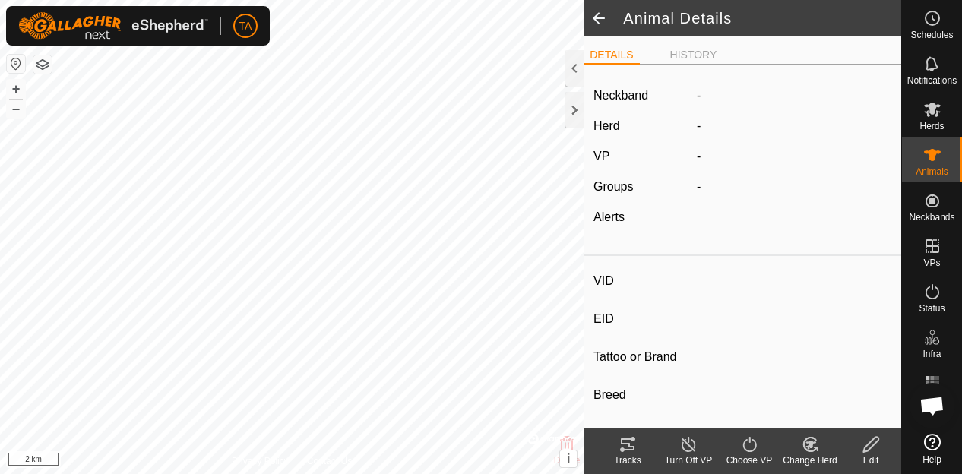
type input "204"
type input "-"
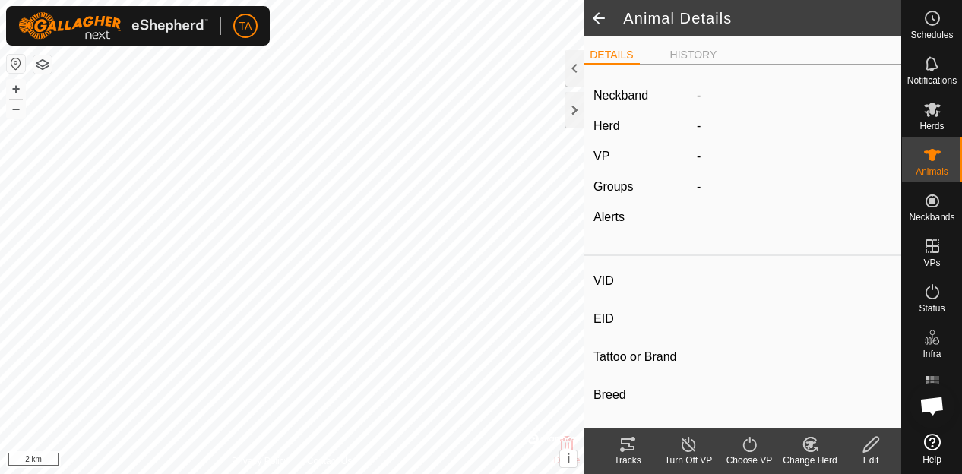
type input "0 kg"
type input "-"
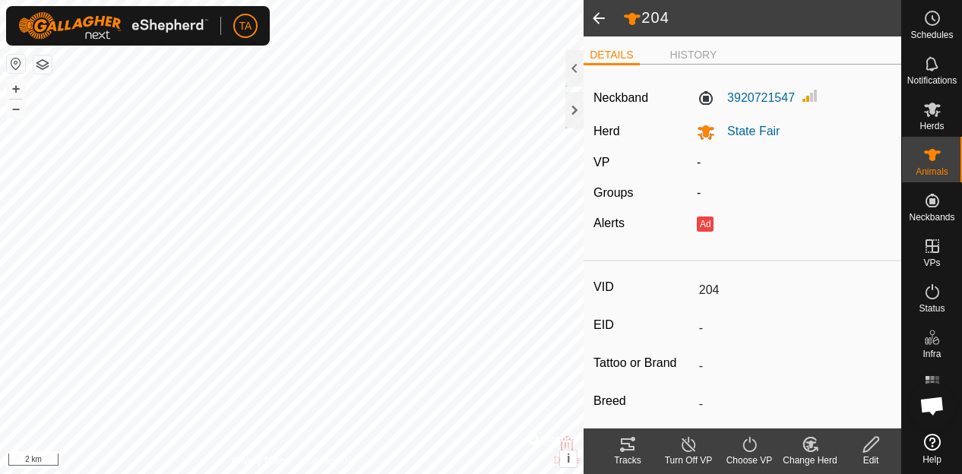
click at [864, 457] on div "Edit" at bounding box center [871, 461] width 61 height 14
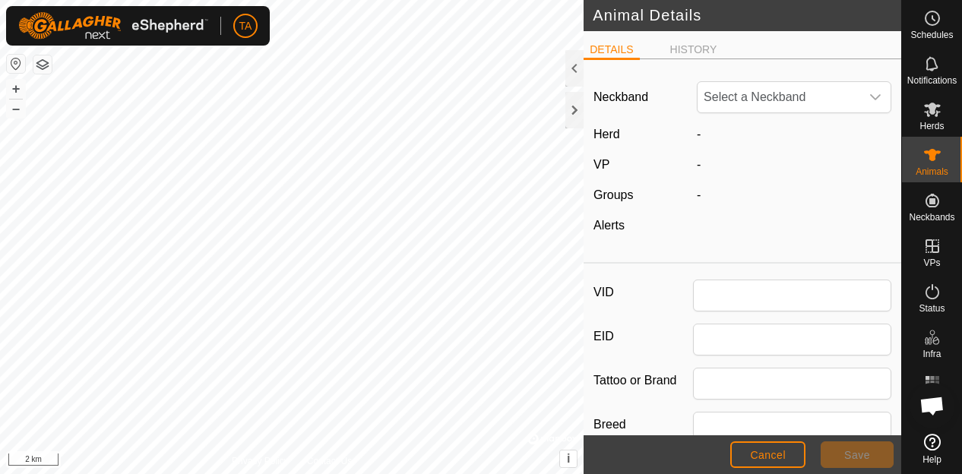
type input "204"
type input "0"
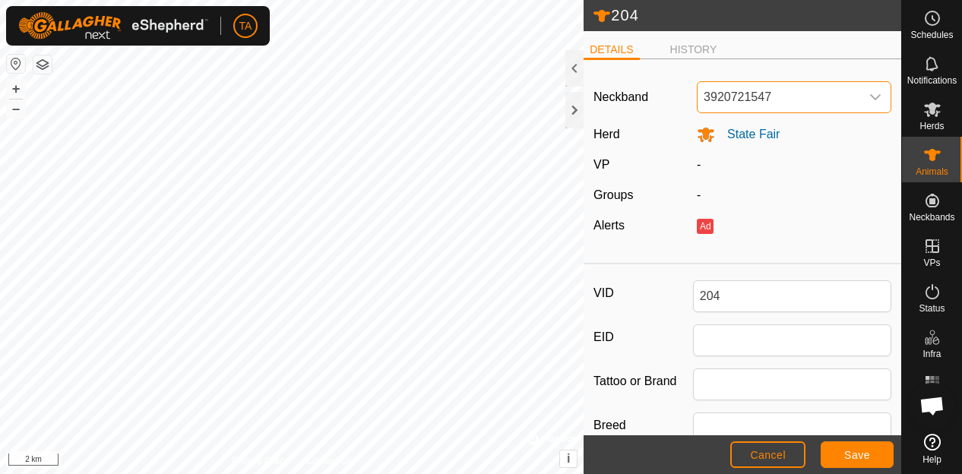
click at [782, 90] on span "3920721547" at bounding box center [779, 97] width 163 height 30
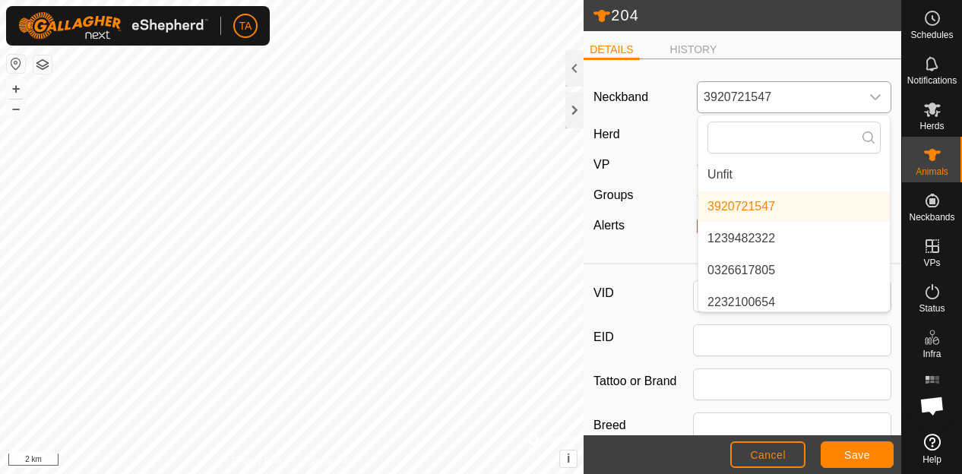
click at [752, 173] on li "Unfit" at bounding box center [795, 175] width 192 height 30
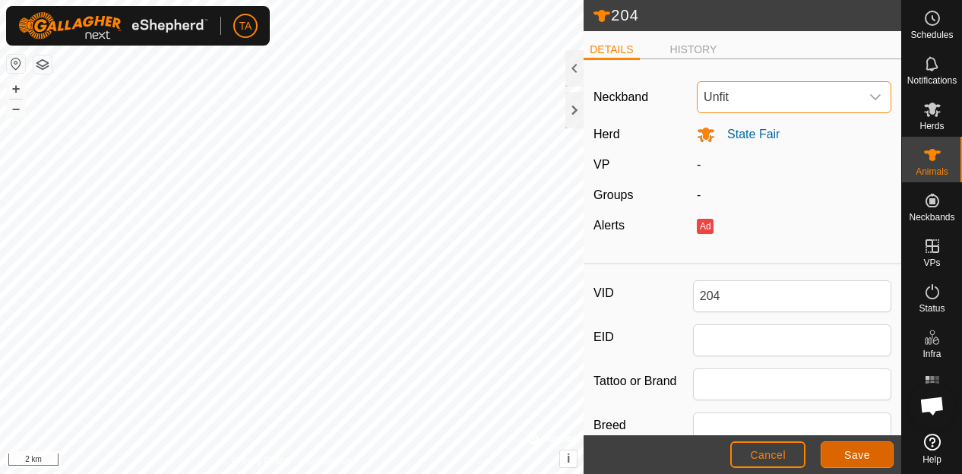
click at [855, 448] on button "Save" at bounding box center [857, 455] width 73 height 27
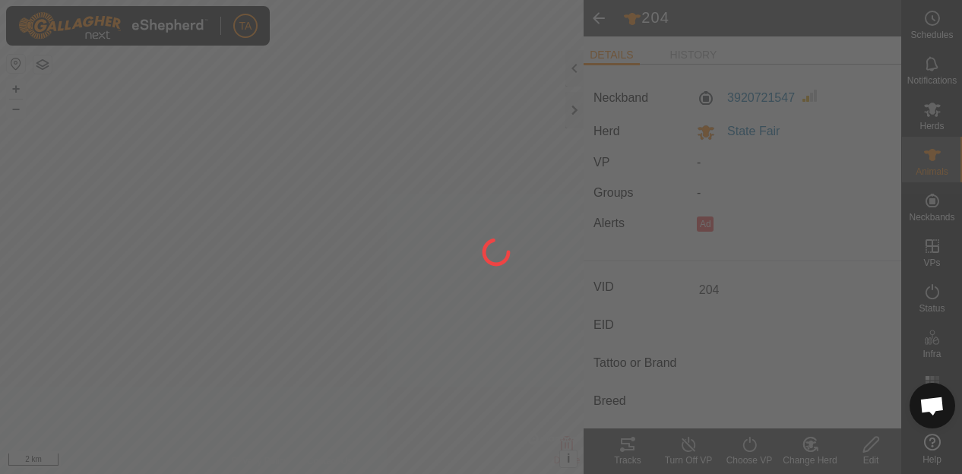
type input "-"
type input "0 kg"
type input "-"
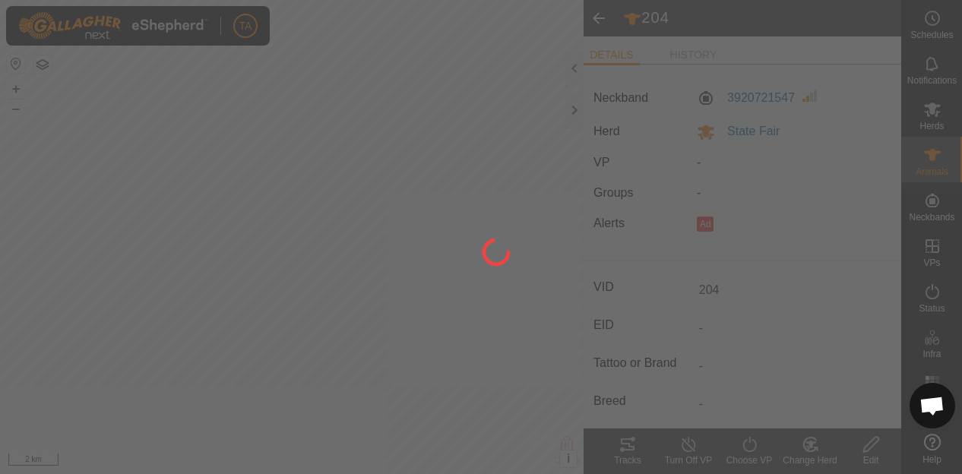
type input "-"
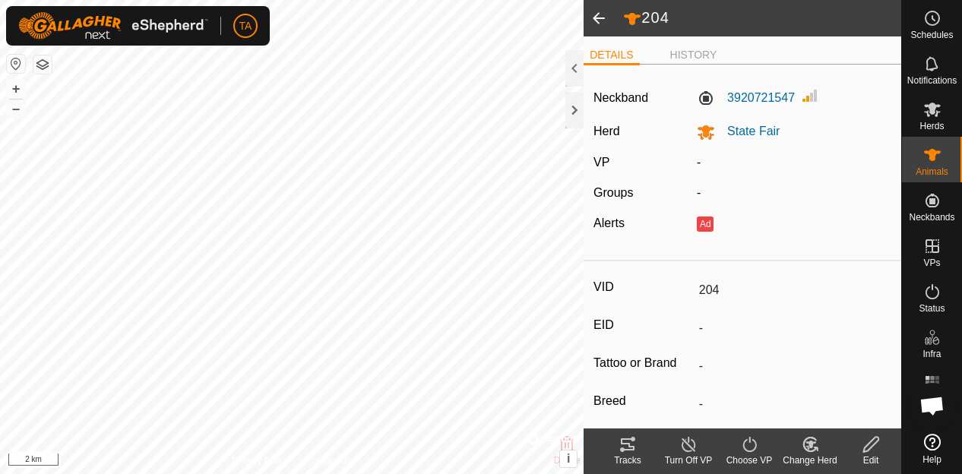
click at [871, 447] on icon at bounding box center [871, 444] width 15 height 15
type input "0"
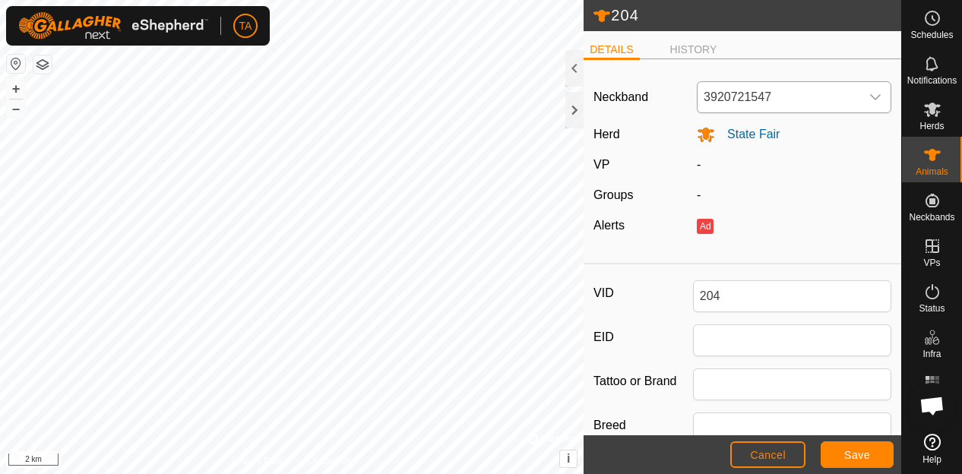
click at [861, 87] on div "dropdown trigger" at bounding box center [876, 97] width 30 height 30
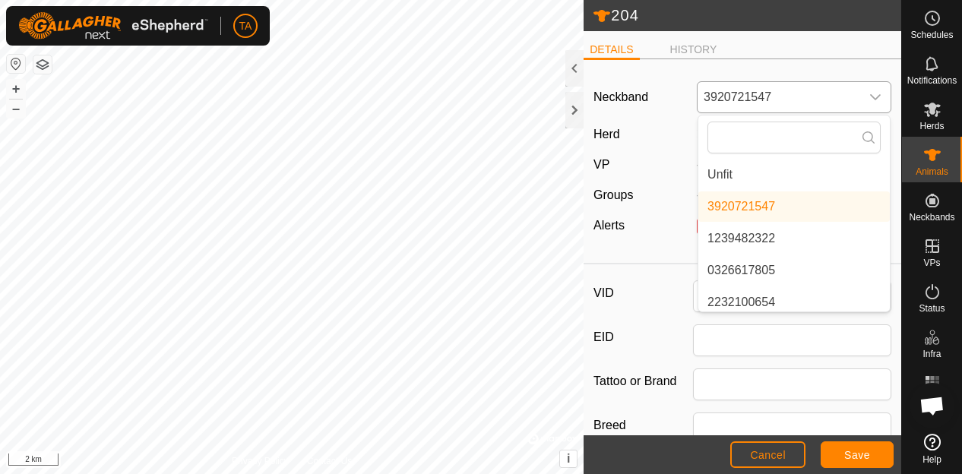
click at [741, 166] on li "Unfit" at bounding box center [795, 175] width 192 height 30
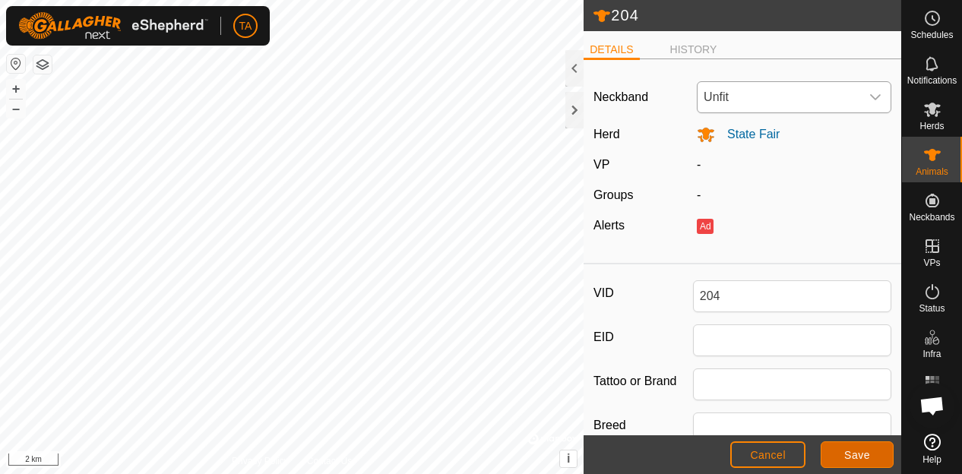
click at [828, 449] on button "Save" at bounding box center [857, 455] width 73 height 27
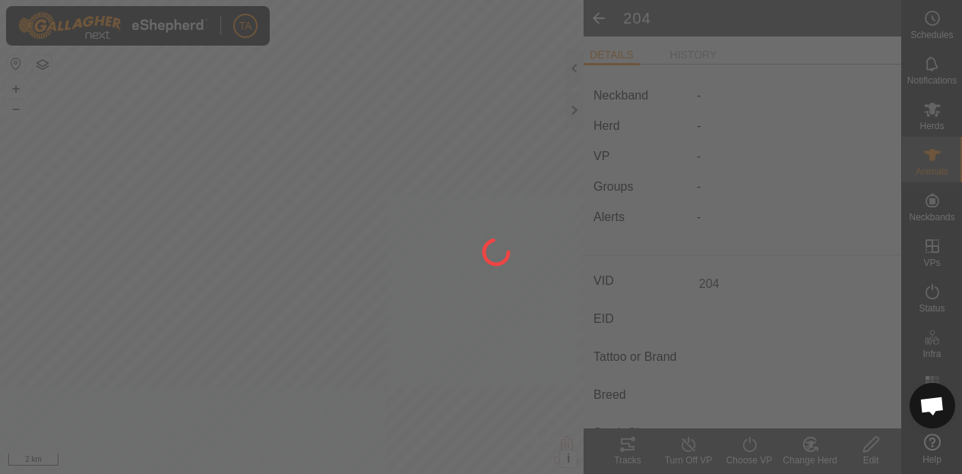
type input "-"
type input "0 kg"
type input "-"
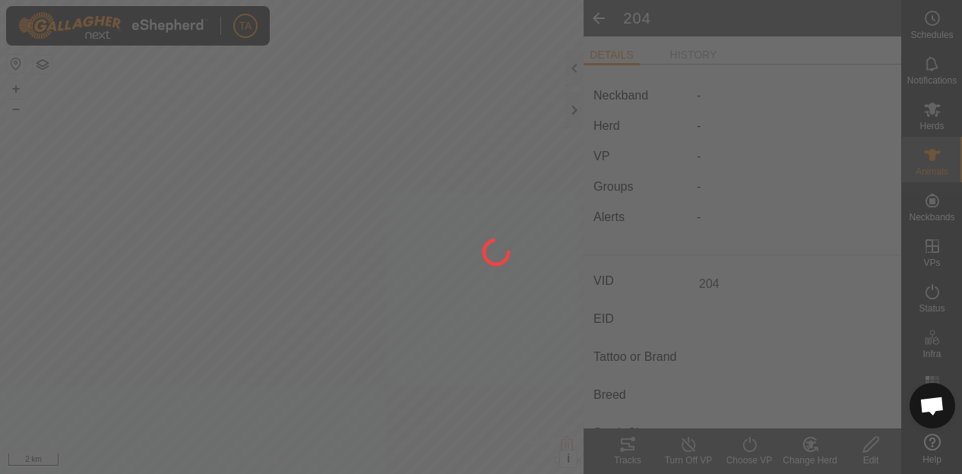
type input "-"
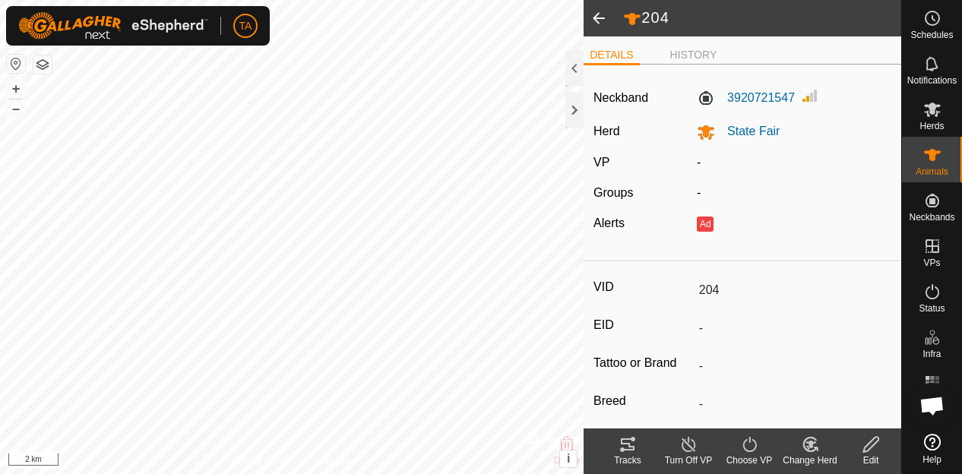
click at [883, 452] on edit-svg-icon at bounding box center [871, 445] width 61 height 18
type input "0"
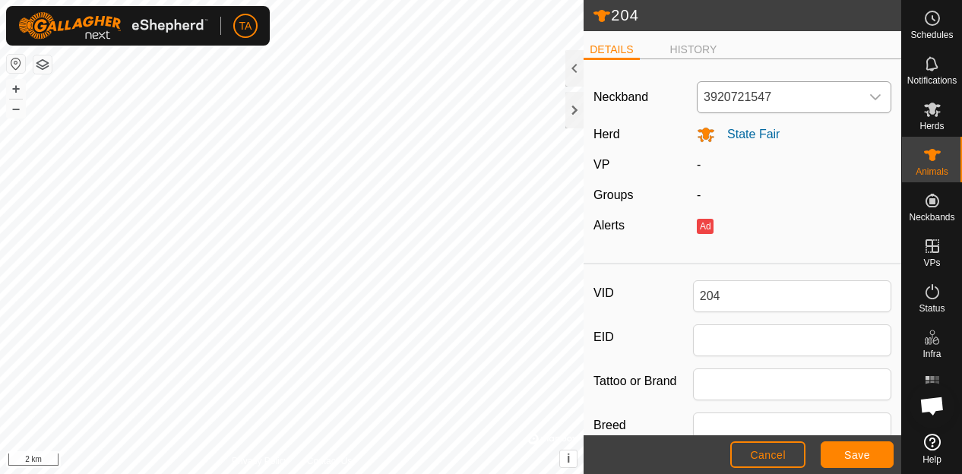
click at [779, 86] on span "3920721547" at bounding box center [779, 97] width 163 height 30
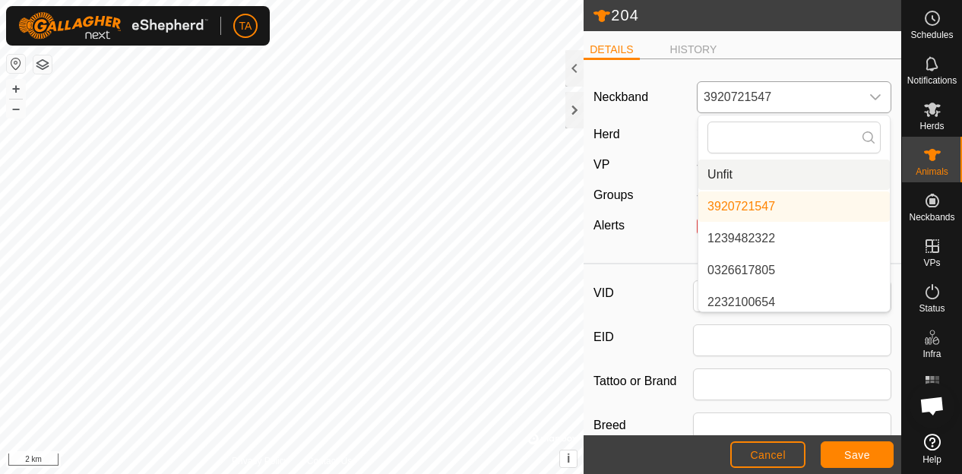
click at [743, 170] on li "Unfit" at bounding box center [795, 175] width 192 height 30
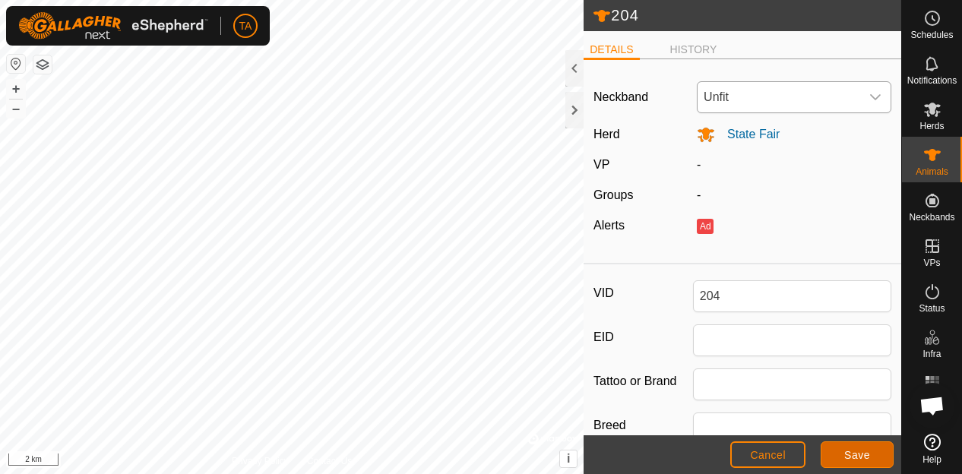
click at [833, 448] on button "Save" at bounding box center [857, 455] width 73 height 27
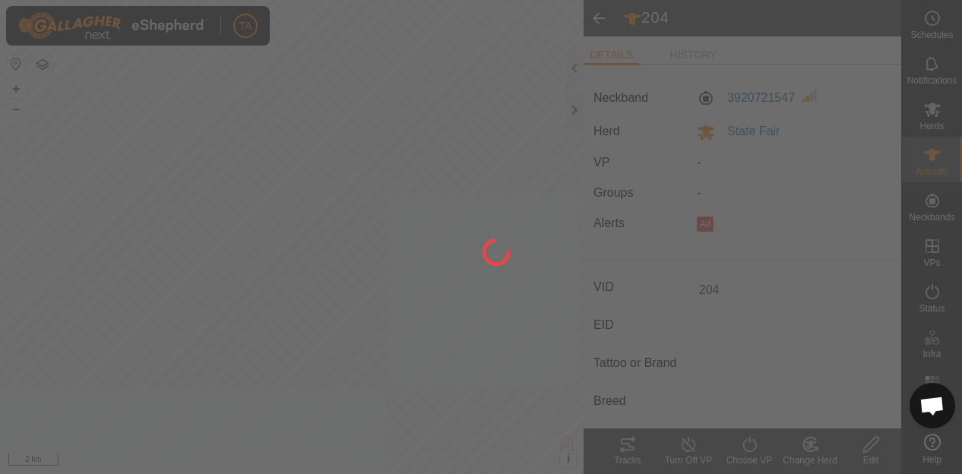
type input "-"
type input "0 kg"
type input "-"
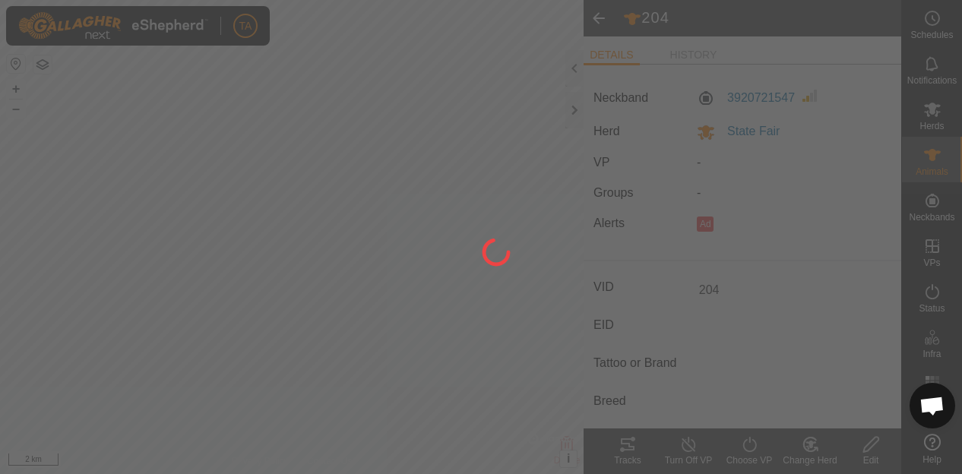
type input "-"
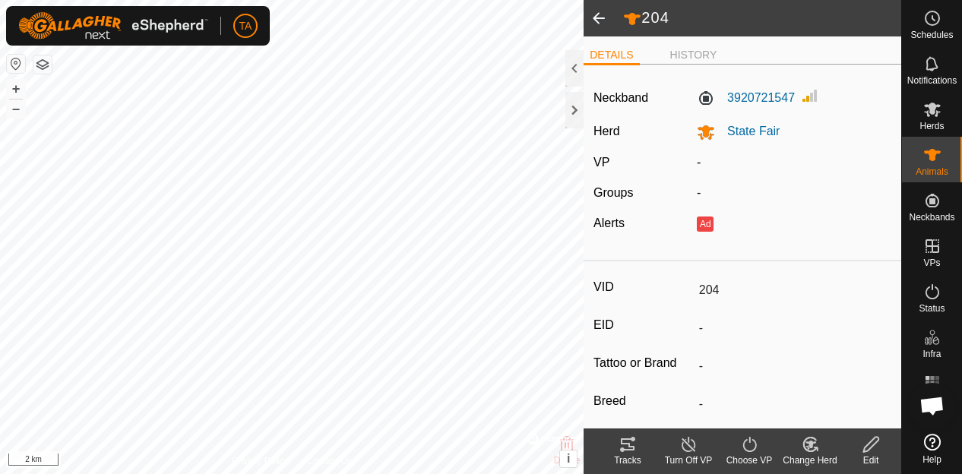
click at [591, 14] on span at bounding box center [599, 18] width 30 height 36
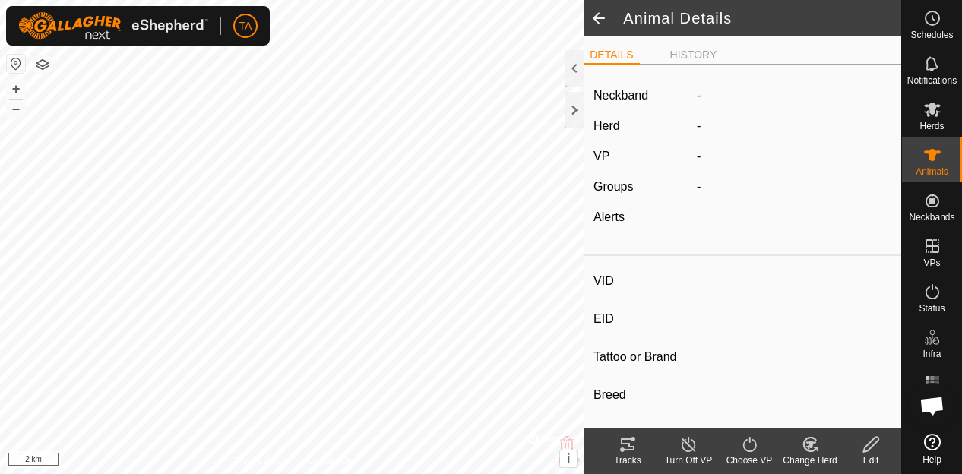
type input "204"
type input "-"
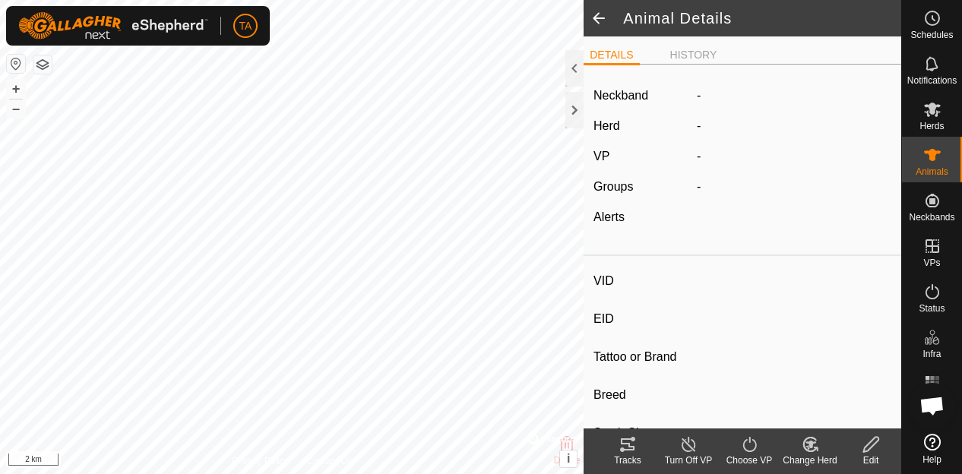
type input "0 kg"
type input "-"
click at [593, 16] on span at bounding box center [599, 18] width 30 height 36
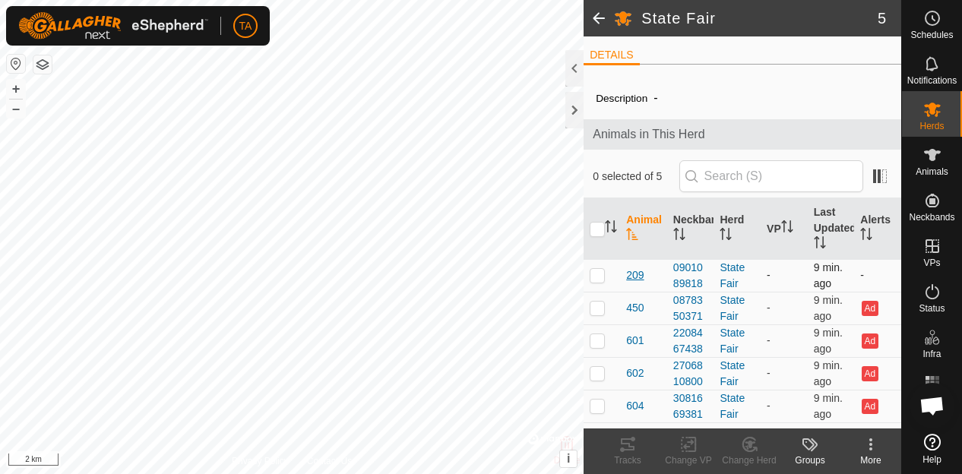
click at [629, 277] on span "209" at bounding box center [634, 276] width 17 height 16
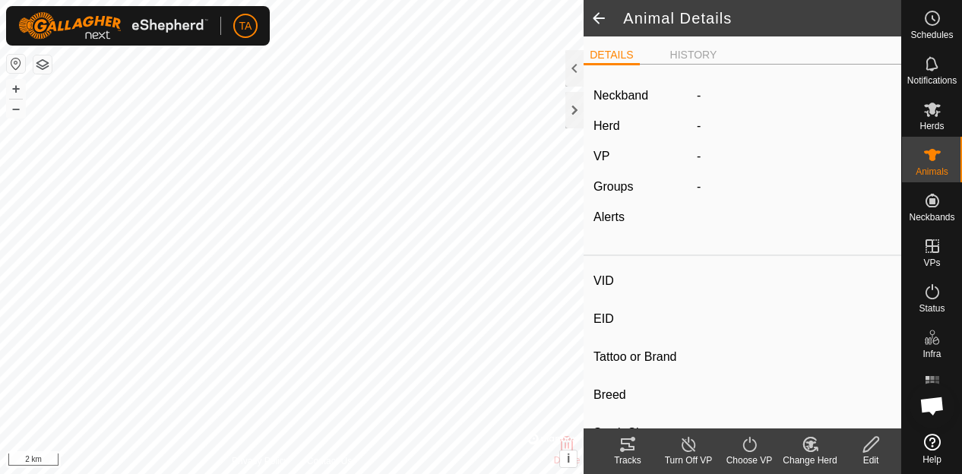
type input "209"
type input "-"
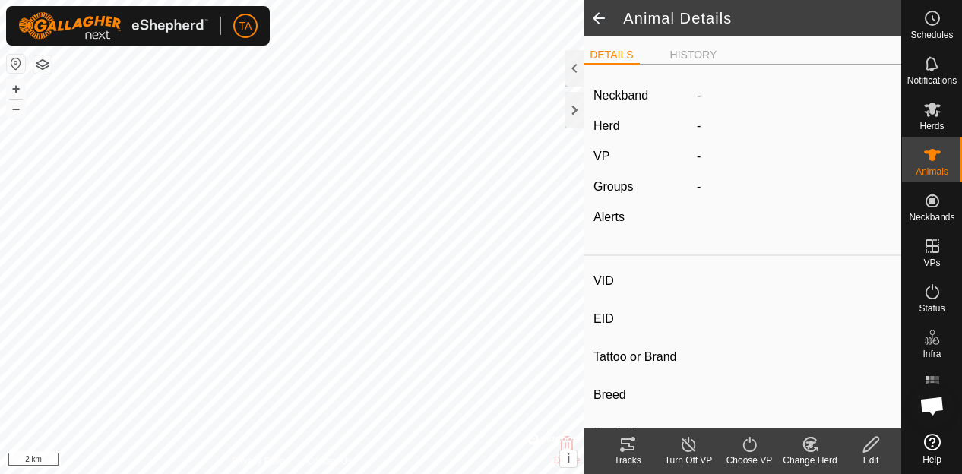
type input "0 kg"
type input "-"
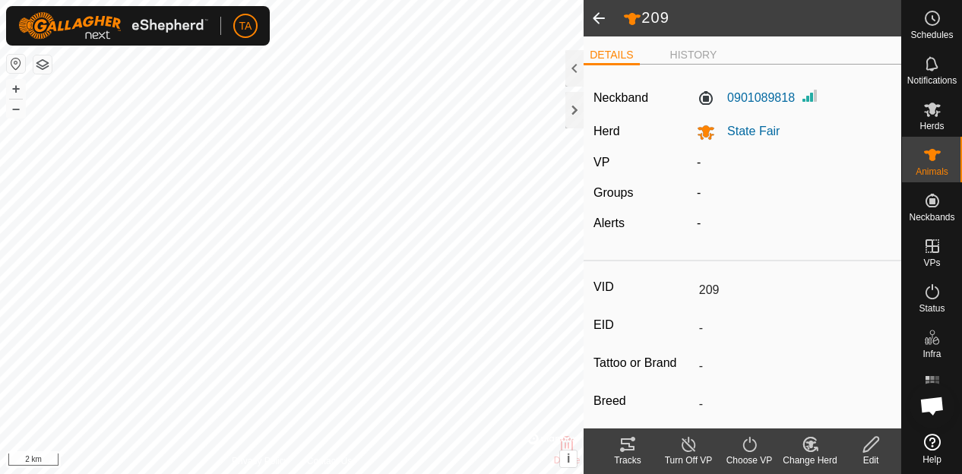
click at [865, 448] on icon at bounding box center [871, 444] width 15 height 15
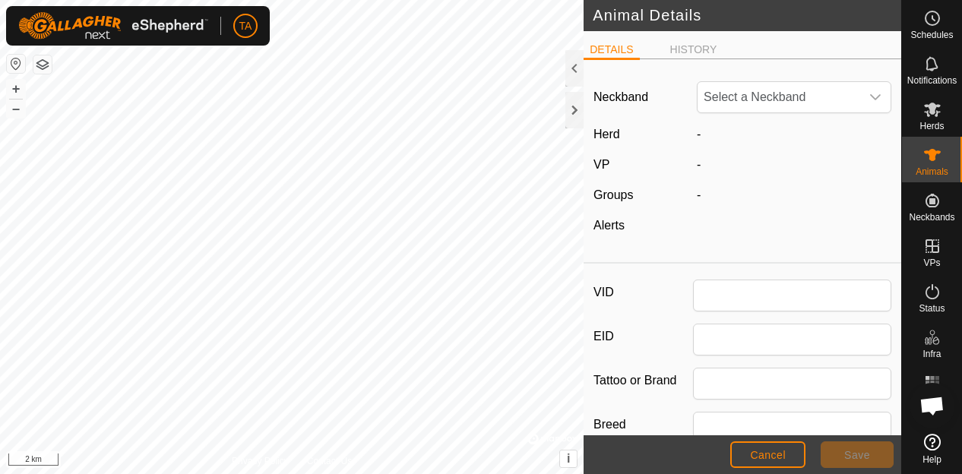
type input "209"
type input "0"
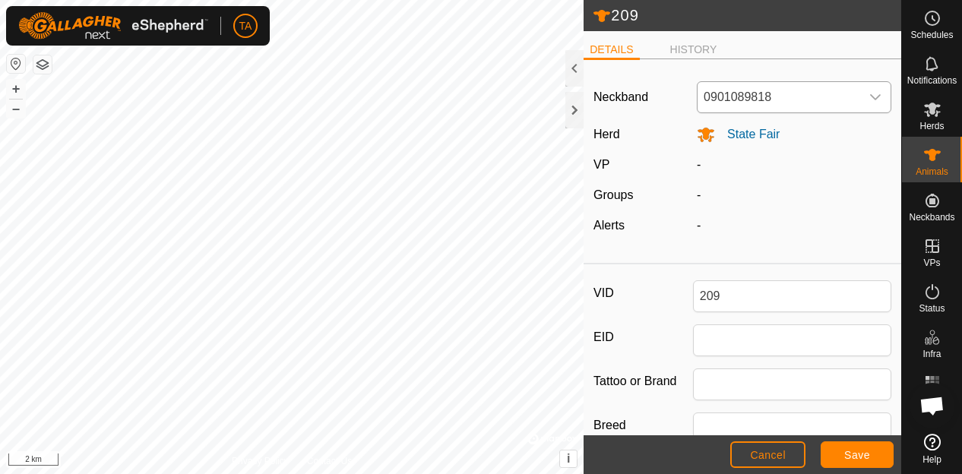
click at [788, 101] on span "0901089818" at bounding box center [779, 97] width 163 height 30
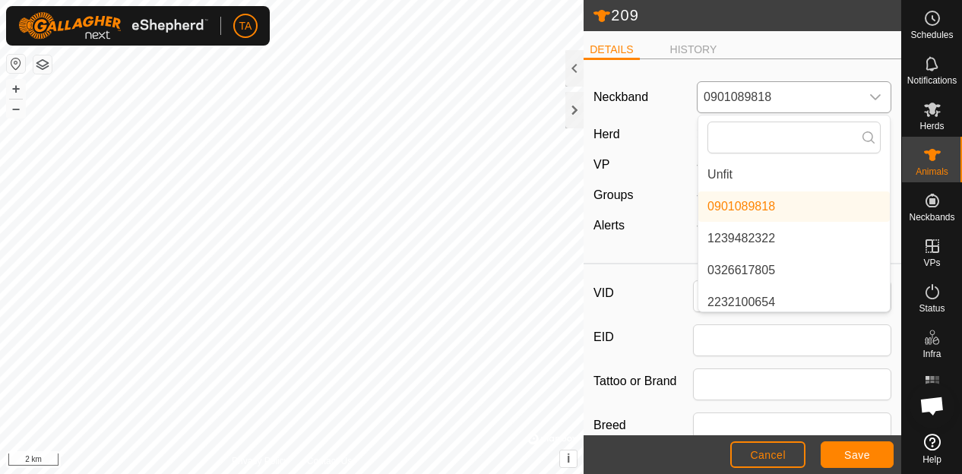
click at [757, 184] on li "Unfit" at bounding box center [795, 175] width 192 height 30
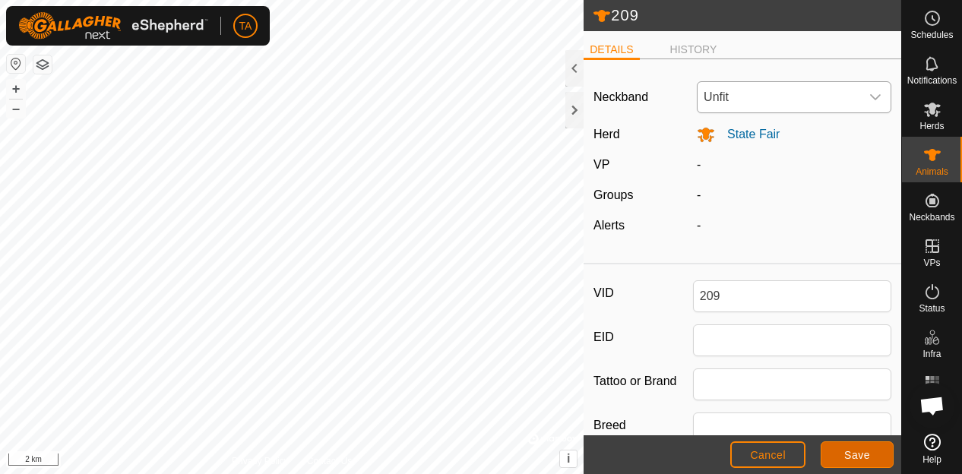
click at [856, 457] on span "Save" at bounding box center [858, 455] width 26 height 12
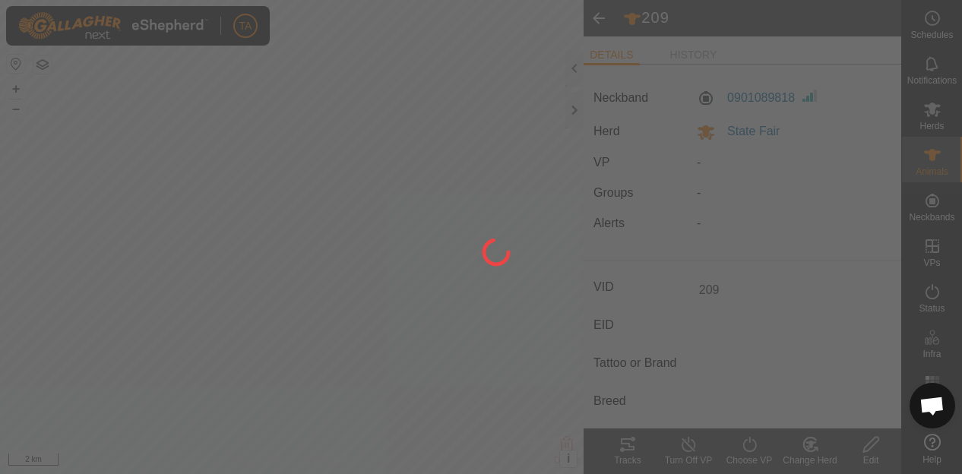
type input "-"
type input "0 kg"
type input "-"
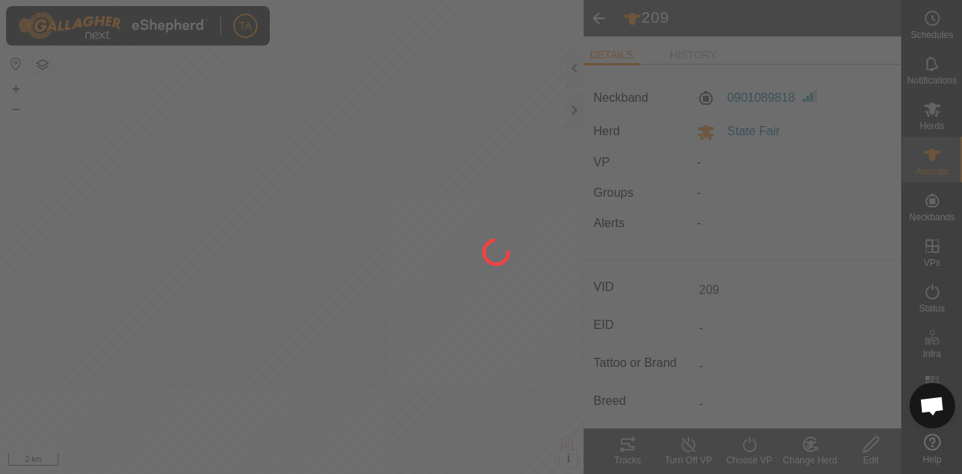
type input "-"
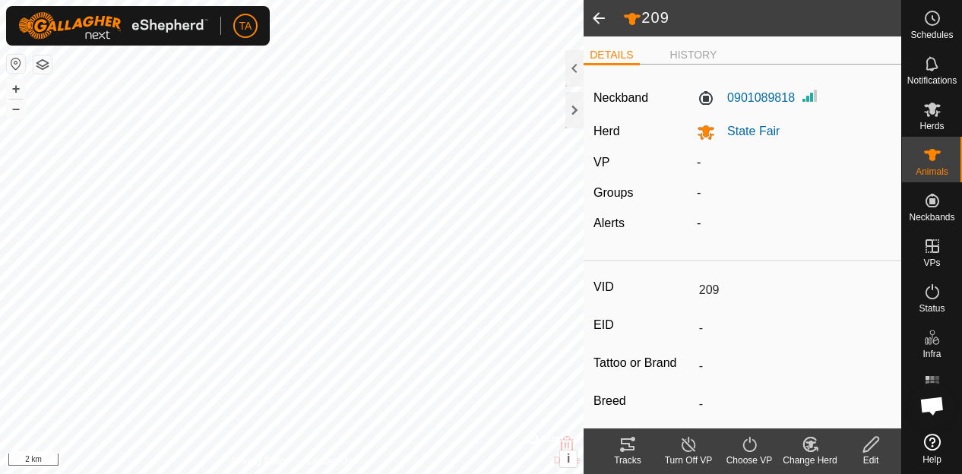
click at [883, 468] on div "Edit" at bounding box center [871, 452] width 61 height 46
type input "0"
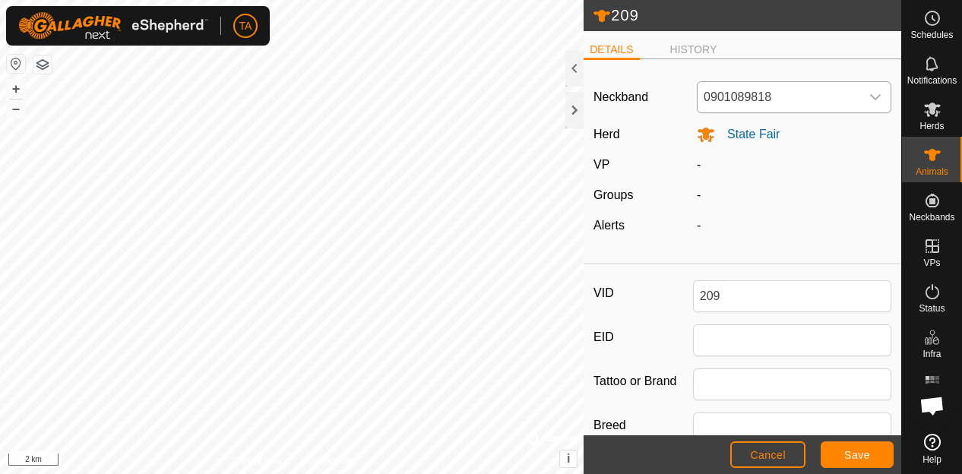
click at [826, 95] on span "0901089818" at bounding box center [779, 97] width 163 height 30
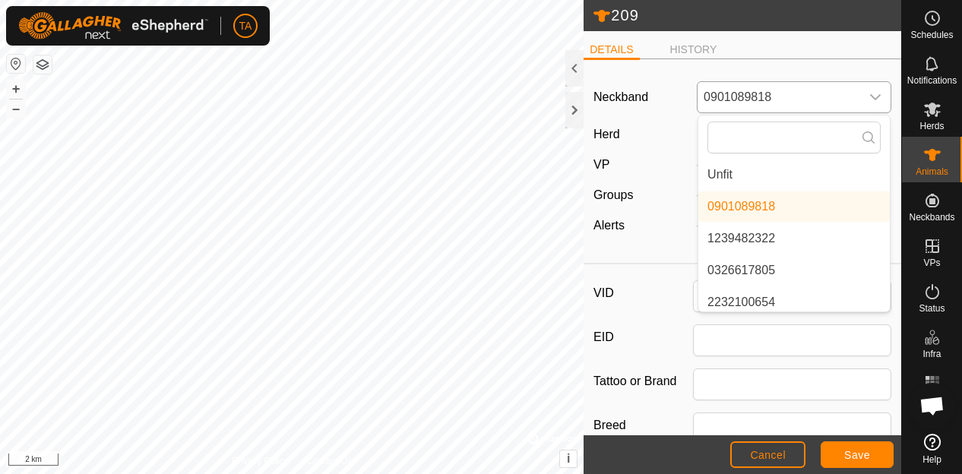
click at [747, 166] on li "Unfit" at bounding box center [795, 175] width 192 height 30
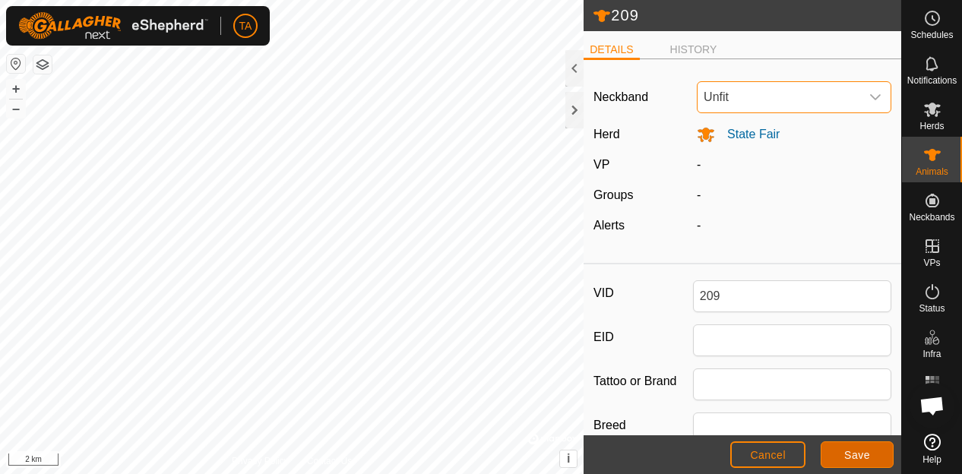
click at [864, 460] on span "Save" at bounding box center [858, 455] width 26 height 12
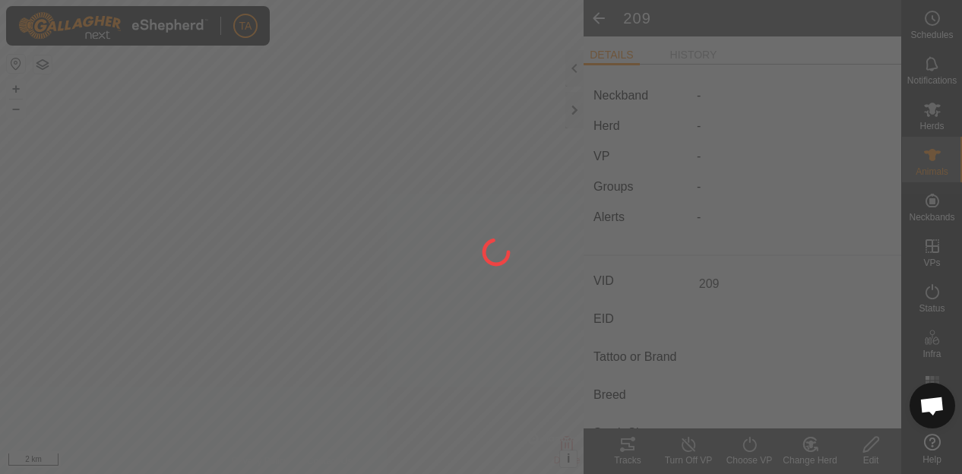
type input "-"
type input "0 kg"
type input "-"
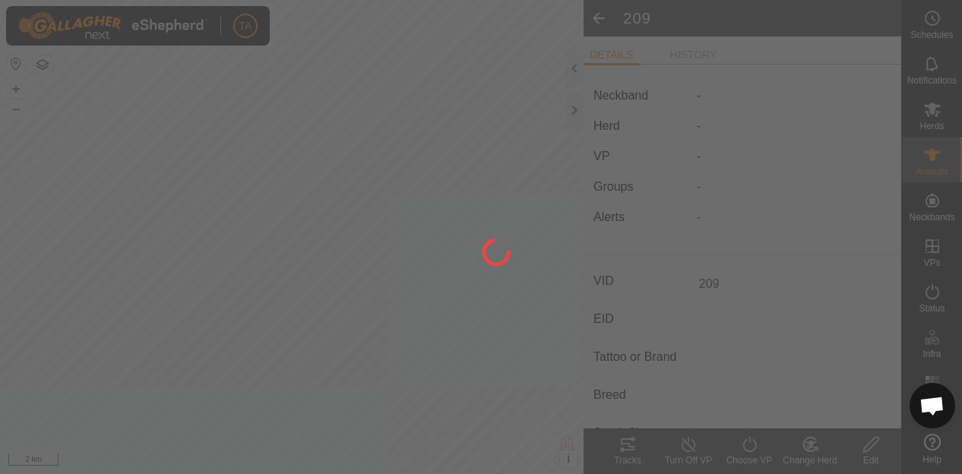
type input "-"
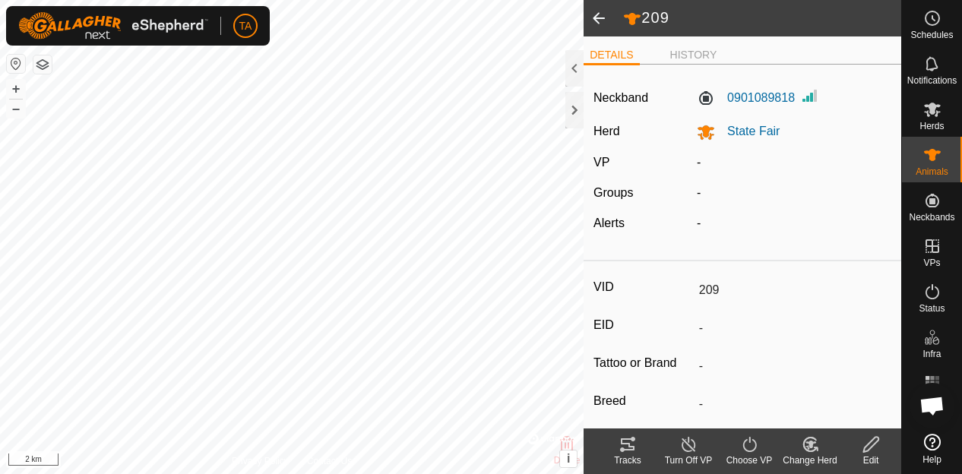
click at [598, 11] on span at bounding box center [599, 18] width 30 height 36
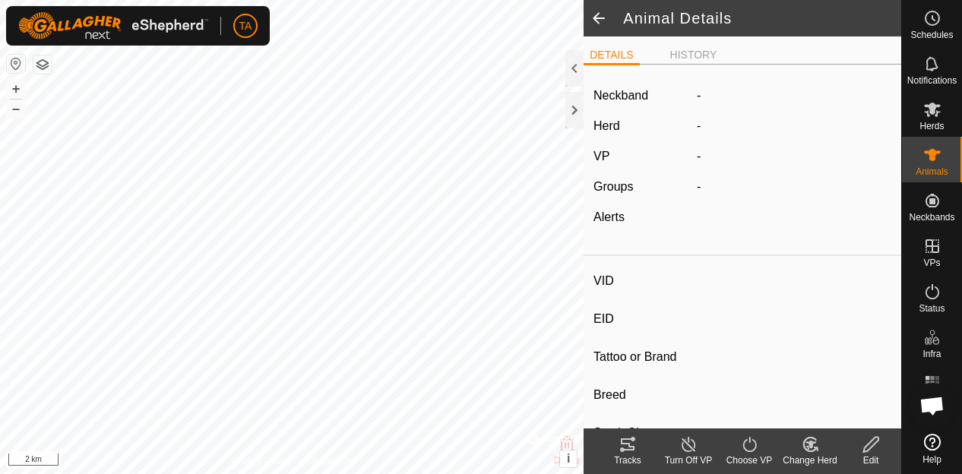
type input "209"
type input "-"
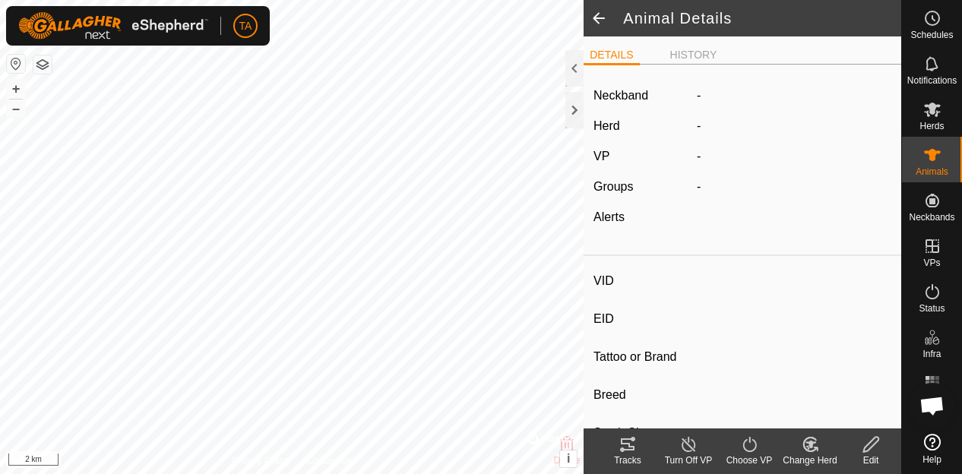
type input "0 kg"
type input "-"
click at [598, 11] on span at bounding box center [599, 18] width 30 height 36
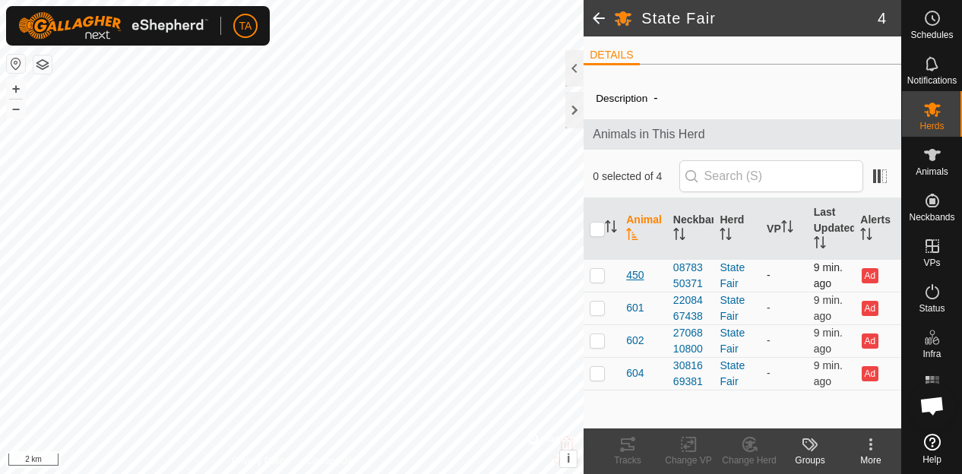
click at [639, 278] on span "450" at bounding box center [634, 276] width 17 height 16
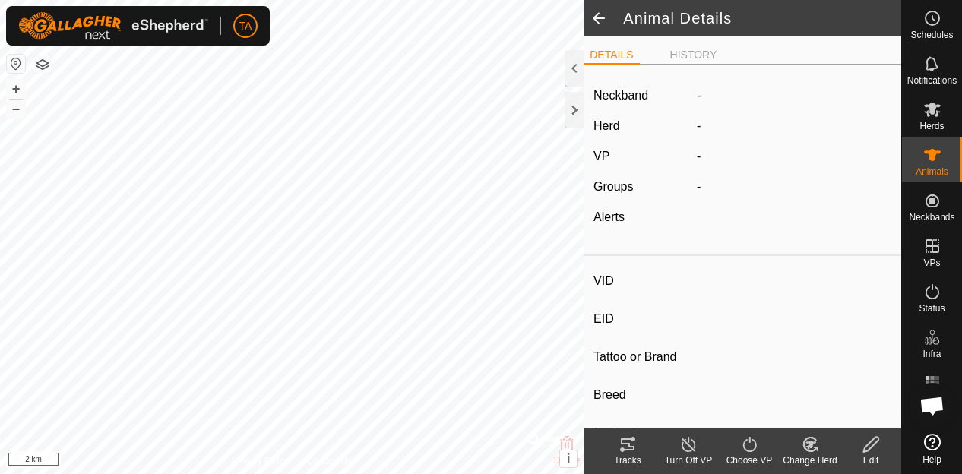
click at [880, 460] on div "Edit" at bounding box center [871, 461] width 61 height 14
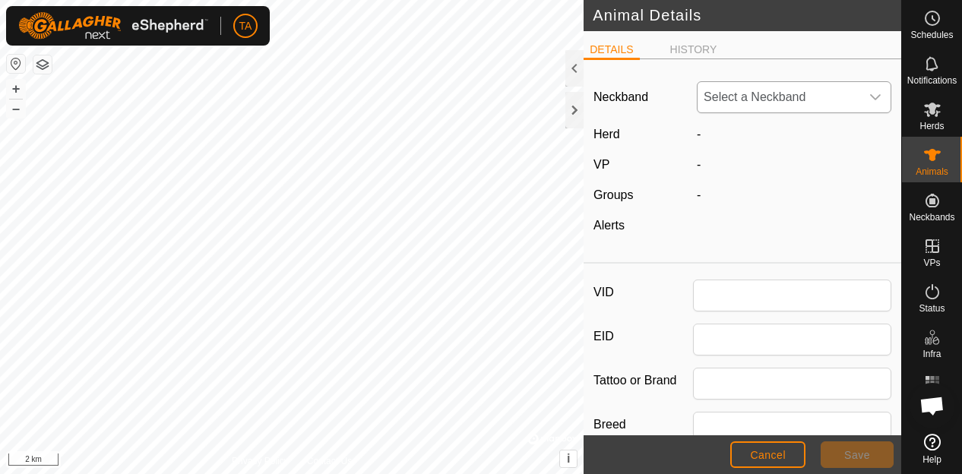
click at [772, 95] on span "Select a Neckband" at bounding box center [779, 97] width 163 height 30
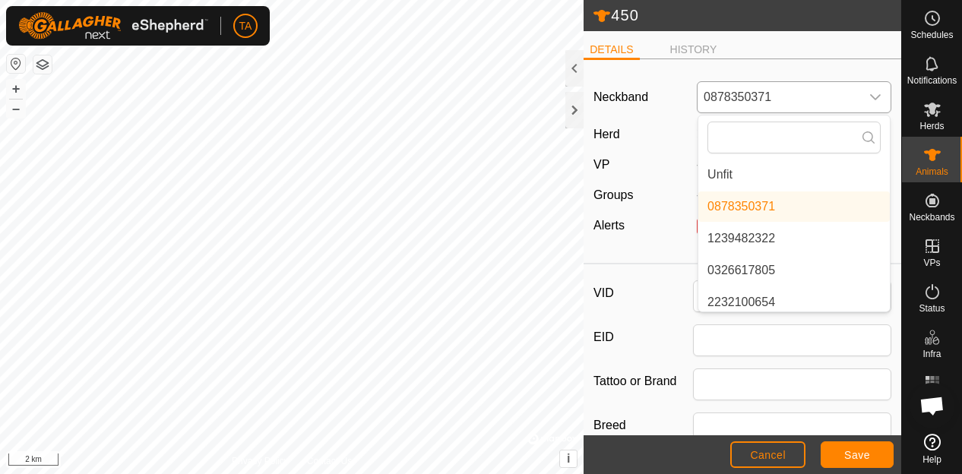
type input "450"
click at [730, 177] on li "Unfit" at bounding box center [795, 175] width 192 height 30
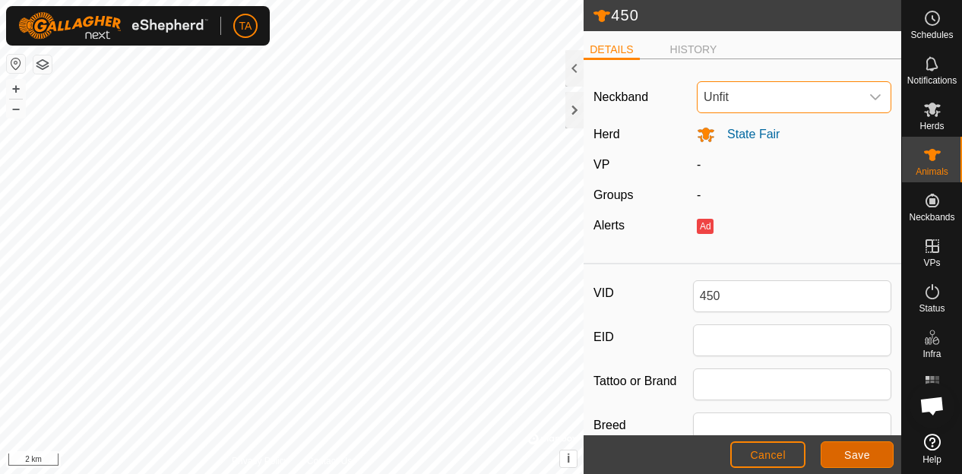
click at [861, 453] on span "Save" at bounding box center [858, 455] width 26 height 12
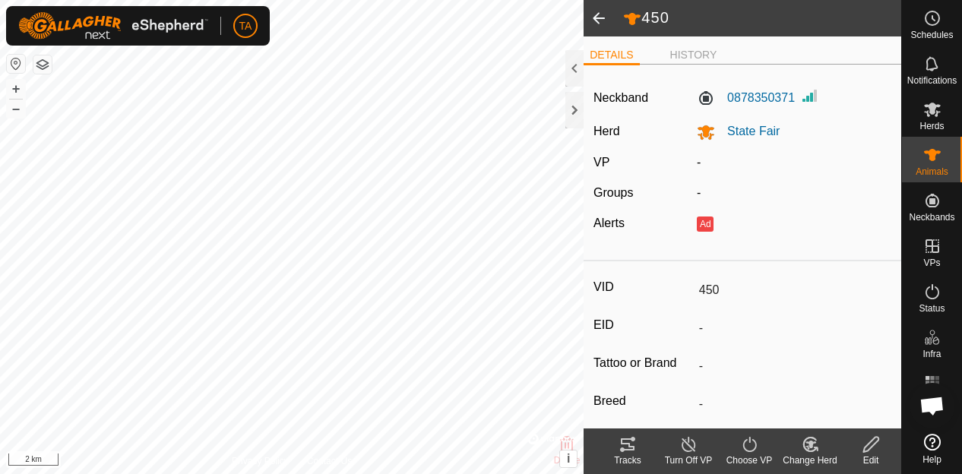
click at [605, 16] on span at bounding box center [599, 18] width 30 height 36
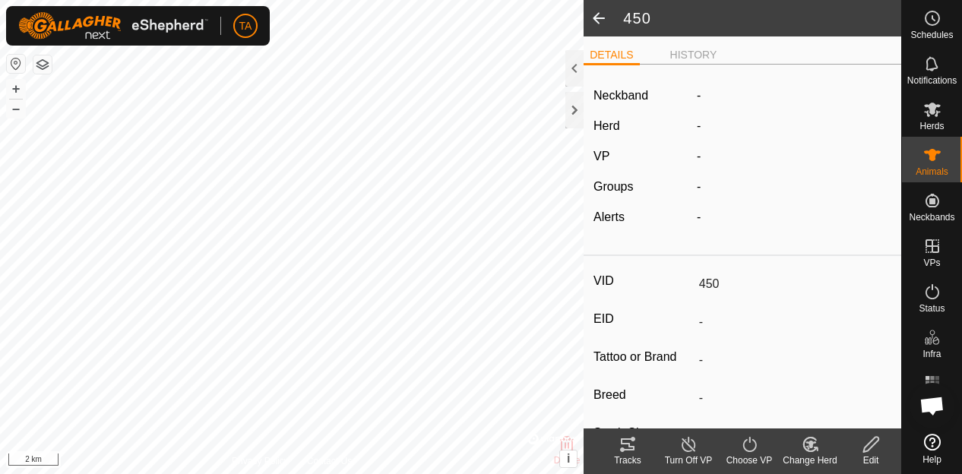
click at [605, 16] on span at bounding box center [599, 18] width 30 height 36
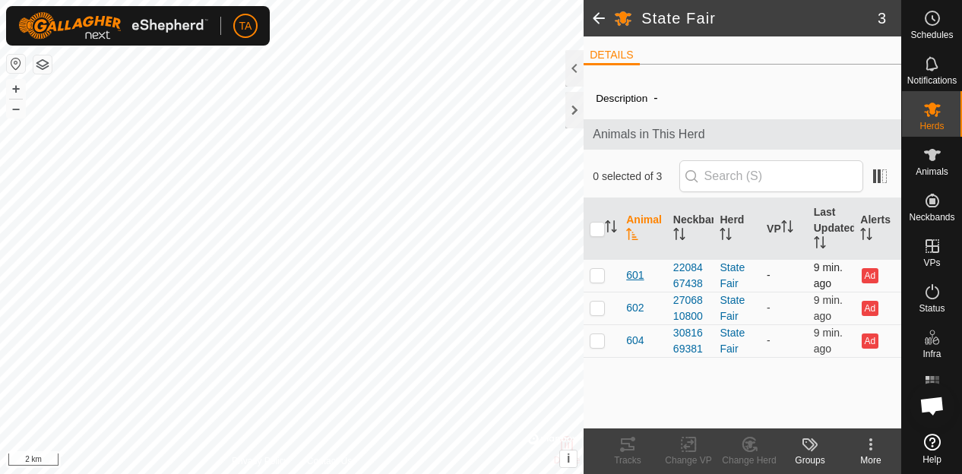
click at [629, 270] on span "601" at bounding box center [634, 276] width 17 height 16
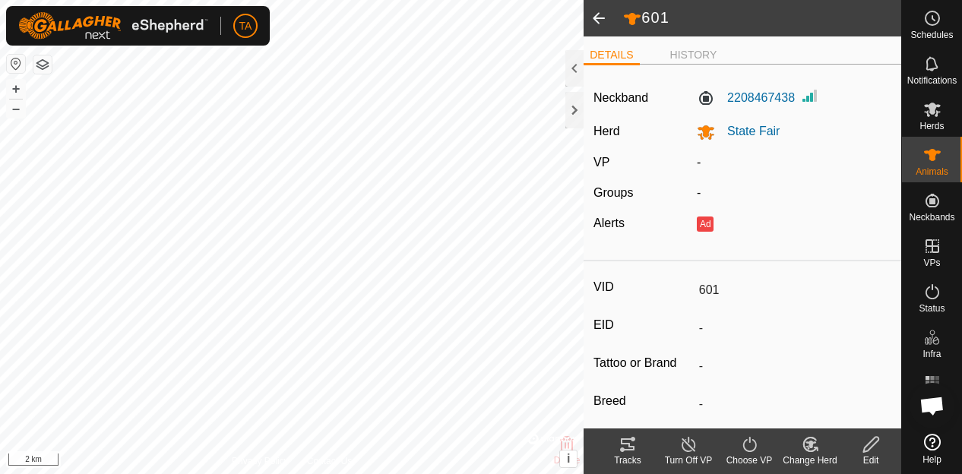
click at [857, 447] on edit-svg-icon at bounding box center [871, 445] width 61 height 18
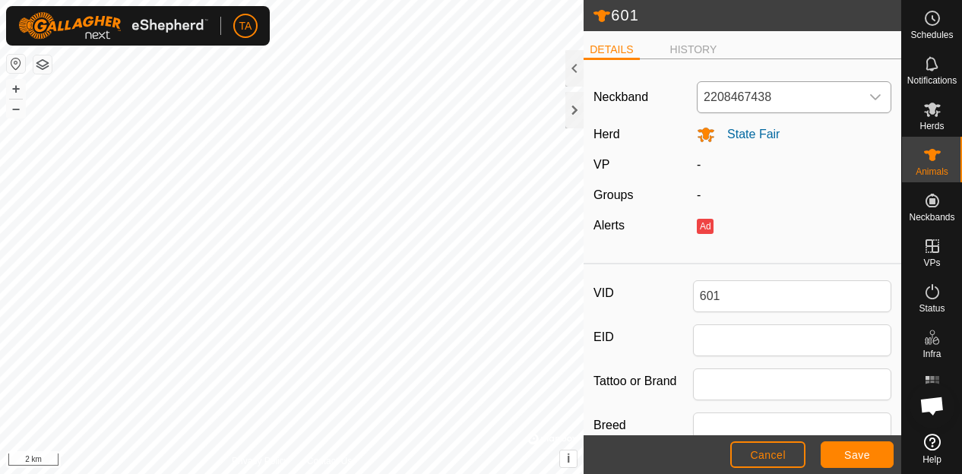
click at [756, 90] on span "2208467438" at bounding box center [779, 97] width 163 height 30
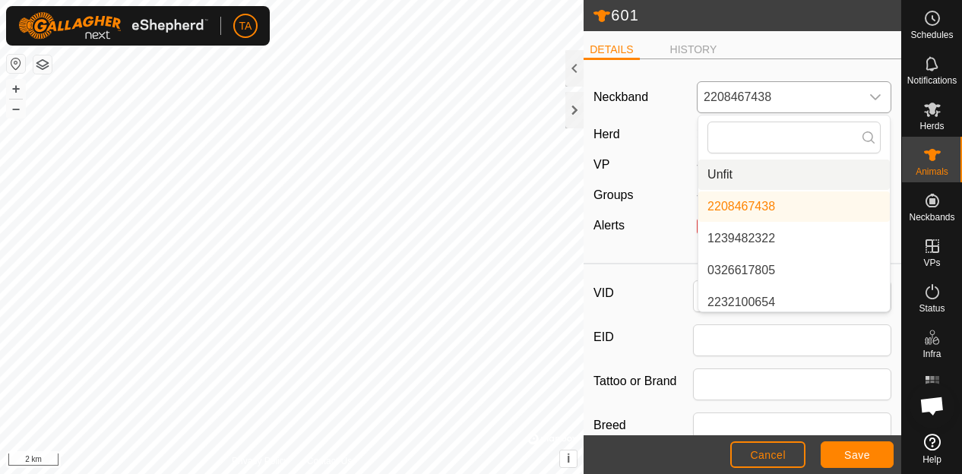
click at [736, 182] on li "Unfit" at bounding box center [795, 175] width 192 height 30
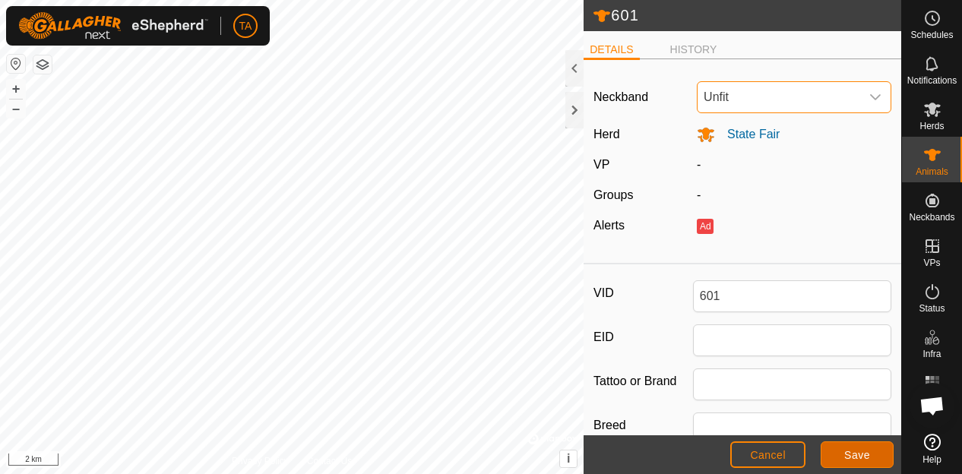
click at [861, 445] on button "Save" at bounding box center [857, 455] width 73 height 27
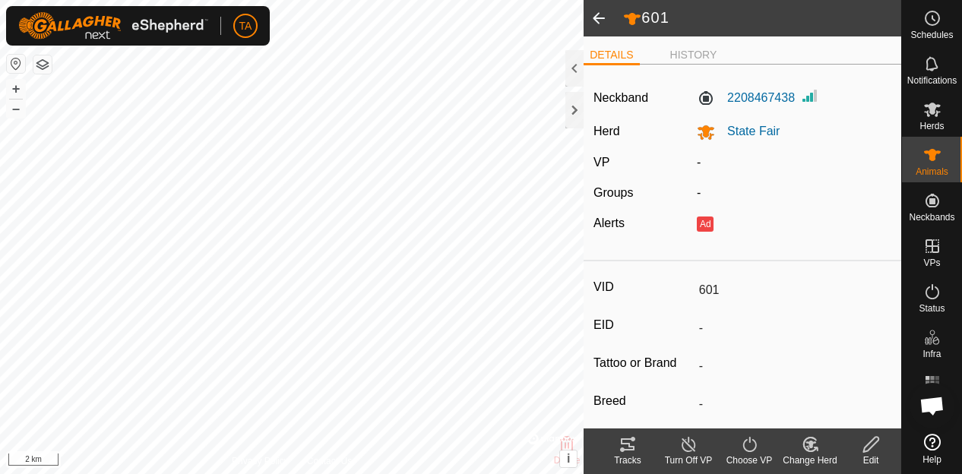
click at [608, 18] on span at bounding box center [599, 18] width 30 height 36
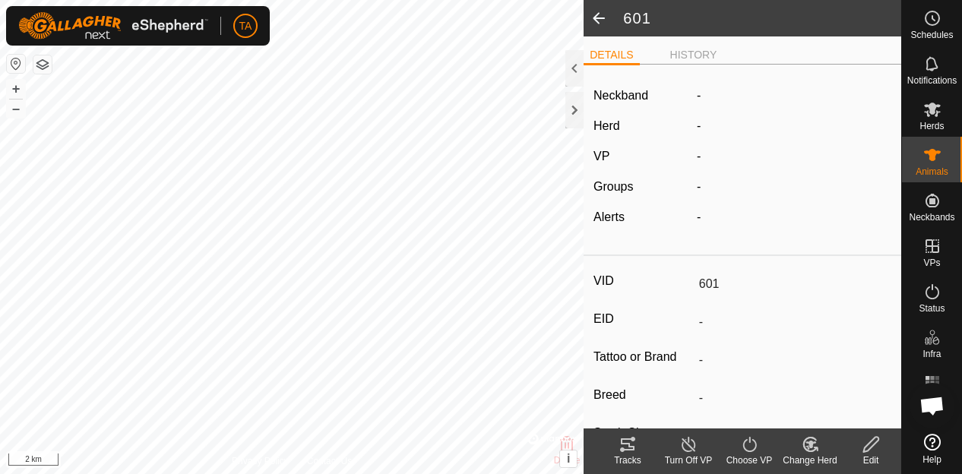
click at [608, 18] on span at bounding box center [599, 18] width 30 height 36
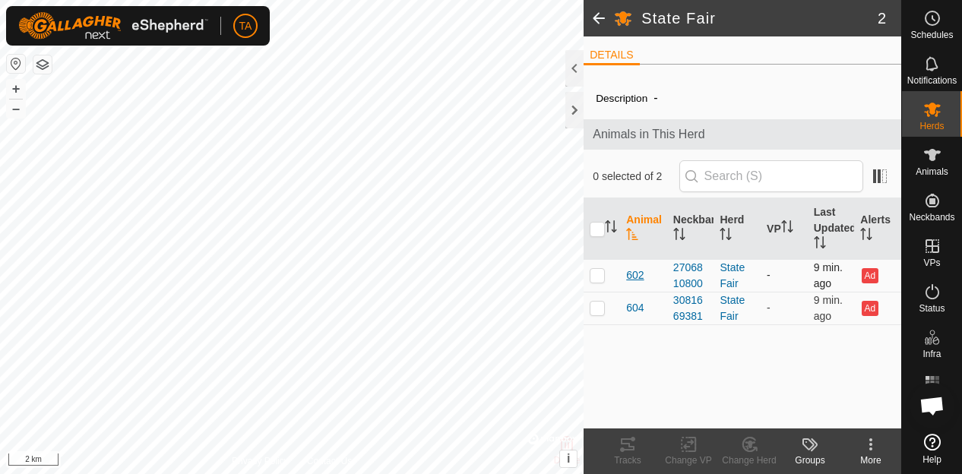
drag, startPoint x: 689, startPoint y: 272, endPoint x: 643, endPoint y: 275, distance: 46.5
click at [645, 275] on tr "602 2706810800 State Fair - 9 min. ago Ad" at bounding box center [743, 275] width 318 height 33
click at [639, 275] on span "602" at bounding box center [634, 276] width 17 height 16
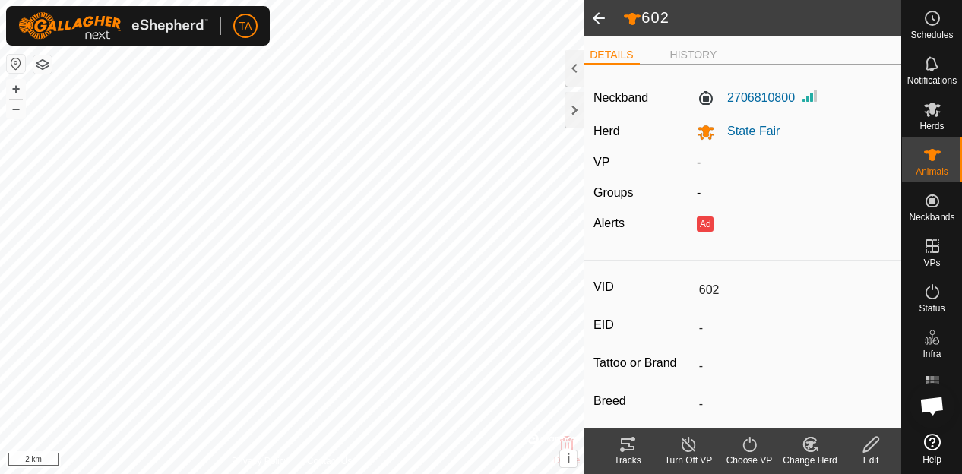
click at [859, 446] on edit-svg-icon at bounding box center [871, 445] width 61 height 18
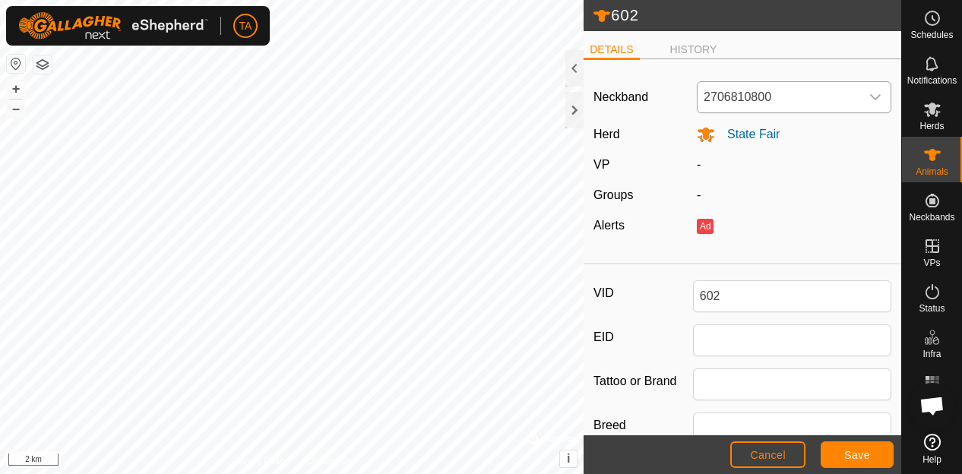
click at [835, 97] on span "2706810800" at bounding box center [779, 97] width 163 height 30
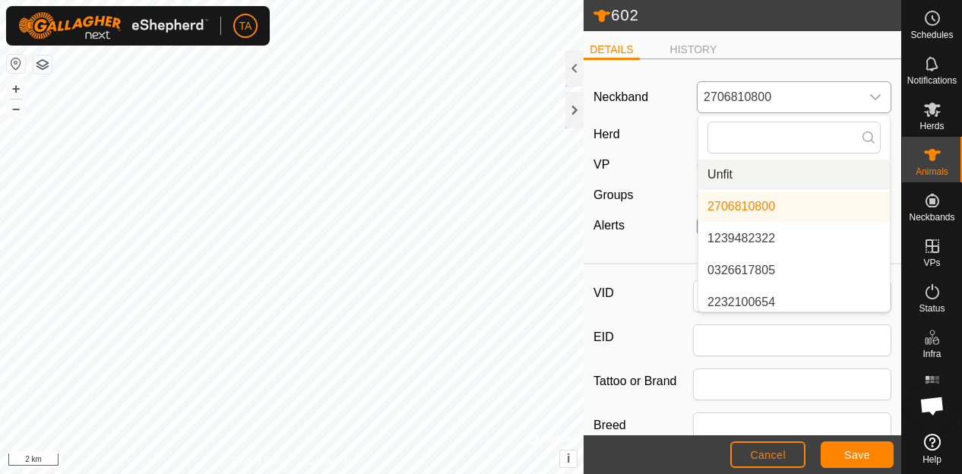
click at [783, 182] on li "Unfit" at bounding box center [795, 175] width 192 height 30
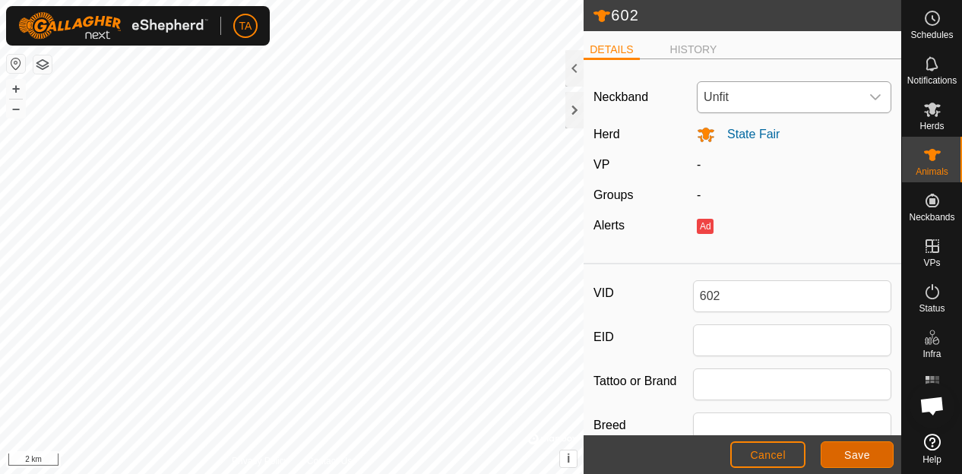
click at [858, 460] on span "Save" at bounding box center [858, 455] width 26 height 12
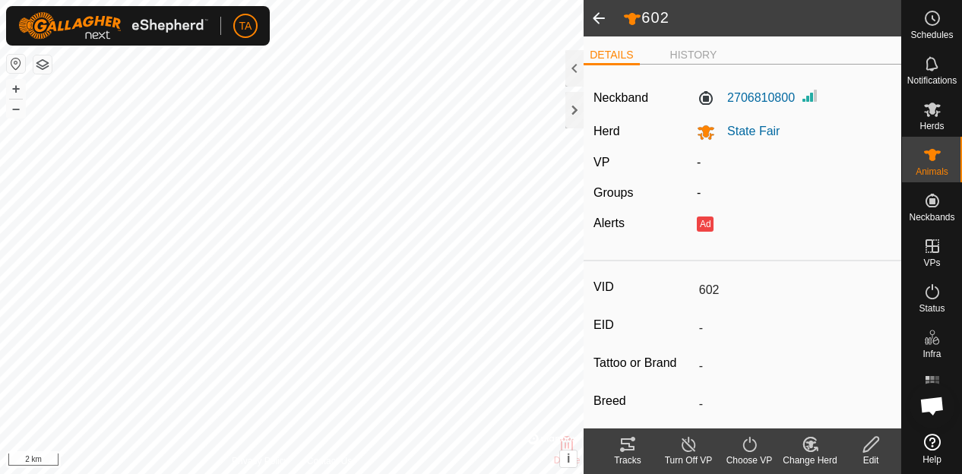
click at [604, 24] on span at bounding box center [599, 18] width 30 height 36
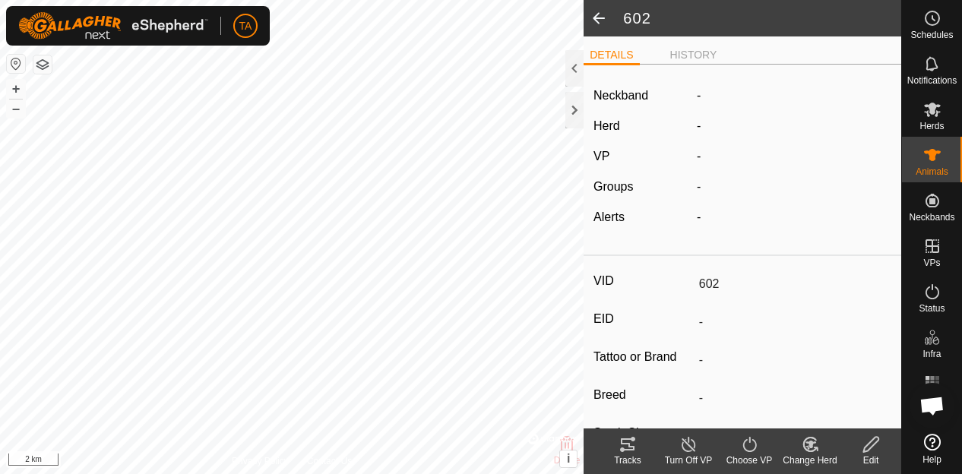
click at [604, 24] on span at bounding box center [599, 18] width 30 height 36
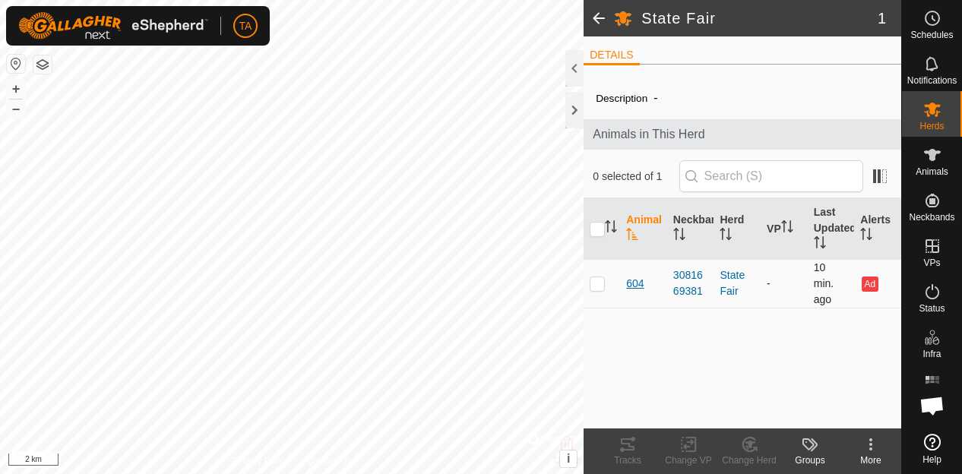
click at [636, 287] on span "604" at bounding box center [634, 284] width 17 height 16
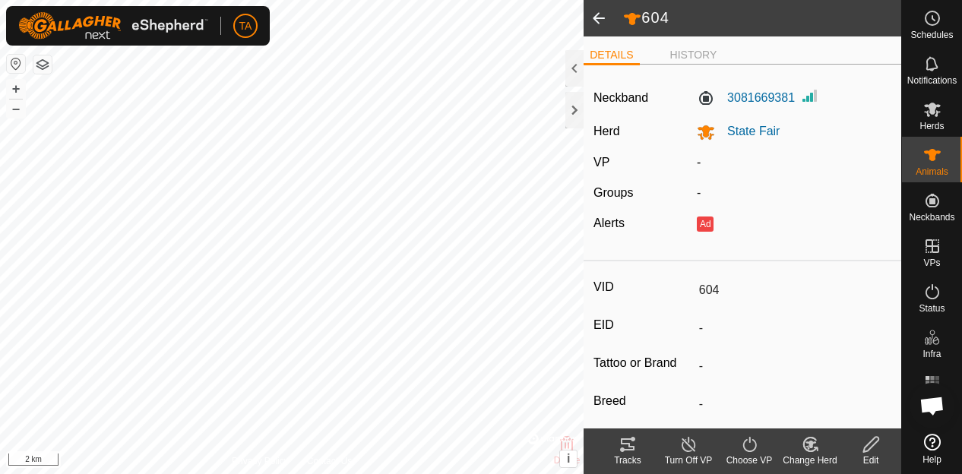
click at [870, 454] on div "Edit" at bounding box center [871, 461] width 61 height 14
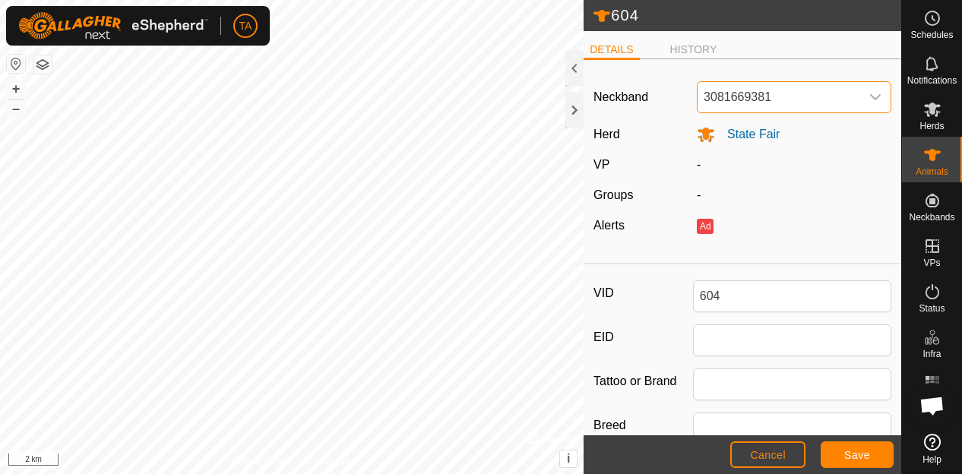
click at [818, 103] on span "3081669381" at bounding box center [779, 97] width 163 height 30
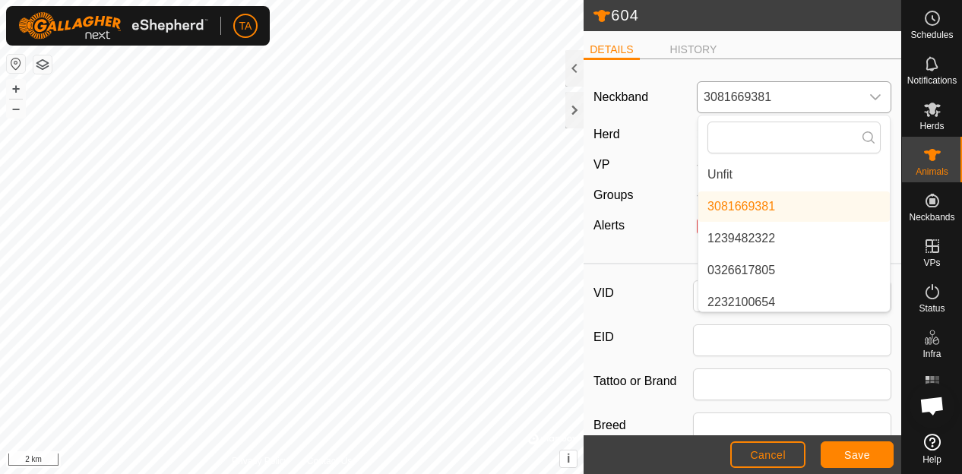
click at [782, 173] on li "Unfit" at bounding box center [795, 175] width 192 height 30
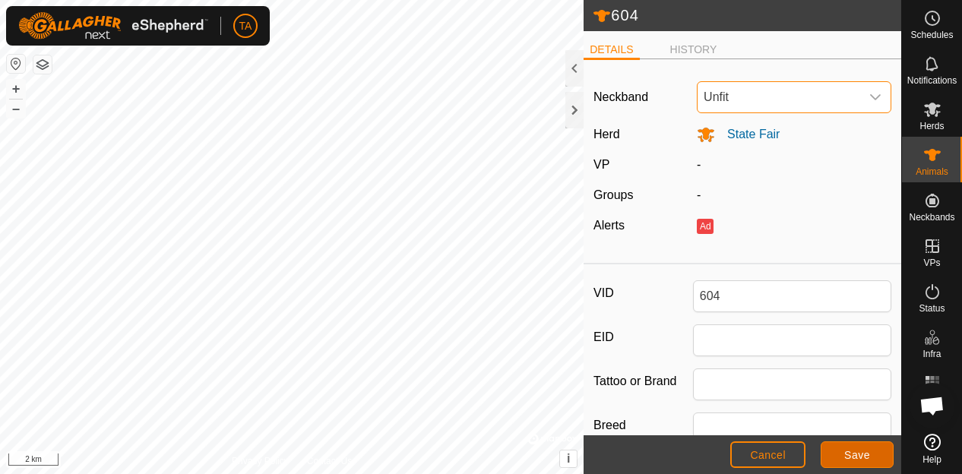
click at [850, 446] on button "Save" at bounding box center [857, 455] width 73 height 27
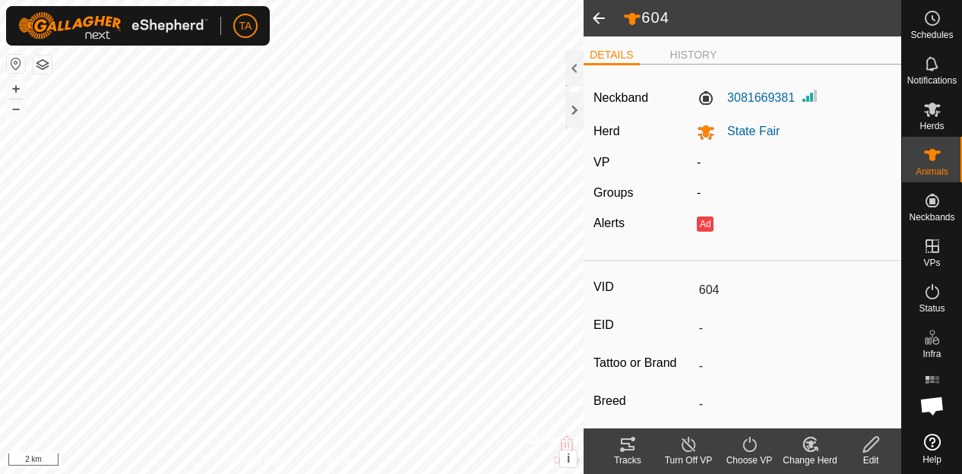
click at [611, 24] on span at bounding box center [599, 18] width 30 height 36
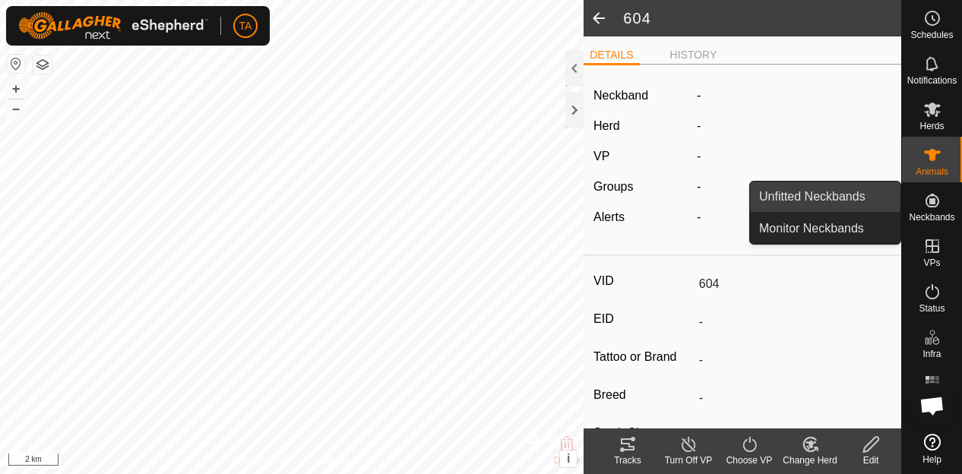
click at [869, 203] on link "Unfitted Neckbands" at bounding box center [825, 197] width 151 height 30
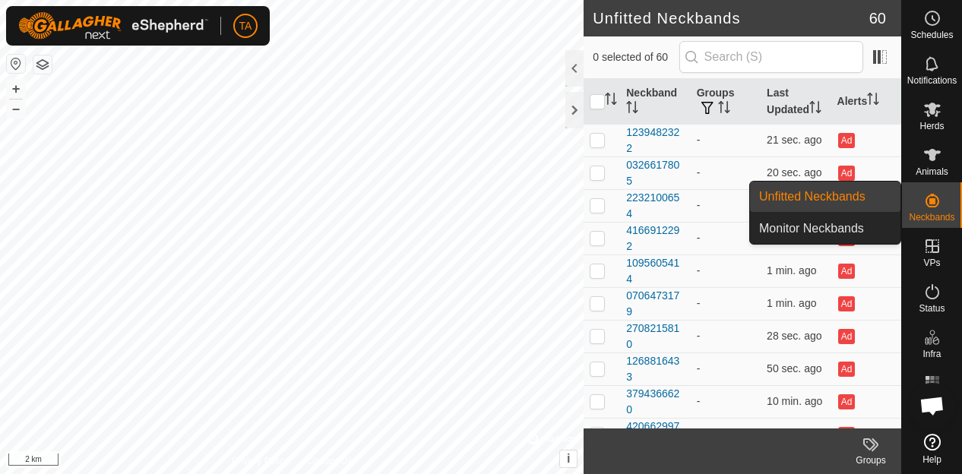
click at [839, 195] on link "Unfitted Neckbands" at bounding box center [825, 197] width 151 height 30
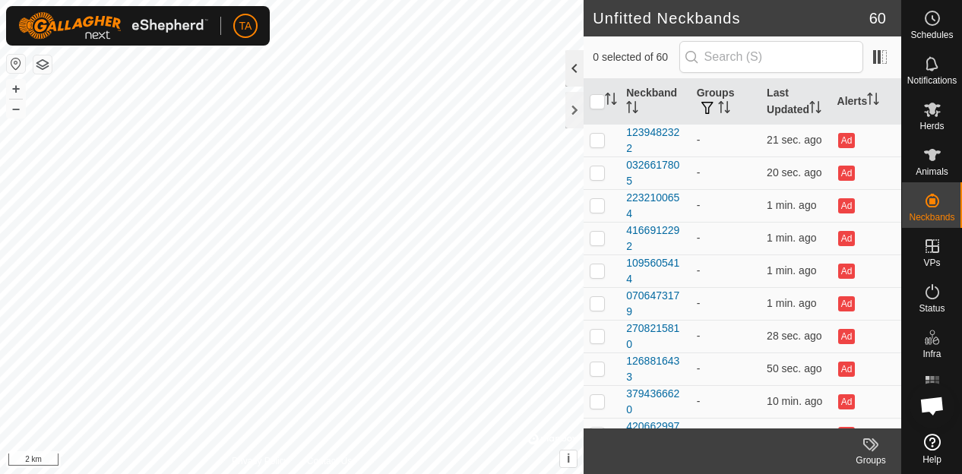
click at [582, 66] on div at bounding box center [575, 68] width 18 height 36
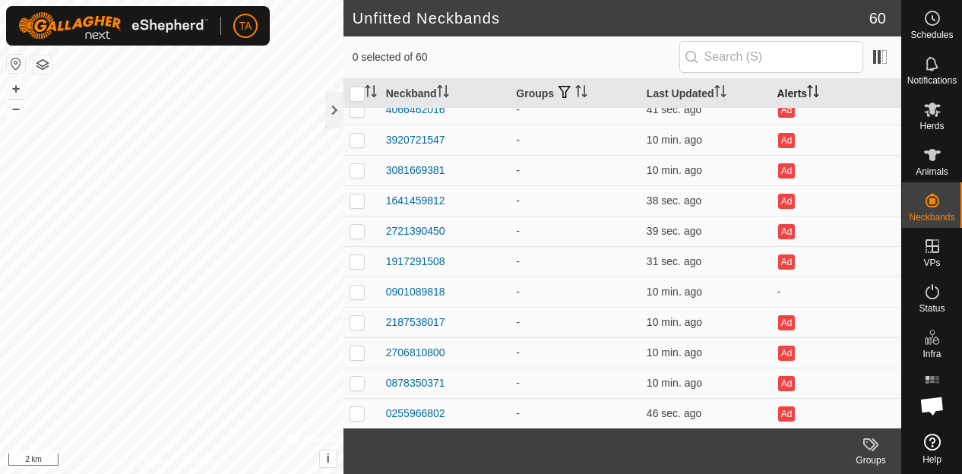
scroll to position [1139, 0]
click at [807, 95] on icon "Activate to sort" at bounding box center [813, 91] width 12 height 12
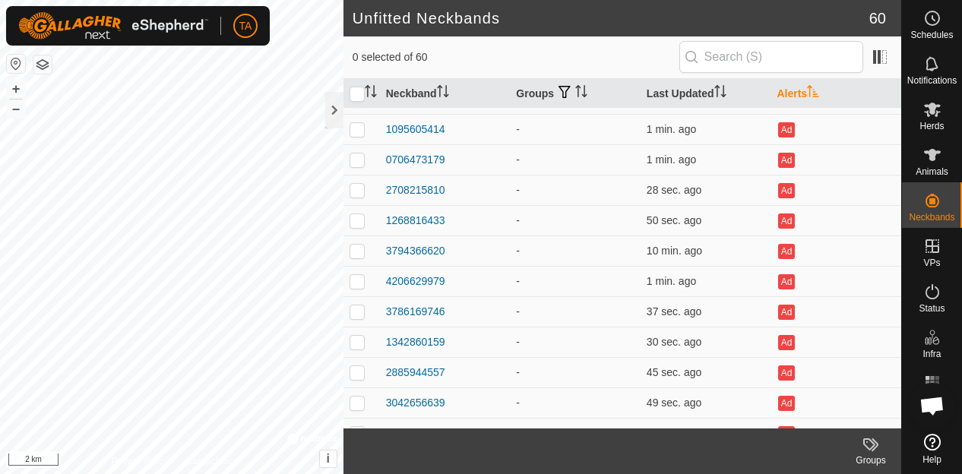
scroll to position [0, 0]
